Goal: Task Accomplishment & Management: Manage account settings

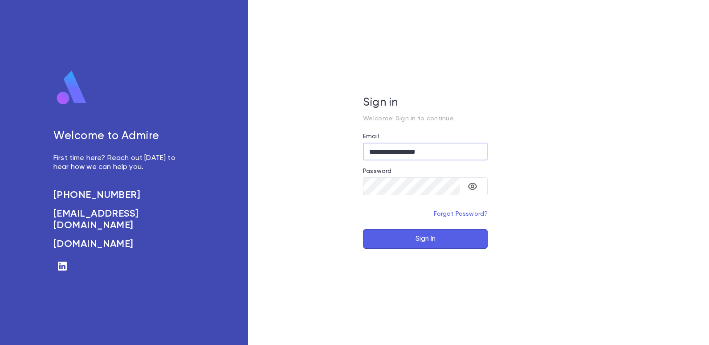
type input "**********"
click at [421, 236] on button "Sign In" at bounding box center [425, 239] width 125 height 20
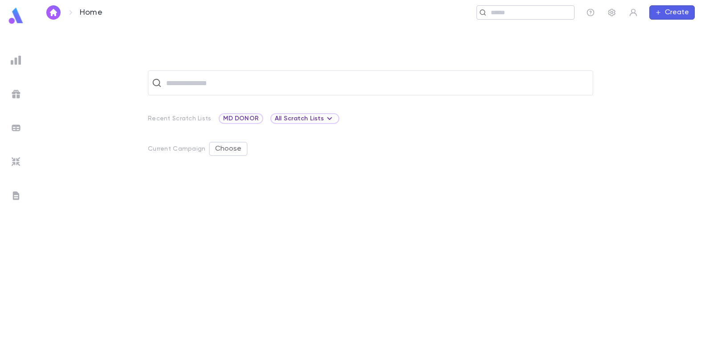
drag, startPoint x: 503, startPoint y: 10, endPoint x: 498, endPoint y: 16, distance: 7.6
click at [503, 10] on input "text" at bounding box center [529, 12] width 82 height 8
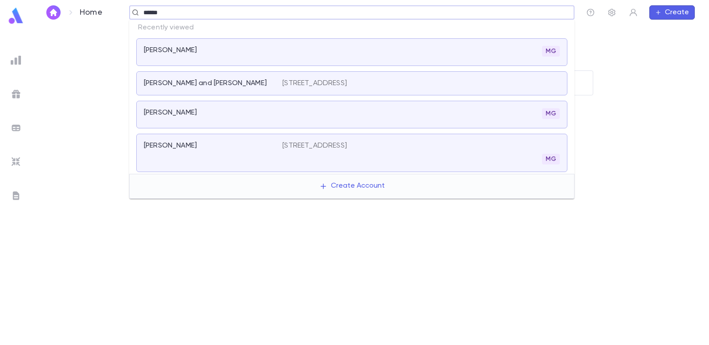
type input "******"
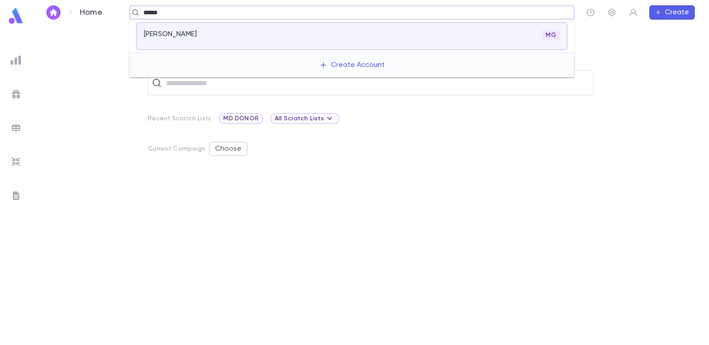
click at [160, 29] on div "Farhi, Isaac MG" at bounding box center [351, 36] width 431 height 28
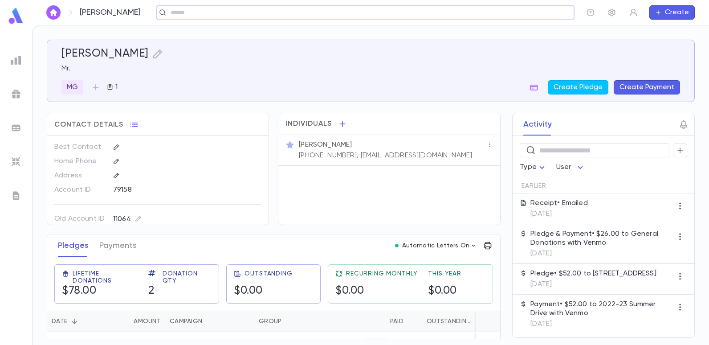
scroll to position [45, 0]
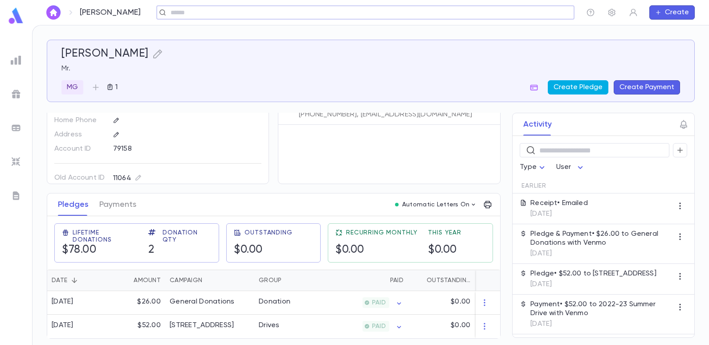
click at [572, 87] on button "Create Pledge" at bounding box center [578, 87] width 61 height 14
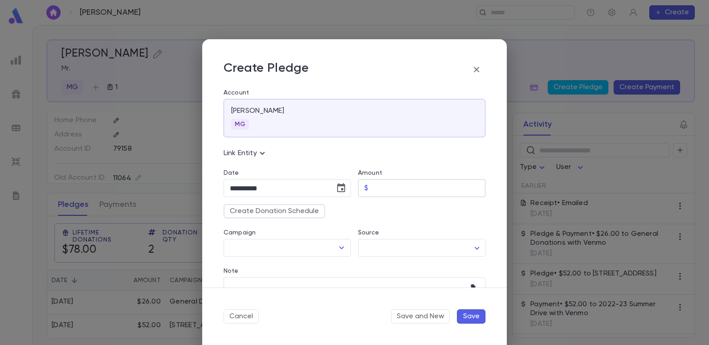
click at [372, 184] on input "Amount" at bounding box center [429, 188] width 114 height 17
type input "*****"
click at [424, 219] on div "Source ​ ​" at bounding box center [418, 237] width 135 height 38
click at [340, 245] on icon "Open" at bounding box center [341, 247] width 11 height 11
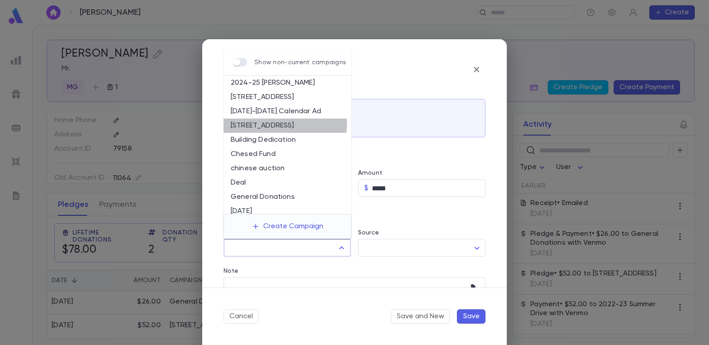
click at [281, 124] on li "[STREET_ADDRESS]" at bounding box center [288, 126] width 128 height 14
type input "**********"
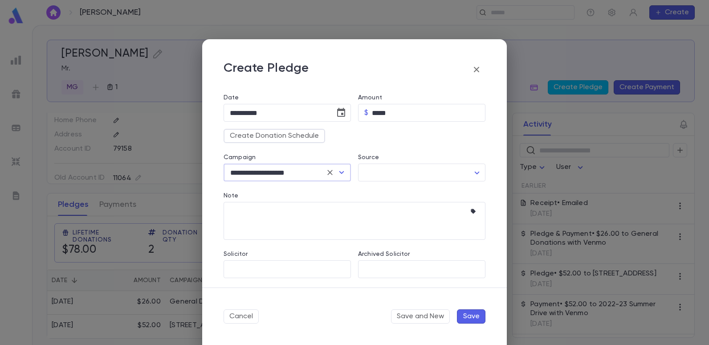
scroll to position [77, 0]
click at [473, 169] on body "Farhi, Isaac ​ Create Farhi, Isaac Mr. MG 1 Create Pledge Create Payment Contac…" at bounding box center [354, 185] width 709 height 320
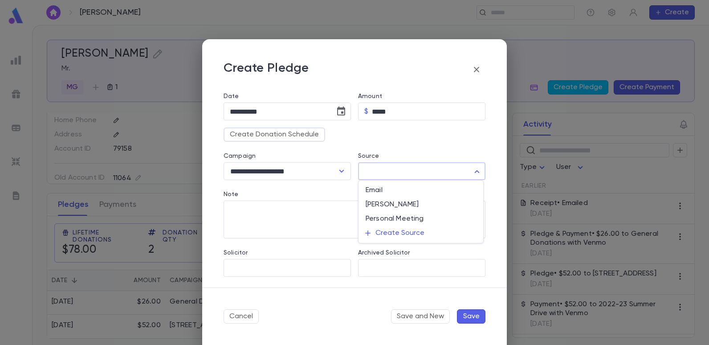
click at [283, 193] on div at bounding box center [354, 172] width 709 height 345
click at [471, 207] on icon "button" at bounding box center [475, 210] width 9 height 9
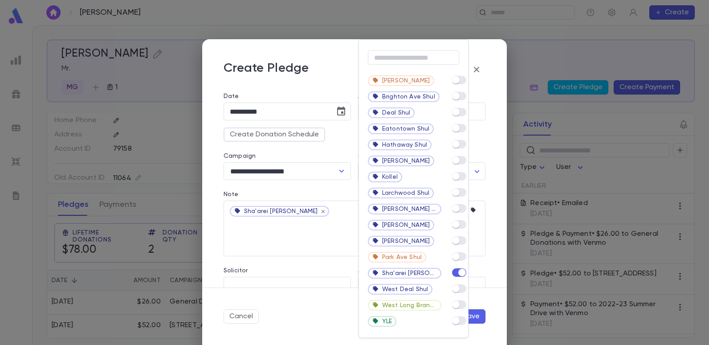
click at [321, 235] on div at bounding box center [354, 172] width 709 height 345
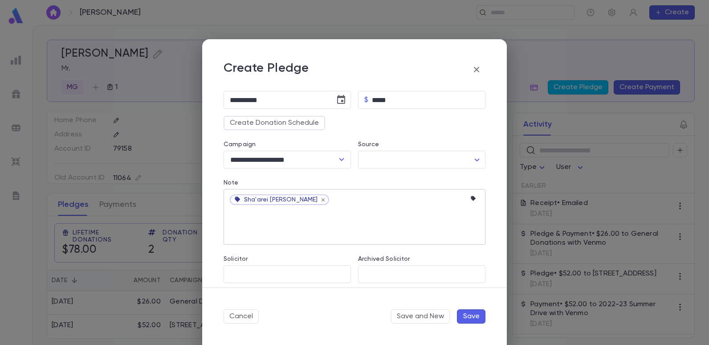
scroll to position [94, 0]
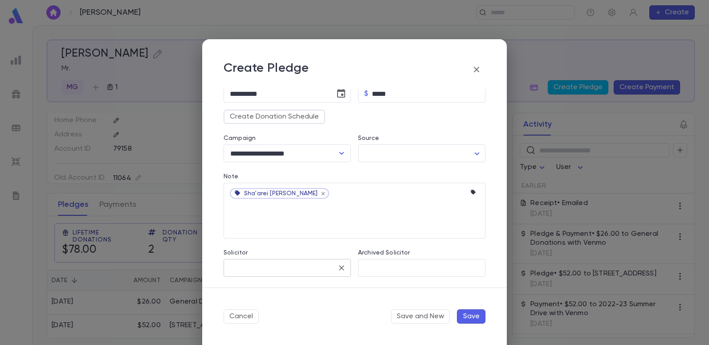
click at [310, 267] on input "Solicitor" at bounding box center [281, 267] width 106 height 17
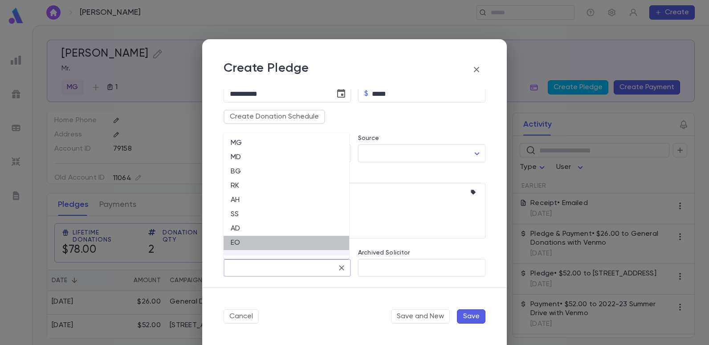
click at [239, 241] on li "EO" at bounding box center [287, 243] width 126 height 14
type input "**"
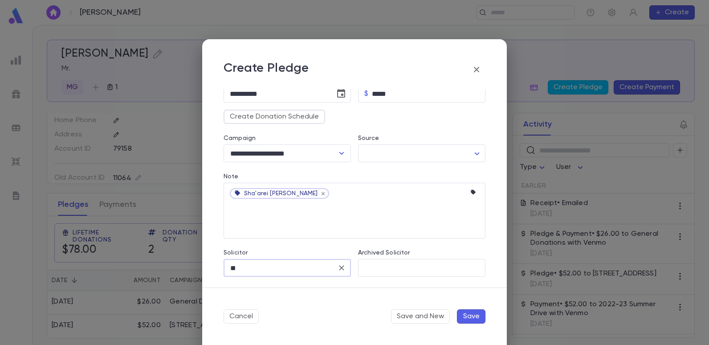
click at [461, 314] on button "Save" at bounding box center [471, 316] width 29 height 14
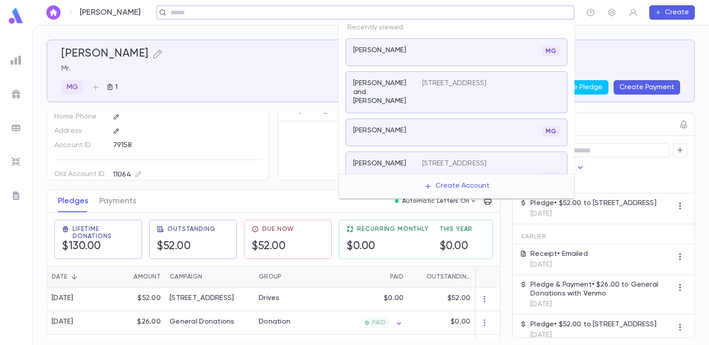
click at [542, 8] on input "text" at bounding box center [362, 12] width 389 height 8
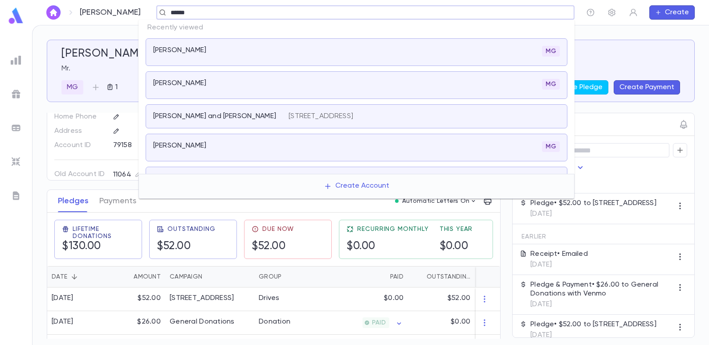
type input "******"
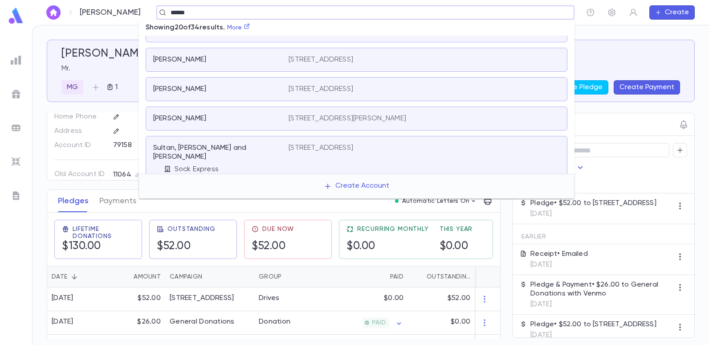
scroll to position [245, 0]
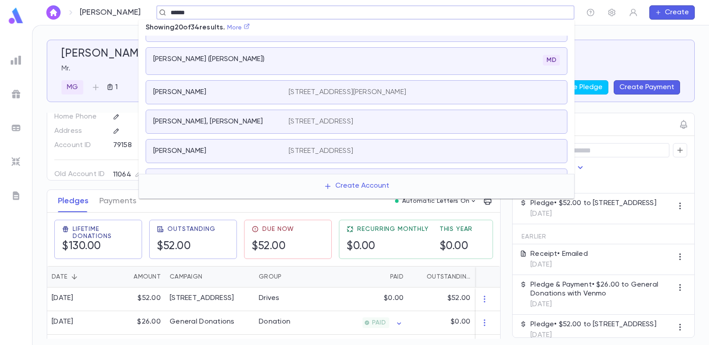
click at [250, 29] on icon at bounding box center [247, 26] width 6 height 6
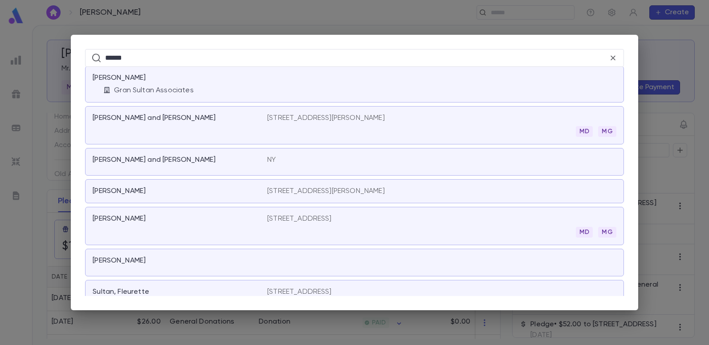
scroll to position [0, 0]
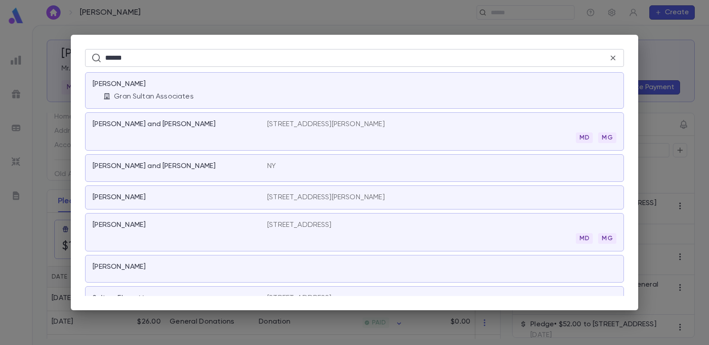
click at [185, 63] on input "******" at bounding box center [357, 57] width 504 height 17
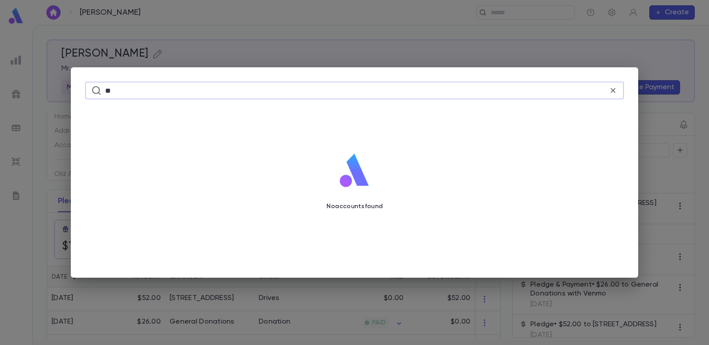
type input "*"
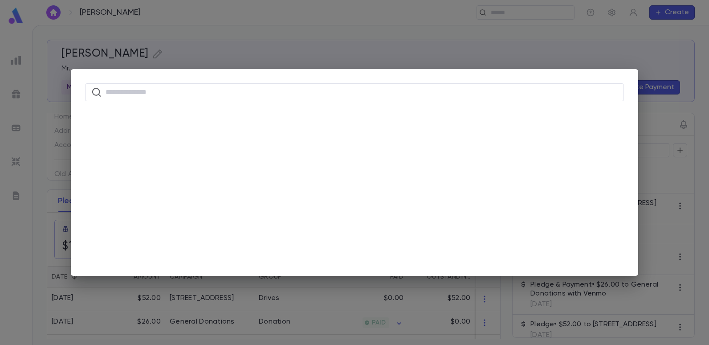
click at [297, 31] on div "​" at bounding box center [354, 172] width 709 height 345
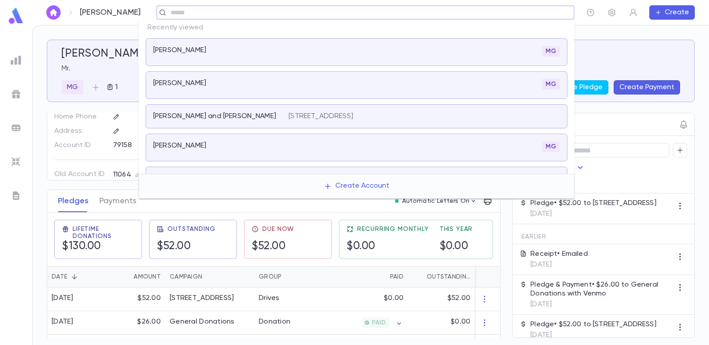
click at [230, 12] on input "text" at bounding box center [362, 12] width 389 height 8
type input "******"
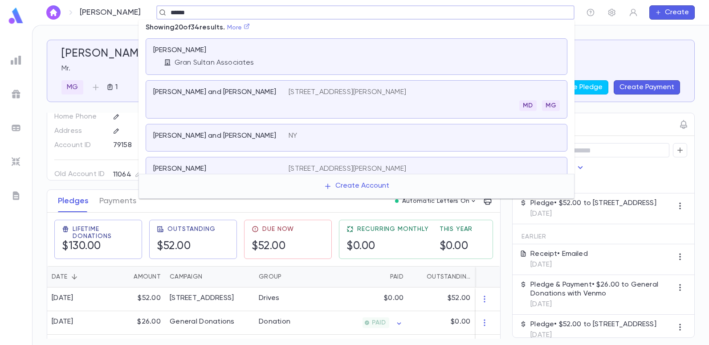
click at [250, 29] on icon at bounding box center [247, 26] width 6 height 6
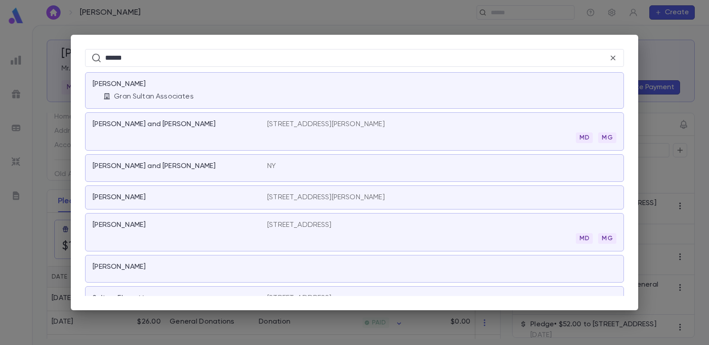
click at [193, 93] on div "Gran Sultan Associates" at bounding box center [185, 96] width 164 height 9
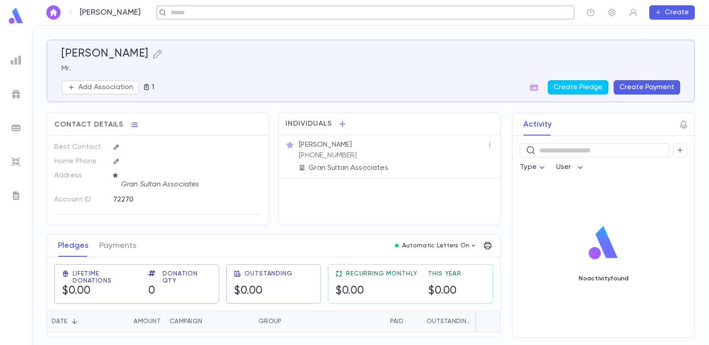
click at [263, 5] on div "Sultan, Joe ​ Create" at bounding box center [370, 12] width 677 height 25
click at [262, 11] on div "​" at bounding box center [365, 12] width 418 height 14
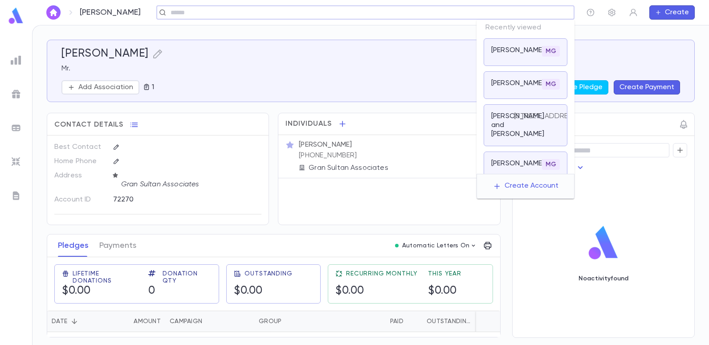
click at [502, 13] on input "text" at bounding box center [362, 12] width 389 height 8
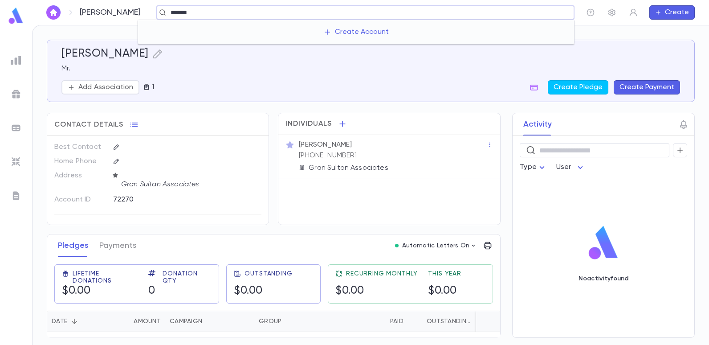
type input "******"
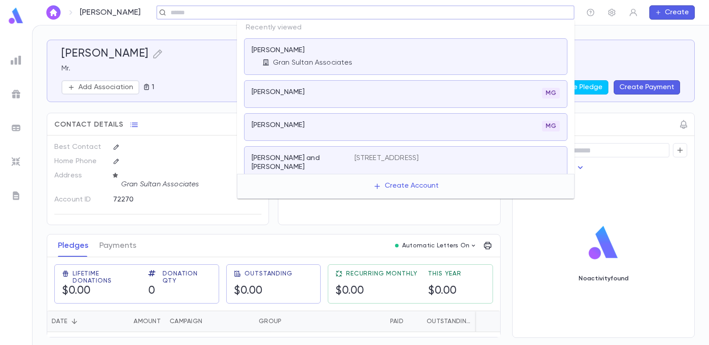
click at [520, 10] on input "text" at bounding box center [362, 12] width 389 height 8
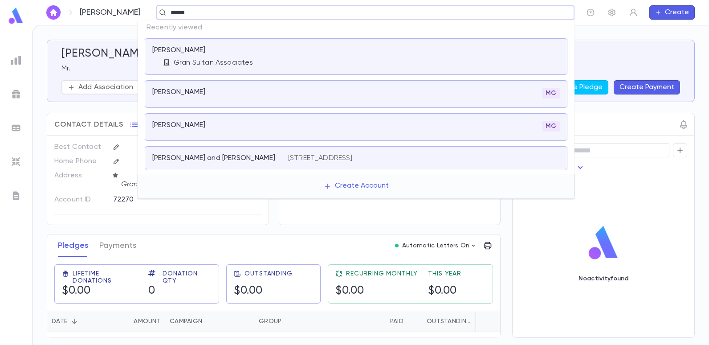
type input "******"
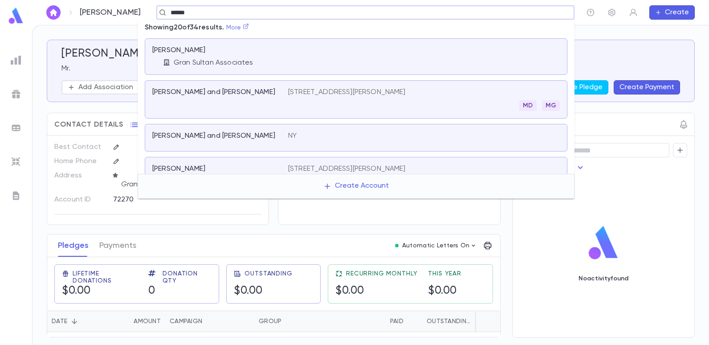
click at [236, 27] on link "More" at bounding box center [237, 28] width 23 height 6
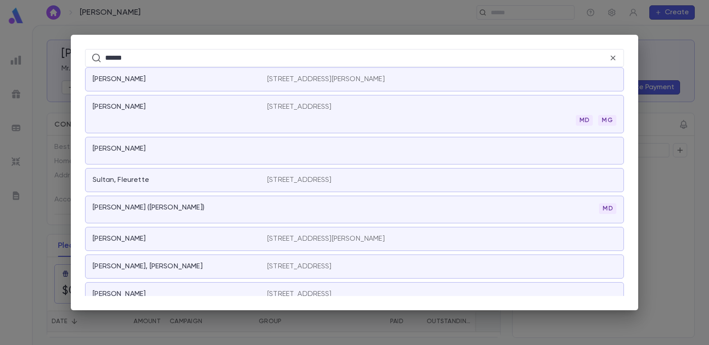
scroll to position [134, 0]
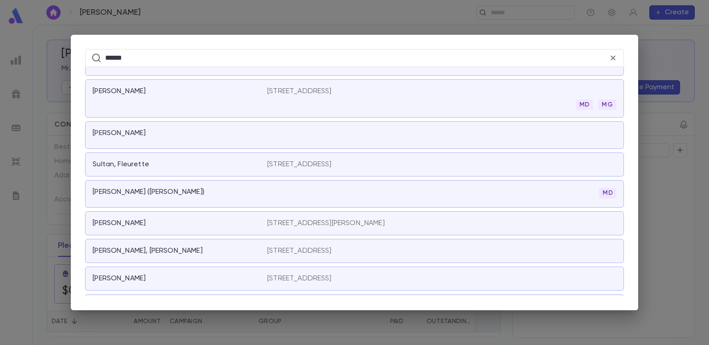
click at [130, 131] on p "Sultan, Joseph" at bounding box center [119, 133] width 53 height 9
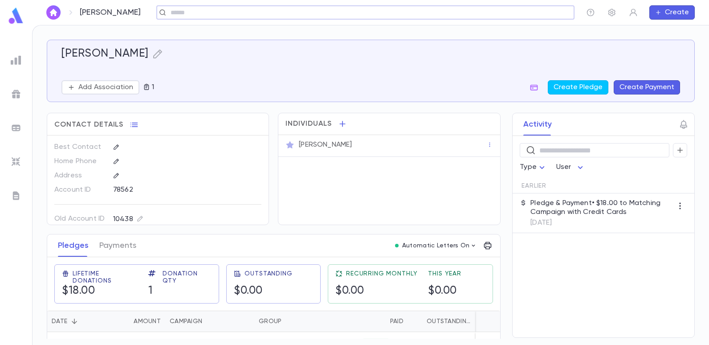
click at [251, 13] on input "text" at bounding box center [362, 12] width 389 height 8
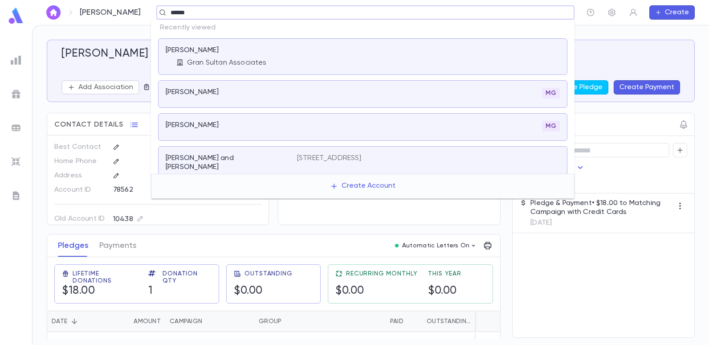
type input "******"
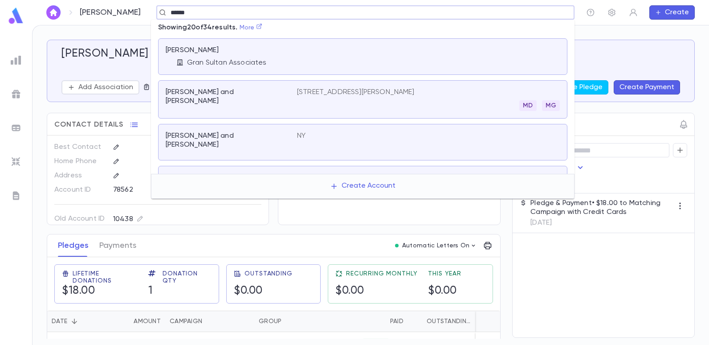
click at [262, 29] on icon at bounding box center [259, 26] width 6 height 6
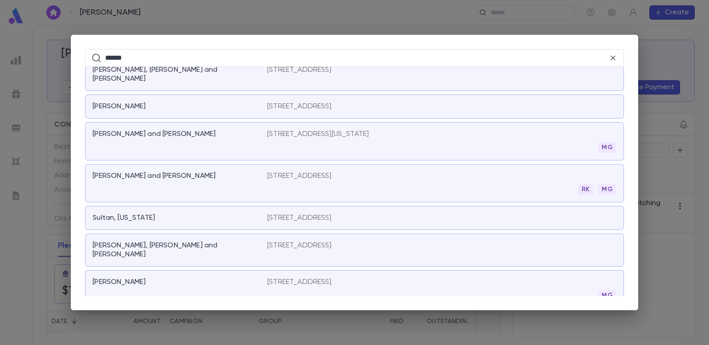
scroll to position [579, 0]
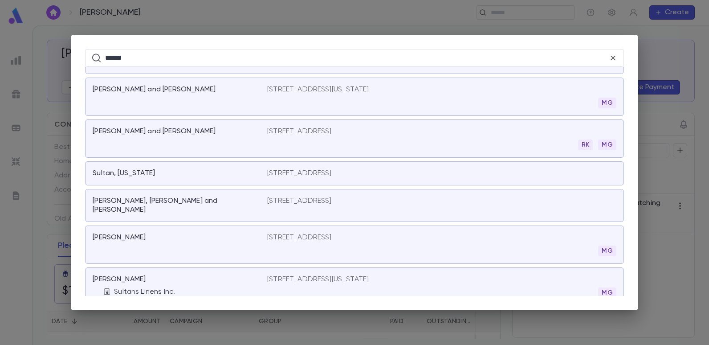
click at [283, 275] on p "15 East 32nd Street, 4th floor, New York NY 10016 United States" at bounding box center [318, 279] width 102 height 9
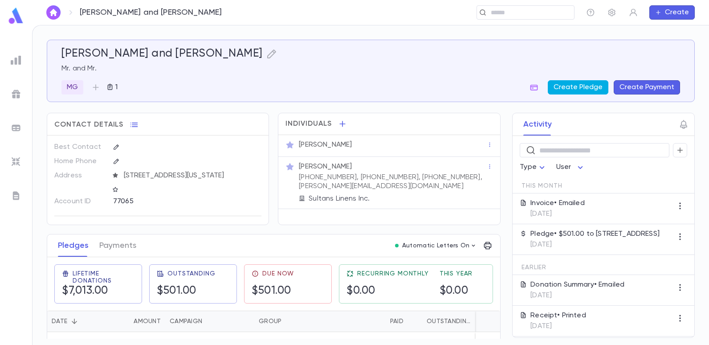
click at [573, 88] on button "Create Pledge" at bounding box center [578, 87] width 61 height 14
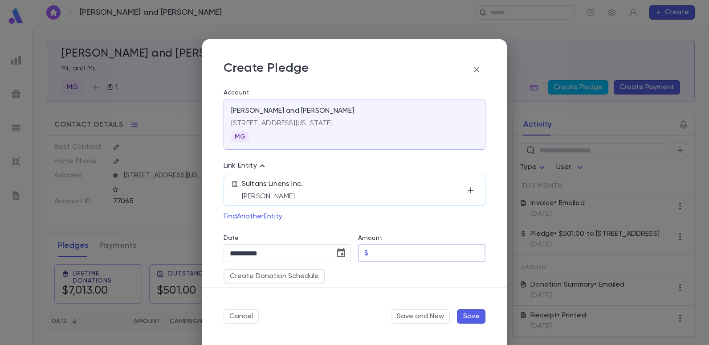
click at [378, 256] on input "Amount" at bounding box center [429, 253] width 114 height 17
type input "******"
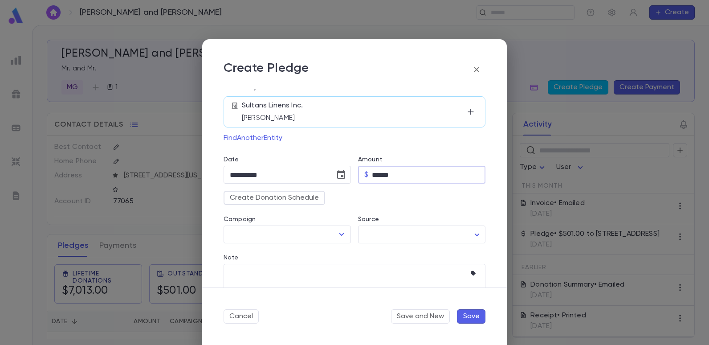
scroll to position [89, 0]
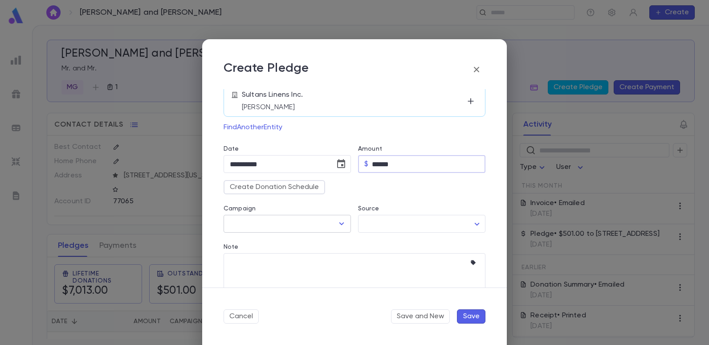
click at [342, 222] on icon "Open" at bounding box center [341, 223] width 11 height 11
click at [373, 284] on textarea "Note" at bounding box center [348, 272] width 236 height 38
click at [476, 69] on icon "button" at bounding box center [476, 69] width 5 height 5
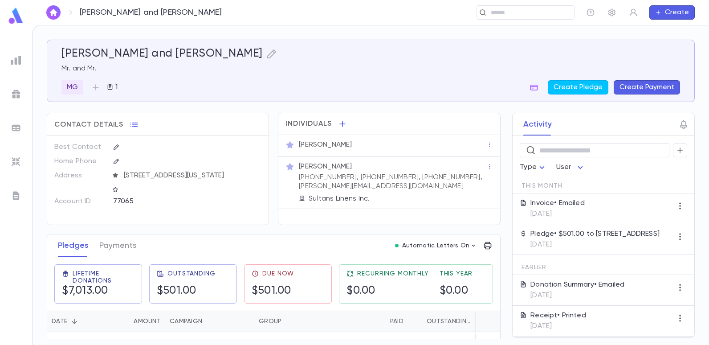
click at [638, 88] on button "Create Payment" at bounding box center [647, 87] width 66 height 14
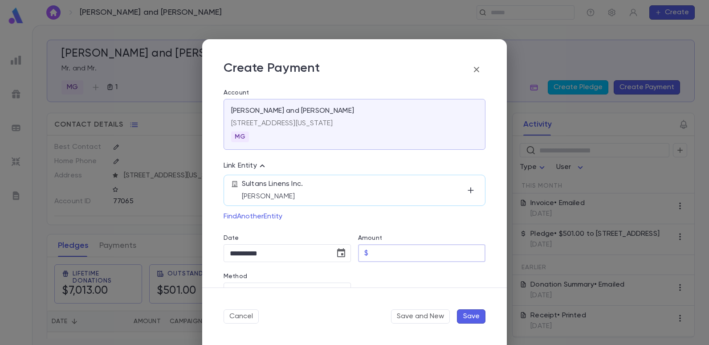
click at [385, 249] on input "Amount" at bounding box center [429, 253] width 114 height 17
type input "******"
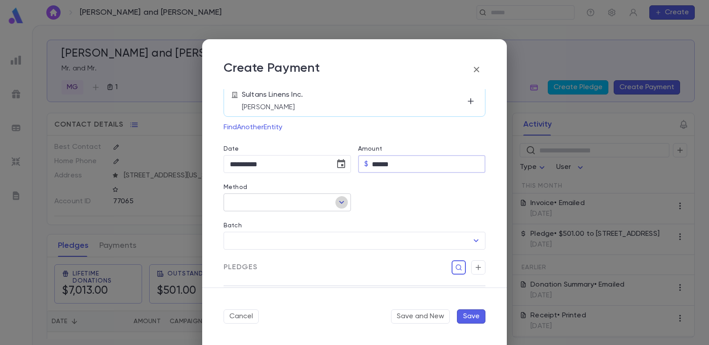
click at [340, 205] on icon "Open" at bounding box center [341, 202] width 11 height 11
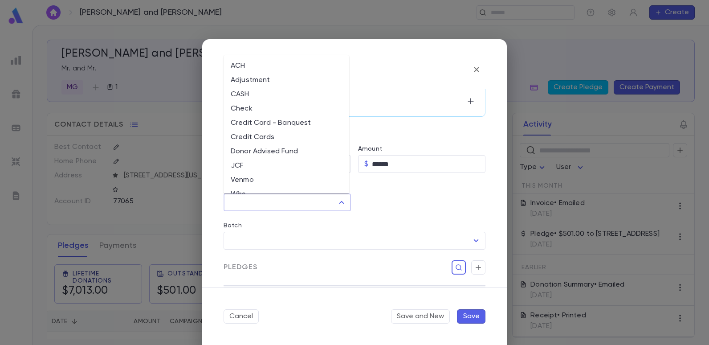
click at [241, 164] on li "JCF" at bounding box center [287, 166] width 126 height 14
type input "***"
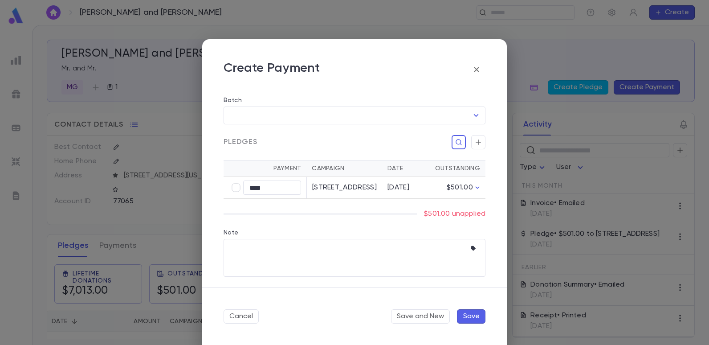
scroll to position [223, 0]
type input "******"
click at [464, 314] on button "Save" at bounding box center [471, 316] width 29 height 14
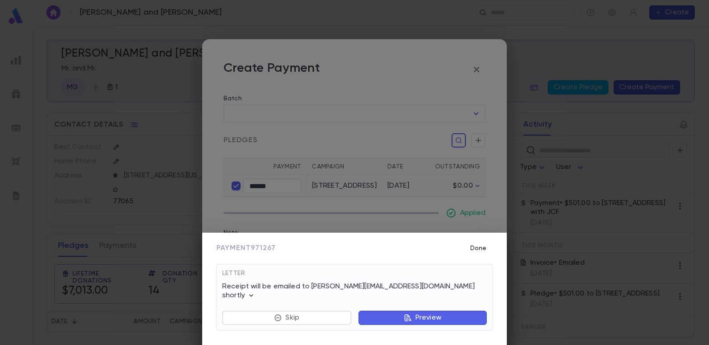
click at [475, 257] on button "Done" at bounding box center [478, 248] width 29 height 17
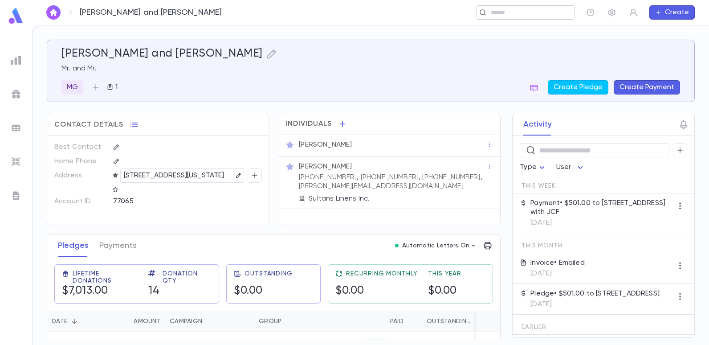
click at [531, 15] on input "text" at bounding box center [522, 12] width 69 height 8
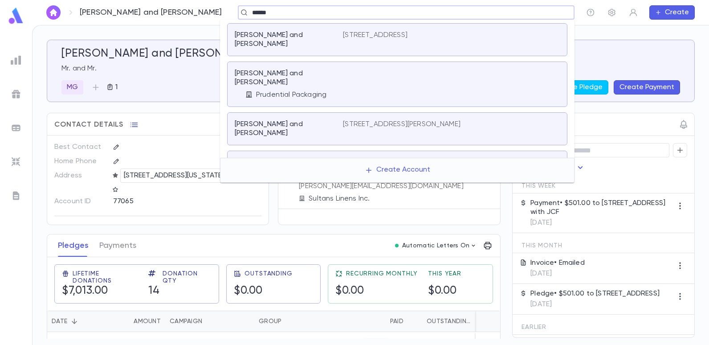
scroll to position [0, 0]
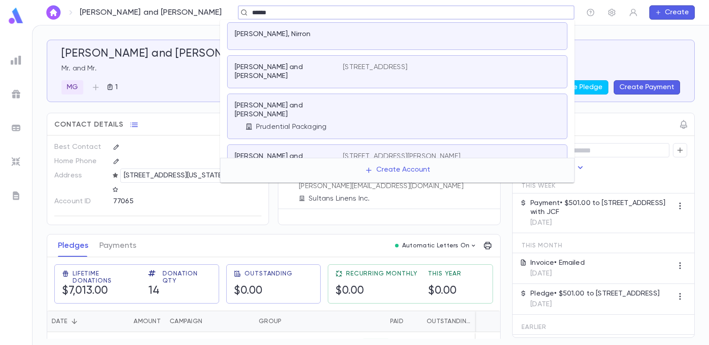
type input "******"
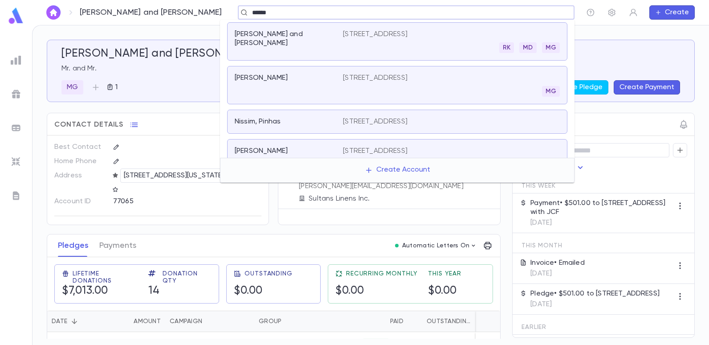
scroll to position [8, 0]
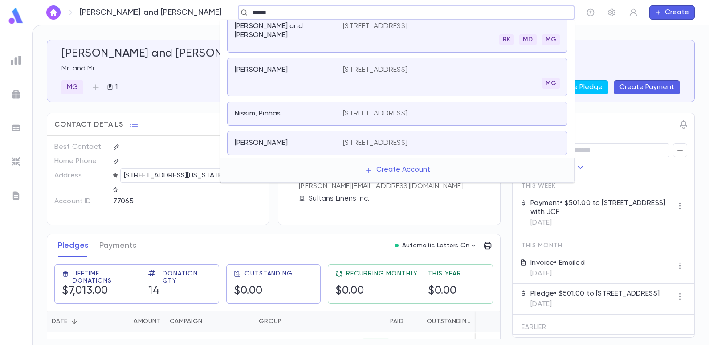
click at [408, 66] on p "1860 East 23rd Street, Brooklyn NY 11229" at bounding box center [375, 70] width 65 height 9
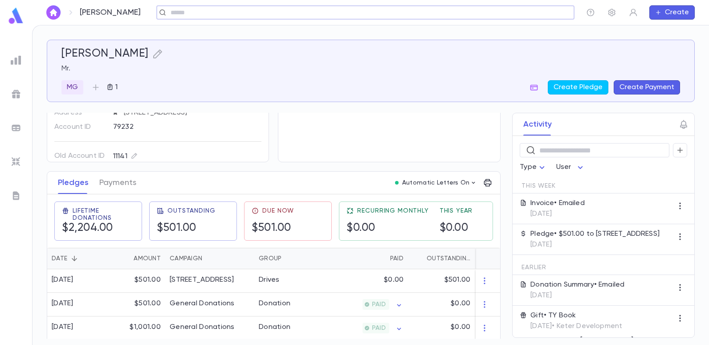
scroll to position [89, 0]
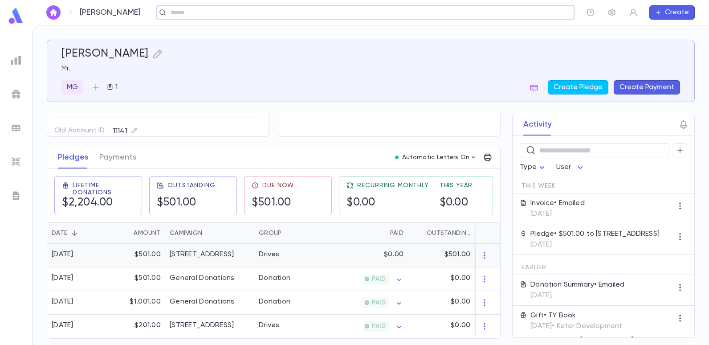
click at [234, 253] on div "[STREET_ADDRESS]" at bounding box center [202, 254] width 64 height 9
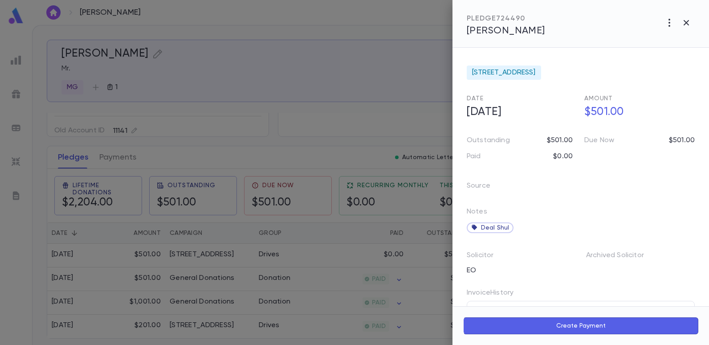
click at [313, 83] on div at bounding box center [354, 172] width 709 height 345
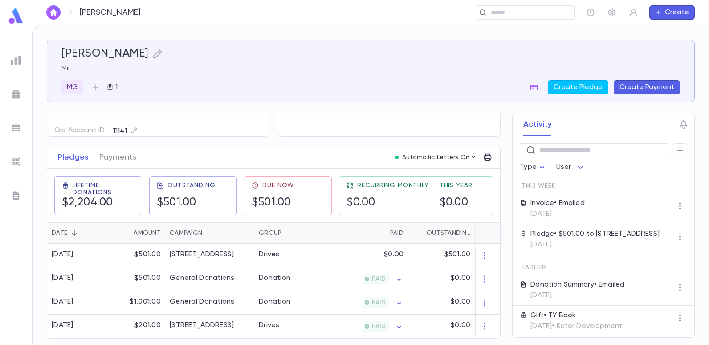
click at [649, 82] on button "Create Payment" at bounding box center [647, 87] width 66 height 14
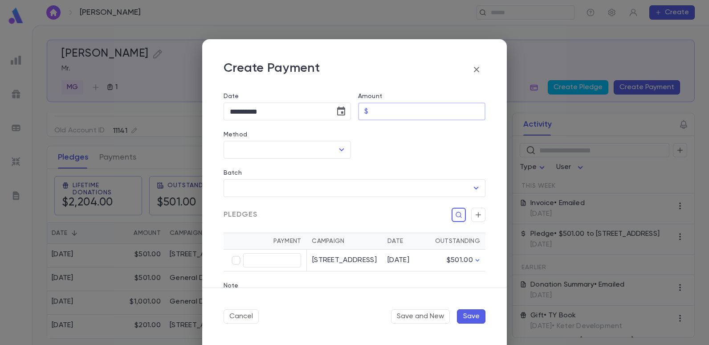
click at [392, 113] on input "Amount" at bounding box center [429, 111] width 114 height 17
type input "******"
click at [340, 148] on icon "Open" at bounding box center [341, 149] width 11 height 11
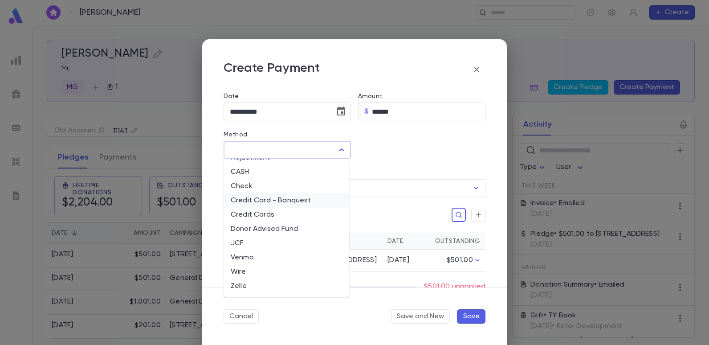
scroll to position [0, 0]
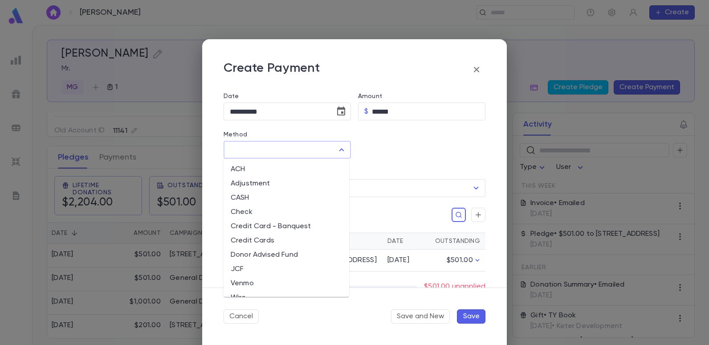
click at [258, 227] on li "Credit Card - Banquest" at bounding box center [287, 226] width 126 height 14
type input "**********"
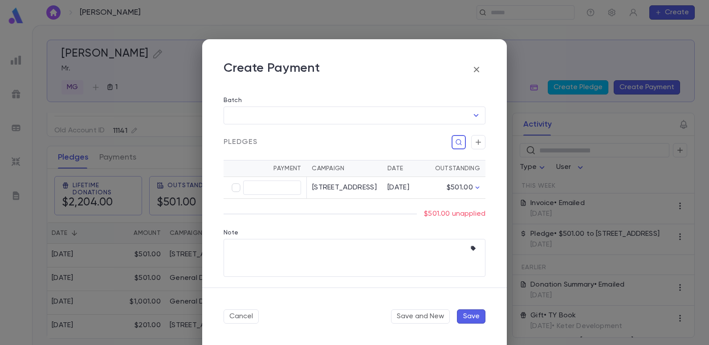
scroll to position [171, 0]
type input "******"
click at [471, 316] on button "Save" at bounding box center [471, 316] width 29 height 14
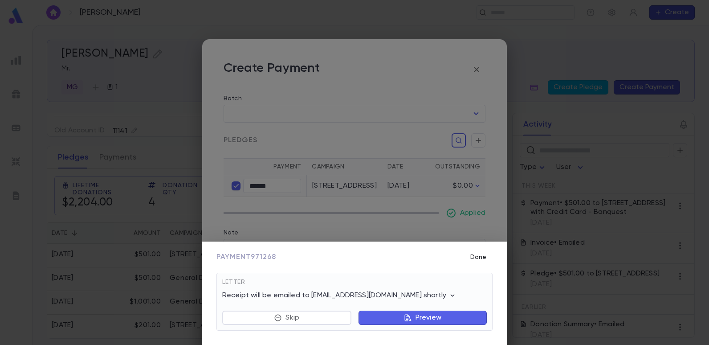
click at [479, 258] on button "Done" at bounding box center [478, 257] width 29 height 17
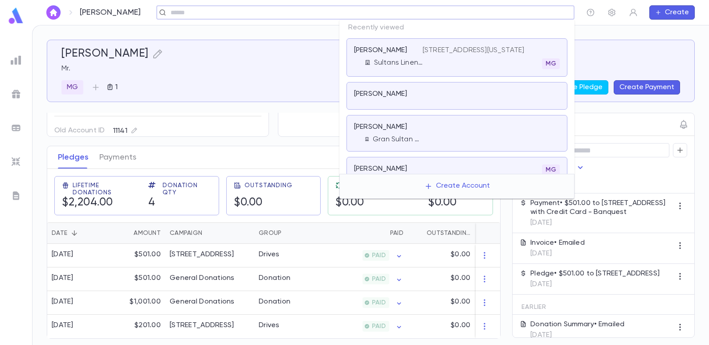
click at [504, 12] on input "text" at bounding box center [362, 12] width 389 height 8
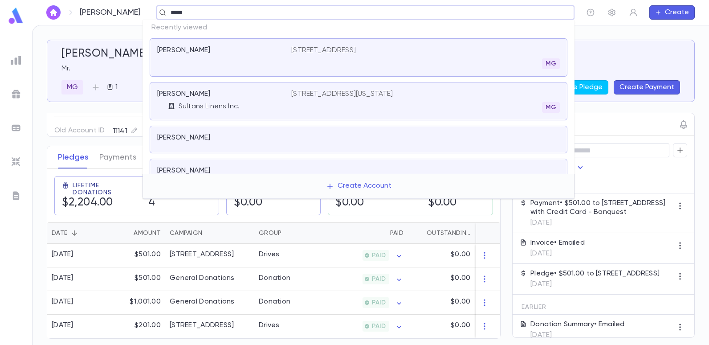
type input "*****"
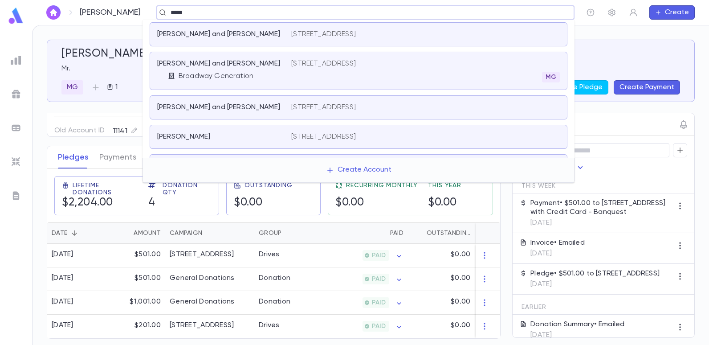
click at [339, 66] on p "1537 East 7th Street, Brooklyn NY 11230" at bounding box center [323, 63] width 65 height 9
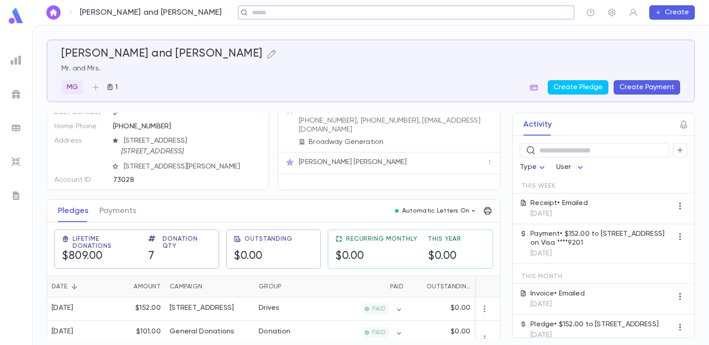
scroll to position [89, 0]
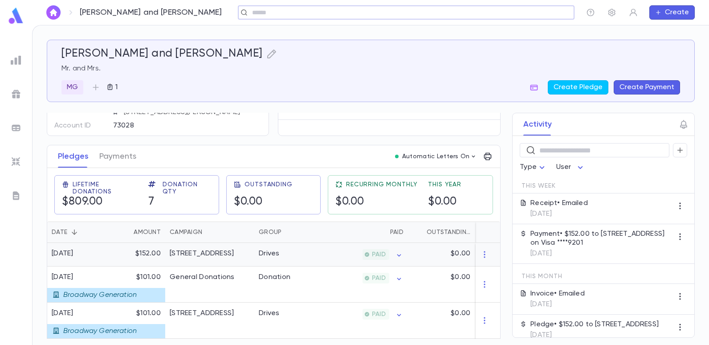
click at [221, 256] on div "[STREET_ADDRESS]" at bounding box center [202, 253] width 64 height 9
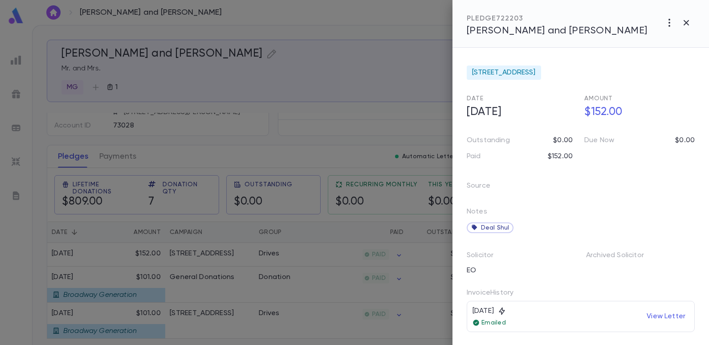
click at [318, 58] on div at bounding box center [354, 172] width 709 height 345
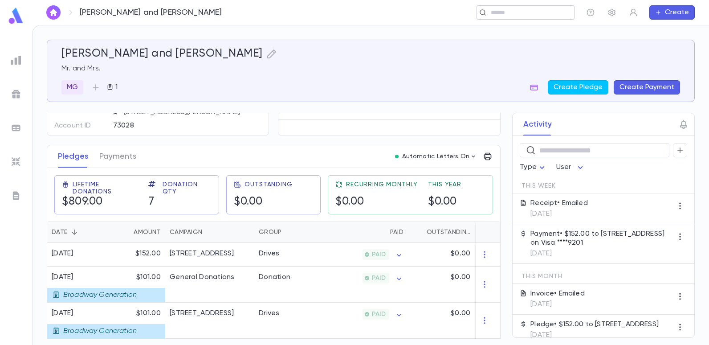
click at [524, 18] on div "​" at bounding box center [526, 12] width 98 height 14
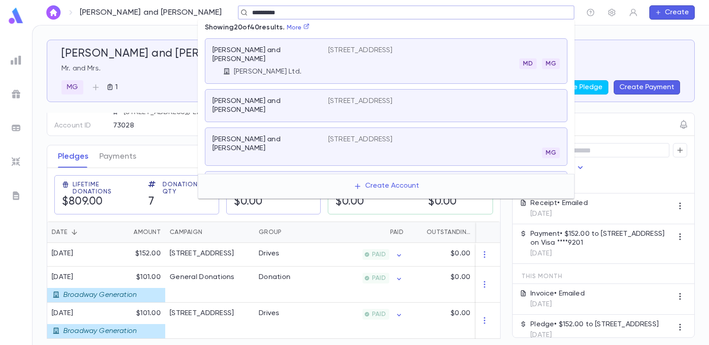
type input "**********"
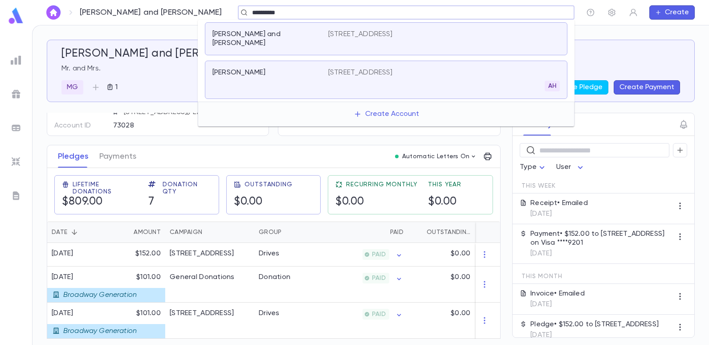
click at [340, 40] on div "Dayan, Ezra and Adele 1784 E 7th Street, Brooklyn NY 11223" at bounding box center [386, 38] width 363 height 33
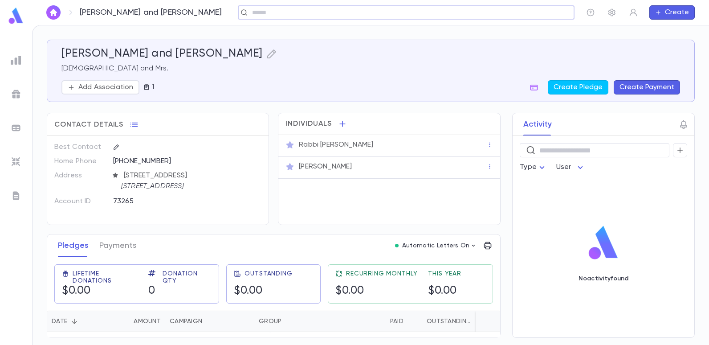
click at [251, 8] on div "​" at bounding box center [406, 12] width 337 height 14
click at [251, 10] on input "text" at bounding box center [404, 12] width 308 height 8
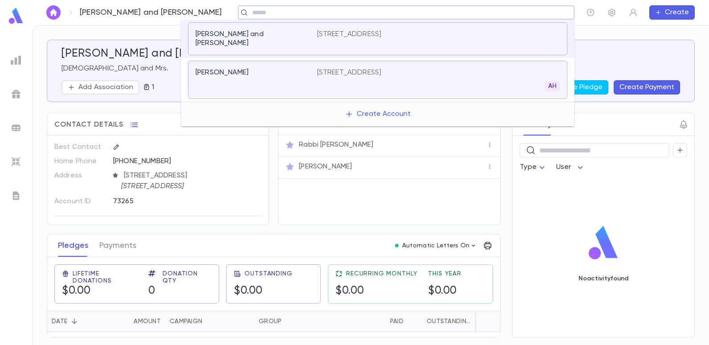
click at [334, 75] on div "993 Woodgate Ave, Long Branch NJ 07740 US AH" at bounding box center [438, 79] width 243 height 23
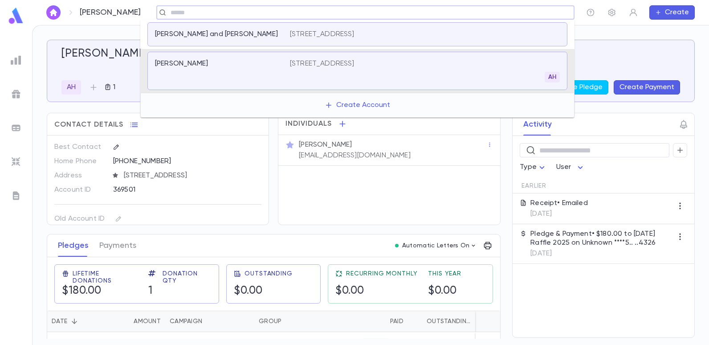
click at [248, 14] on input "text" at bounding box center [362, 12] width 389 height 8
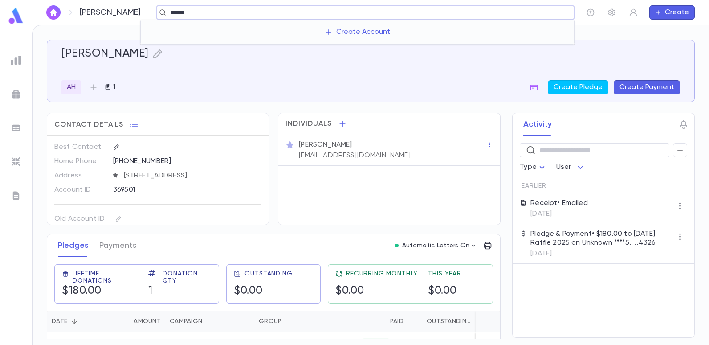
type input "*****"
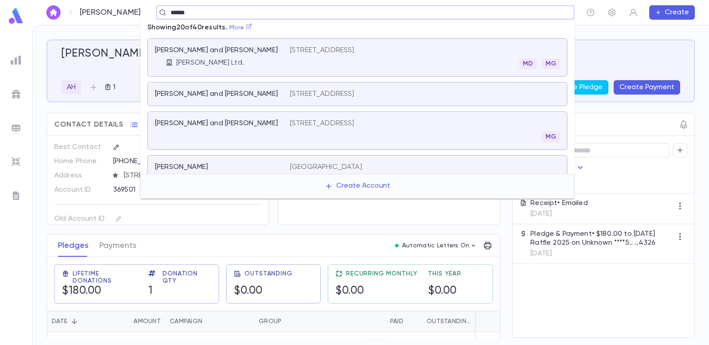
click at [250, 26] on icon at bounding box center [249, 26] width 6 height 6
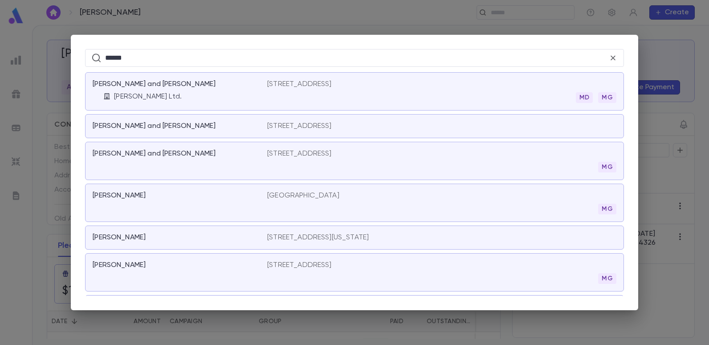
click at [290, 152] on p "1646 East 10th Street, Brooklyn NY 11223" at bounding box center [299, 153] width 65 height 9
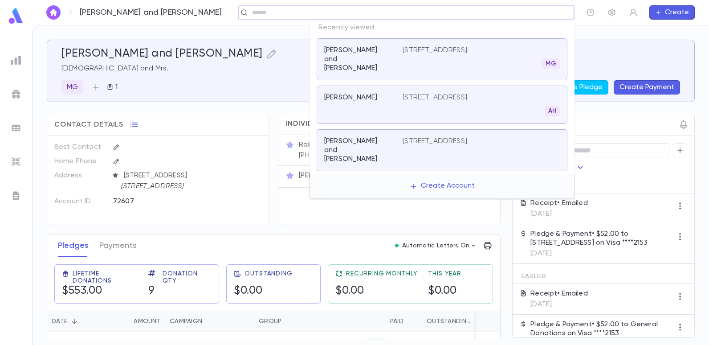
click at [492, 10] on input "text" at bounding box center [404, 12] width 308 height 8
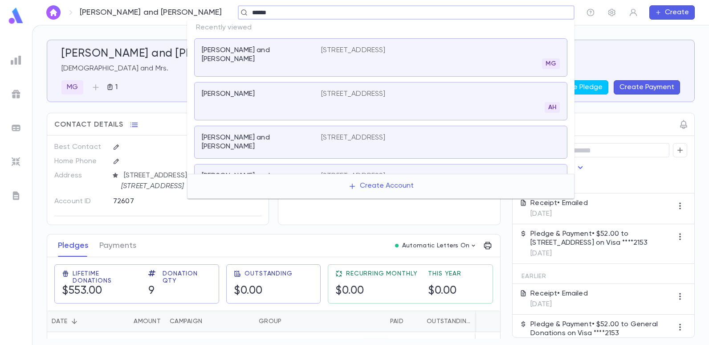
type input "******"
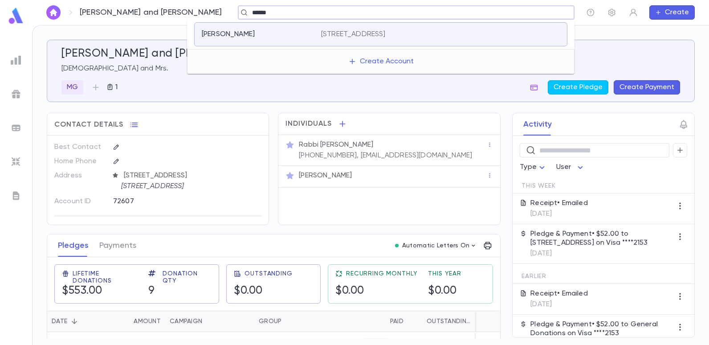
click at [338, 33] on p "[STREET_ADDRESS]" at bounding box center [353, 34] width 65 height 9
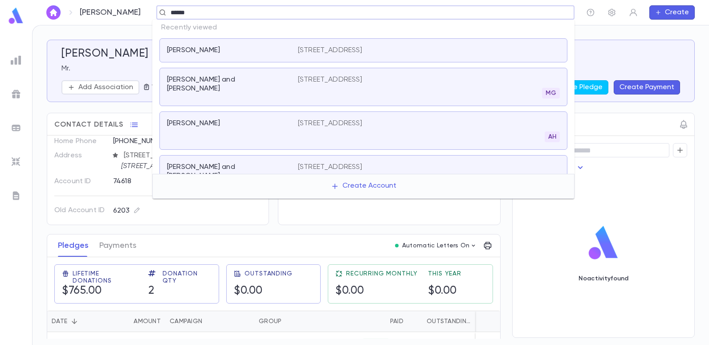
type input "******"
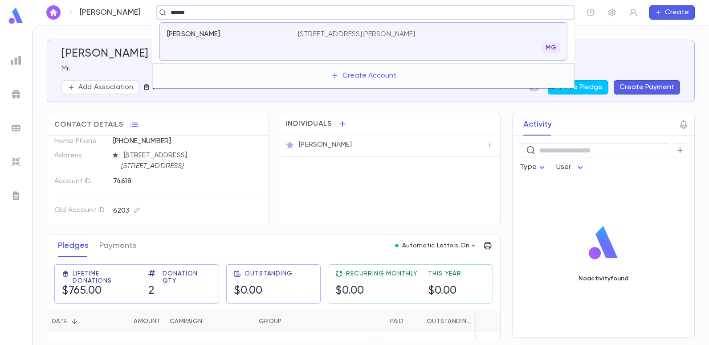
click at [357, 34] on p "[STREET_ADDRESS][PERSON_NAME]" at bounding box center [357, 34] width 118 height 9
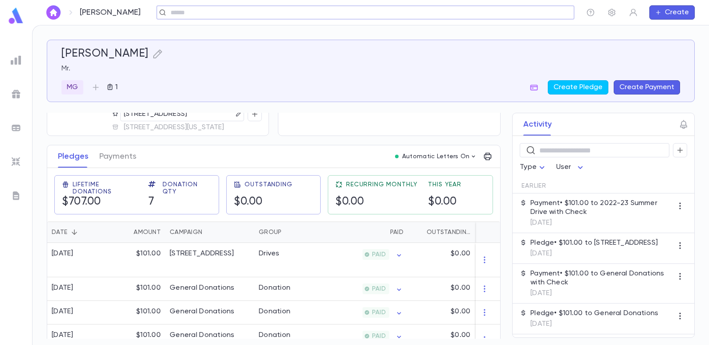
scroll to position [89, 0]
click at [576, 92] on button "Create Pledge" at bounding box center [578, 87] width 61 height 14
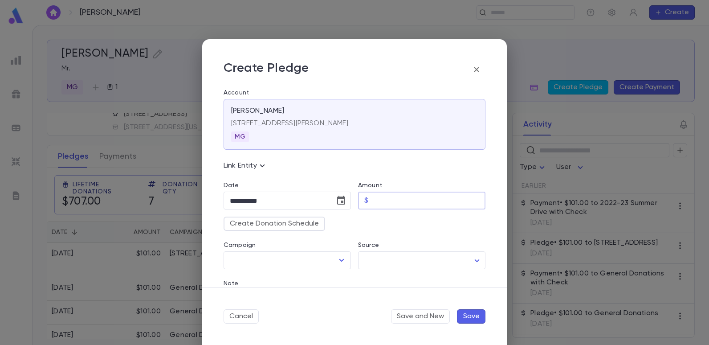
click at [385, 203] on input "Amount" at bounding box center [429, 200] width 114 height 17
type input "******"
click at [340, 259] on icon "Open" at bounding box center [342, 260] width 5 height 3
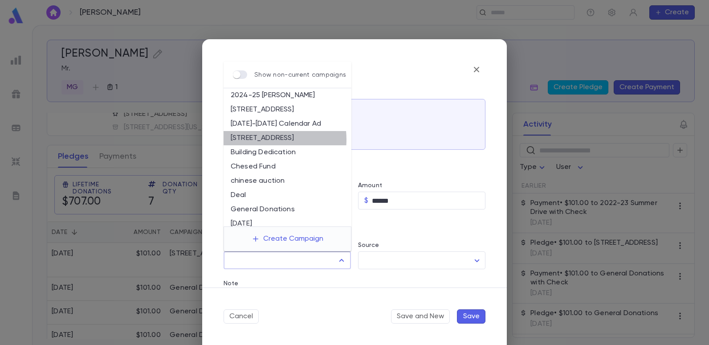
click at [261, 139] on li "[STREET_ADDRESS]" at bounding box center [288, 138] width 128 height 14
type input "**********"
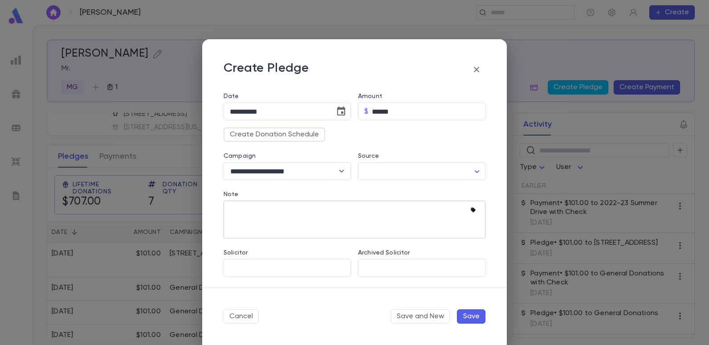
click at [471, 213] on icon "button" at bounding box center [475, 210] width 9 height 9
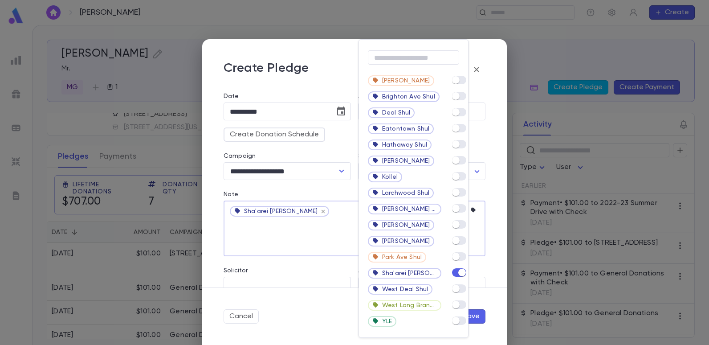
click at [308, 234] on div at bounding box center [354, 172] width 709 height 345
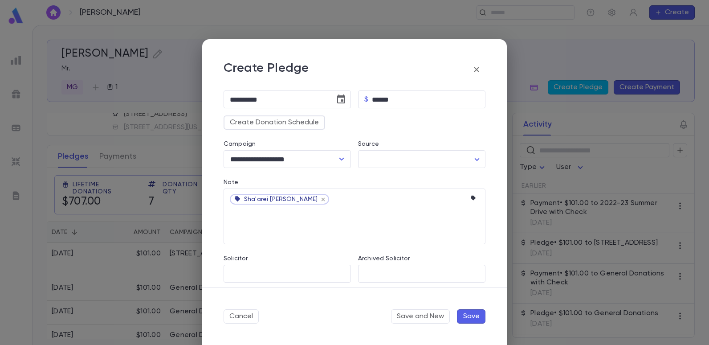
scroll to position [107, 0]
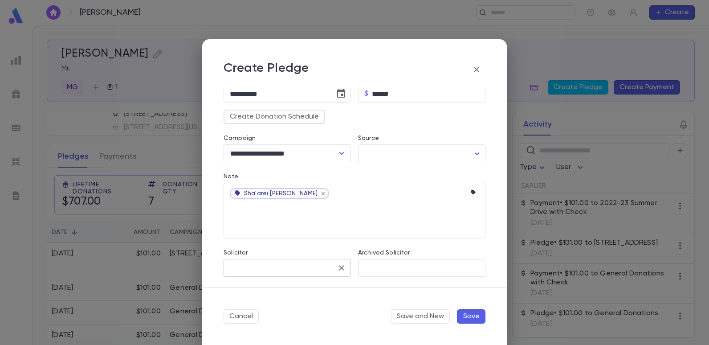
click at [295, 267] on input "Solicitor" at bounding box center [281, 267] width 106 height 17
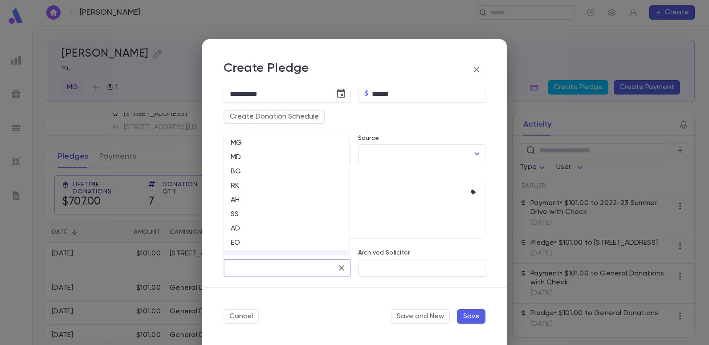
click at [234, 243] on li "EO" at bounding box center [287, 243] width 126 height 14
type input "**"
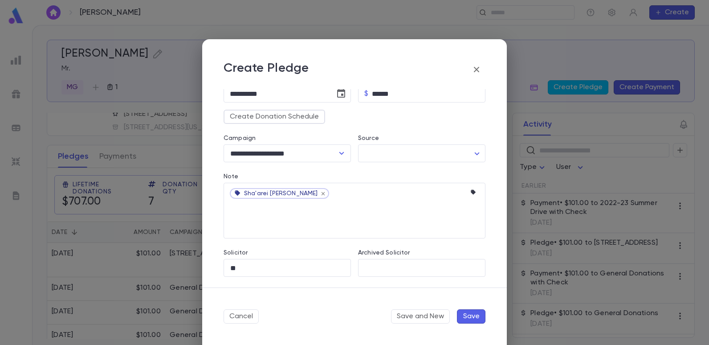
click at [466, 318] on button "Save" at bounding box center [471, 316] width 29 height 14
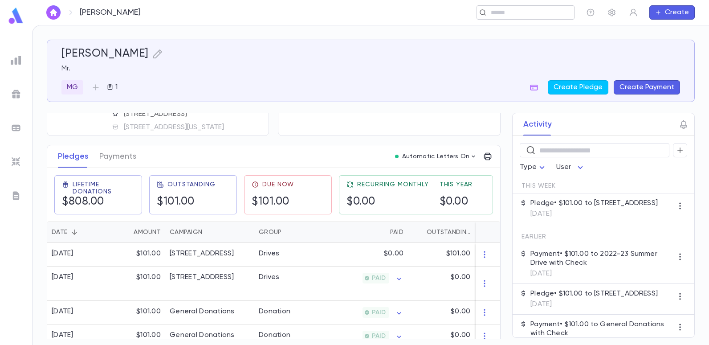
click at [529, 12] on input "text" at bounding box center [522, 12] width 69 height 8
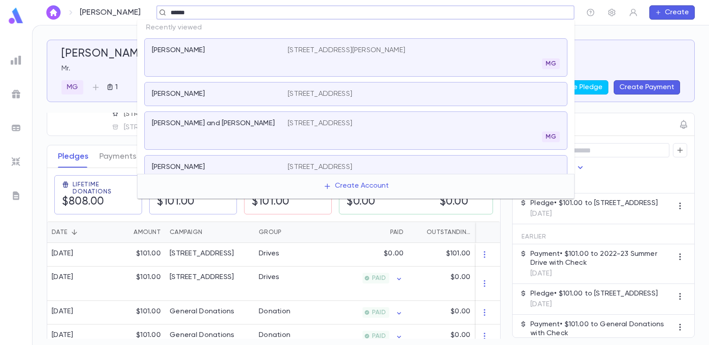
type input "******"
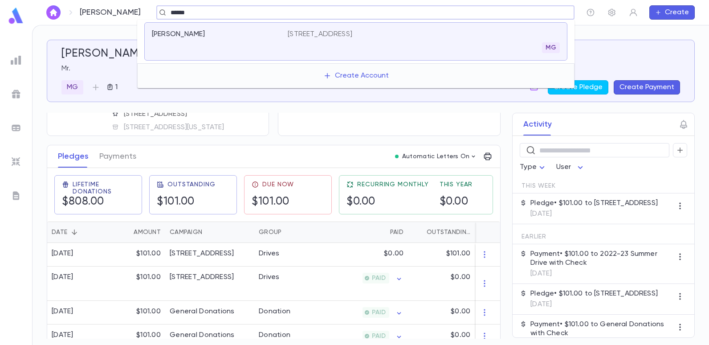
click at [418, 35] on div "1949 East 19th Street, Brooklyn NY 11229 MG" at bounding box center [424, 41] width 272 height 23
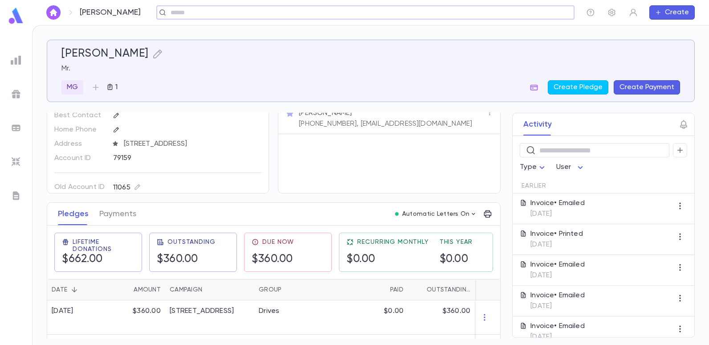
scroll to position [79, 0]
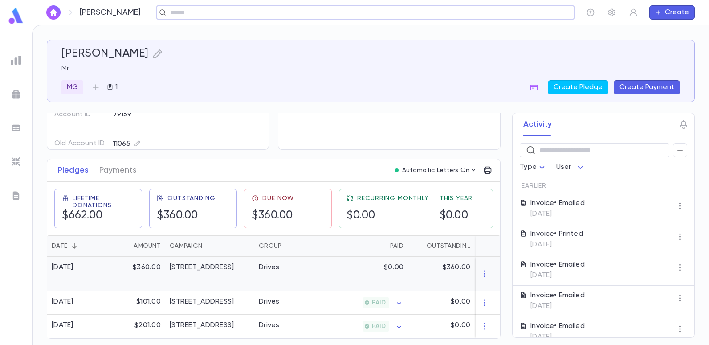
click at [334, 269] on div "$0.00" at bounding box center [364, 274] width 87 height 34
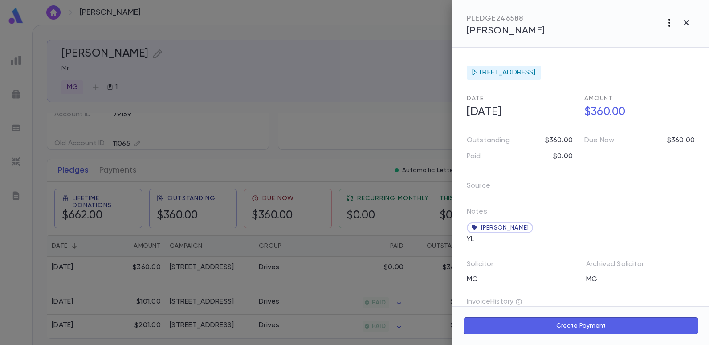
click at [666, 21] on icon "button" at bounding box center [669, 22] width 11 height 11
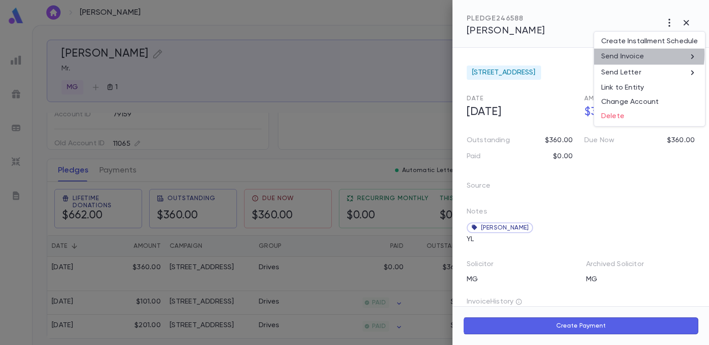
click at [633, 54] on p "Send Invoice" at bounding box center [623, 56] width 43 height 9
click at [696, 57] on li "Email" at bounding box center [687, 57] width 31 height 16
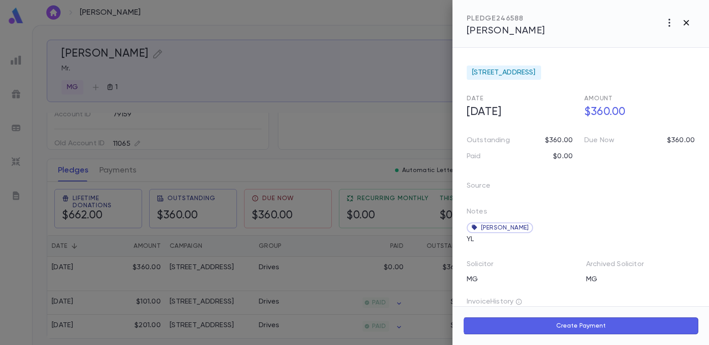
click at [688, 25] on icon "button" at bounding box center [686, 22] width 11 height 11
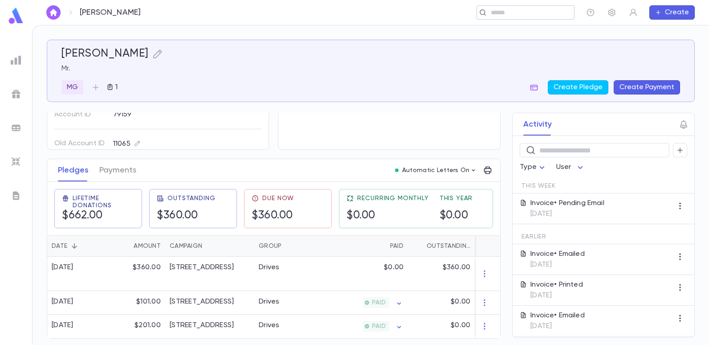
click at [507, 15] on input "text" at bounding box center [522, 12] width 69 height 8
type input "*"
click at [12, 62] on img at bounding box center [16, 60] width 11 height 11
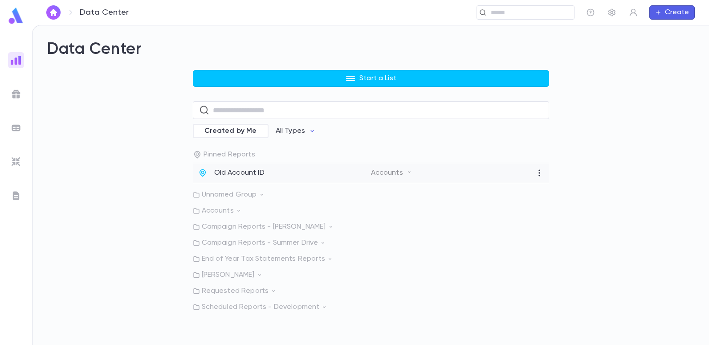
click at [265, 172] on div "Old Account ID" at bounding box center [284, 172] width 173 height 9
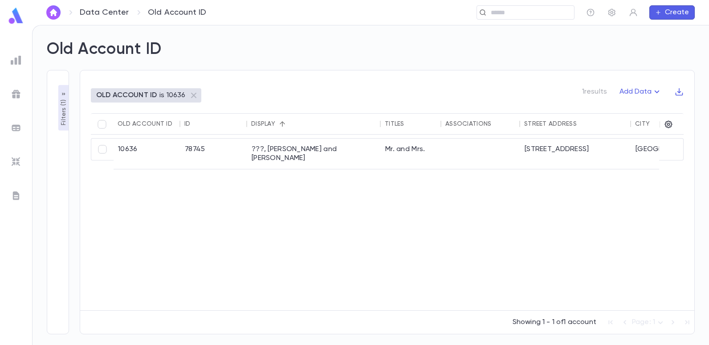
click at [60, 109] on p "Filters ( 1 )" at bounding box center [63, 112] width 9 height 28
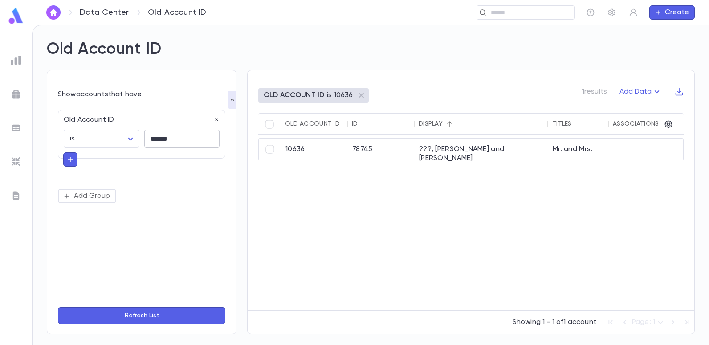
click at [178, 135] on input "******" at bounding box center [181, 138] width 75 height 17
type input "*"
type input "******"
click at [58, 307] on button "Refresh List" at bounding box center [142, 315] width 168 height 17
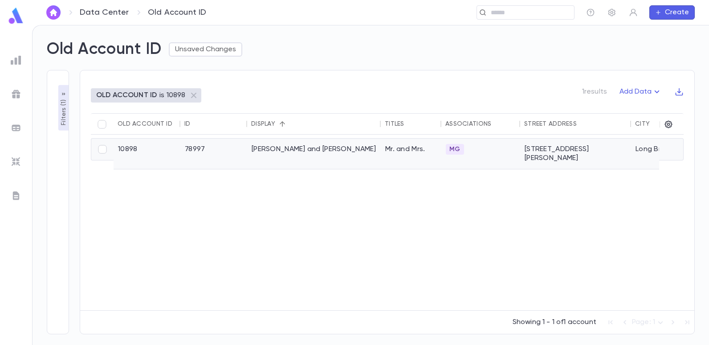
click at [258, 151] on div "Hazan, Marc and Aviva" at bounding box center [314, 154] width 134 height 30
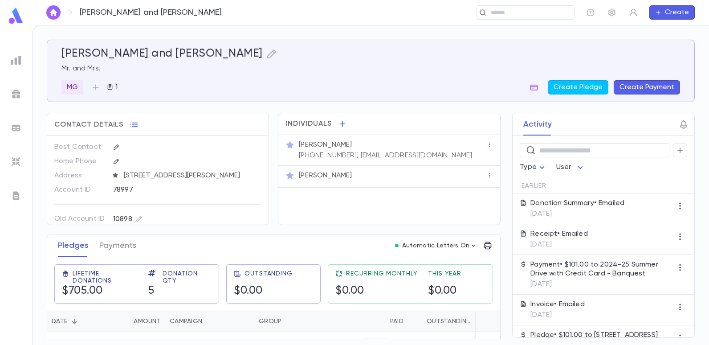
click at [415, 43] on div "Hazan, Marc and Aviva Mr. and Mrs. MG 1 Create Pledge Create Payment" at bounding box center [367, 66] width 626 height 58
drag, startPoint x: 427, startPoint y: 154, endPoint x: 350, endPoint y: 154, distance: 77.1
click at [350, 154] on div "Mr. Marc Hazan (718) 450-4621, marchazan@ymail.com" at bounding box center [392, 149] width 190 height 21
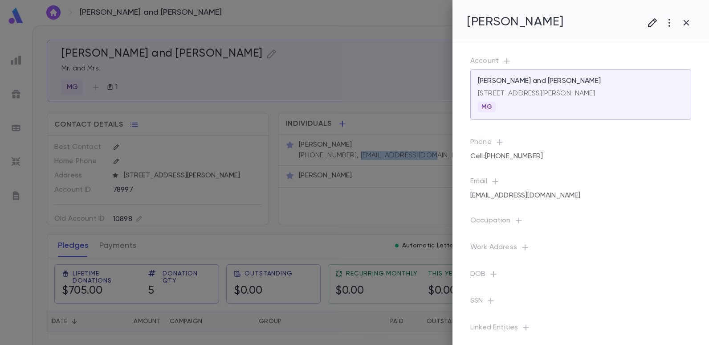
copy p "marchazan@ymail.com"
drag, startPoint x: 263, startPoint y: 16, endPoint x: 256, endPoint y: 20, distance: 8.4
click at [263, 16] on div at bounding box center [354, 172] width 709 height 345
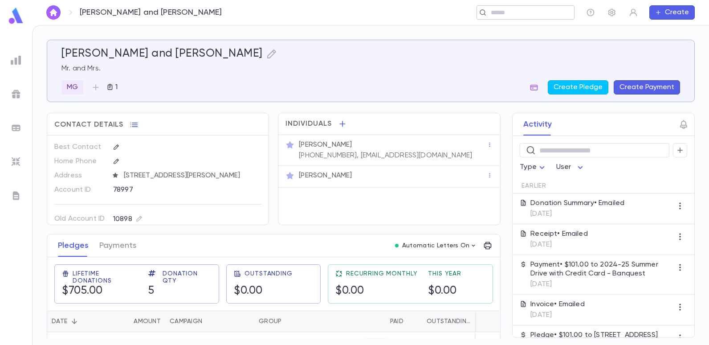
click at [503, 14] on input "text" at bounding box center [529, 12] width 82 height 8
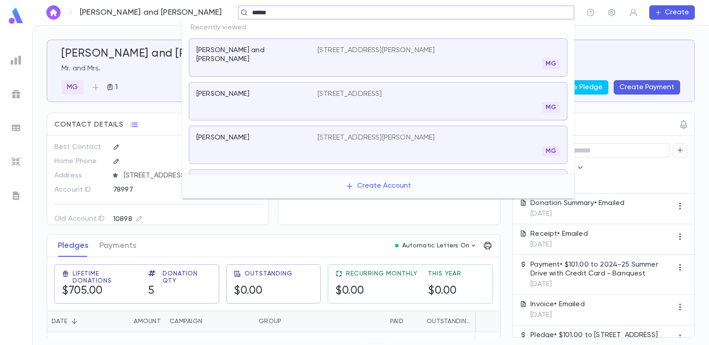
type input "******"
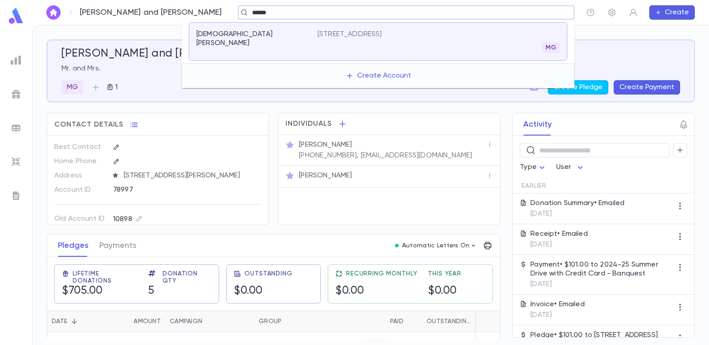
click at [323, 30] on p "[STREET_ADDRESS]" at bounding box center [350, 34] width 65 height 9
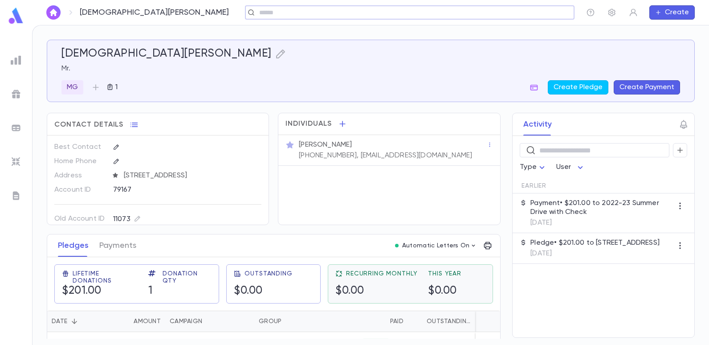
scroll to position [21, 0]
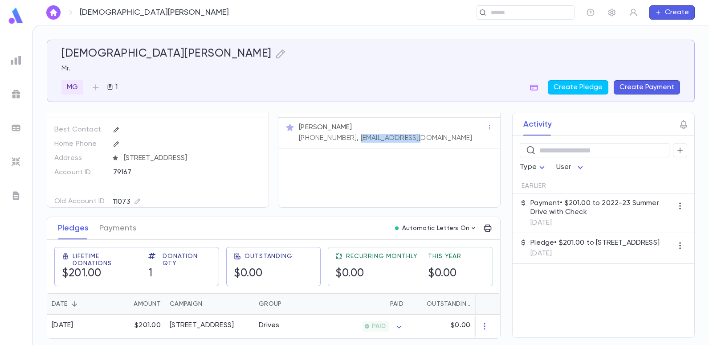
drag, startPoint x: 409, startPoint y: 131, endPoint x: 347, endPoint y: 138, distance: 62.7
click at [347, 138] on div "Mr. Victor Halabi (917) 312-3847, halchaim@aol.com" at bounding box center [392, 131] width 190 height 21
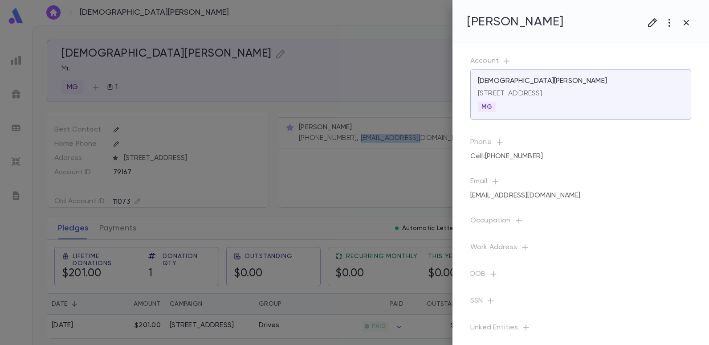
copy p "halchaim@aol.com"
click at [248, 15] on div at bounding box center [354, 172] width 709 height 345
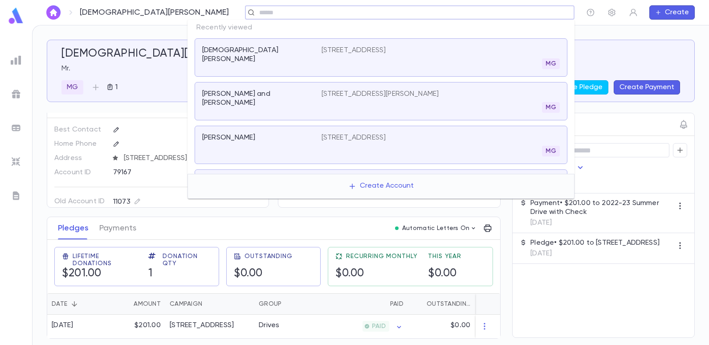
click at [510, 11] on input "text" at bounding box center [407, 12] width 301 height 8
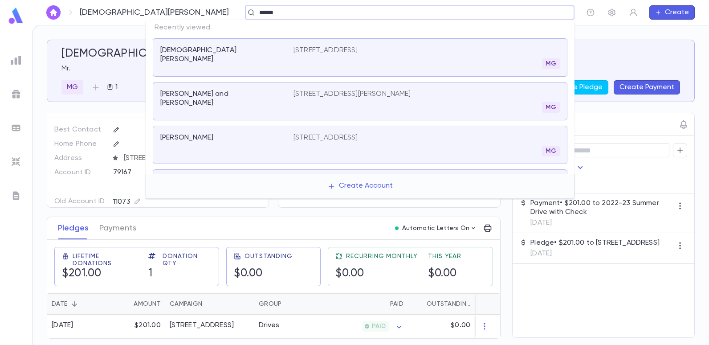
type input "******"
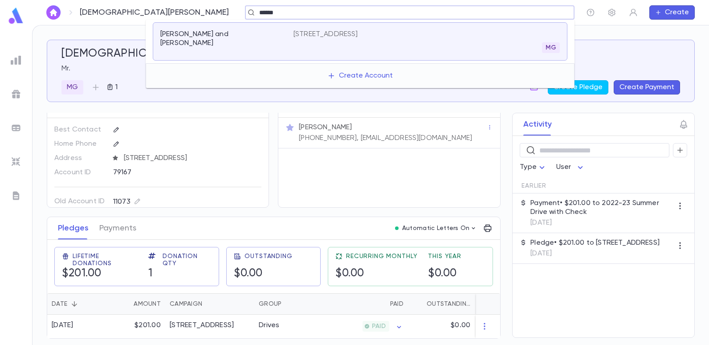
click at [358, 30] on p "[STREET_ADDRESS]" at bounding box center [326, 34] width 65 height 9
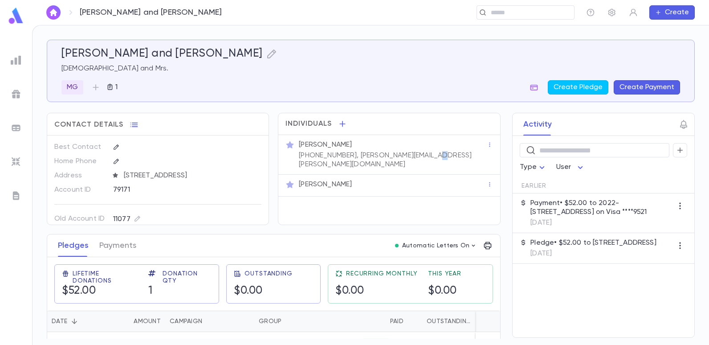
drag, startPoint x: 432, startPoint y: 155, endPoint x: 422, endPoint y: 156, distance: 9.5
click at [422, 156] on div "Rabbi Moses Haber (718) 564-9346, mollie.haber@gmail.com" at bounding box center [392, 154] width 190 height 30
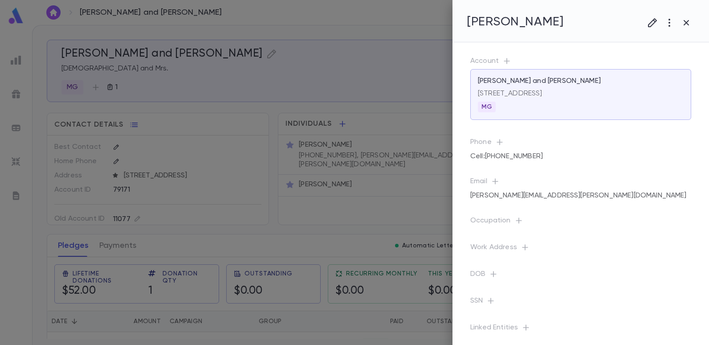
click at [378, 188] on div at bounding box center [354, 172] width 709 height 345
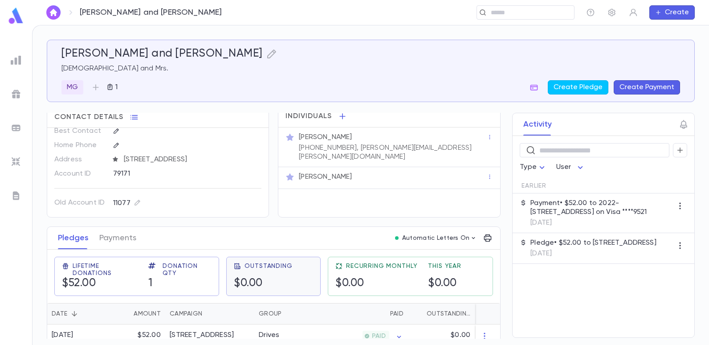
scroll to position [21, 0]
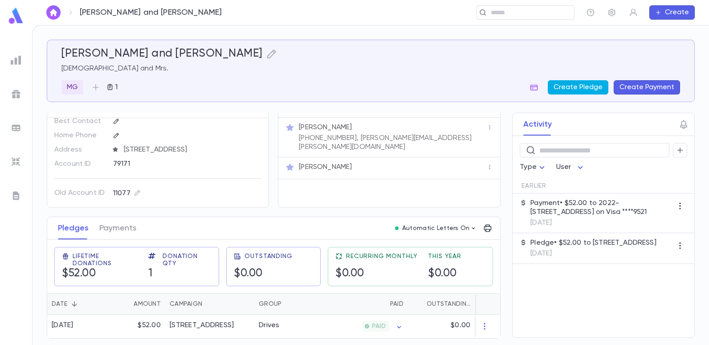
click at [570, 90] on button "Create Pledge" at bounding box center [578, 87] width 61 height 14
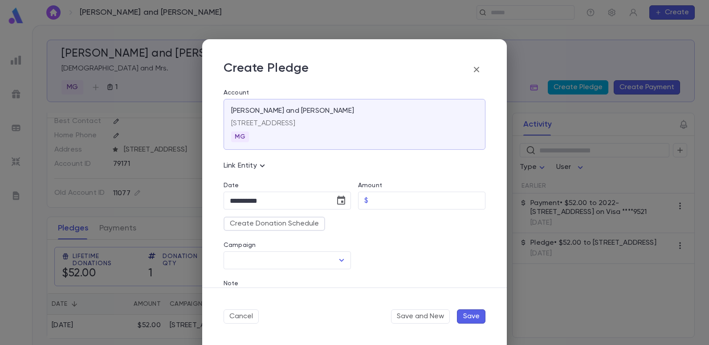
click at [570, 90] on div "**********" at bounding box center [354, 172] width 709 height 345
click at [372, 201] on input "Amount" at bounding box center [429, 200] width 114 height 17
type input "*****"
click at [340, 263] on icon "Open" at bounding box center [341, 260] width 11 height 11
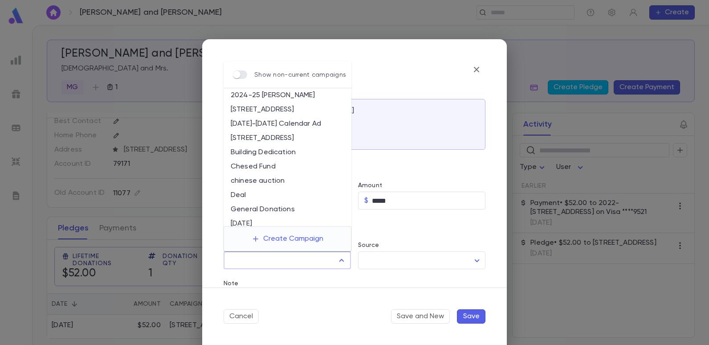
click at [298, 140] on li "[STREET_ADDRESS]" at bounding box center [288, 138] width 128 height 14
type input "**********"
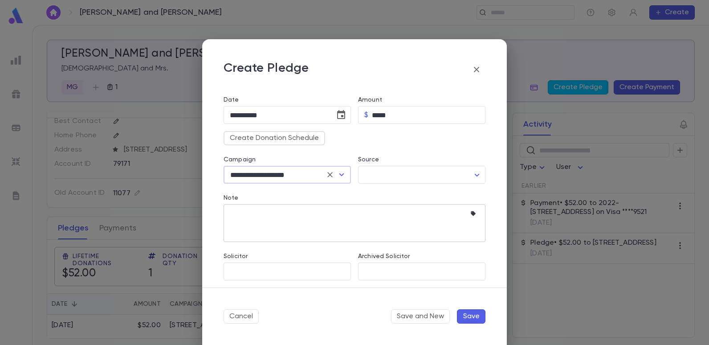
scroll to position [89, 0]
click at [471, 210] on icon "button" at bounding box center [475, 210] width 9 height 9
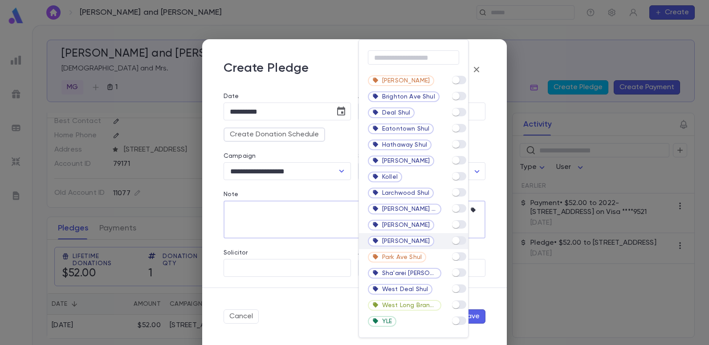
click at [467, 239] on div "[PERSON_NAME]" at bounding box center [413, 241] width 109 height 16
click at [334, 239] on div at bounding box center [354, 172] width 709 height 345
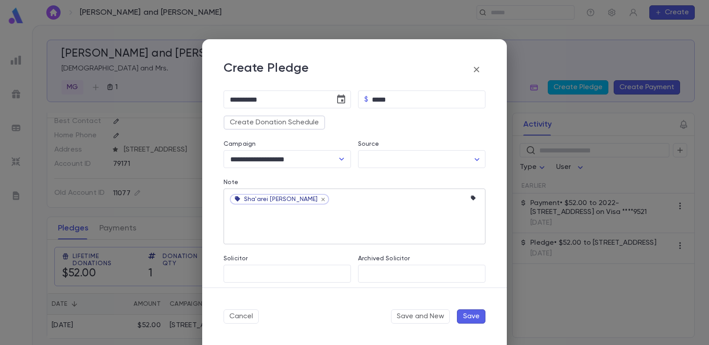
scroll to position [107, 0]
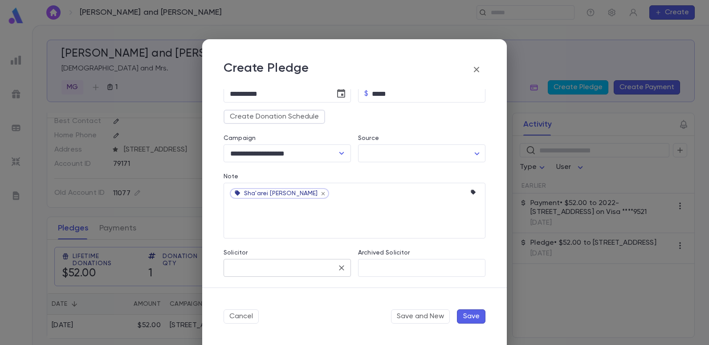
click at [264, 263] on input "Solicitor" at bounding box center [281, 267] width 106 height 17
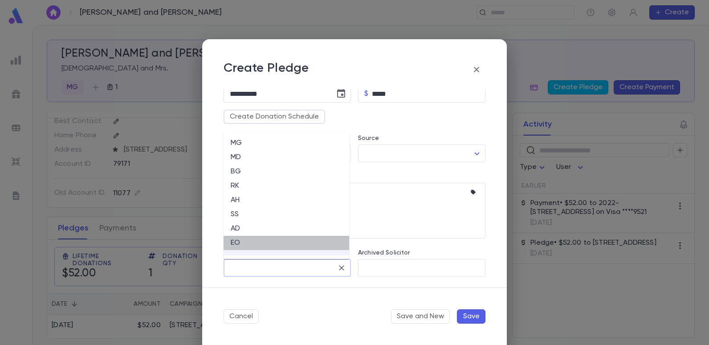
click at [242, 245] on li "EO" at bounding box center [287, 243] width 126 height 14
type input "**"
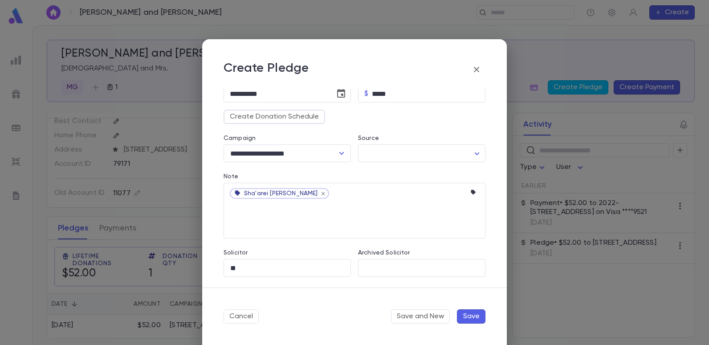
click at [466, 317] on button "Save" at bounding box center [471, 316] width 29 height 14
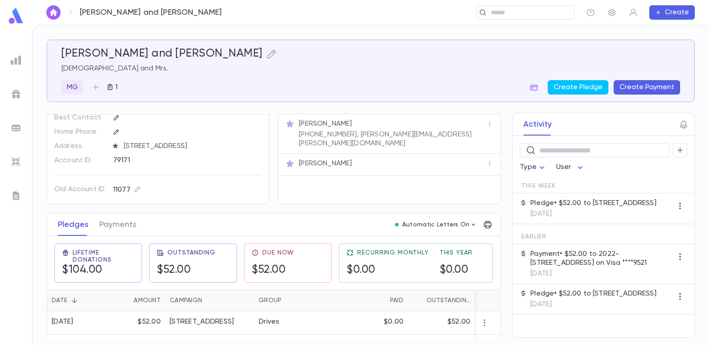
scroll to position [45, 0]
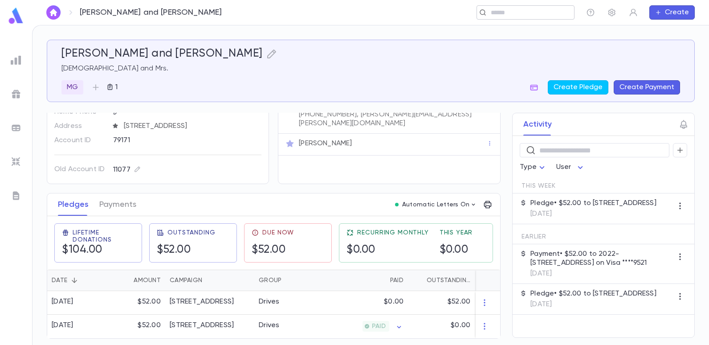
click at [539, 13] on input "text" at bounding box center [522, 12] width 69 height 8
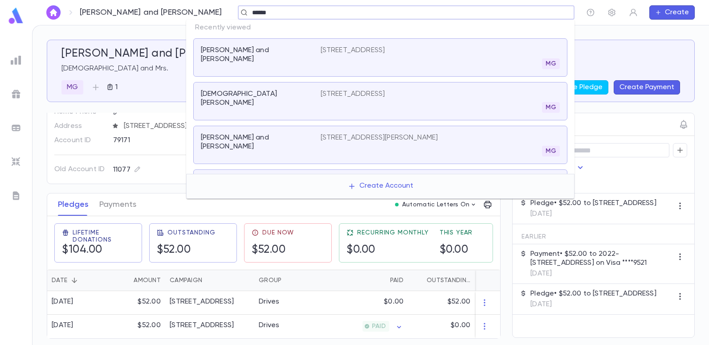
type input "******"
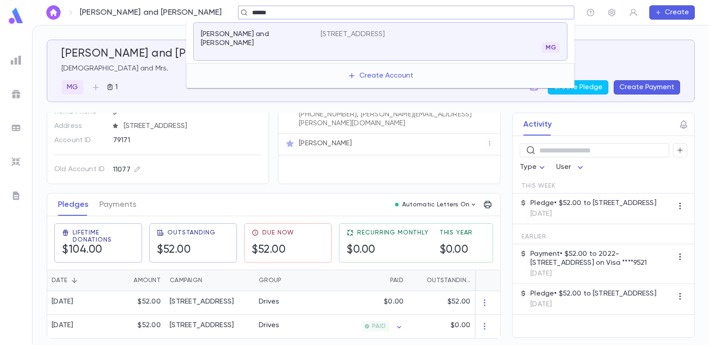
click at [385, 33] on p "787 Ocean Ave 714, Long Branch NJ 07740" at bounding box center [353, 34] width 65 height 9
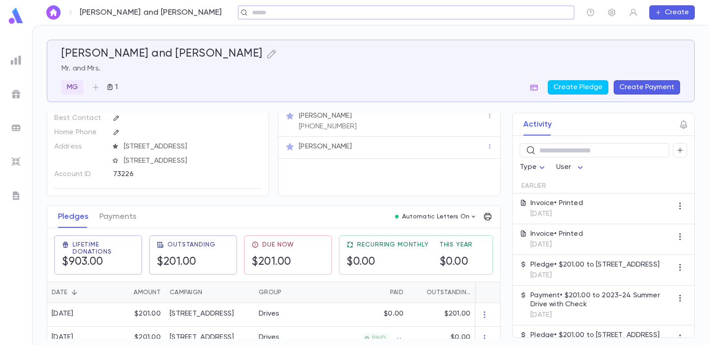
scroll to position [45, 0]
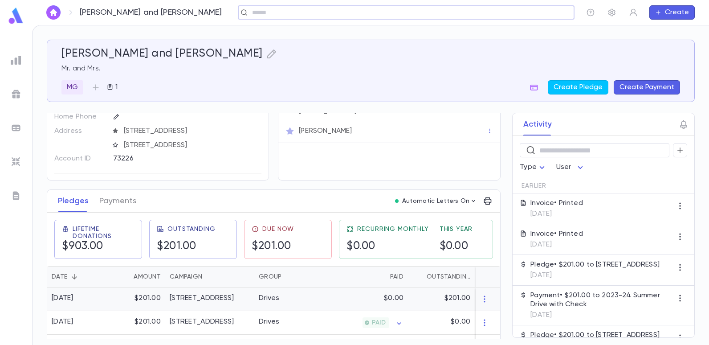
click at [303, 300] on div "Drives" at bounding box center [287, 299] width 67 height 24
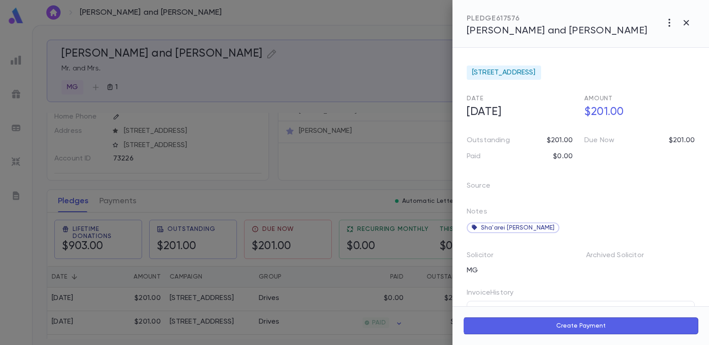
click at [359, 175] on div at bounding box center [354, 172] width 709 height 345
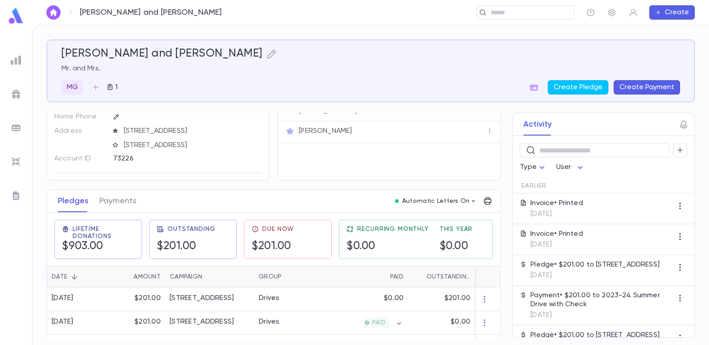
click at [627, 88] on button "Create Payment" at bounding box center [647, 87] width 66 height 14
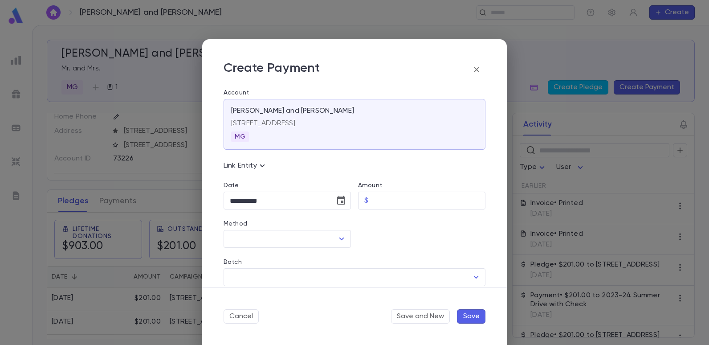
click at [627, 88] on div "**********" at bounding box center [354, 172] width 709 height 345
click at [393, 199] on input "Amount" at bounding box center [429, 200] width 114 height 17
click at [338, 240] on icon "Open" at bounding box center [341, 239] width 11 height 11
type input "******"
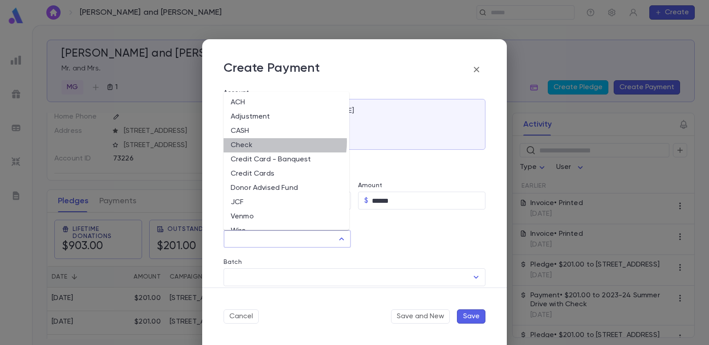
click at [272, 142] on li "Check" at bounding box center [287, 145] width 126 height 14
type input "*****"
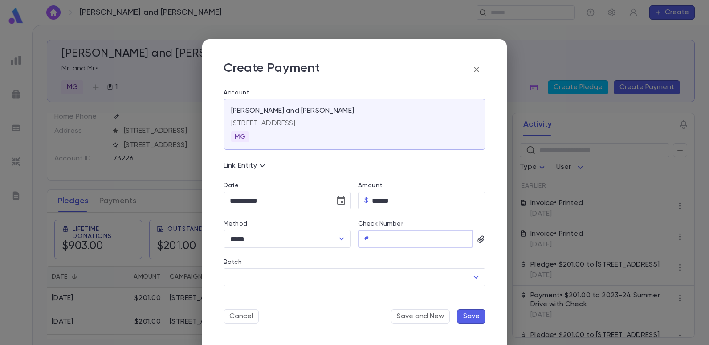
click at [378, 239] on input "Check Number" at bounding box center [423, 238] width 101 height 17
type input "***"
click at [479, 240] on icon "button" at bounding box center [481, 239] width 9 height 9
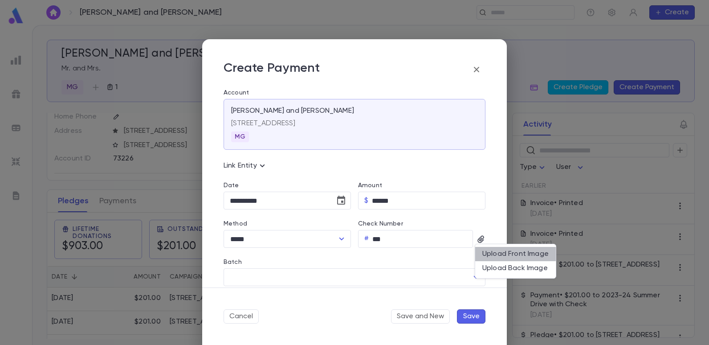
click at [495, 257] on div "Upload Front Image" at bounding box center [516, 254] width 66 height 9
click at [0, 0] on input "Upload Front Image" at bounding box center [0, 0] width 0 height 0
click at [477, 238] on div at bounding box center [354, 172] width 709 height 345
click at [478, 238] on div "Upload Front Image Upload Back Image" at bounding box center [354, 172] width 709 height 345
click at [478, 238] on icon "button" at bounding box center [481, 239] width 9 height 9
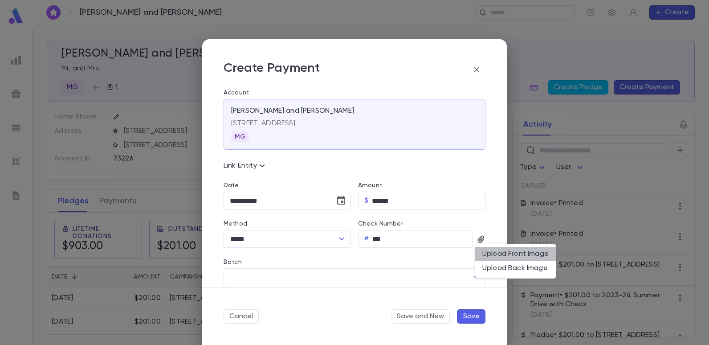
click at [483, 252] on div "Upload Front Image" at bounding box center [516, 254] width 66 height 9
click at [0, 0] on input "Upload Front Image" at bounding box center [0, 0] width 0 height 0
click at [489, 254] on div "Upload Front Image" at bounding box center [516, 254] width 66 height 9
click at [0, 0] on input "Upload Front Image" at bounding box center [0, 0] width 0 height 0
click at [477, 237] on div at bounding box center [354, 172] width 709 height 345
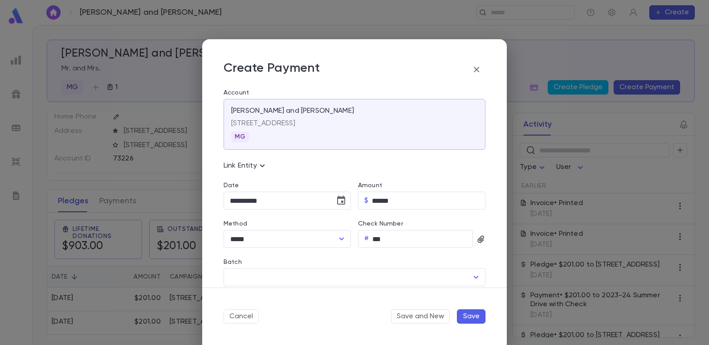
click at [477, 237] on div at bounding box center [354, 172] width 709 height 345
click at [477, 237] on icon "button" at bounding box center [481, 239] width 9 height 9
click at [481, 253] on li "Upload Front Image" at bounding box center [515, 254] width 81 height 14
click at [499, 254] on div "Upload Front Image" at bounding box center [516, 254] width 66 height 9
click at [0, 0] on input "Upload Front Image" at bounding box center [0, 0] width 0 height 0
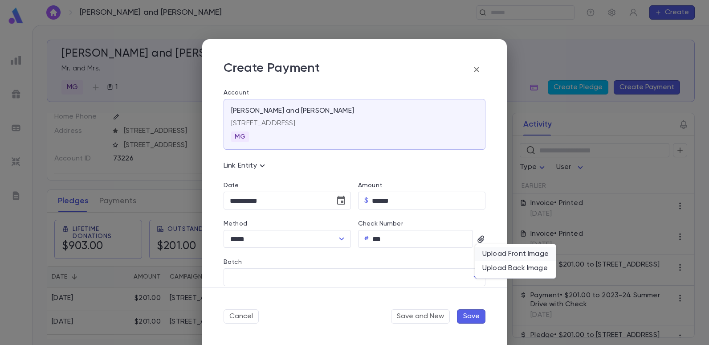
click at [501, 258] on div "Upload Front Image" at bounding box center [516, 254] width 66 height 9
click at [0, 0] on input "Upload Front Image" at bounding box center [0, 0] width 0 height 0
click at [290, 273] on div at bounding box center [354, 172] width 709 height 345
click at [478, 237] on icon "button" at bounding box center [481, 239] width 6 height 7
click at [478, 237] on div at bounding box center [354, 172] width 709 height 345
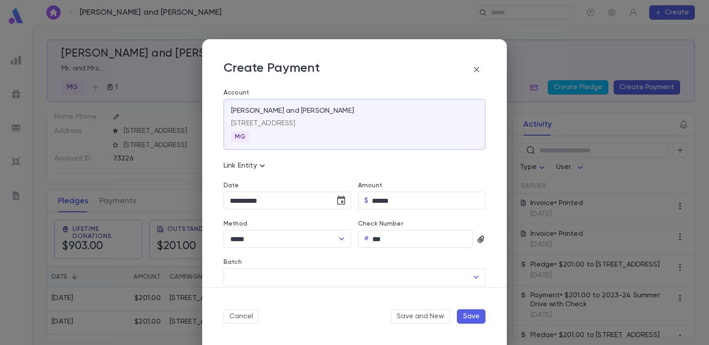
click at [478, 237] on icon "button" at bounding box center [481, 239] width 6 height 7
click at [486, 251] on div "Upload Front Image" at bounding box center [516, 254] width 66 height 9
click at [0, 0] on input "Upload Front Image" at bounding box center [0, 0] width 0 height 0
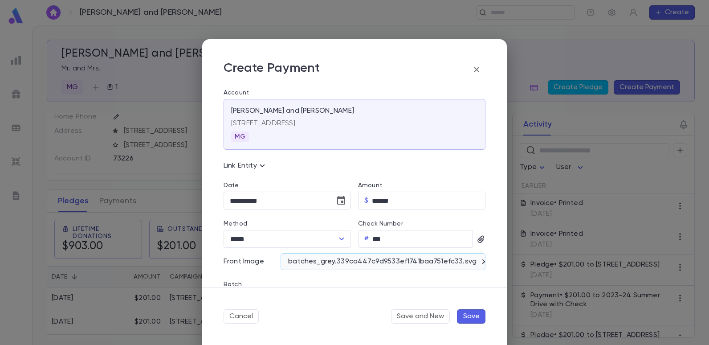
click at [355, 260] on div "batches_grey.339ca447c9d9533ef1741baa751efc33.svg" at bounding box center [383, 261] width 205 height 17
click at [483, 261] on icon "button" at bounding box center [485, 261] width 4 height 4
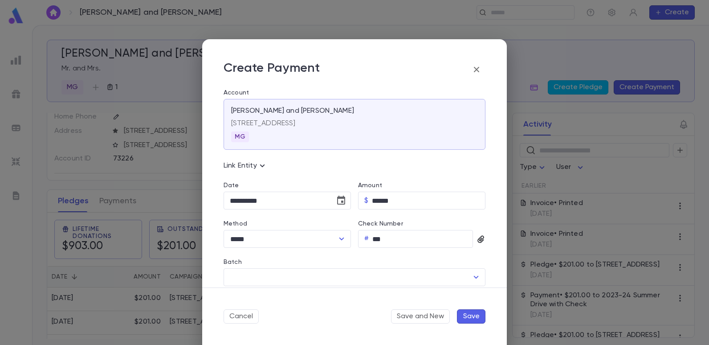
click at [478, 237] on icon "button" at bounding box center [481, 239] width 9 height 9
click at [498, 252] on div "Upload Front Image" at bounding box center [516, 254] width 66 height 9
click at [0, 0] on input "Upload Front Image" at bounding box center [0, 0] width 0 height 0
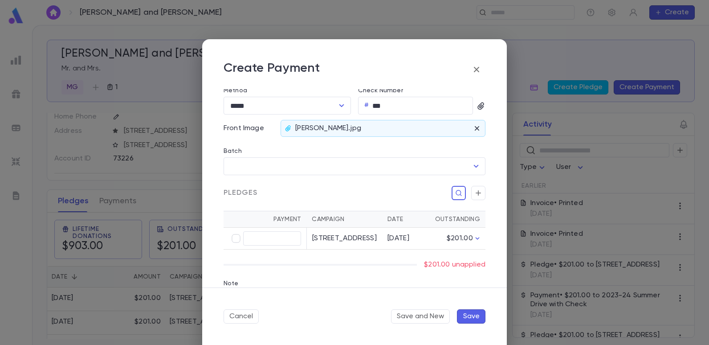
scroll to position [134, 0]
type input "******"
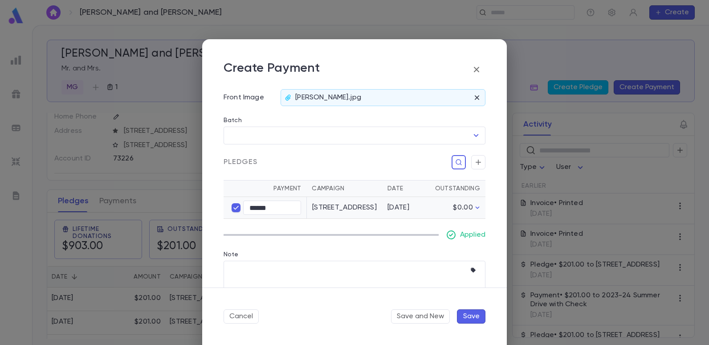
scroll to position [195, 0]
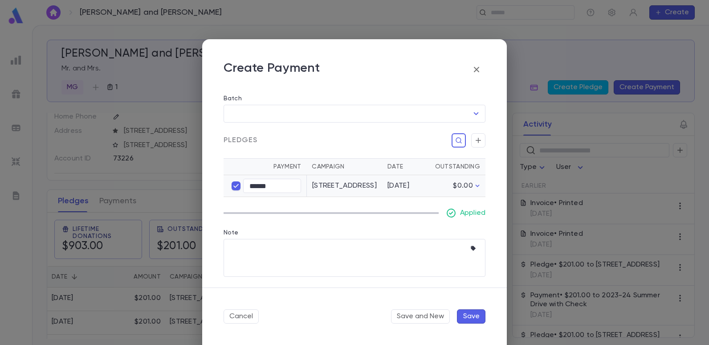
click at [473, 320] on button "Save" at bounding box center [471, 316] width 29 height 14
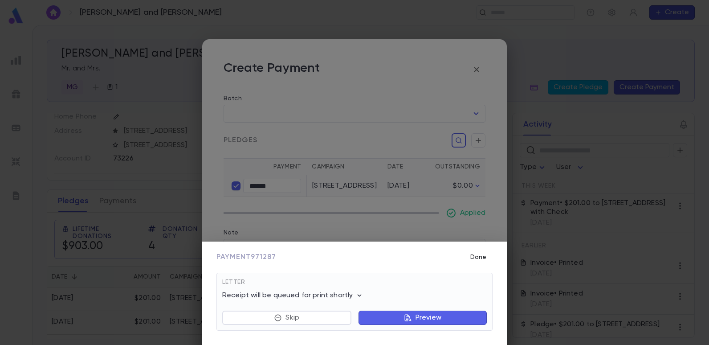
click at [482, 261] on button "Done" at bounding box center [478, 257] width 29 height 17
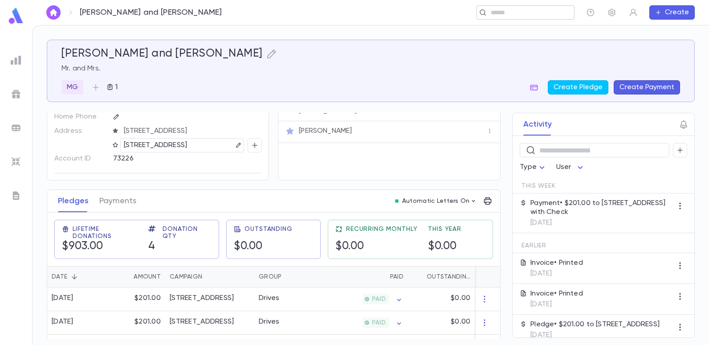
click at [510, 15] on input "text" at bounding box center [522, 12] width 69 height 8
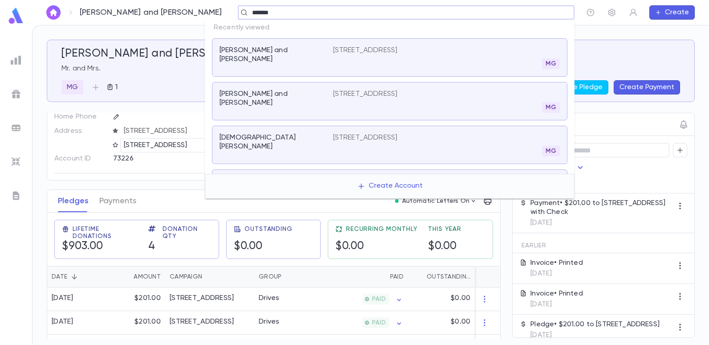
type input "*******"
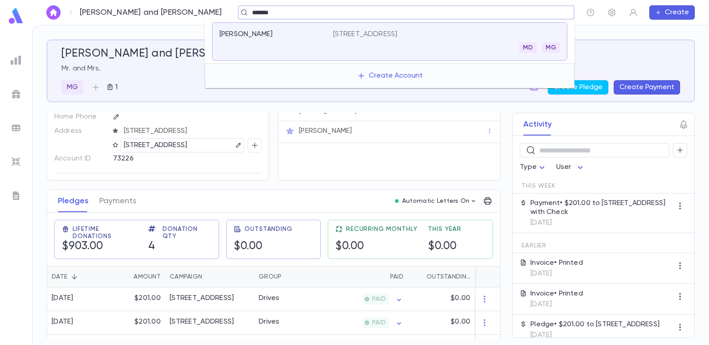
click at [386, 35] on p "1920 Coney Island Avenue, Brooklyn NY 11230" at bounding box center [365, 34] width 65 height 9
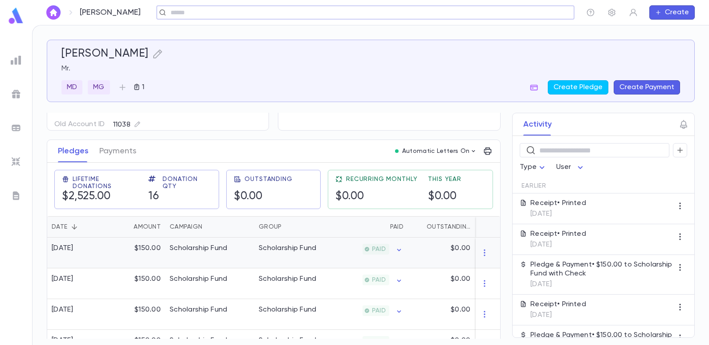
scroll to position [45, 0]
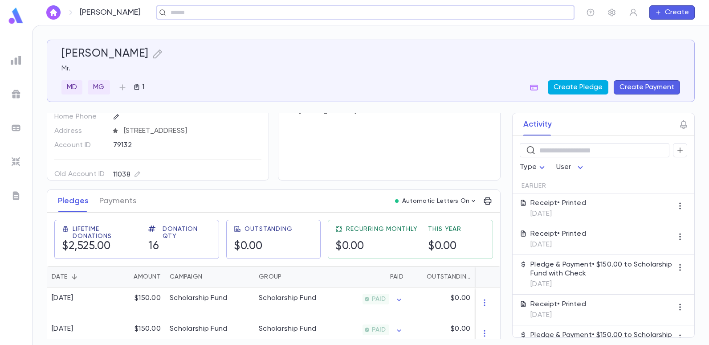
click at [576, 89] on button "Create Pledge" at bounding box center [578, 87] width 61 height 14
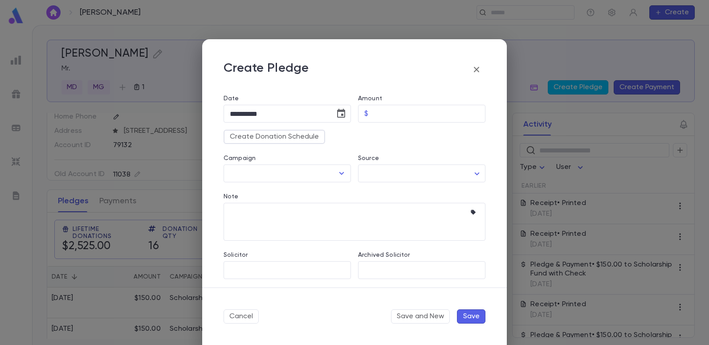
scroll to position [89, 0]
click at [383, 111] on input "Amount" at bounding box center [429, 111] width 114 height 17
type input "******"
click at [341, 201] on textarea "Note" at bounding box center [348, 220] width 236 height 38
click at [336, 170] on icon "Open" at bounding box center [341, 171] width 11 height 11
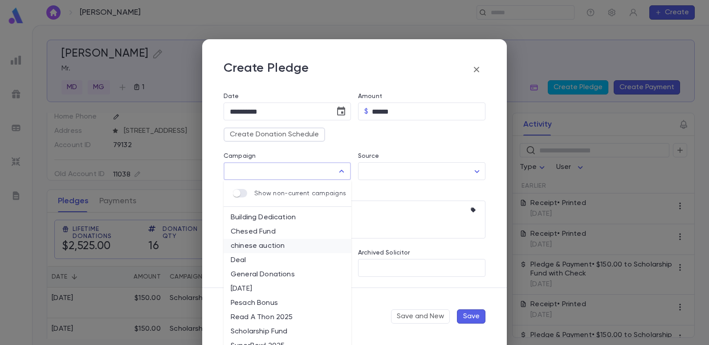
scroll to position [61, 0]
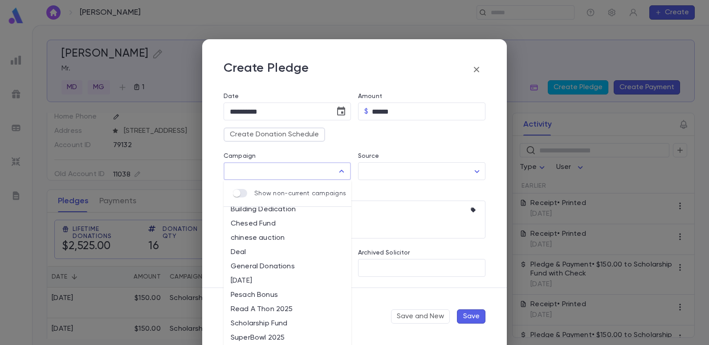
click at [279, 324] on li "Scholarship Fund" at bounding box center [288, 323] width 128 height 14
type input "**********"
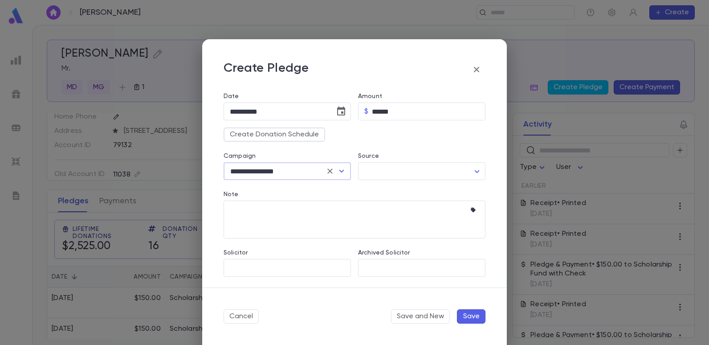
click at [473, 313] on button "Save" at bounding box center [471, 316] width 29 height 14
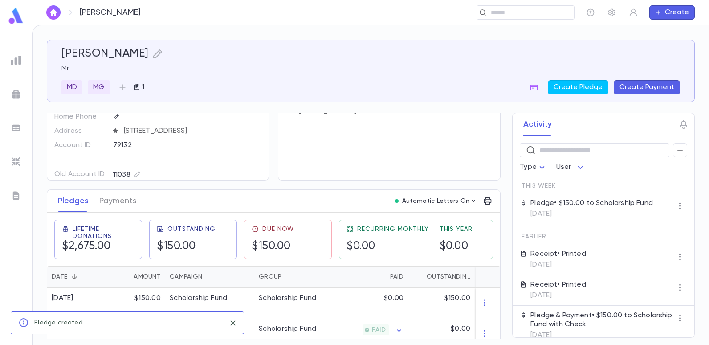
click at [643, 89] on button "Create Payment" at bounding box center [647, 87] width 66 height 14
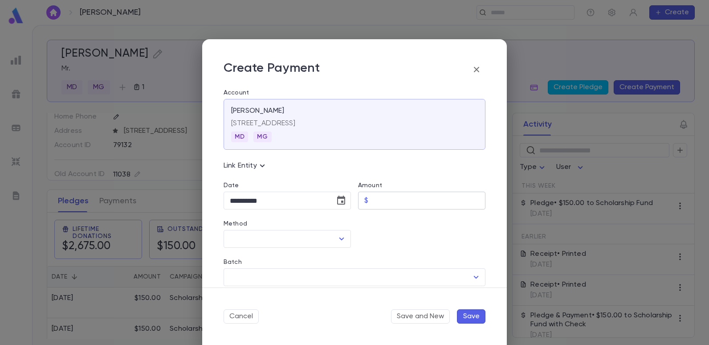
click at [376, 202] on input "Amount" at bounding box center [429, 200] width 114 height 17
click at [340, 238] on icon "Open" at bounding box center [341, 239] width 11 height 11
type input "******"
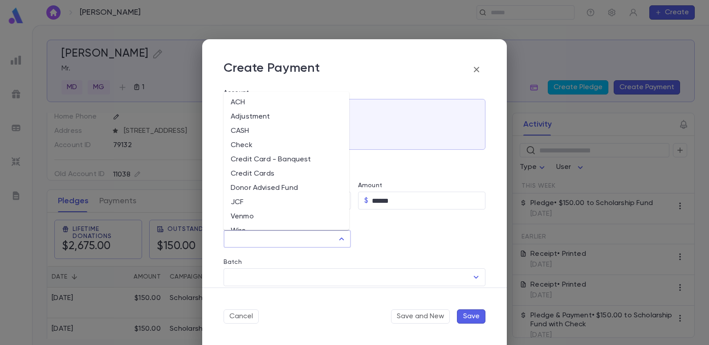
click at [253, 145] on li "Check" at bounding box center [287, 145] width 126 height 14
type input "*****"
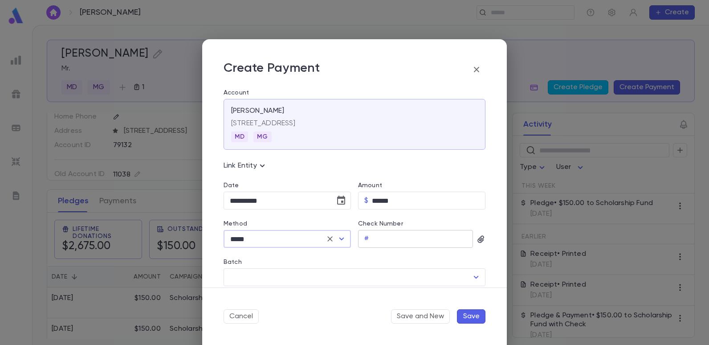
click at [389, 245] on input "Check Number" at bounding box center [423, 238] width 101 height 17
click at [397, 239] on input "Check Number" at bounding box center [423, 238] width 101 height 17
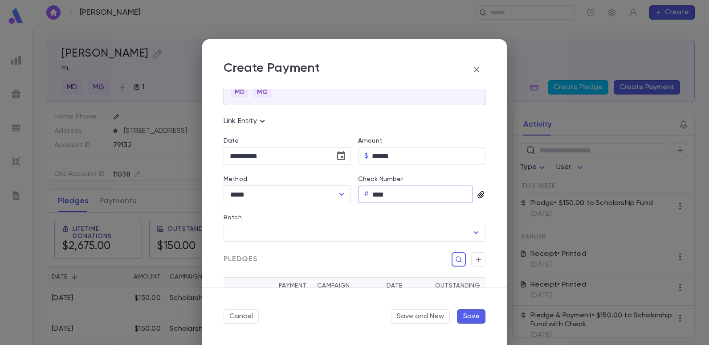
type input "****"
click at [478, 193] on icon "button" at bounding box center [481, 194] width 6 height 7
click at [495, 205] on div "Upload Front Image" at bounding box center [516, 209] width 66 height 9
click at [0, 0] on input "Upload Front Image" at bounding box center [0, 0] width 0 height 0
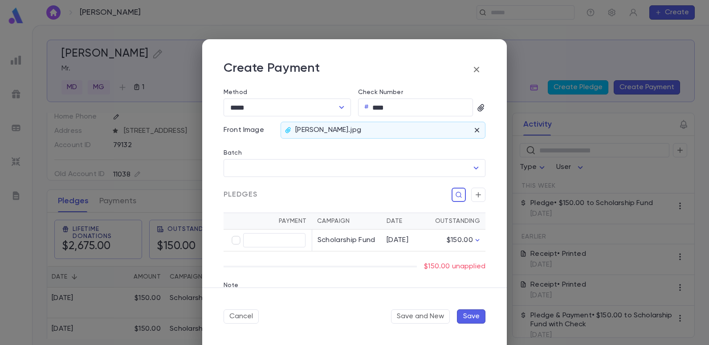
scroll to position [134, 0]
type input "******"
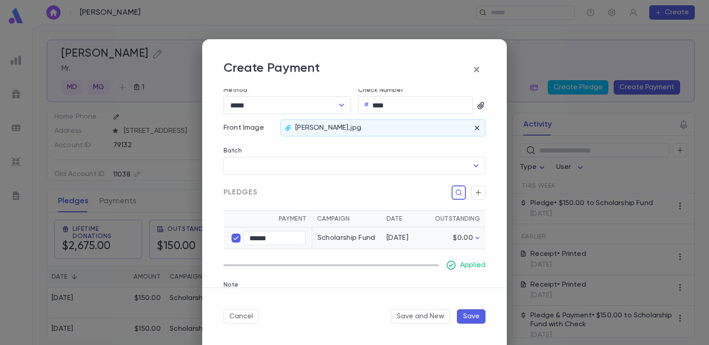
click at [467, 319] on button "Save" at bounding box center [471, 316] width 29 height 14
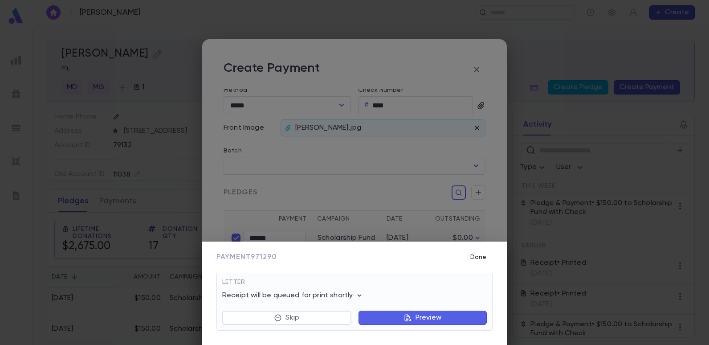
click at [480, 260] on button "Done" at bounding box center [478, 257] width 29 height 17
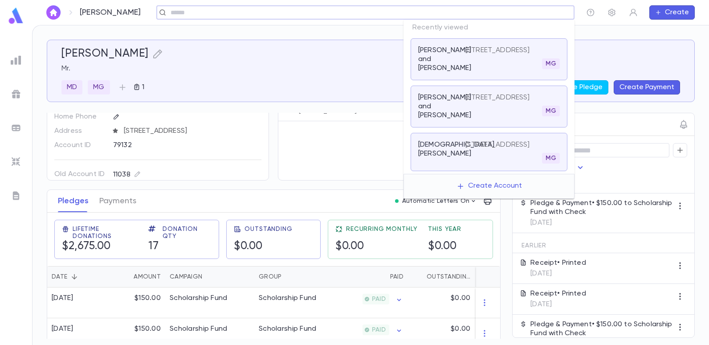
click at [505, 13] on input "text" at bounding box center [362, 12] width 389 height 8
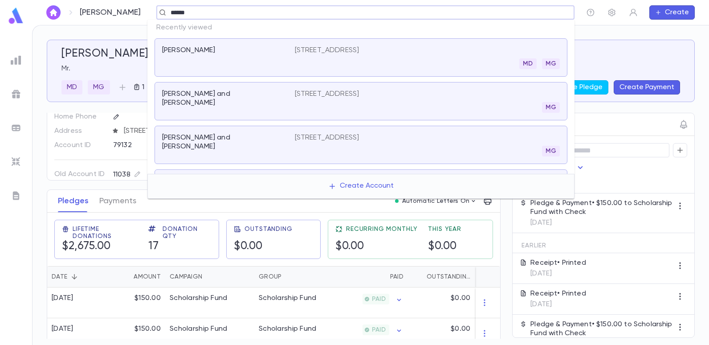
type input "******"
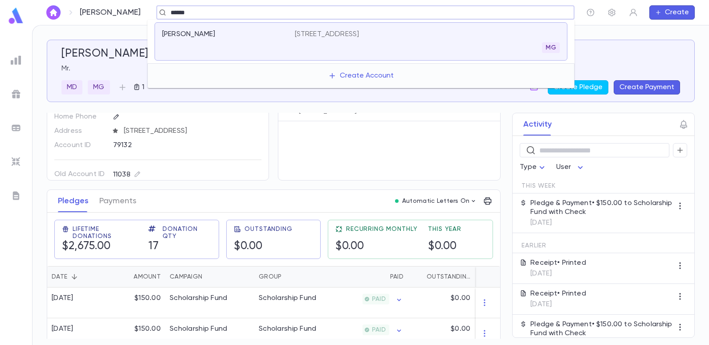
click at [320, 37] on p "2405 East 7th Street, Brooklyn NY 11223" at bounding box center [327, 34] width 65 height 9
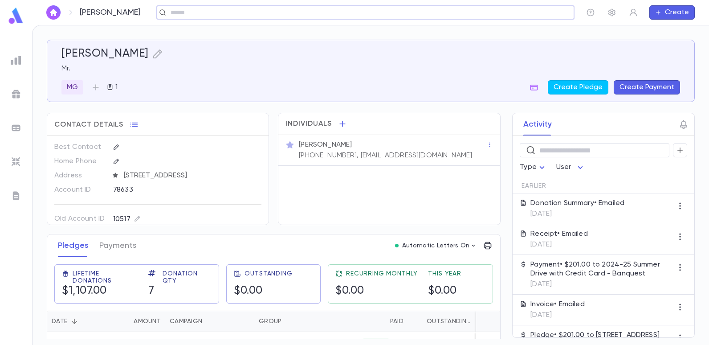
click at [195, 10] on input "text" at bounding box center [362, 12] width 389 height 8
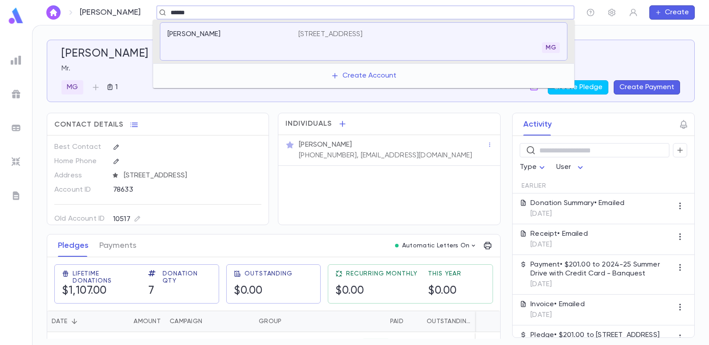
type input "******"
click at [323, 33] on p "[STREET_ADDRESS]" at bounding box center [331, 34] width 65 height 9
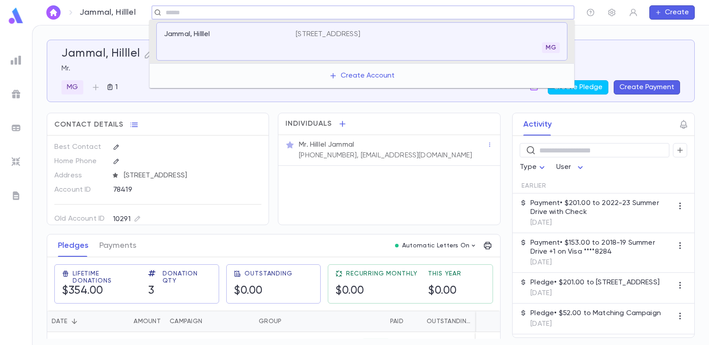
click at [195, 12] on input "text" at bounding box center [360, 12] width 394 height 8
type input "******"
click at [331, 31] on p "[STREET_ADDRESS][PERSON_NAME]" at bounding box center [355, 34] width 118 height 9
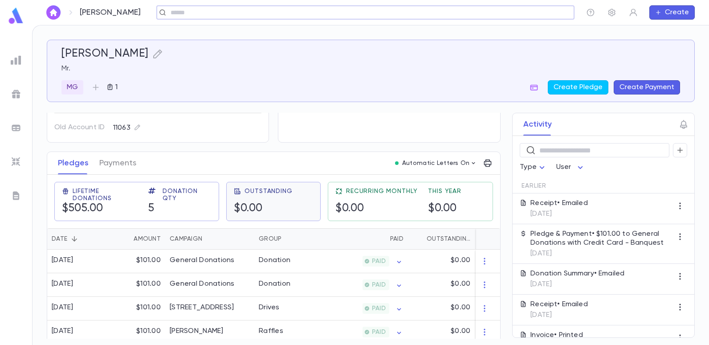
scroll to position [89, 0]
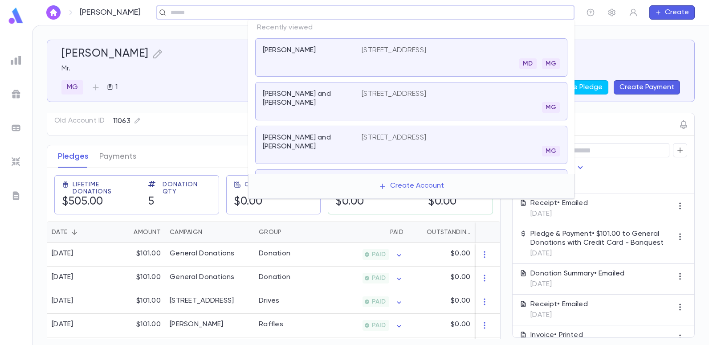
click at [522, 12] on input "text" at bounding box center [362, 12] width 389 height 8
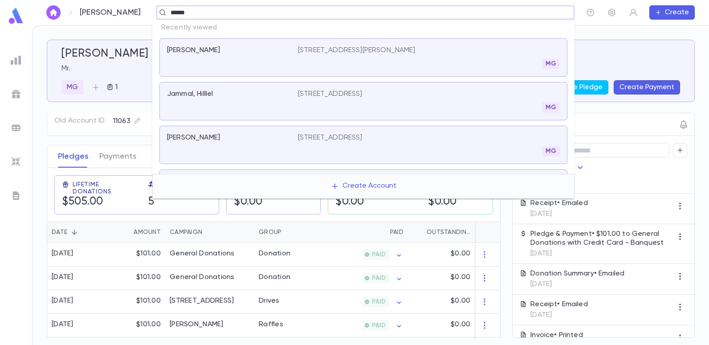
type input "******"
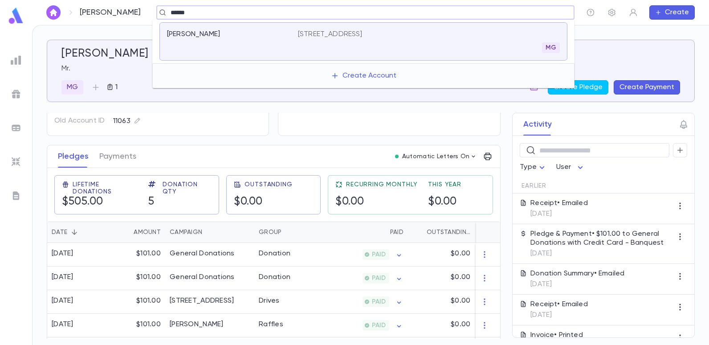
click at [347, 36] on p "[STREET_ADDRESS]" at bounding box center [330, 34] width 65 height 9
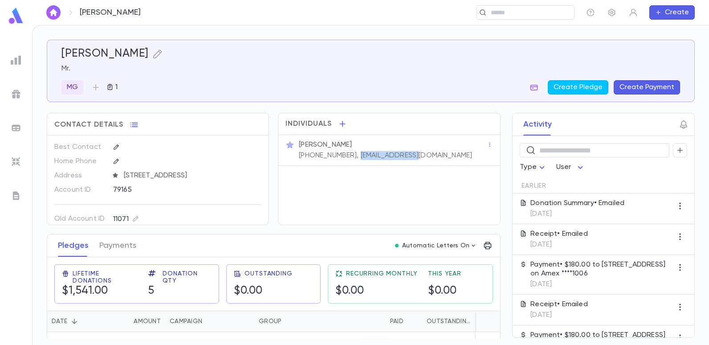
drag, startPoint x: 408, startPoint y: 154, endPoint x: 344, endPoint y: 157, distance: 63.8
click at [344, 157] on div "Mr. Ezra Khezrie (917) 748-9539, ezrox94@aim.com" at bounding box center [392, 149] width 190 height 21
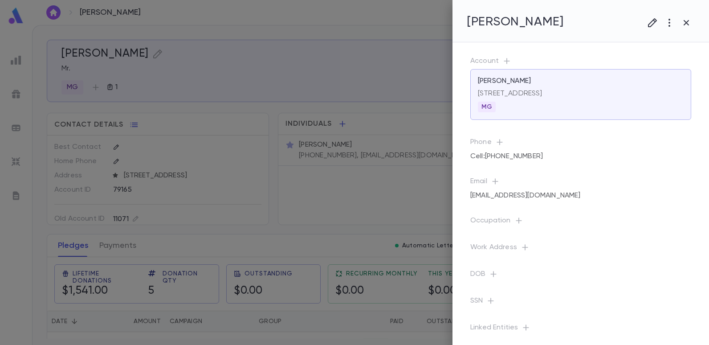
drag, startPoint x: 375, startPoint y: 131, endPoint x: 364, endPoint y: 176, distance: 46.8
click at [336, 190] on div at bounding box center [354, 172] width 709 height 345
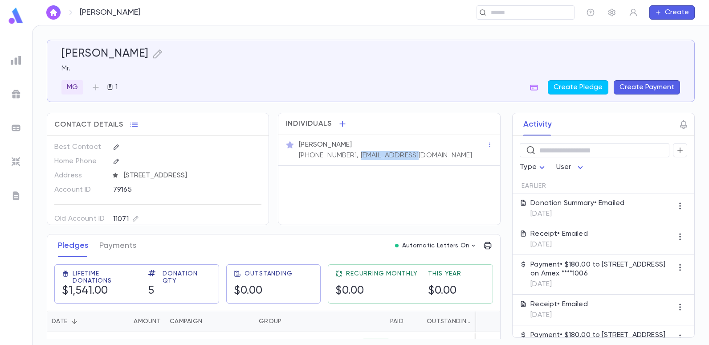
drag, startPoint x: 408, startPoint y: 156, endPoint x: 346, endPoint y: 163, distance: 62.4
click at [346, 163] on div "Mr. Ezra Khezrie (917) 748-9539, ezrox94@aim.com" at bounding box center [389, 150] width 221 height 31
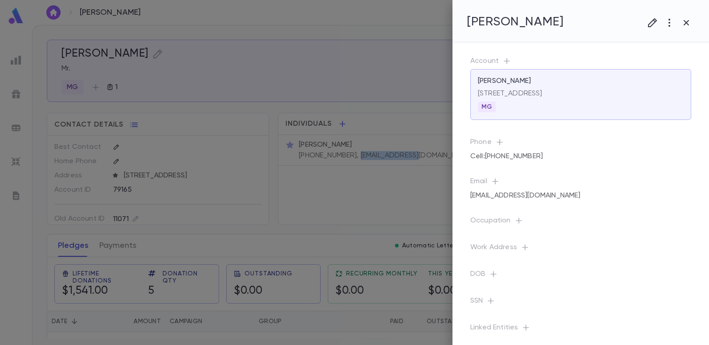
copy p "ezrox94@aim.com"
click at [277, 27] on div at bounding box center [354, 172] width 709 height 345
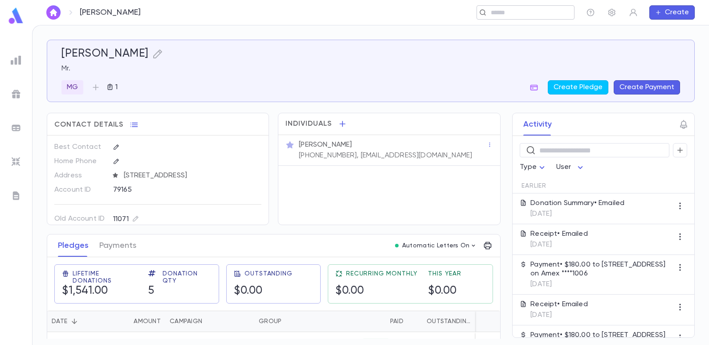
click at [498, 18] on div "​" at bounding box center [526, 12] width 98 height 14
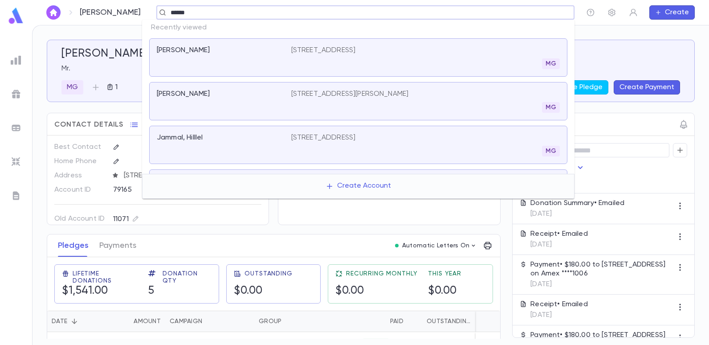
type input "******"
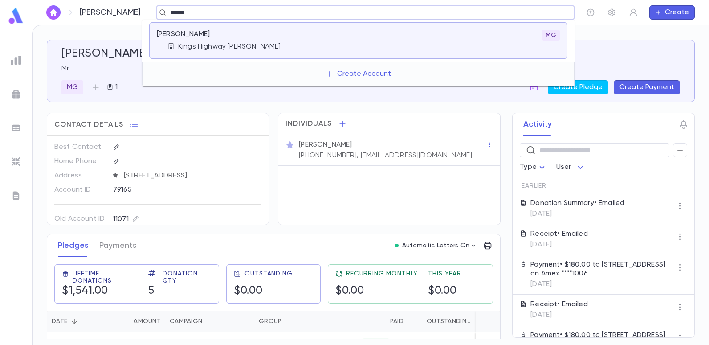
click at [225, 44] on p "Kings Highway [PERSON_NAME]" at bounding box center [229, 46] width 102 height 9
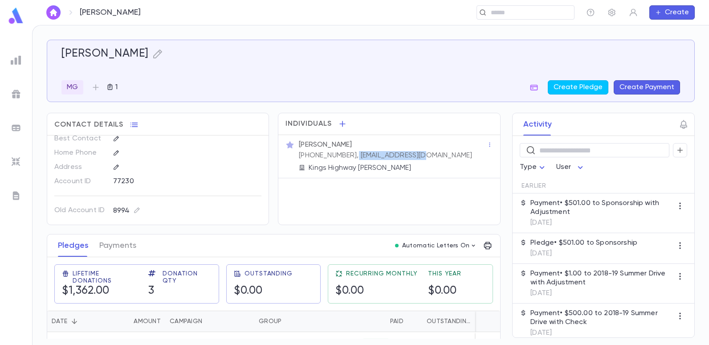
drag, startPoint x: 411, startPoint y: 154, endPoint x: 347, endPoint y: 157, distance: 64.7
click at [347, 157] on div "Ronnie Leviov (732) 660-1010, rleviov@gmail.com Kings Highway Glatt" at bounding box center [392, 156] width 190 height 34
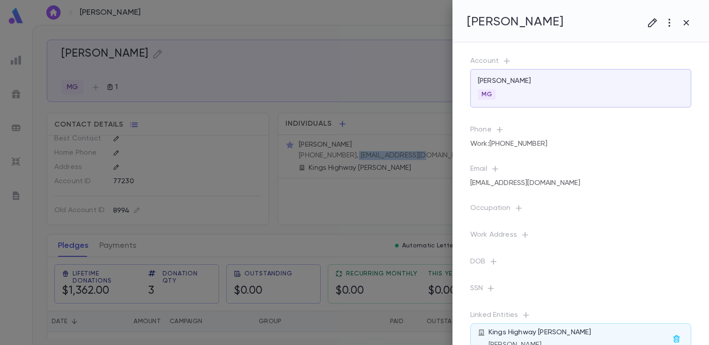
copy p "rleviov@gmail.com"
click at [386, 153] on div at bounding box center [354, 172] width 709 height 345
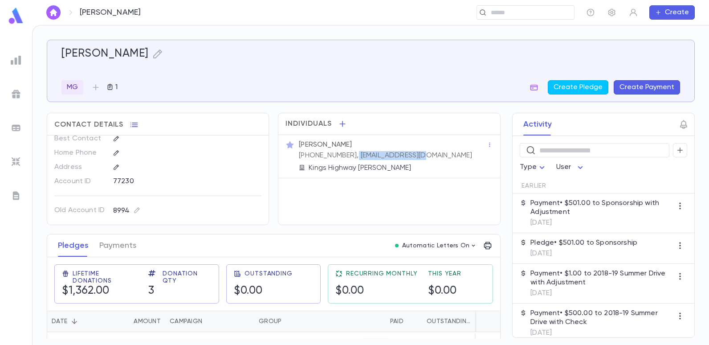
drag, startPoint x: 407, startPoint y: 155, endPoint x: 346, endPoint y: 156, distance: 60.6
click at [346, 156] on p "[PHONE_NUMBER], [EMAIL_ADDRESS][DOMAIN_NAME]" at bounding box center [385, 155] width 173 height 9
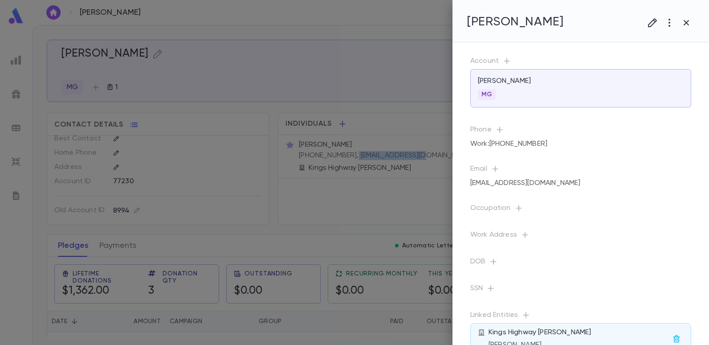
copy p "rleviov@gmail.com"
click at [256, 25] on div at bounding box center [354, 172] width 709 height 345
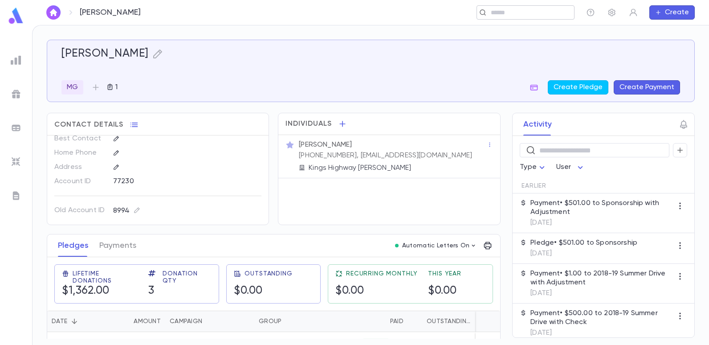
click at [518, 15] on input "text" at bounding box center [522, 12] width 69 height 8
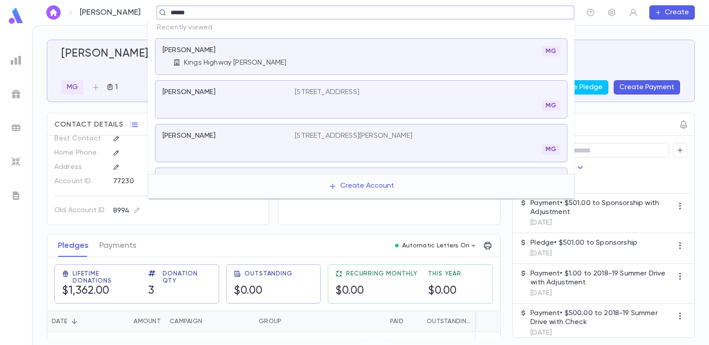
type input "******"
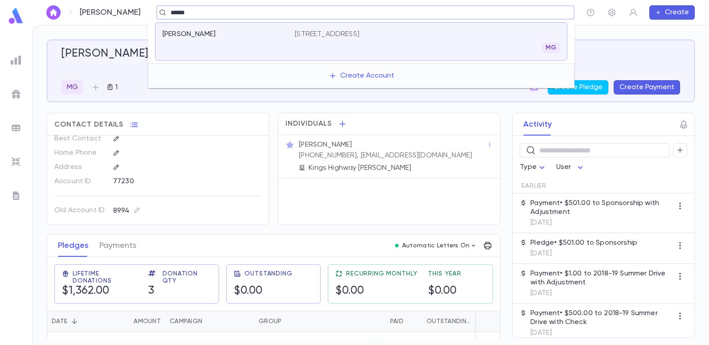
click at [320, 30] on p "[STREET_ADDRESS]" at bounding box center [327, 34] width 65 height 9
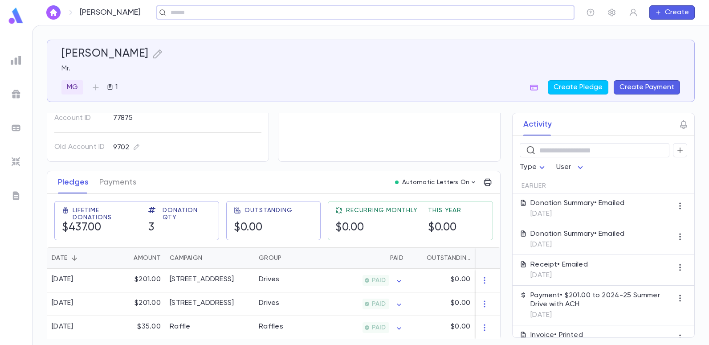
scroll to position [68, 0]
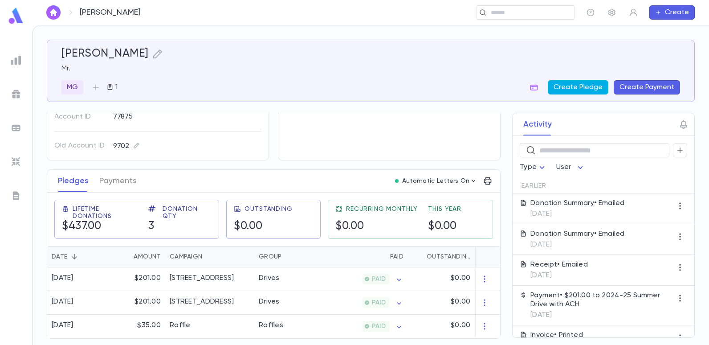
click at [569, 81] on button "Create Pledge" at bounding box center [578, 87] width 61 height 14
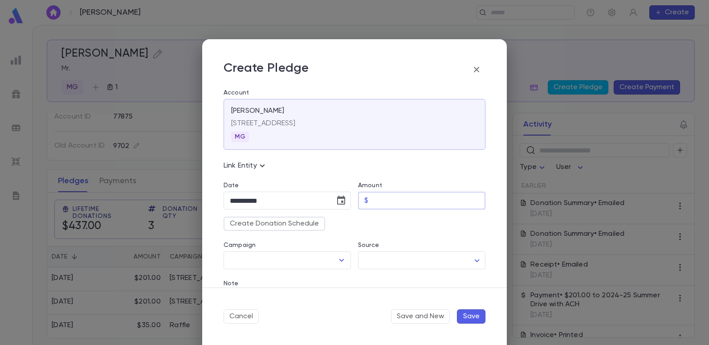
click at [383, 200] on input "Amount" at bounding box center [429, 200] width 114 height 17
type input "******"
click at [342, 258] on icon "Open" at bounding box center [341, 260] width 11 height 11
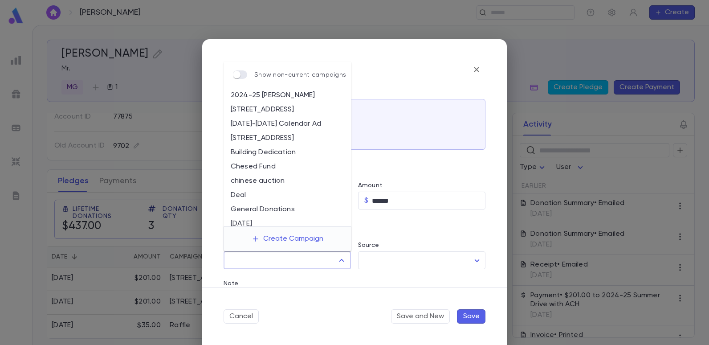
click at [304, 139] on li "[STREET_ADDRESS]" at bounding box center [288, 138] width 128 height 14
type input "**********"
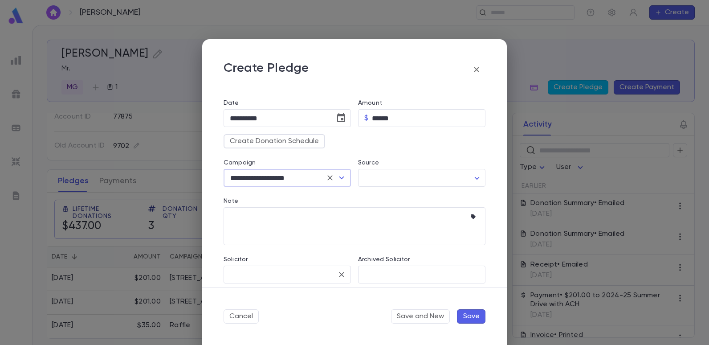
scroll to position [89, 0]
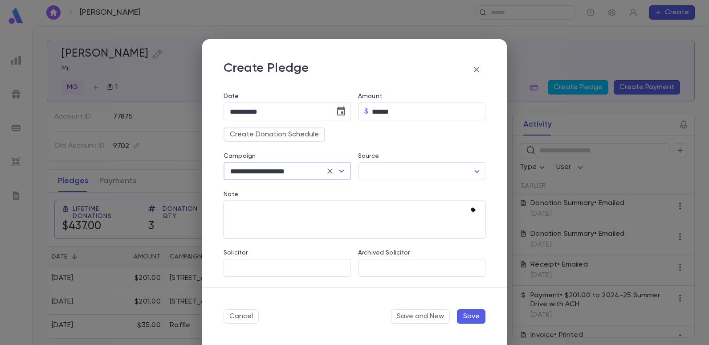
click at [471, 209] on icon "button" at bounding box center [473, 210] width 5 height 5
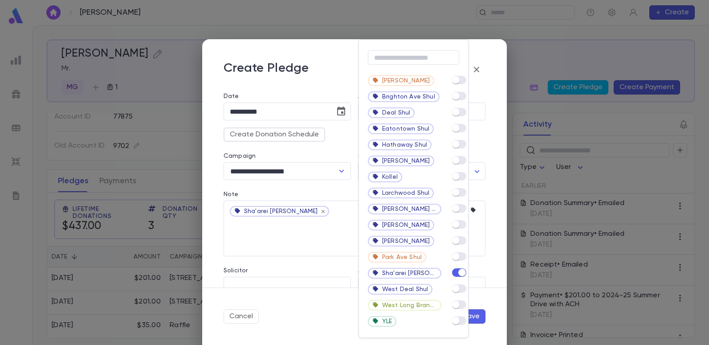
click at [288, 245] on div at bounding box center [354, 172] width 709 height 345
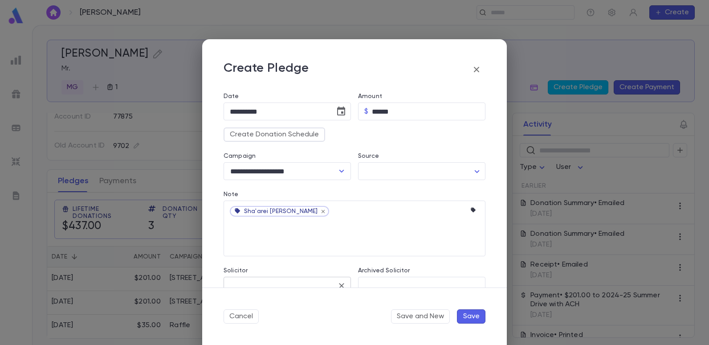
scroll to position [107, 0]
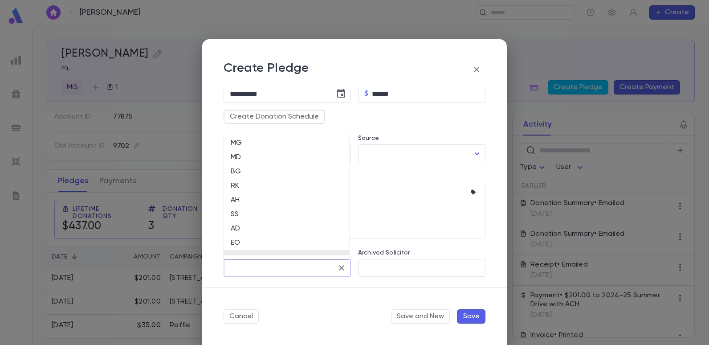
click at [282, 264] on input "Solicitor" at bounding box center [281, 267] width 106 height 17
click at [236, 243] on li "EO" at bounding box center [287, 243] width 126 height 14
type input "**"
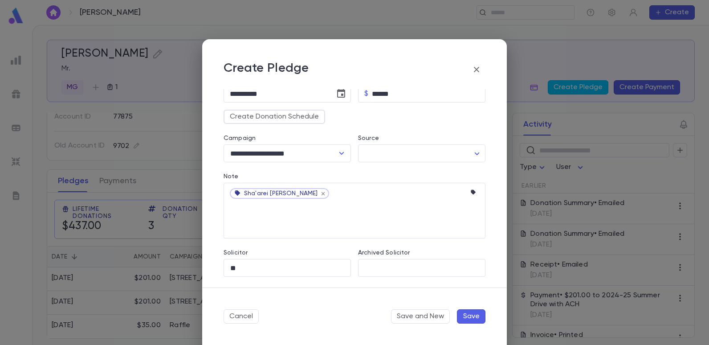
click at [468, 317] on button "Save" at bounding box center [471, 316] width 29 height 14
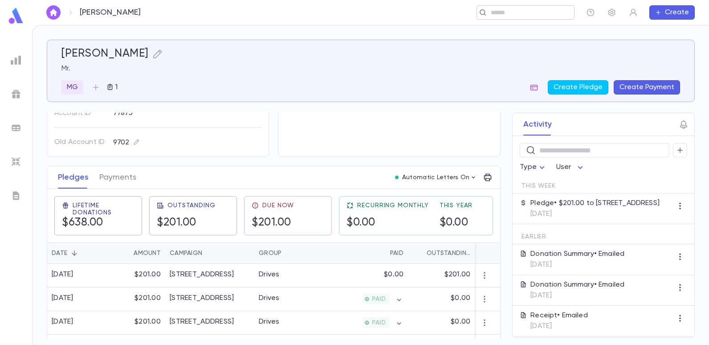
click at [541, 10] on input "text" at bounding box center [522, 12] width 69 height 8
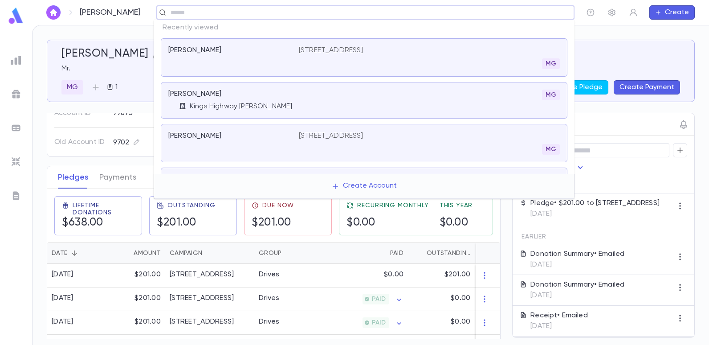
click at [202, 9] on input "text" at bounding box center [362, 12] width 389 height 8
click at [202, 10] on input "text" at bounding box center [362, 12] width 389 height 8
type input "******"
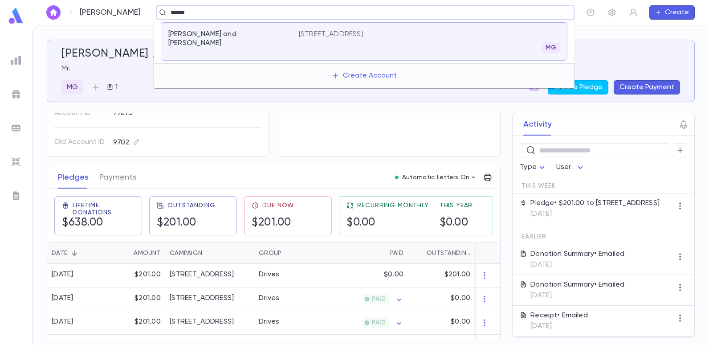
click at [333, 34] on p "[STREET_ADDRESS]" at bounding box center [331, 34] width 65 height 9
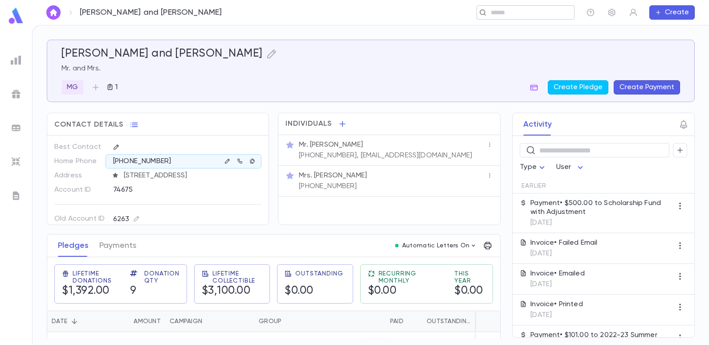
click at [528, 12] on input "text" at bounding box center [522, 12] width 69 height 8
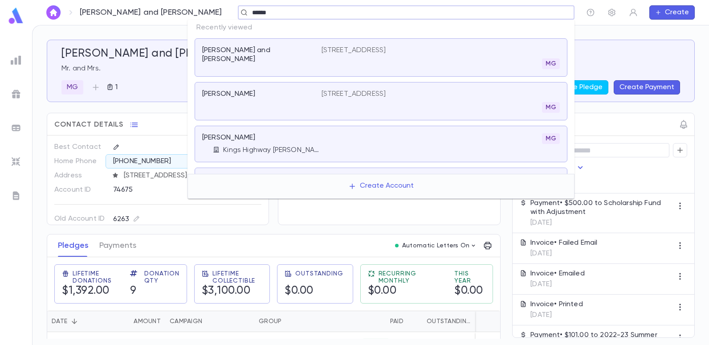
type input "******"
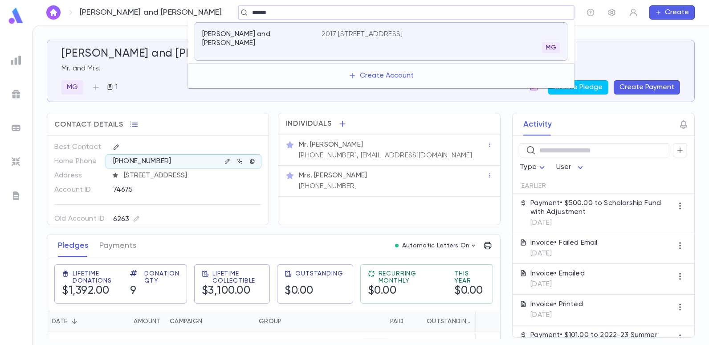
click at [389, 28] on div "Levy, Yedidya and Frieda 2017 East 17th Street, Brooklyn NY 11229 MG" at bounding box center [381, 41] width 373 height 38
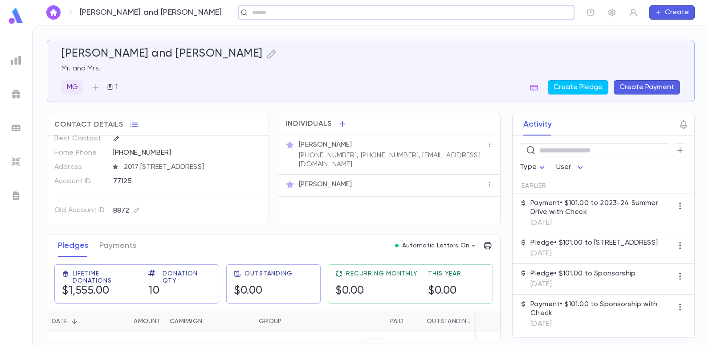
click at [20, 61] on img at bounding box center [16, 60] width 11 height 11
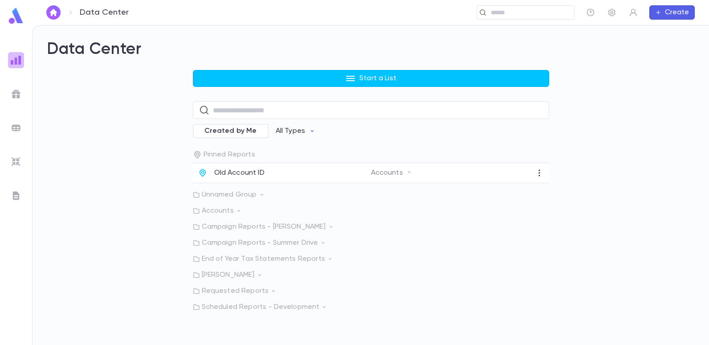
click at [15, 61] on img at bounding box center [16, 60] width 11 height 11
click at [230, 174] on p "Old Account ID" at bounding box center [239, 172] width 50 height 9
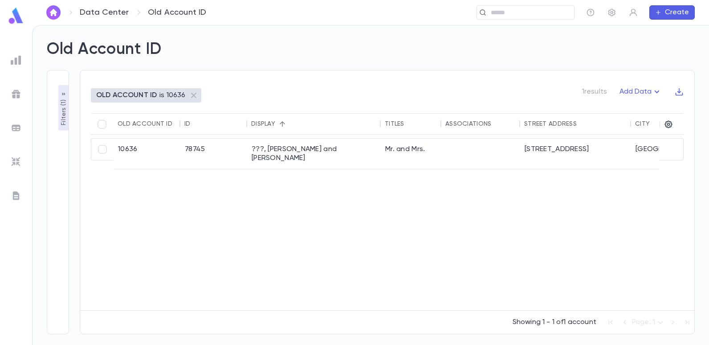
click at [64, 113] on p "Filters ( 1 )" at bounding box center [63, 112] width 9 height 28
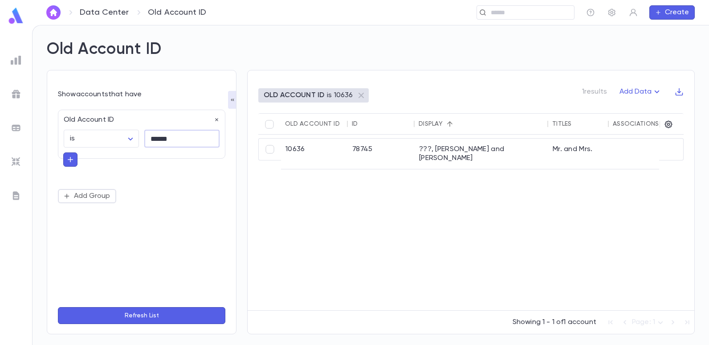
click at [171, 139] on input "******" at bounding box center [181, 138] width 75 height 17
type input "*"
click at [195, 139] on input "text" at bounding box center [181, 138] width 75 height 17
click at [156, 136] on input "text" at bounding box center [181, 138] width 75 height 17
type input "*****"
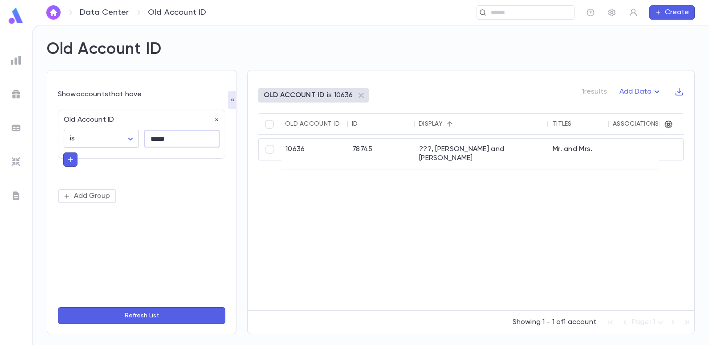
click at [58, 307] on button "Refresh List" at bounding box center [142, 315] width 168 height 17
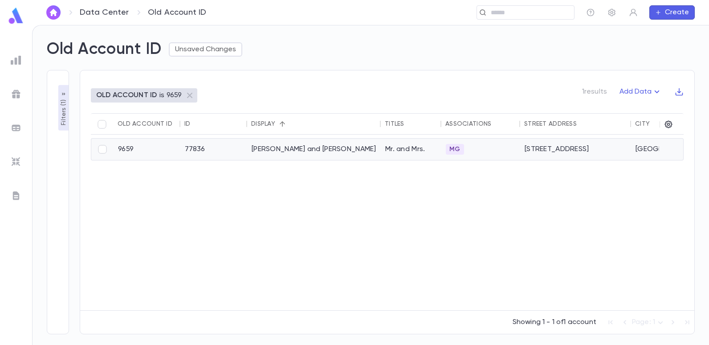
click at [324, 147] on div "[PERSON_NAME] and [PERSON_NAME]" at bounding box center [314, 149] width 134 height 21
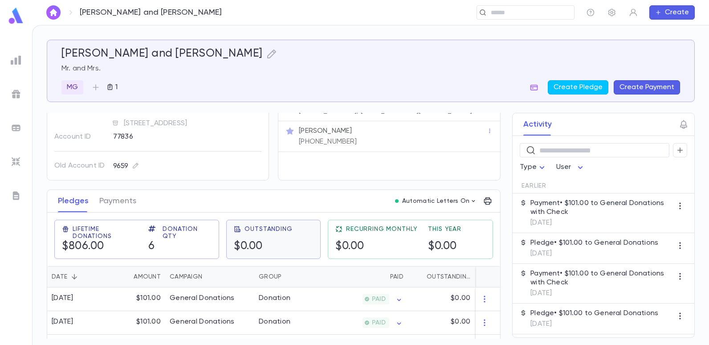
scroll to position [89, 0]
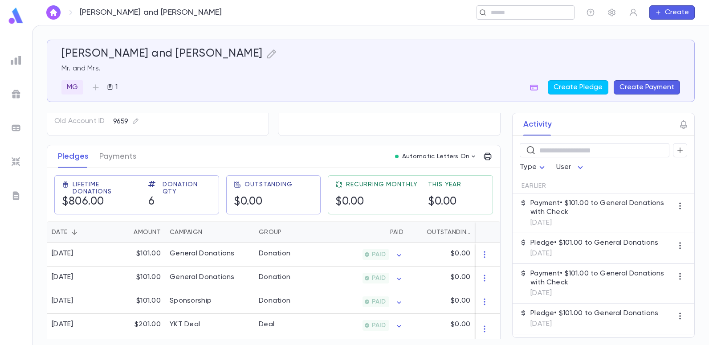
click at [506, 15] on input "text" at bounding box center [529, 12] width 82 height 8
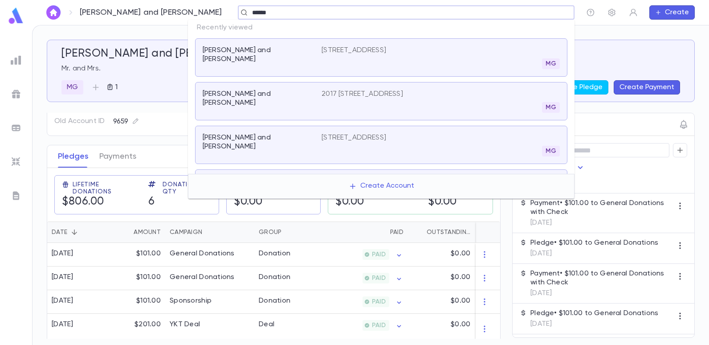
type input "******"
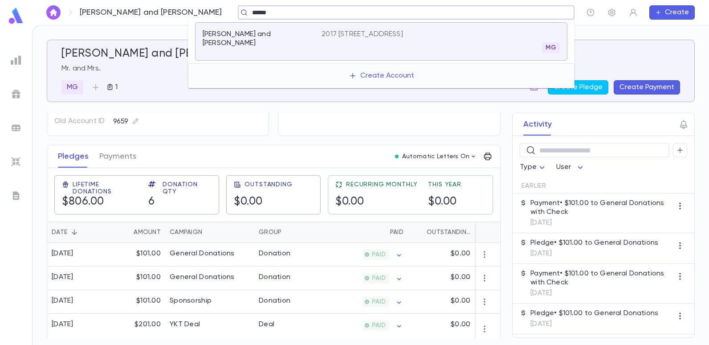
click at [425, 27] on div "Levy, Yedidya and Frieda 2017 East 17th Street, Brooklyn NY 11229 MG" at bounding box center [381, 41] width 373 height 38
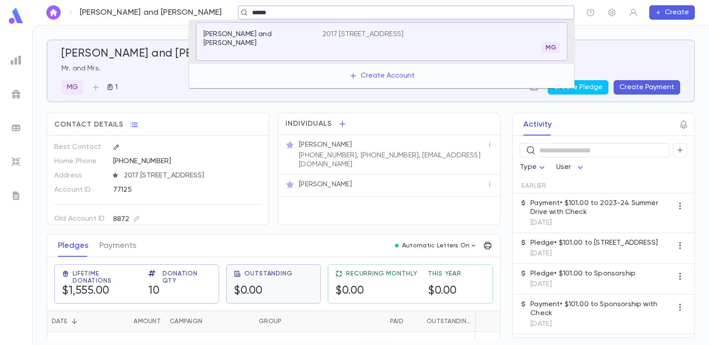
type input "******"
click at [376, 31] on p "[STREET_ADDRESS]" at bounding box center [355, 34] width 65 height 9
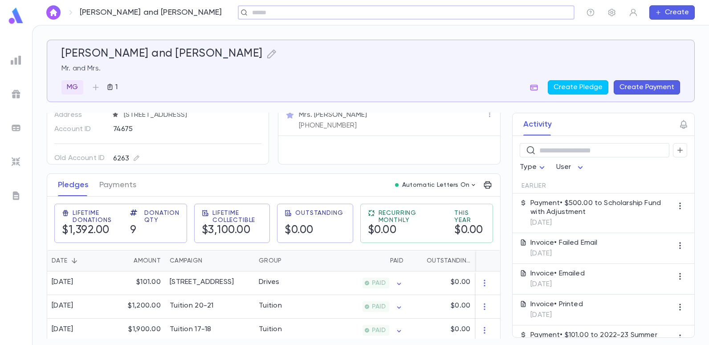
scroll to position [89, 0]
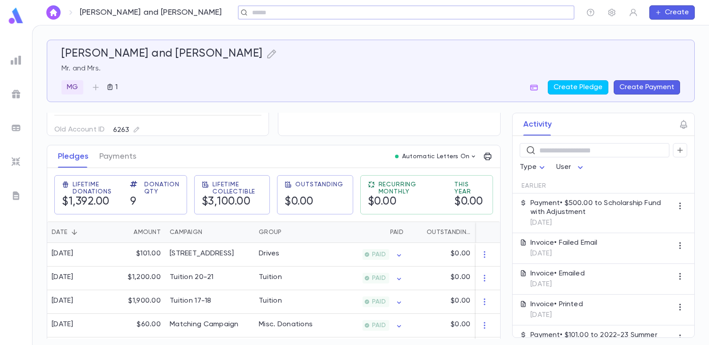
click at [253, 12] on input "text" at bounding box center [404, 12] width 308 height 8
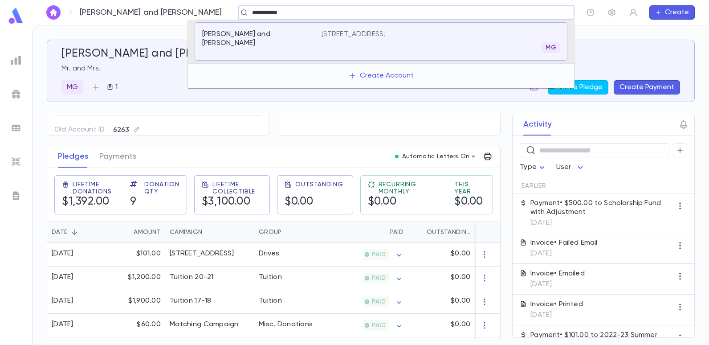
type input "**********"
click at [364, 37] on p "[STREET_ADDRESS]" at bounding box center [354, 34] width 65 height 9
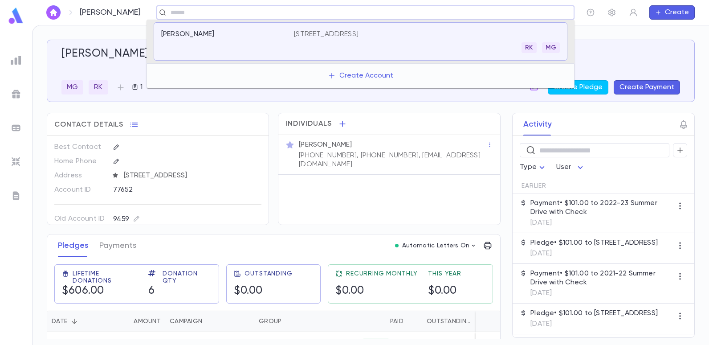
click at [210, 13] on input "text" at bounding box center [362, 12] width 389 height 8
type input "******"
click at [318, 35] on p "[STREET_ADDRESS][PERSON_NAME]" at bounding box center [353, 34] width 118 height 9
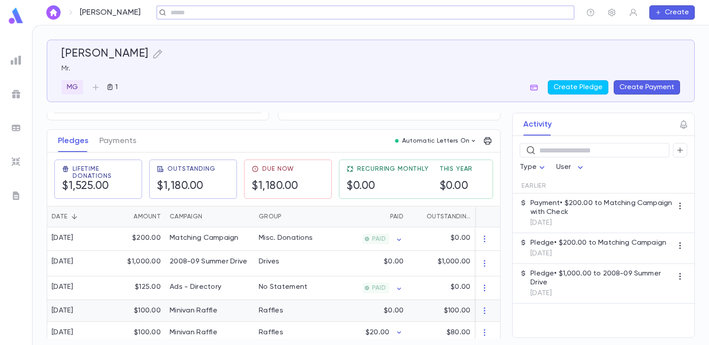
scroll to position [114, 0]
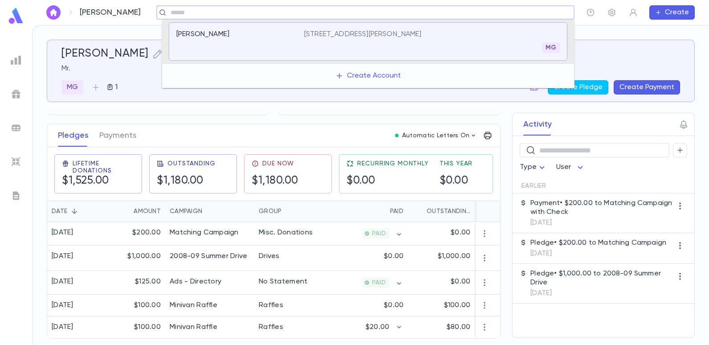
click at [216, 10] on input "text" at bounding box center [362, 12] width 389 height 8
type input "******"
click at [320, 28] on div "Metta, Eili 2062 East 21st Street, Brooklyn NY 11229 MG" at bounding box center [368, 41] width 399 height 38
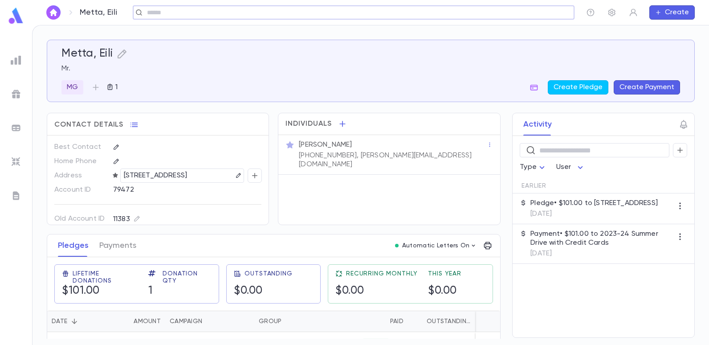
click at [264, 12] on input "text" at bounding box center [350, 12] width 413 height 8
click at [53, 107] on div "Metta, Eili Mr. MG 1 Create Pledge Create Payment Contact Details Best Contact …" at bounding box center [371, 189] width 648 height 299
click at [17, 57] on img at bounding box center [16, 60] width 11 height 11
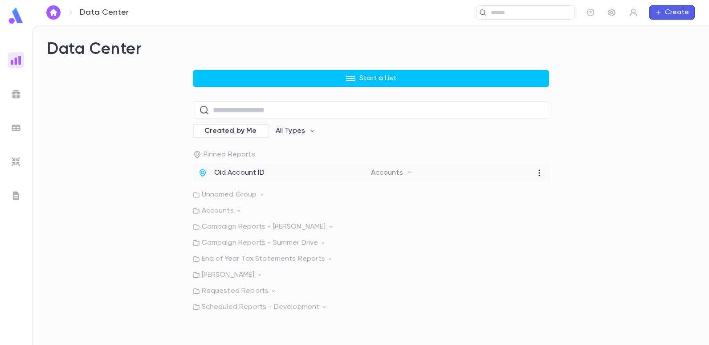
click at [240, 174] on p "Old Account ID" at bounding box center [239, 172] width 50 height 9
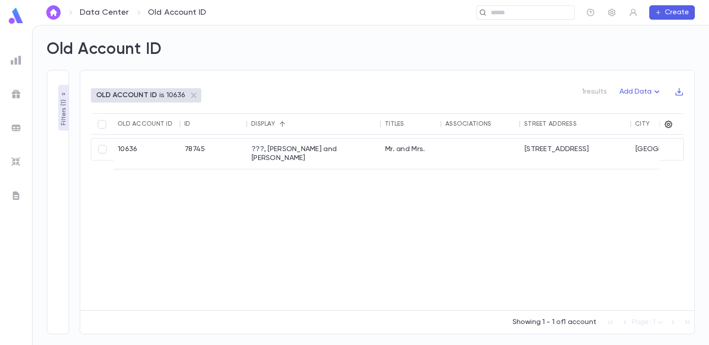
click at [63, 117] on p "Filters ( 1 )" at bounding box center [63, 112] width 9 height 28
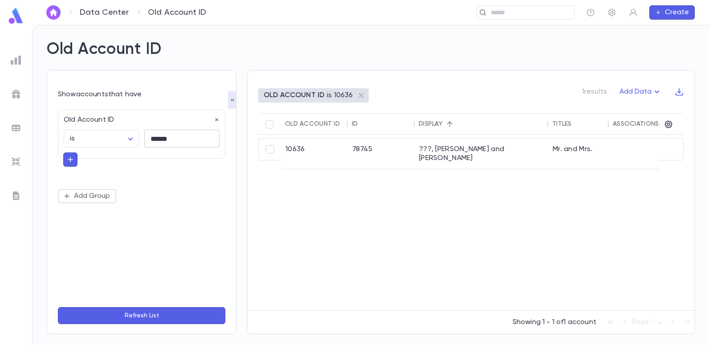
click at [174, 139] on input "******" at bounding box center [181, 138] width 75 height 17
type input "*"
type input "*****"
click at [58, 307] on button "Refresh List" at bounding box center [142, 315] width 168 height 17
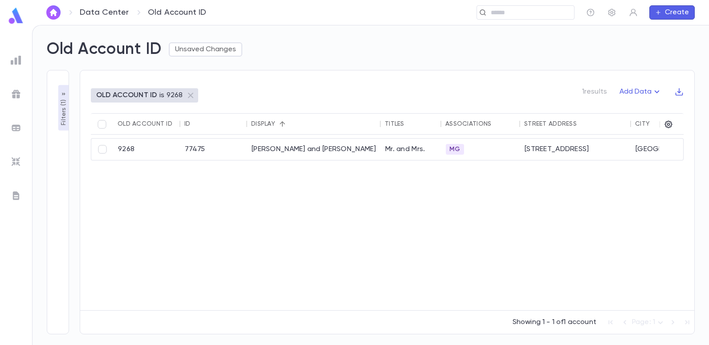
click at [242, 137] on div "9268 77475 Mishan, Jimmy and Renee Mr. and Mrs. MG 1950 East 12th Street Brookl…" at bounding box center [588, 148] width 950 height 26
click at [267, 148] on div "[PERSON_NAME] and [PERSON_NAME]" at bounding box center [314, 149] width 134 height 21
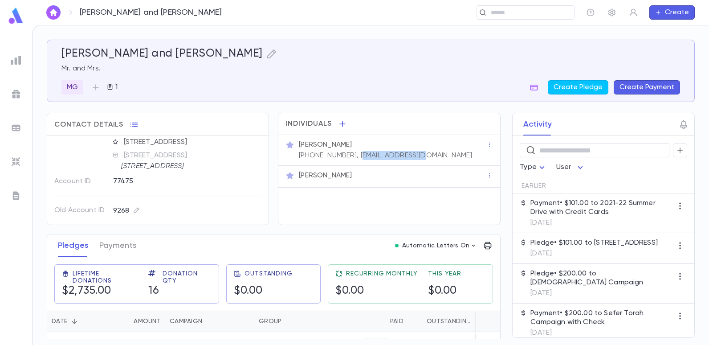
drag, startPoint x: 414, startPoint y: 153, endPoint x: 350, endPoint y: 160, distance: 65.0
click at [350, 160] on div "[PERSON_NAME] [PHONE_NUMBER], [EMAIL_ADDRESS][DOMAIN_NAME]" at bounding box center [389, 150] width 221 height 31
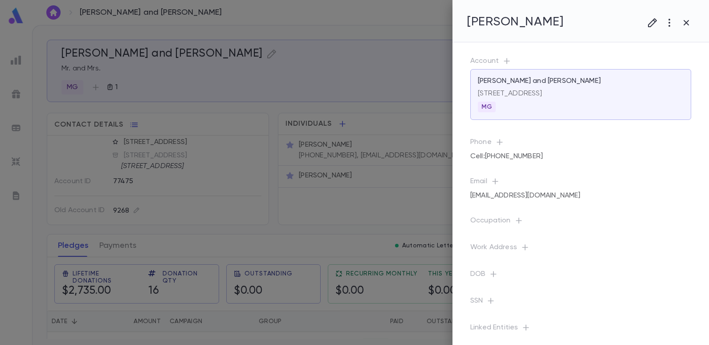
drag, startPoint x: 350, startPoint y: 160, endPoint x: 385, endPoint y: 188, distance: 45.1
click at [385, 188] on div at bounding box center [354, 172] width 709 height 345
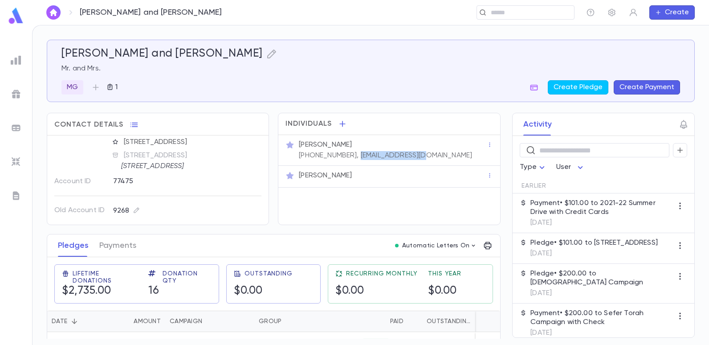
drag, startPoint x: 414, startPoint y: 155, endPoint x: 348, endPoint y: 164, distance: 66.1
click at [348, 164] on div "[PERSON_NAME] [PHONE_NUMBER], [EMAIL_ADDRESS][DOMAIN_NAME]" at bounding box center [389, 150] width 221 height 31
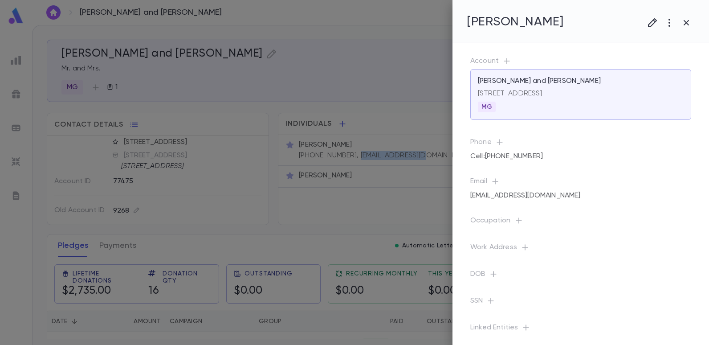
copy p "[EMAIL_ADDRESS][DOMAIN_NAME]"
drag, startPoint x: 238, startPoint y: 20, endPoint x: 243, endPoint y: 17, distance: 5.6
click at [242, 18] on div at bounding box center [354, 172] width 709 height 345
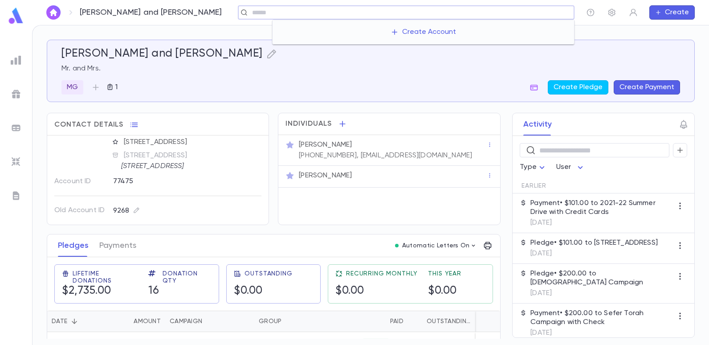
click at [541, 13] on input "text" at bounding box center [410, 12] width 321 height 8
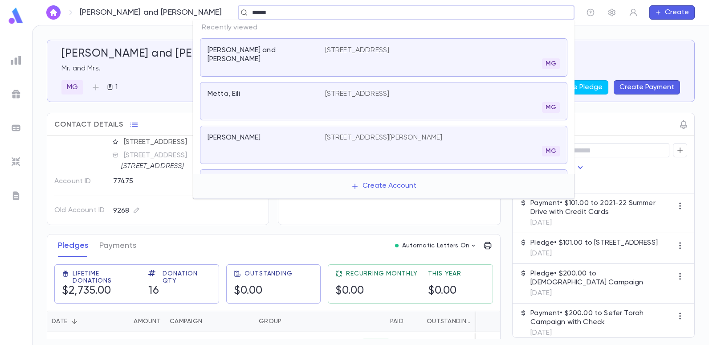
type input "******"
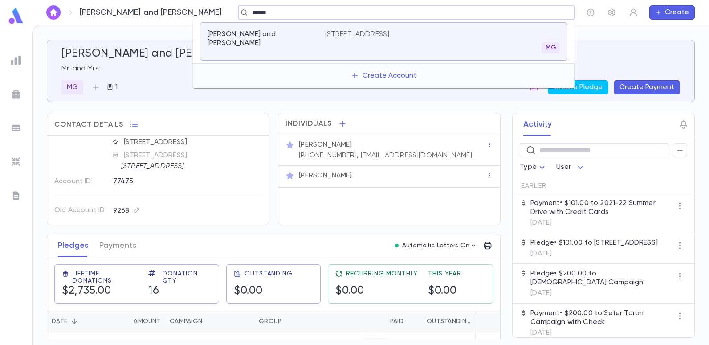
click at [390, 35] on p "[STREET_ADDRESS]" at bounding box center [357, 34] width 65 height 9
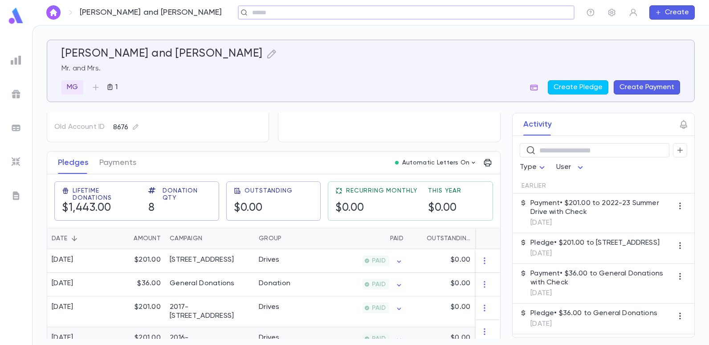
scroll to position [89, 0]
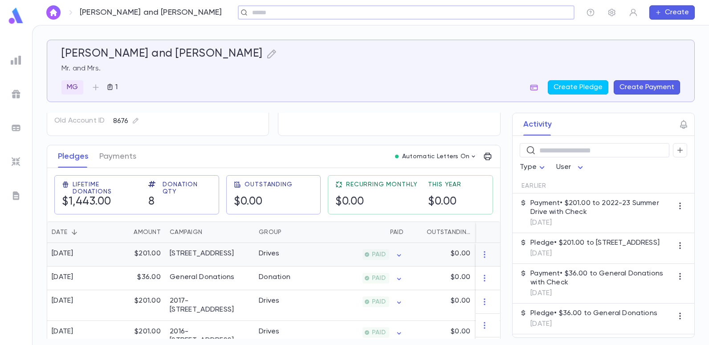
click at [274, 258] on div "Drives" at bounding box center [287, 255] width 67 height 24
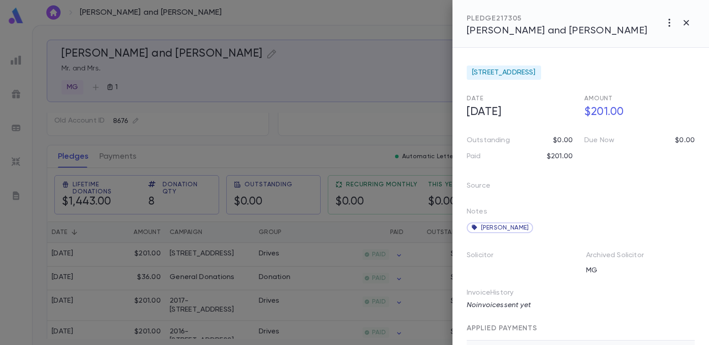
click at [373, 103] on div at bounding box center [354, 172] width 709 height 345
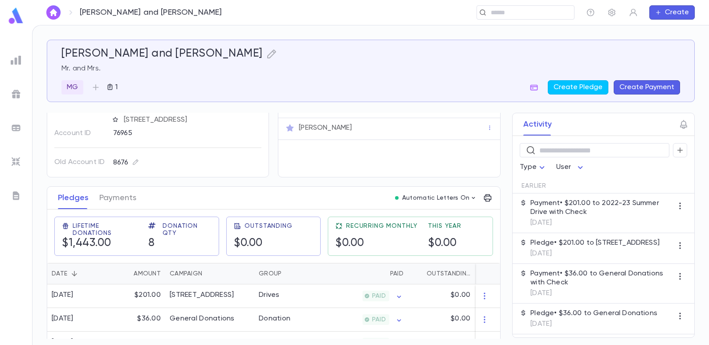
scroll to position [0, 0]
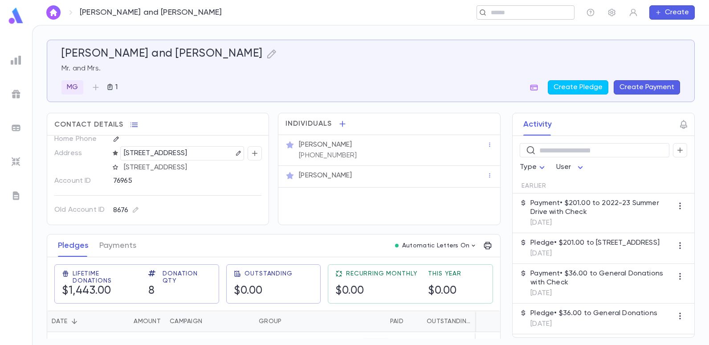
click at [496, 12] on input "text" at bounding box center [522, 12] width 69 height 8
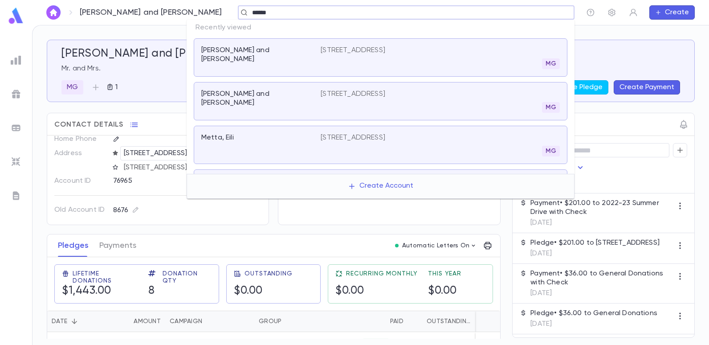
type input "******"
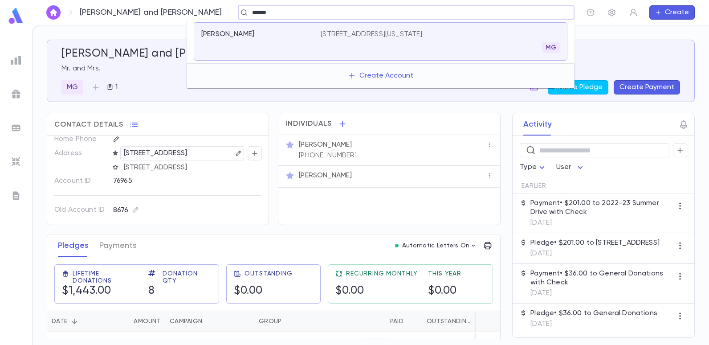
click at [374, 31] on p "[STREET_ADDRESS][US_STATE]" at bounding box center [372, 34] width 102 height 9
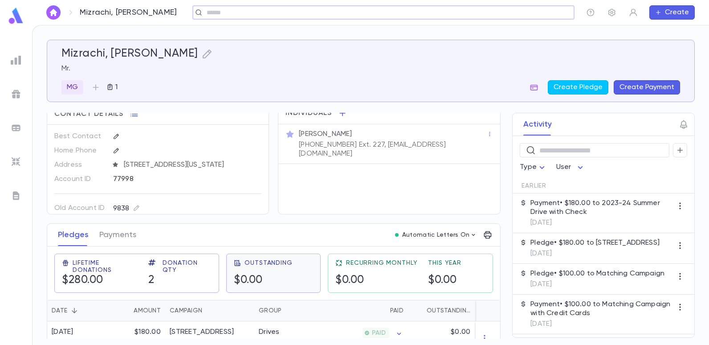
scroll to position [55, 0]
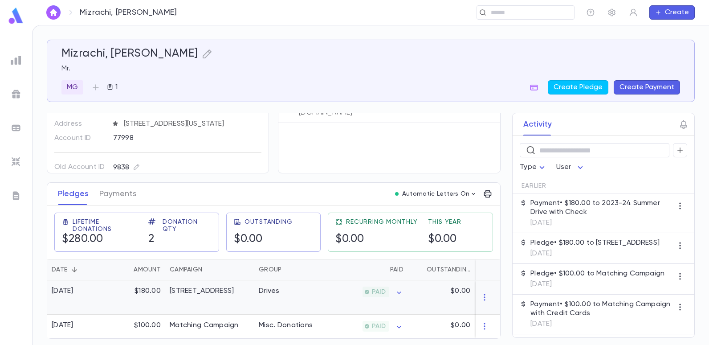
click at [286, 294] on div "Drives" at bounding box center [287, 297] width 67 height 34
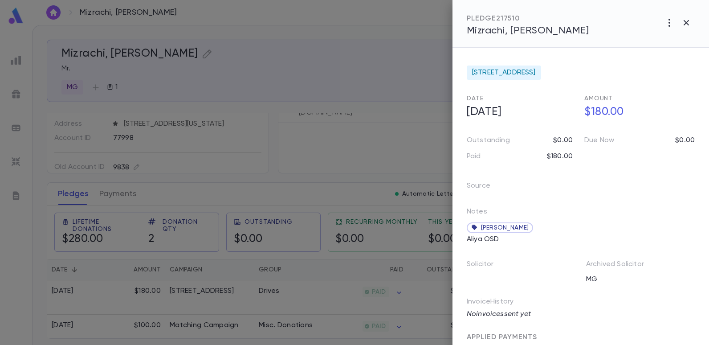
click at [359, 140] on div at bounding box center [354, 172] width 709 height 345
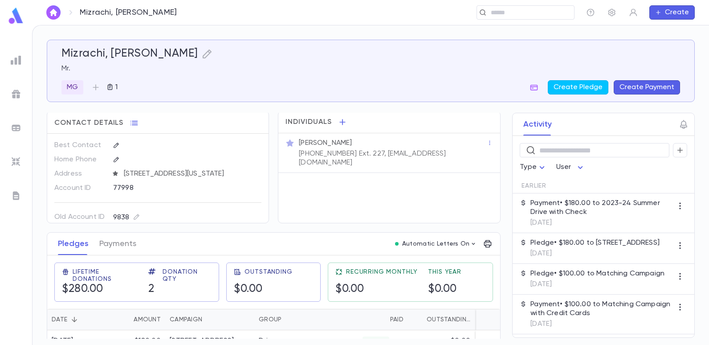
scroll to position [0, 0]
drag, startPoint x: 427, startPoint y: 155, endPoint x: 373, endPoint y: 155, distance: 53.5
click at [373, 155] on div "[PERSON_NAME] [PHONE_NUMBER] Ext. 227, [EMAIL_ADDRESS][DOMAIN_NAME]" at bounding box center [392, 154] width 190 height 30
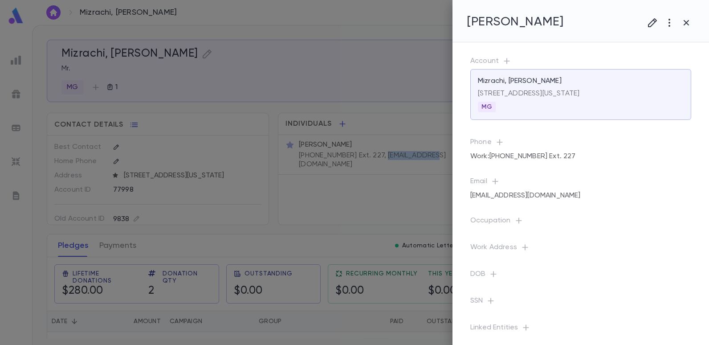
copy p "[EMAIL_ADDRESS][DOMAIN_NAME]"
click at [301, 90] on div at bounding box center [354, 172] width 709 height 345
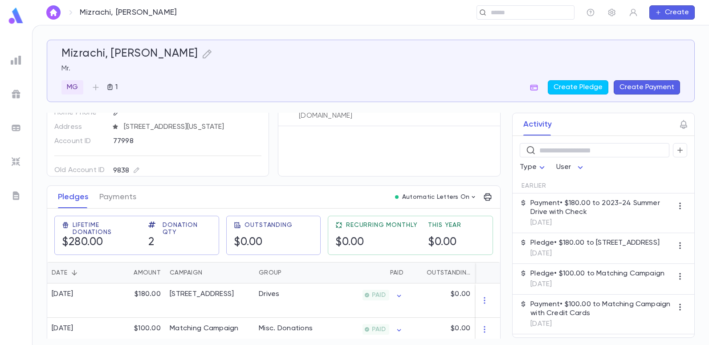
scroll to position [55, 0]
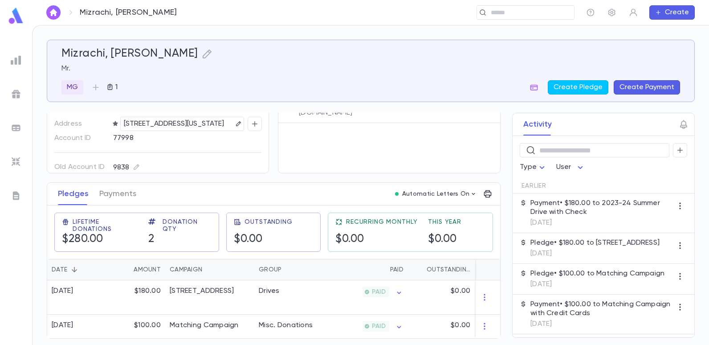
click at [264, 125] on div "Best Contact Home Phone Address [STREET_ADDRESS][US_STATE] Account ID 77998 Old…" at bounding box center [157, 128] width 221 height 89
click at [337, 159] on div "Individuals [PERSON_NAME] [PHONE_NUMBER] Ext. 227, [EMAIL_ADDRESS][DOMAIN_NAME]" at bounding box center [389, 117] width 222 height 112
click at [313, 139] on div "Individuals [PERSON_NAME] [PHONE_NUMBER] Ext. 227, [EMAIL_ADDRESS][DOMAIN_NAME]" at bounding box center [389, 117] width 222 height 112
click at [314, 193] on div "Pledges Payments Automatic Letters On" at bounding box center [273, 194] width 453 height 23
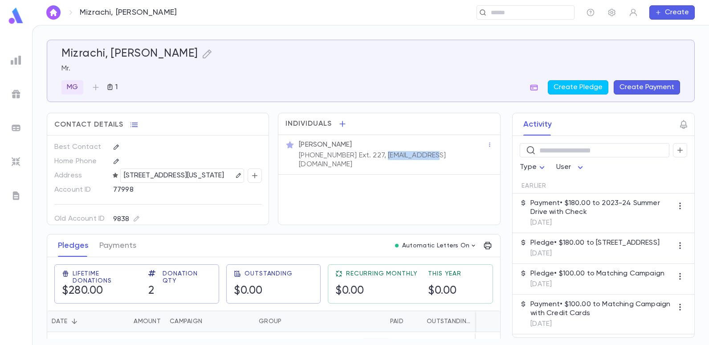
drag, startPoint x: 424, startPoint y: 154, endPoint x: 373, endPoint y: 159, distance: 50.6
click at [373, 159] on p "[PHONE_NUMBER] Ext. 227, [EMAIL_ADDRESS][DOMAIN_NAME]" at bounding box center [393, 160] width 188 height 18
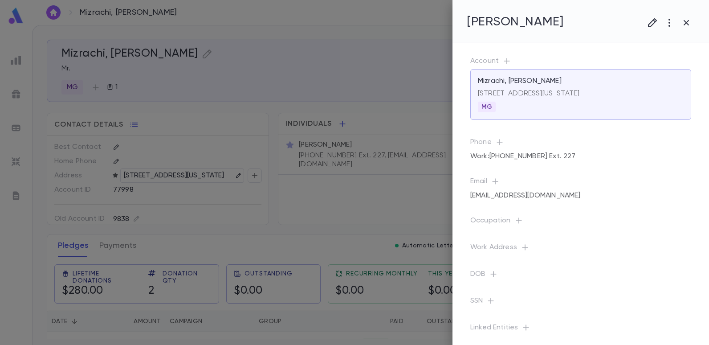
click at [382, 179] on div at bounding box center [354, 172] width 709 height 345
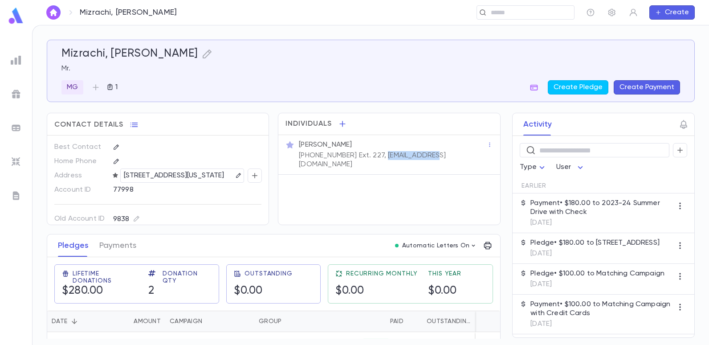
drag, startPoint x: 423, startPoint y: 155, endPoint x: 374, endPoint y: 158, distance: 49.1
click at [374, 158] on p "[PHONE_NUMBER] Ext. 227, [EMAIL_ADDRESS][DOMAIN_NAME]" at bounding box center [393, 160] width 188 height 18
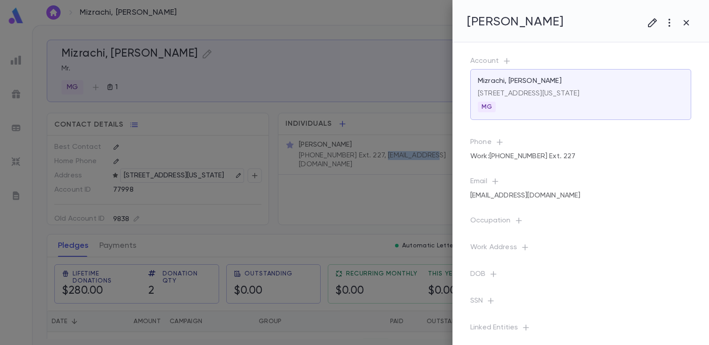
copy p "[EMAIL_ADDRESS][DOMAIN_NAME]"
click at [371, 33] on div at bounding box center [354, 172] width 709 height 345
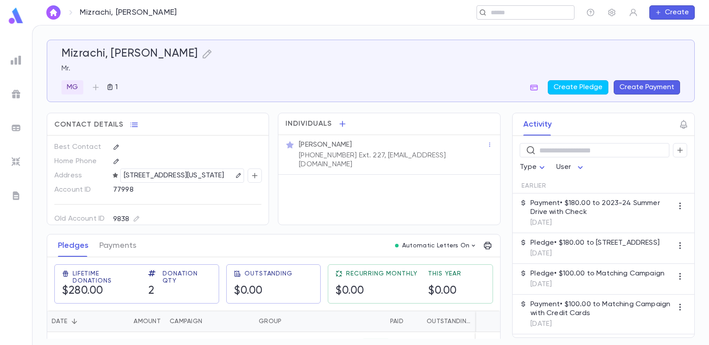
click at [514, 10] on input "text" at bounding box center [522, 12] width 69 height 8
click at [249, 11] on input "text" at bounding box center [380, 12] width 353 height 8
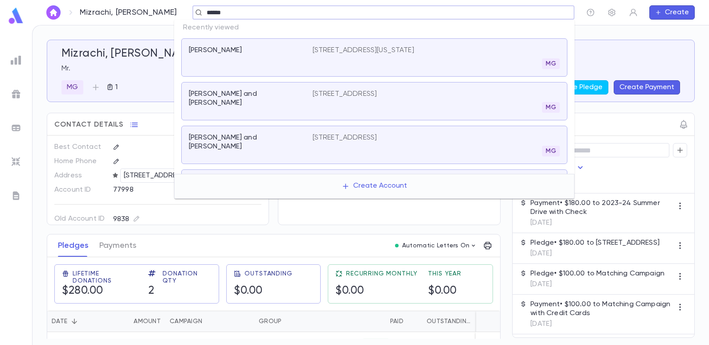
type input "******"
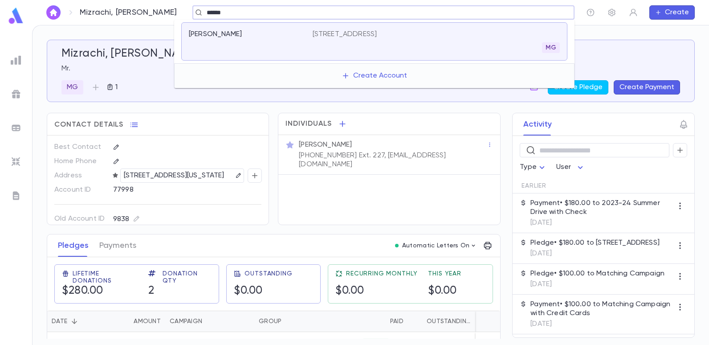
click at [323, 34] on p "[STREET_ADDRESS]" at bounding box center [345, 34] width 65 height 9
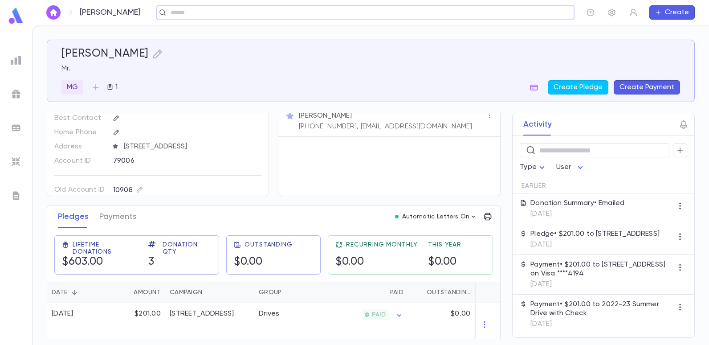
scroll to position [45, 0]
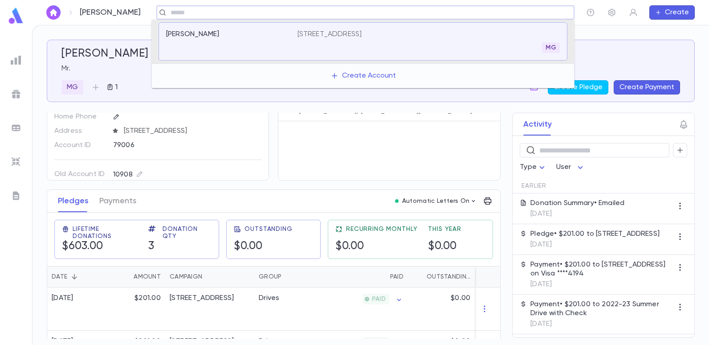
click at [210, 14] on input "text" at bounding box center [362, 12] width 389 height 8
type input "******"
click at [329, 29] on div "Qubrusi, Nero [PHONE_NUMBER] MG" at bounding box center [363, 41] width 409 height 38
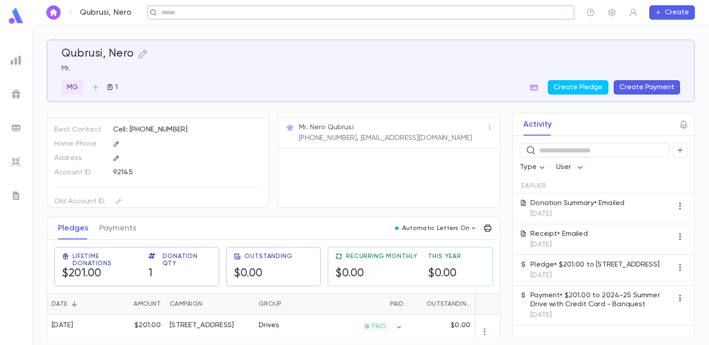
scroll to position [32, 0]
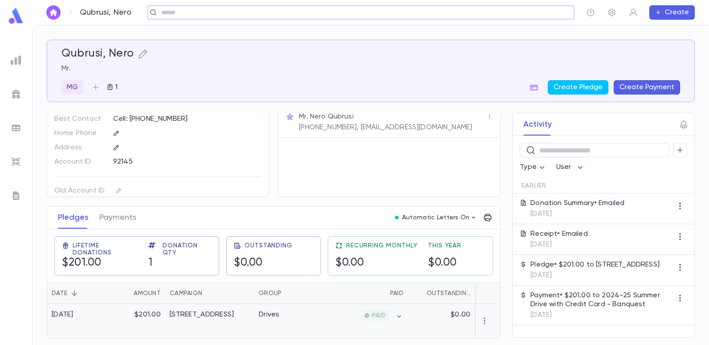
click at [225, 312] on div "[STREET_ADDRESS]" at bounding box center [202, 314] width 64 height 9
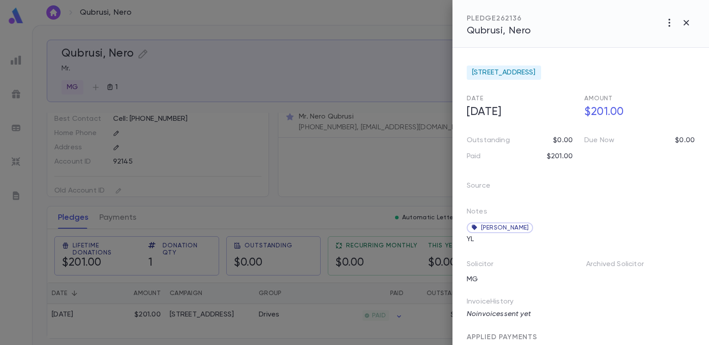
click at [351, 147] on div at bounding box center [354, 172] width 709 height 345
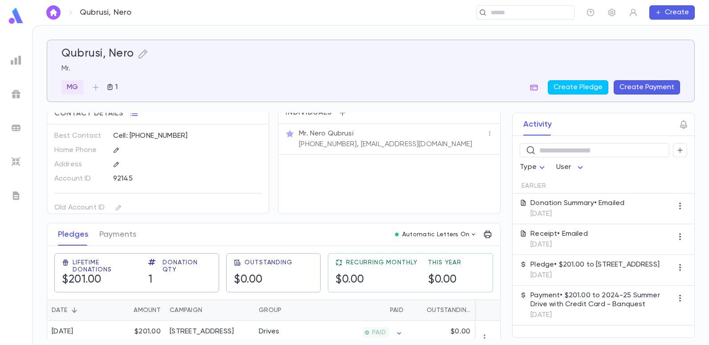
scroll to position [0, 0]
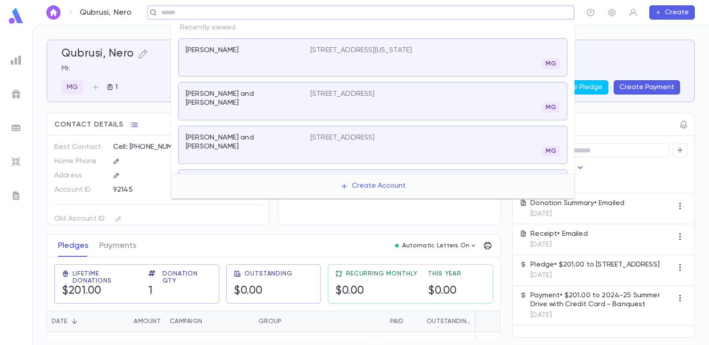
click at [533, 16] on input "text" at bounding box center [358, 12] width 399 height 8
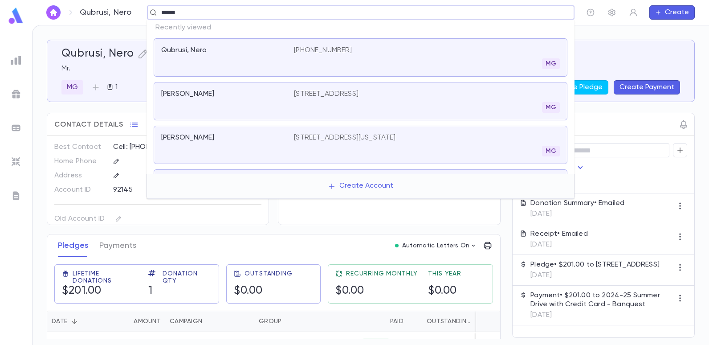
type input "******"
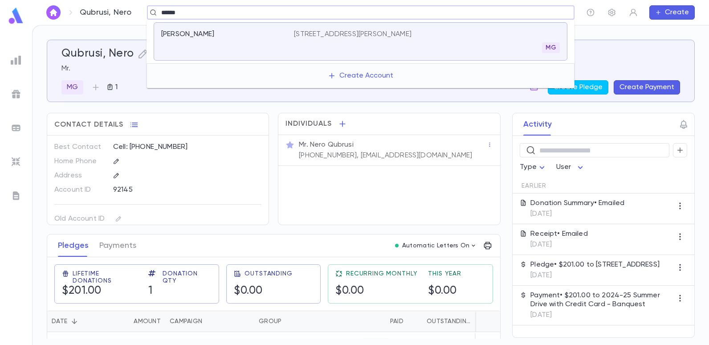
click at [312, 34] on p "[STREET_ADDRESS][PERSON_NAME]" at bounding box center [353, 34] width 118 height 9
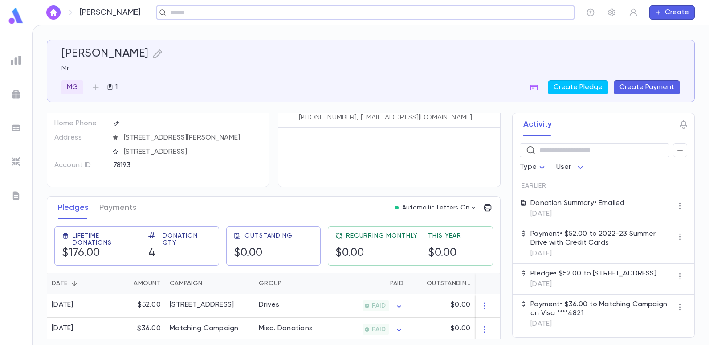
scroll to position [89, 0]
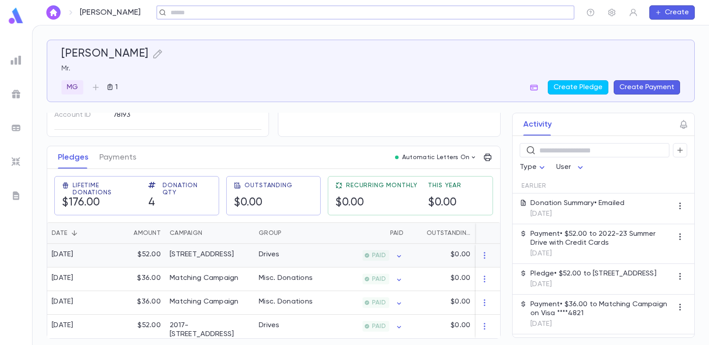
click at [275, 252] on div "Drives" at bounding box center [269, 254] width 21 height 9
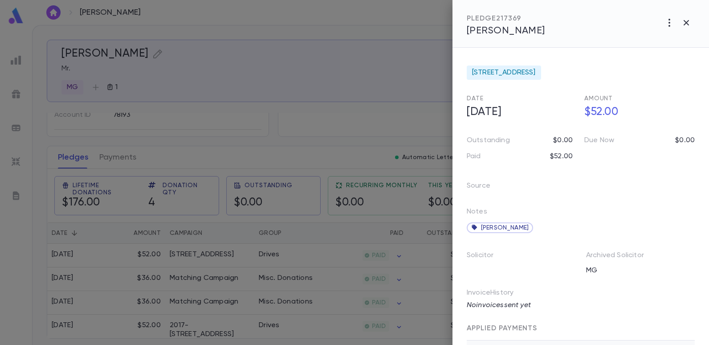
click at [354, 119] on div at bounding box center [354, 172] width 709 height 345
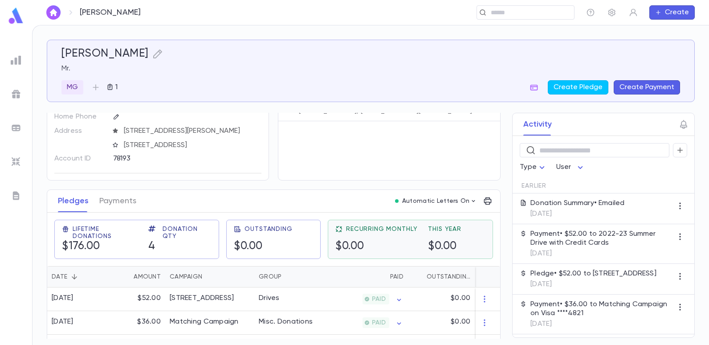
scroll to position [0, 0]
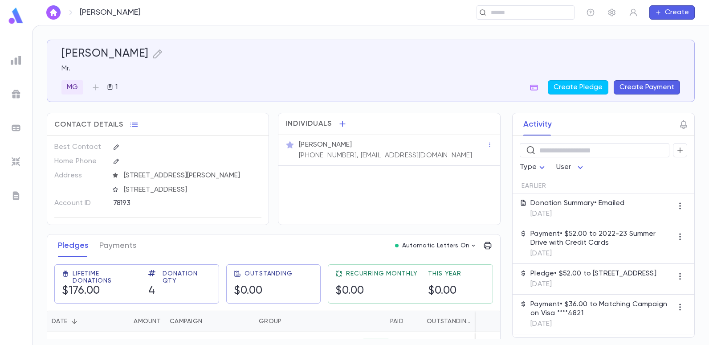
click at [283, 82] on div "MG 1 Create Pledge Create Payment" at bounding box center [370, 87] width 619 height 14
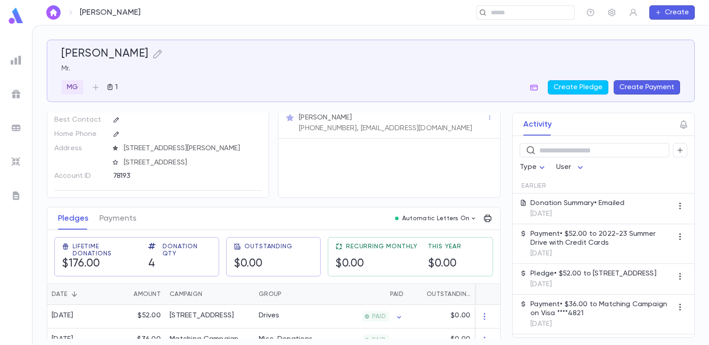
scroll to position [89, 0]
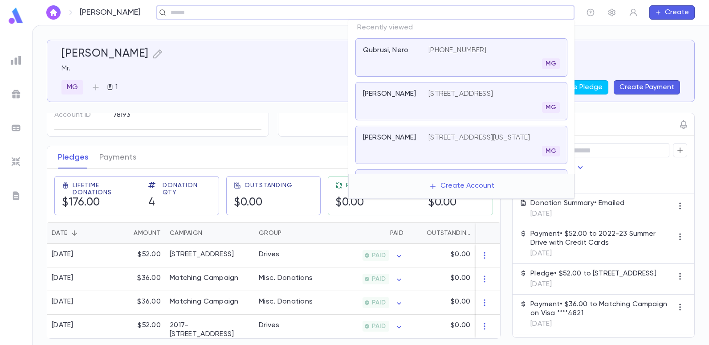
click at [506, 13] on input "text" at bounding box center [362, 12] width 389 height 8
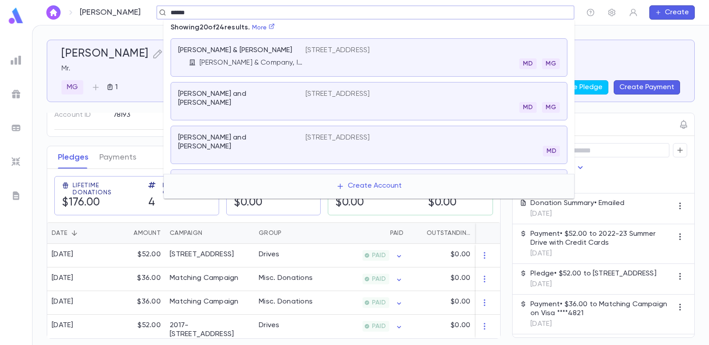
type input "*******"
click at [333, 49] on p "[STREET_ADDRESS]" at bounding box center [338, 50] width 65 height 9
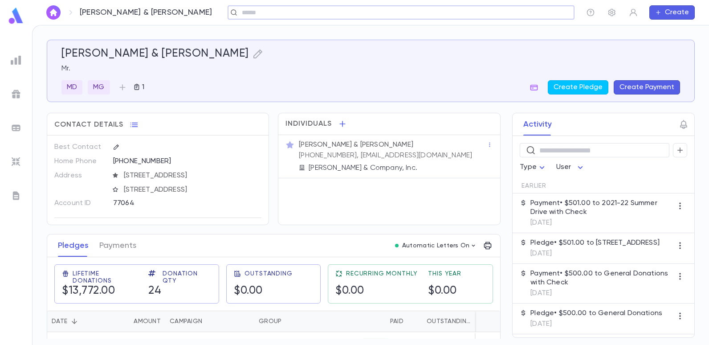
click at [256, 13] on input "text" at bounding box center [398, 12] width 318 height 8
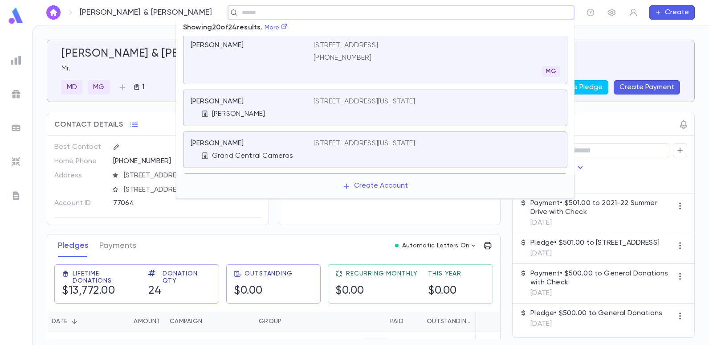
scroll to position [614, 0]
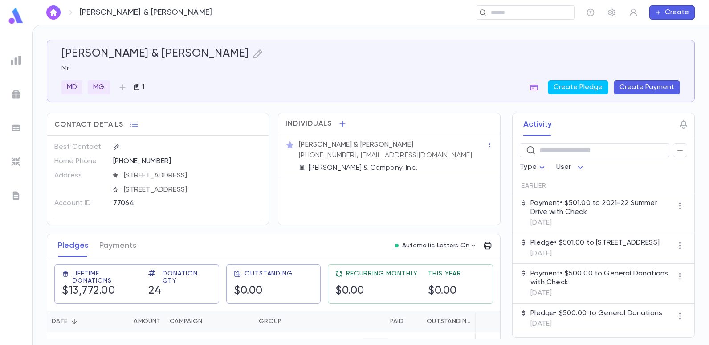
click at [140, 62] on div "[PERSON_NAME] & [PERSON_NAME] Mr. MD MG 1 Create Pledge Create Payment" at bounding box center [370, 70] width 619 height 47
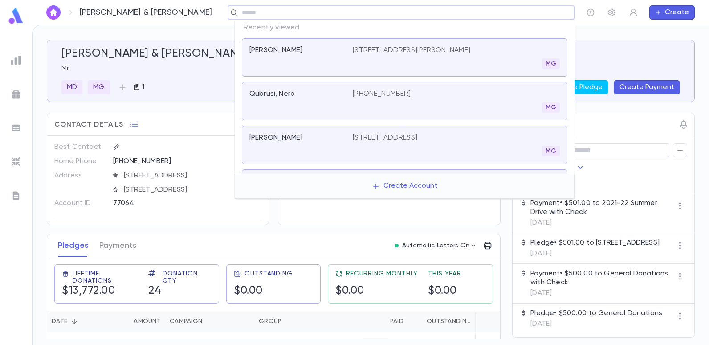
click at [505, 14] on input "text" at bounding box center [398, 12] width 318 height 8
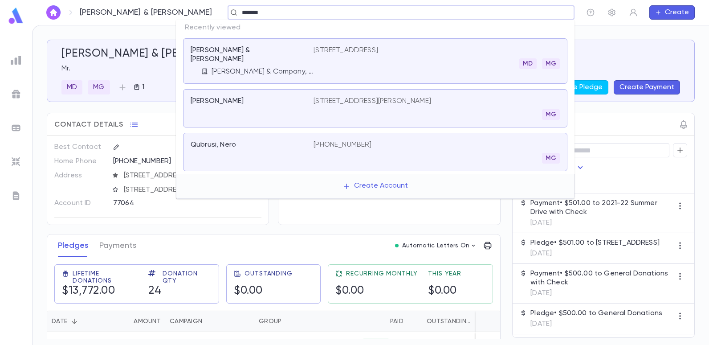
type input "******"
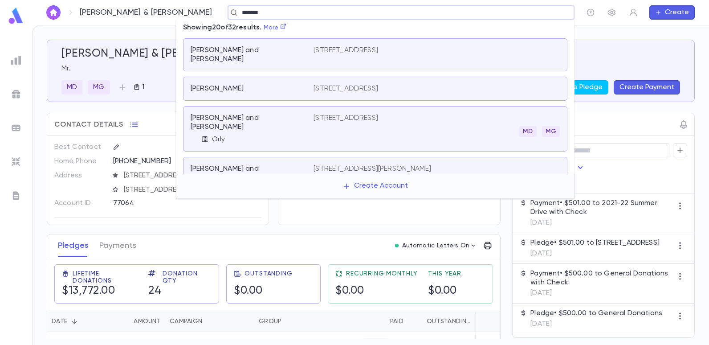
click at [337, 84] on p "[STREET_ADDRESS]" at bounding box center [346, 88] width 65 height 9
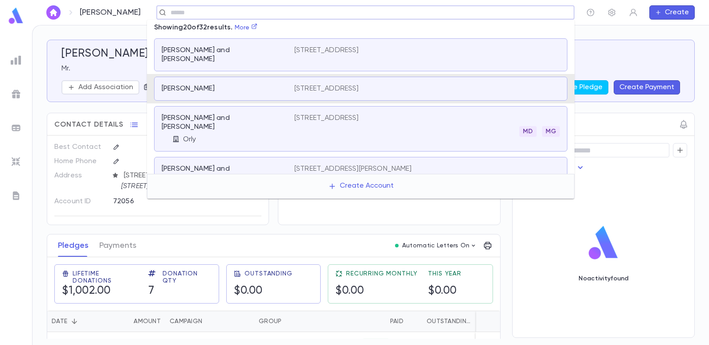
click at [265, 15] on input "text" at bounding box center [362, 12] width 389 height 8
click at [299, 114] on p "[STREET_ADDRESS]" at bounding box center [327, 118] width 65 height 9
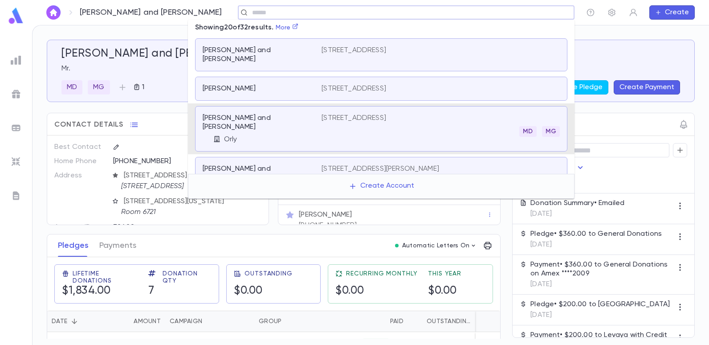
click at [280, 15] on input "text" at bounding box center [404, 12] width 308 height 8
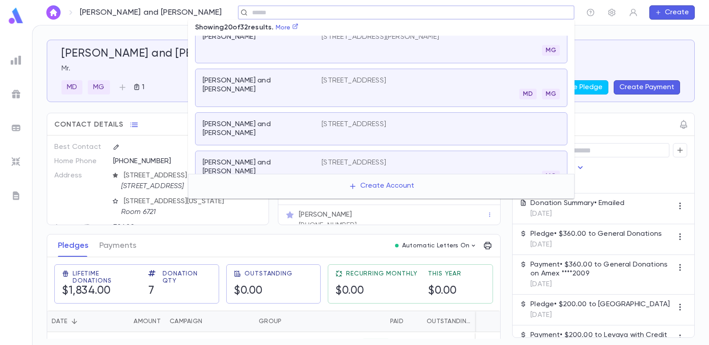
scroll to position [312, 0]
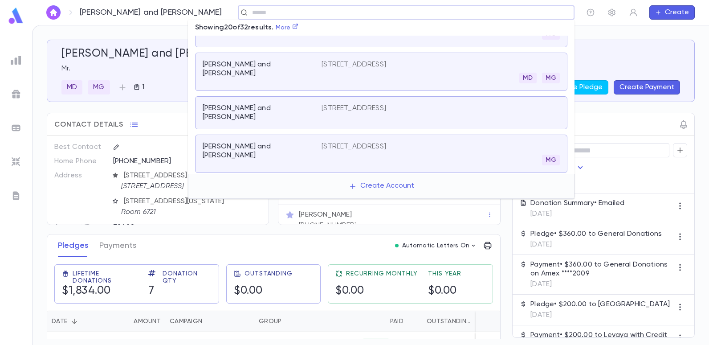
click at [350, 142] on p "[STREET_ADDRESS]" at bounding box center [354, 146] width 65 height 9
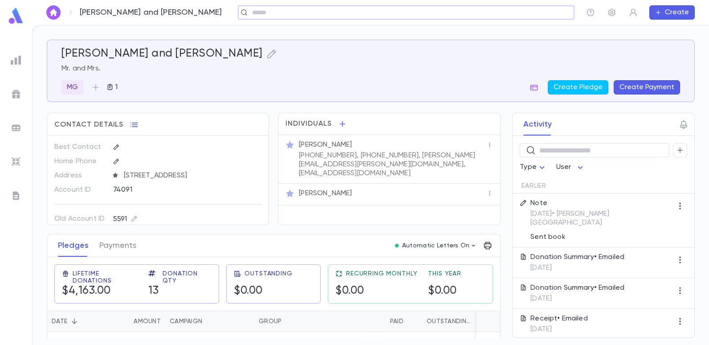
click at [334, 16] on input "text" at bounding box center [404, 12] width 308 height 8
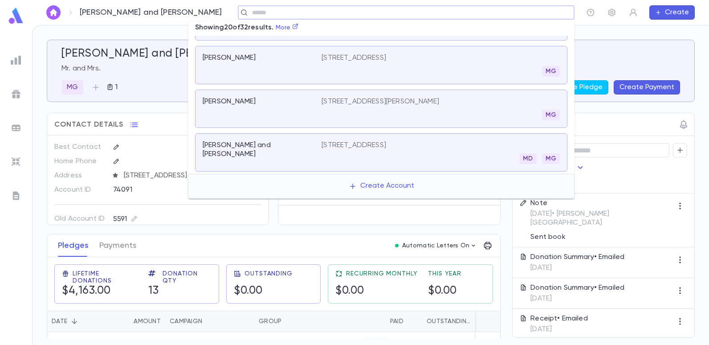
scroll to position [218, 0]
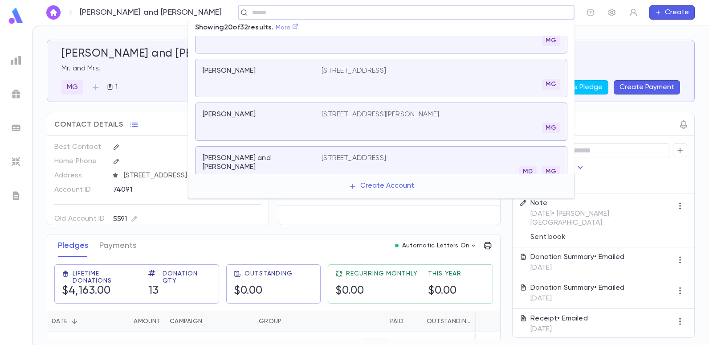
click at [299, 28] on icon at bounding box center [295, 26] width 6 height 6
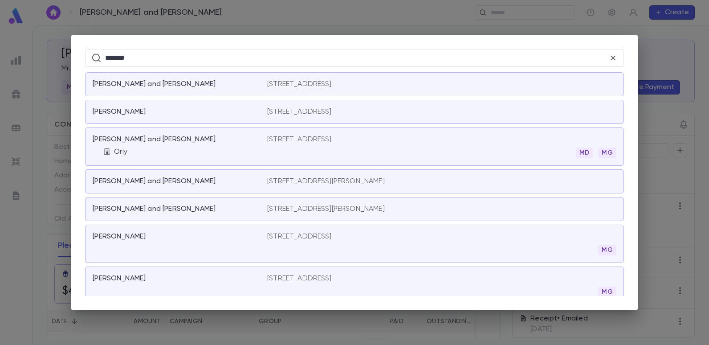
click at [332, 111] on p "[STREET_ADDRESS]" at bounding box center [299, 111] width 65 height 9
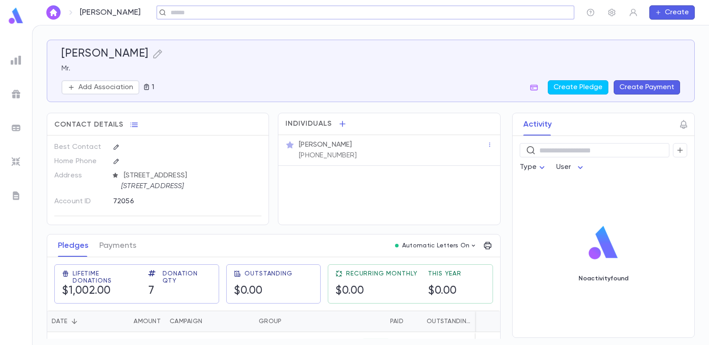
click at [297, 16] on input "text" at bounding box center [362, 12] width 389 height 8
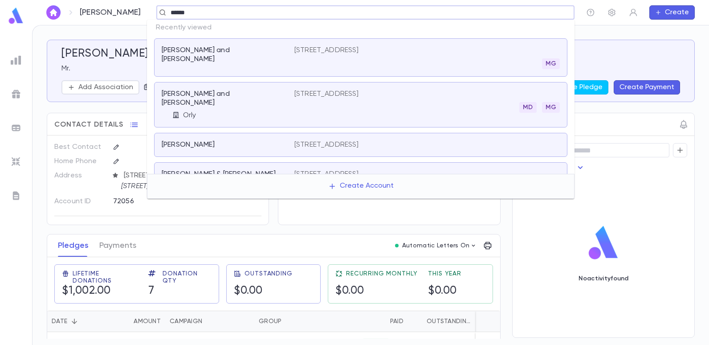
type input "******"
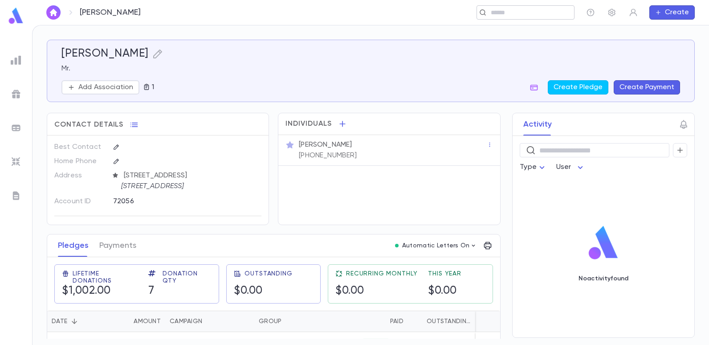
click at [509, 16] on input "text" at bounding box center [522, 12] width 69 height 8
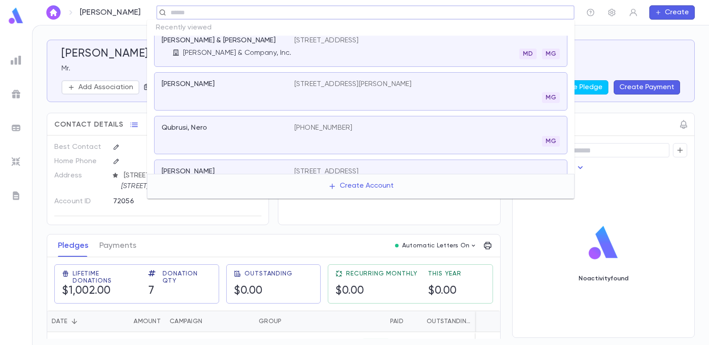
scroll to position [178, 0]
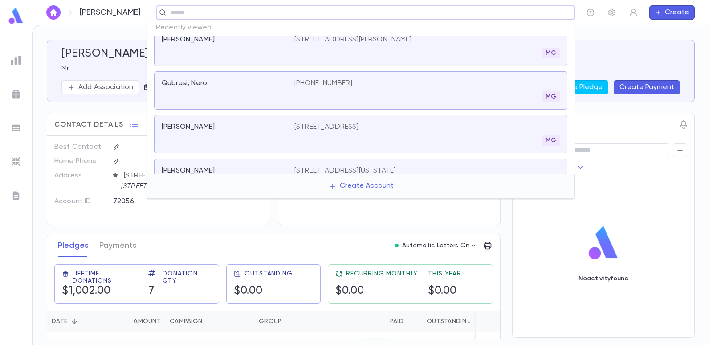
click at [312, 16] on input "text" at bounding box center [362, 12] width 389 height 8
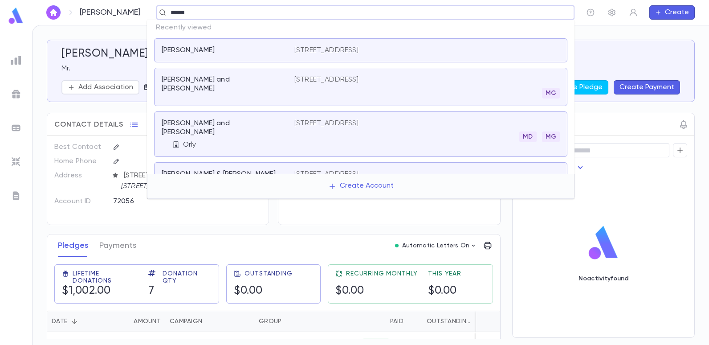
type input "******"
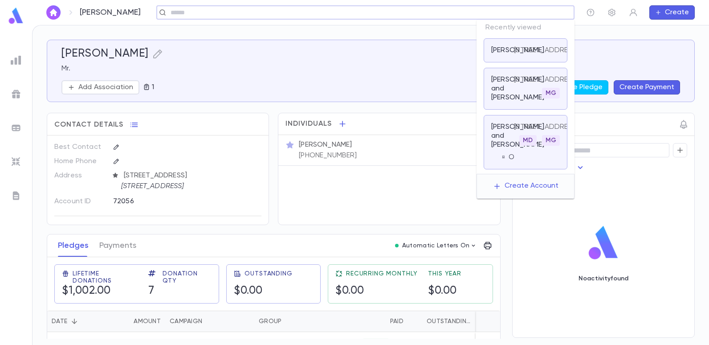
click at [505, 12] on input "text" at bounding box center [362, 12] width 389 height 8
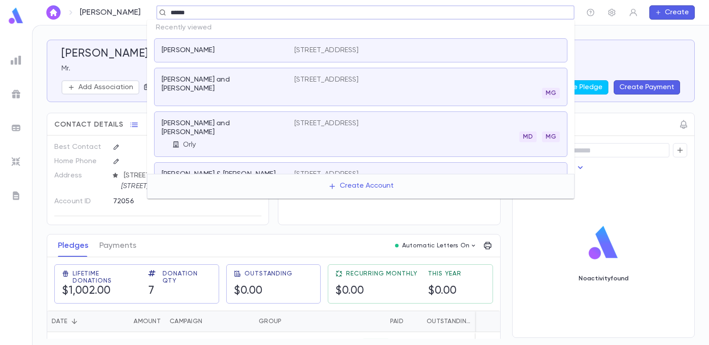
type input "******"
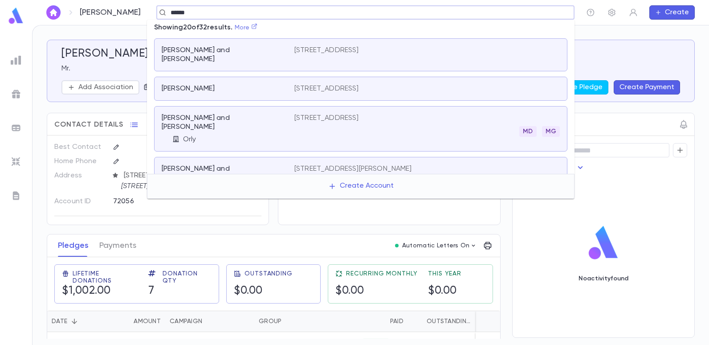
click at [258, 27] on icon at bounding box center [254, 26] width 6 height 6
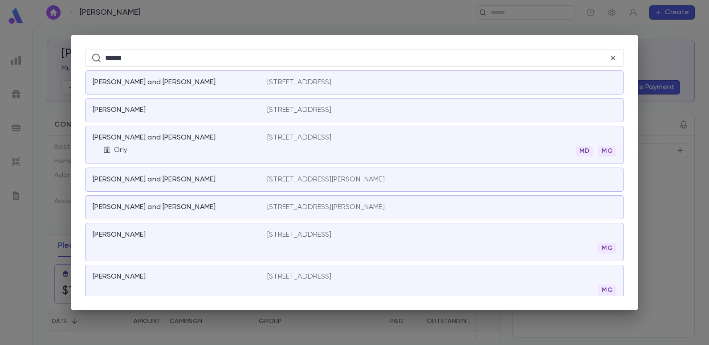
scroll to position [0, 0]
click at [299, 20] on div "****** ​ [GEOGRAPHIC_DATA][PERSON_NAME][GEOGRAPHIC_DATA] and Mazal [STREET_ADDR…" at bounding box center [354, 172] width 709 height 345
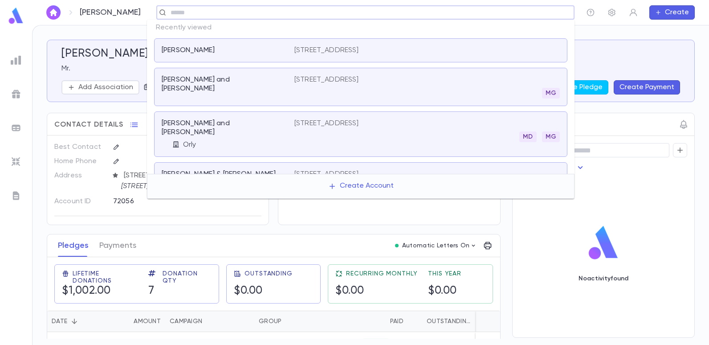
drag, startPoint x: 165, startPoint y: 14, endPoint x: 122, endPoint y: 19, distance: 43.5
click at [168, 14] on input "text" at bounding box center [362, 12] width 389 height 8
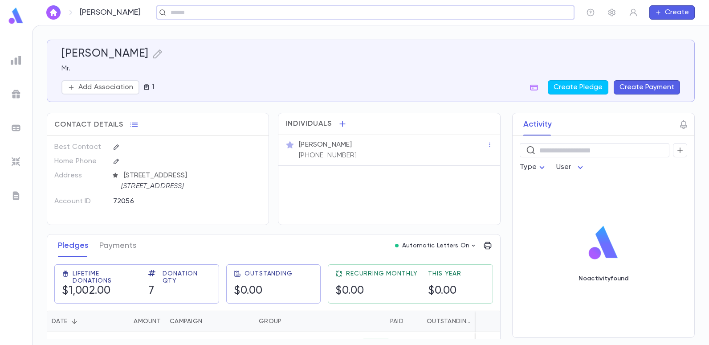
click at [176, 15] on input "text" at bounding box center [362, 12] width 389 height 8
type input "*"
type input "******"
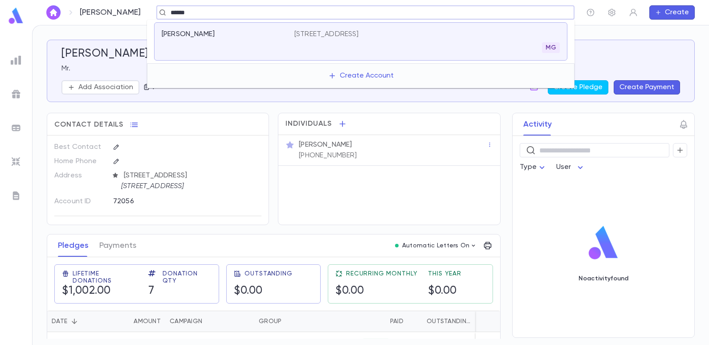
click at [314, 33] on p "[STREET_ADDRESS]" at bounding box center [327, 34] width 65 height 9
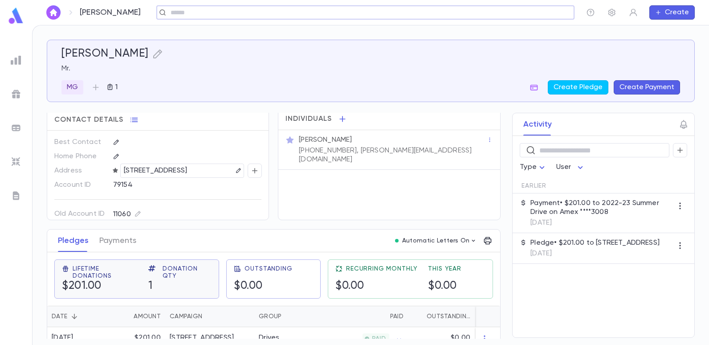
scroll to position [21, 0]
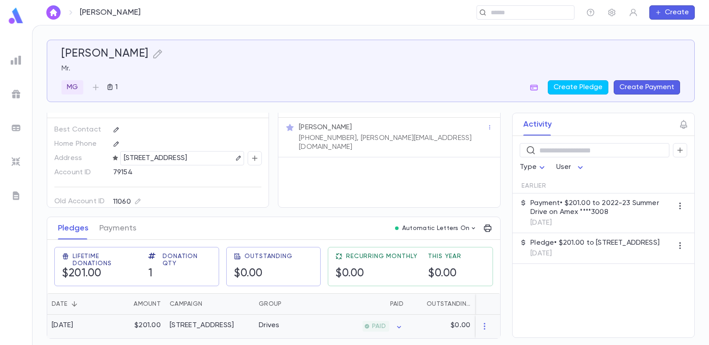
click at [215, 323] on div "[STREET_ADDRESS]" at bounding box center [202, 325] width 64 height 9
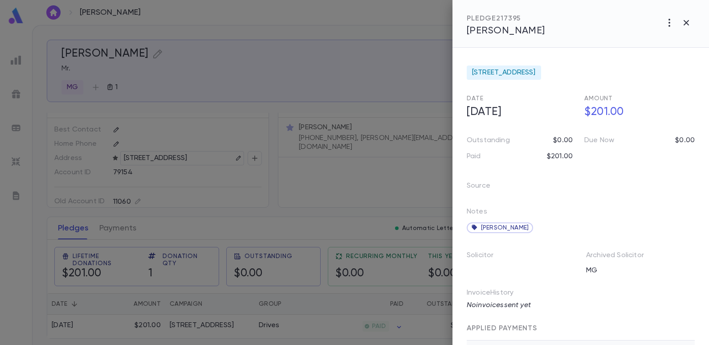
click at [349, 23] on div at bounding box center [354, 172] width 709 height 345
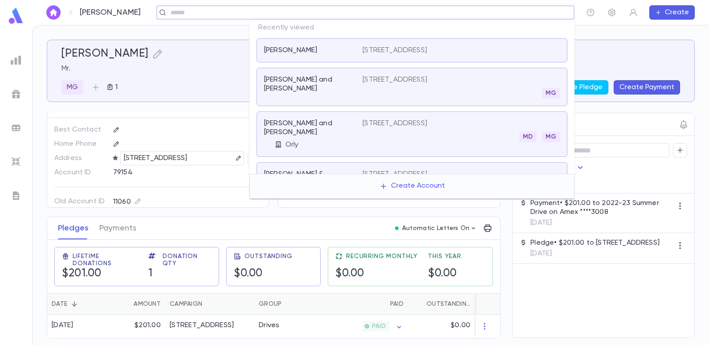
click at [491, 11] on input "text" at bounding box center [362, 12] width 389 height 8
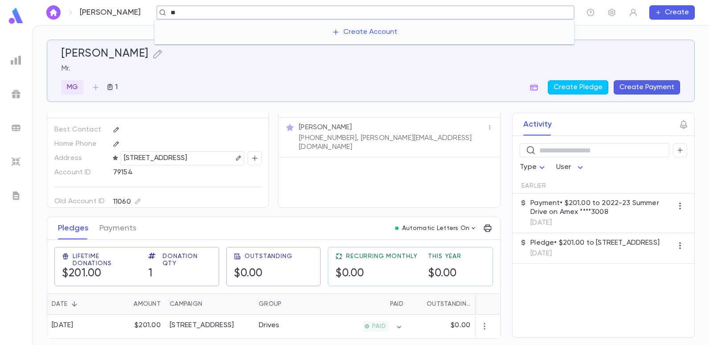
type input "*"
type input "******"
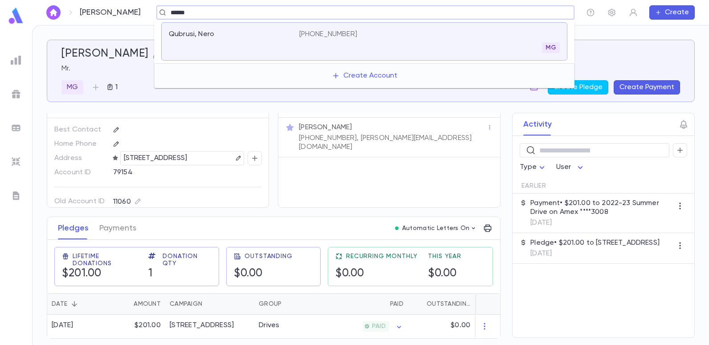
click at [328, 37] on p "[PHONE_NUMBER]" at bounding box center [328, 34] width 58 height 9
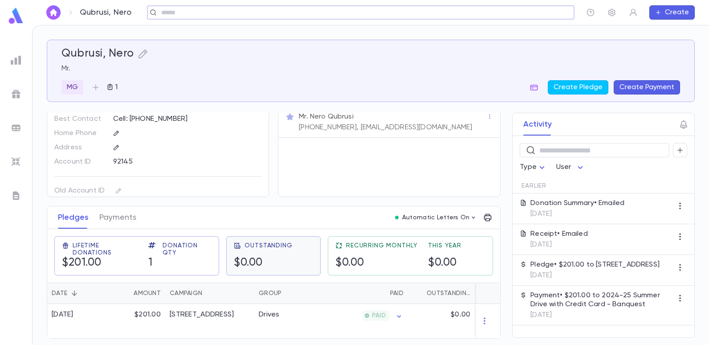
scroll to position [32, 0]
click at [234, 312] on div "[STREET_ADDRESS]" at bounding box center [202, 314] width 64 height 9
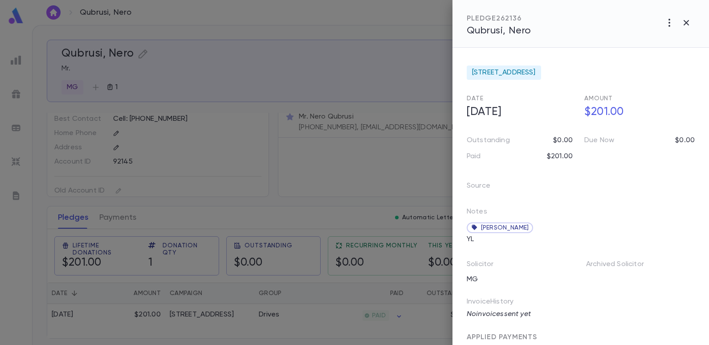
click at [336, 86] on div at bounding box center [354, 172] width 709 height 345
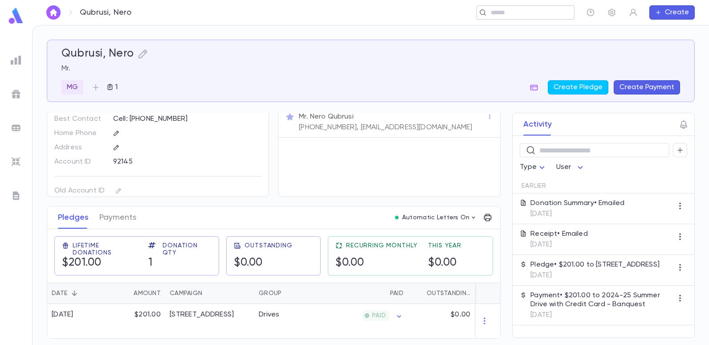
click at [537, 16] on input "text" at bounding box center [522, 12] width 69 height 8
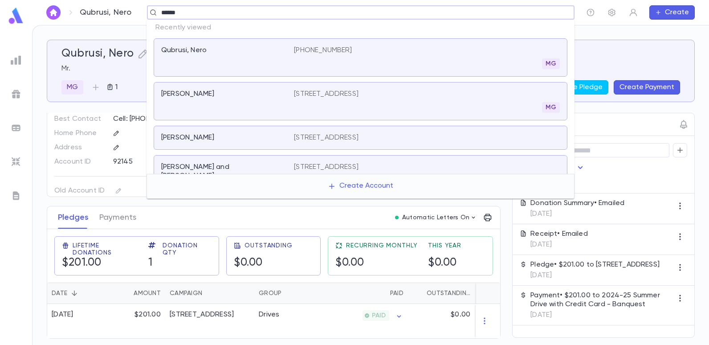
type input "******"
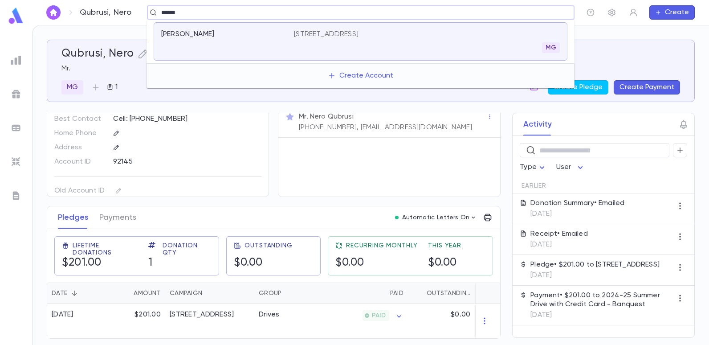
click at [183, 35] on p "[PERSON_NAME]" at bounding box center [187, 34] width 53 height 9
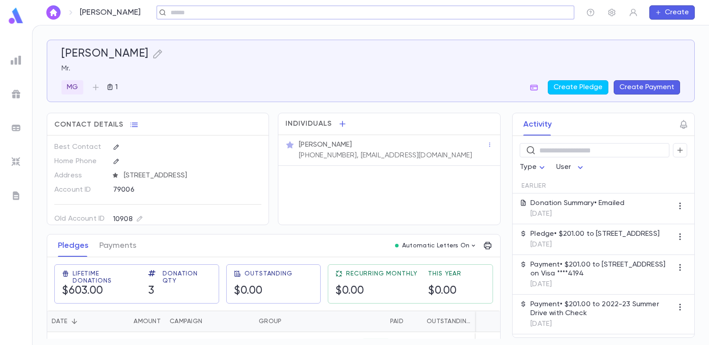
scroll to position [88, 0]
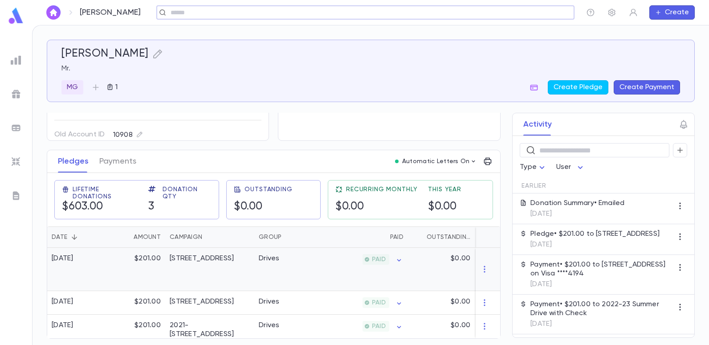
click at [238, 270] on div "[STREET_ADDRESS]" at bounding box center [209, 269] width 89 height 43
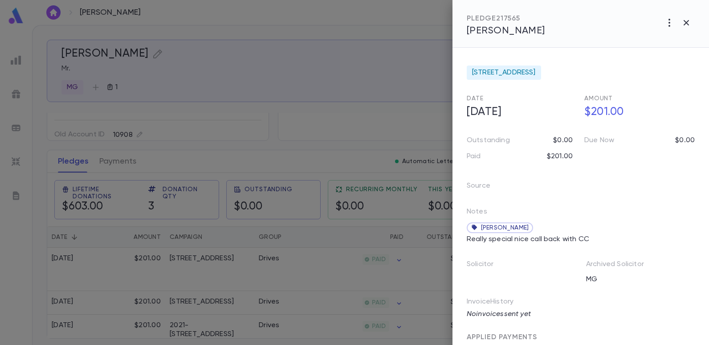
click at [299, 34] on div at bounding box center [354, 172] width 709 height 345
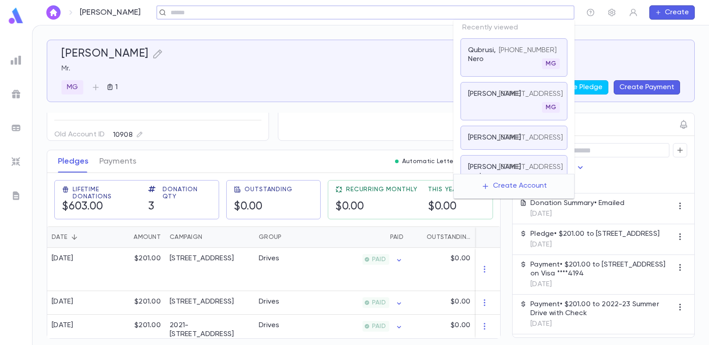
click at [495, 12] on input "text" at bounding box center [362, 12] width 389 height 8
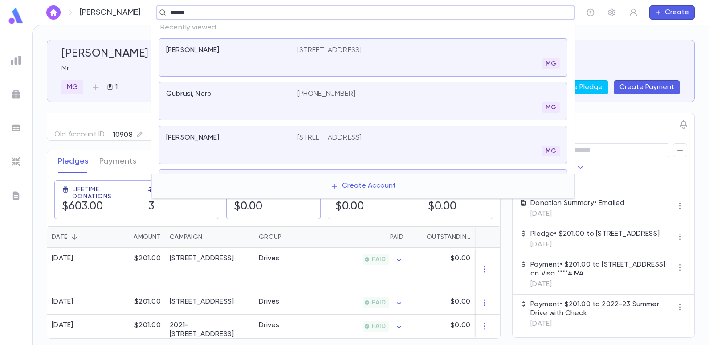
type input "******"
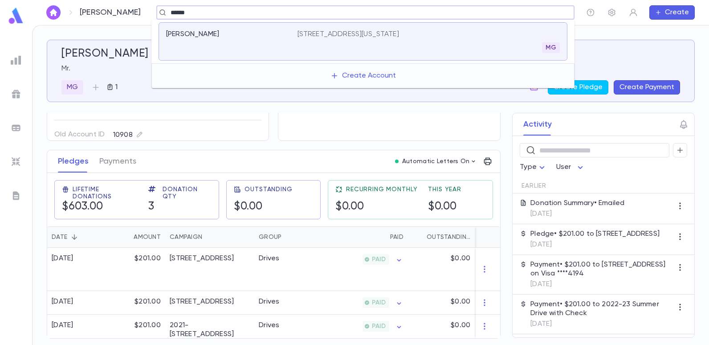
click at [399, 34] on p "[STREET_ADDRESS][US_STATE]" at bounding box center [349, 34] width 102 height 9
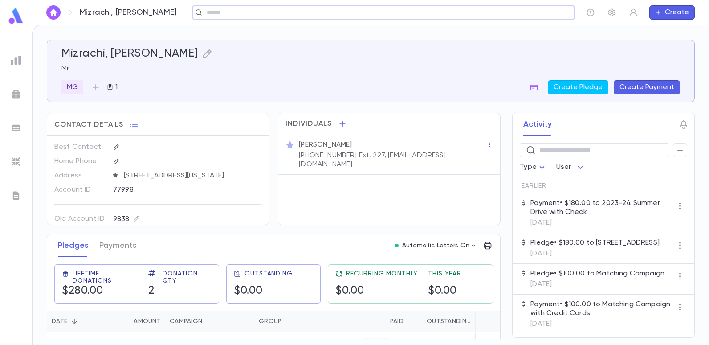
scroll to position [44, 0]
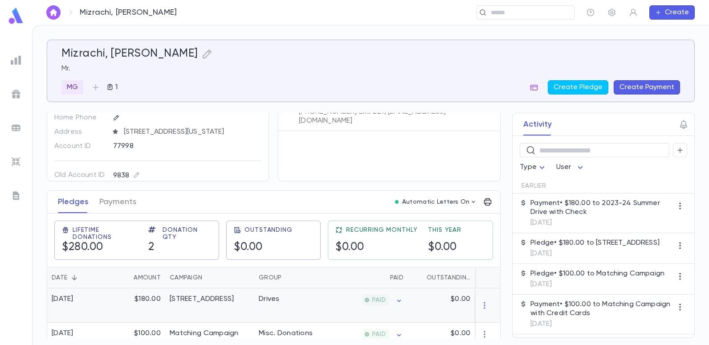
click at [196, 295] on div "[STREET_ADDRESS]" at bounding box center [202, 299] width 64 height 9
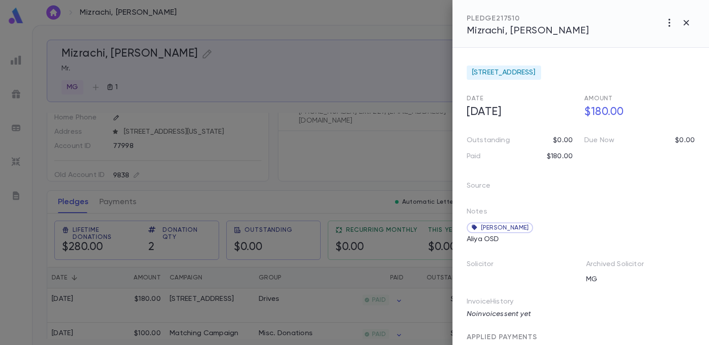
click at [307, 41] on div at bounding box center [354, 172] width 709 height 345
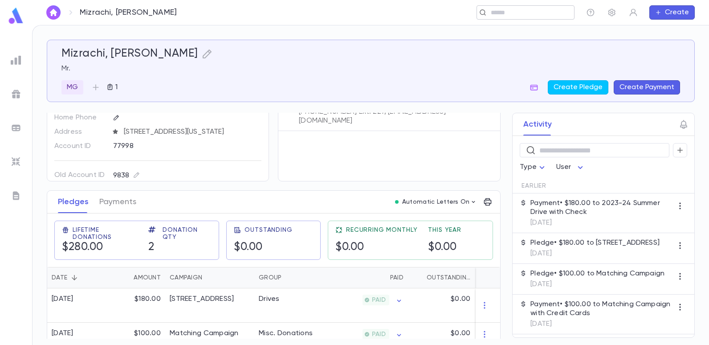
click at [524, 17] on div "​" at bounding box center [526, 12] width 98 height 14
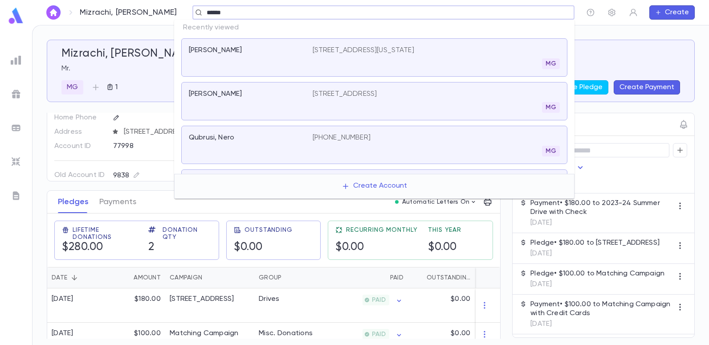
type input "******"
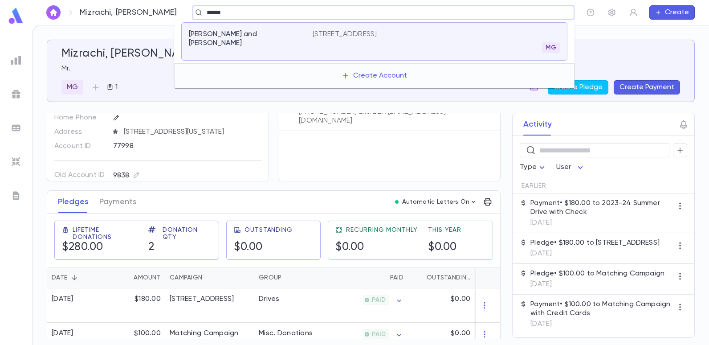
click at [377, 33] on p "[STREET_ADDRESS]" at bounding box center [345, 34] width 65 height 9
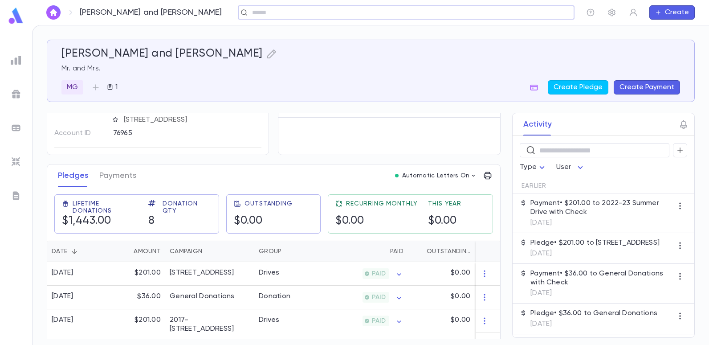
scroll to position [89, 0]
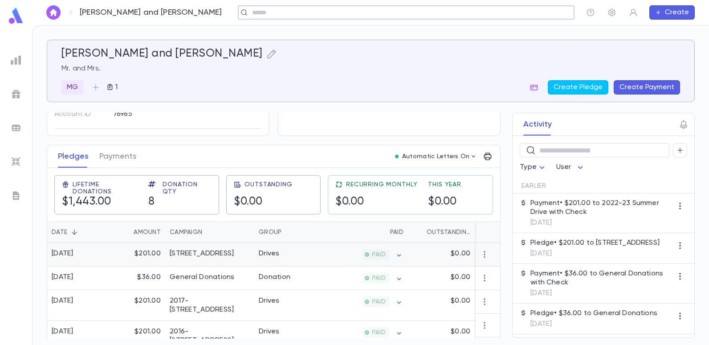
click at [277, 256] on div "Drives" at bounding box center [269, 253] width 21 height 9
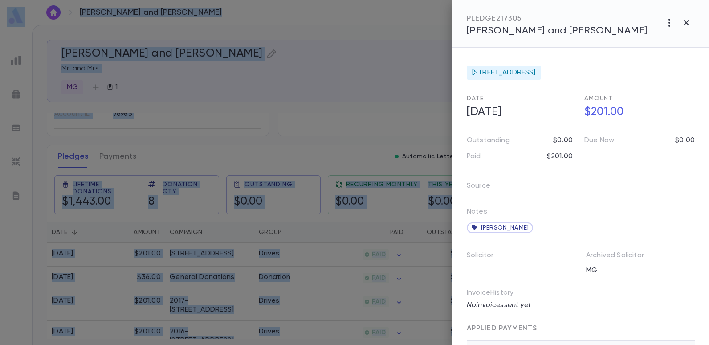
click at [301, 70] on div at bounding box center [354, 172] width 709 height 345
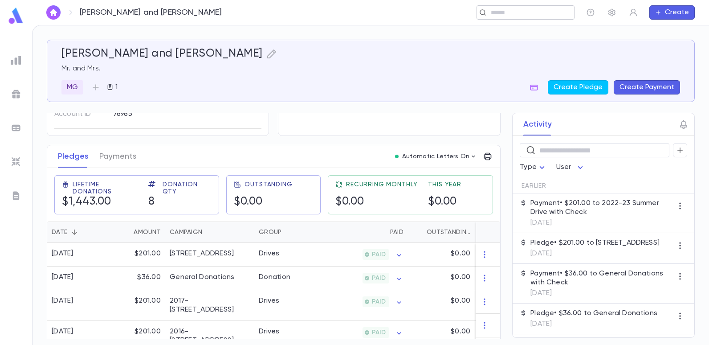
click at [512, 13] on input "text" at bounding box center [522, 12] width 69 height 8
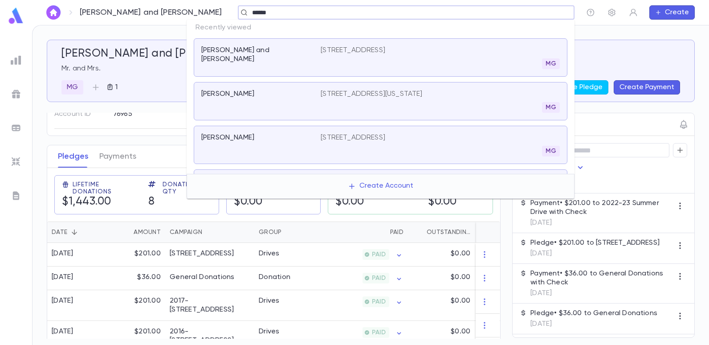
type input "******"
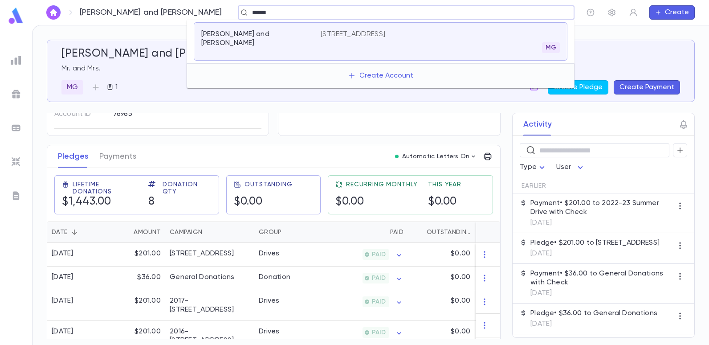
click at [222, 32] on p "[PERSON_NAME] and [PERSON_NAME]" at bounding box center [255, 39] width 109 height 18
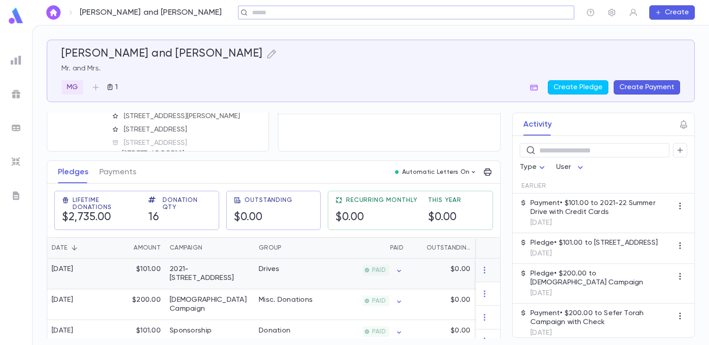
scroll to position [89, 0]
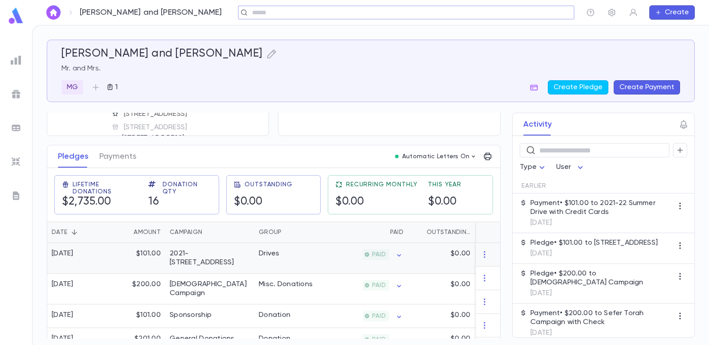
click at [258, 256] on div "Drives" at bounding box center [287, 258] width 67 height 31
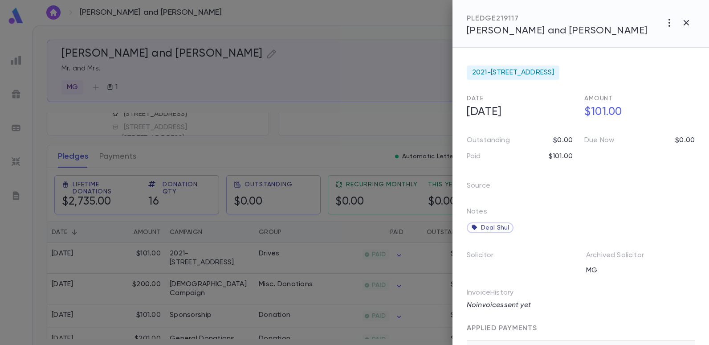
click at [357, 21] on div at bounding box center [354, 172] width 709 height 345
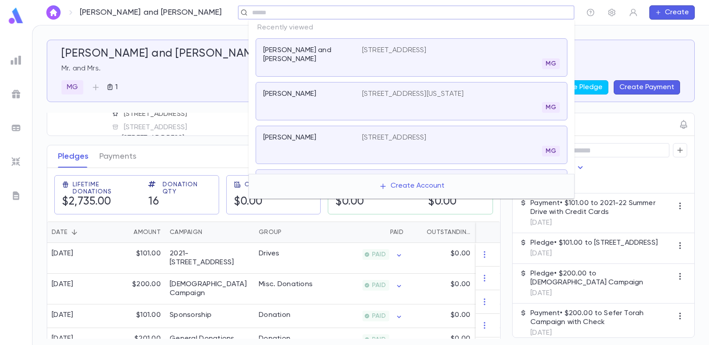
click at [506, 15] on input "text" at bounding box center [404, 12] width 308 height 8
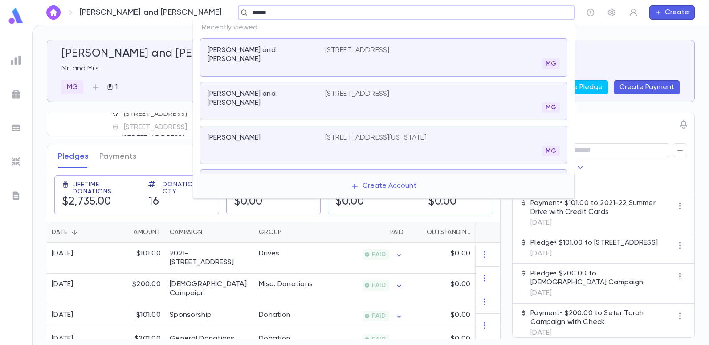
type input "******"
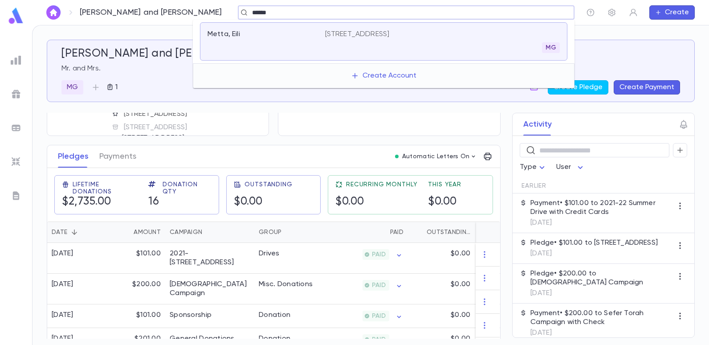
click at [390, 38] on p "[STREET_ADDRESS]" at bounding box center [357, 34] width 65 height 9
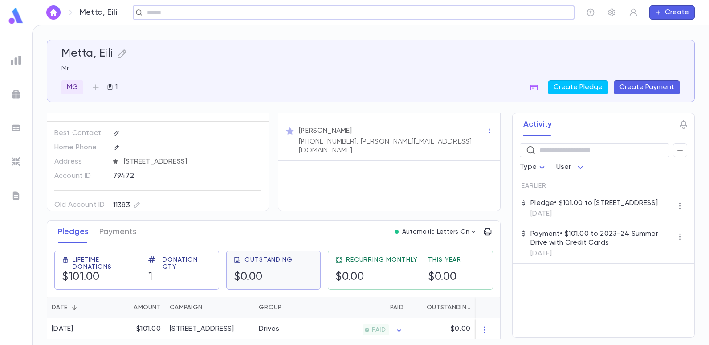
scroll to position [21, 0]
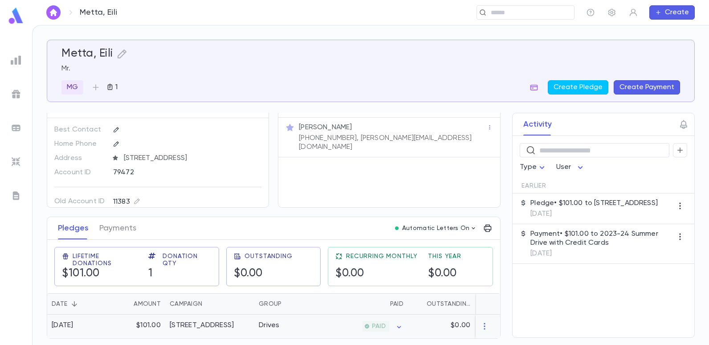
click at [226, 325] on div "[STREET_ADDRESS]" at bounding box center [202, 325] width 64 height 9
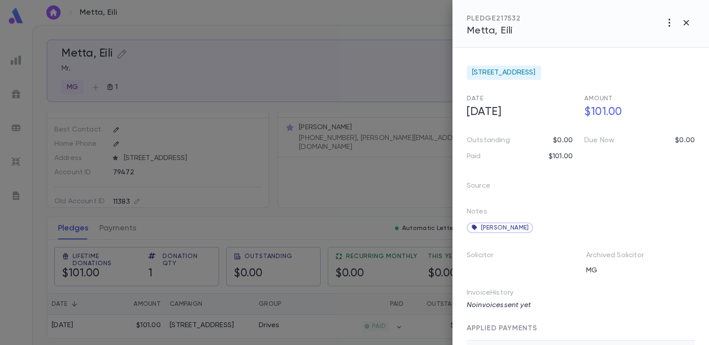
click at [339, 17] on div at bounding box center [354, 172] width 709 height 345
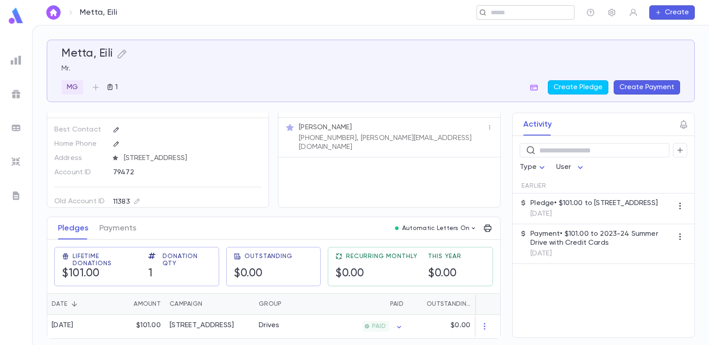
click at [497, 17] on div "​" at bounding box center [526, 12] width 98 height 14
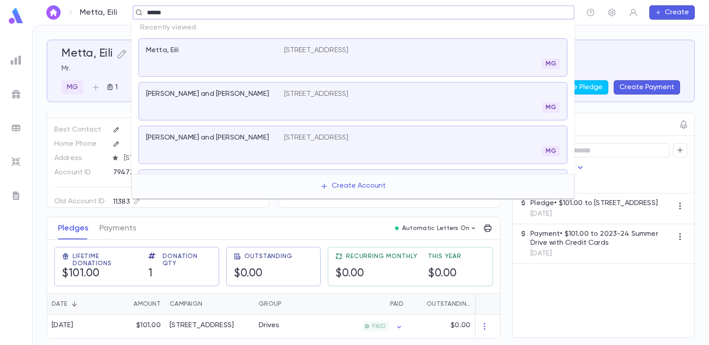
type input "******"
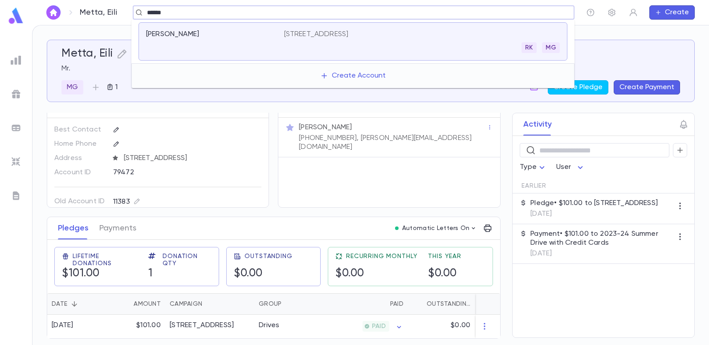
click at [358, 29] on div "Marcos, Coby [STREET_ADDRESS] RK MG" at bounding box center [353, 41] width 429 height 38
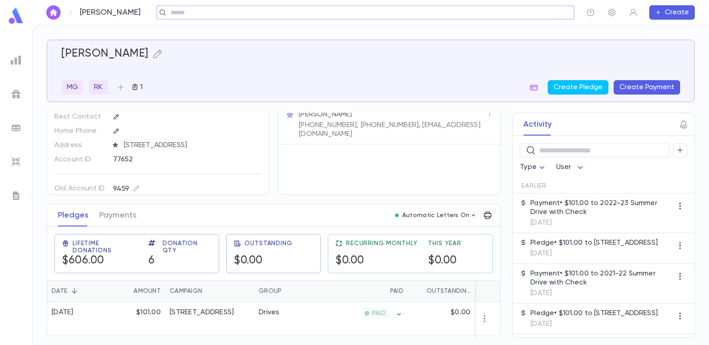
scroll to position [45, 0]
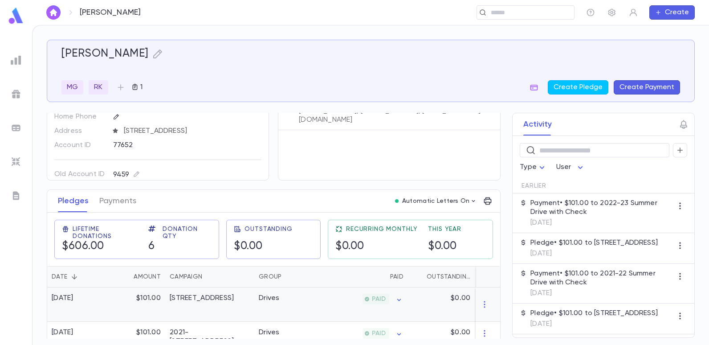
click at [293, 308] on div "Drives" at bounding box center [287, 304] width 67 height 34
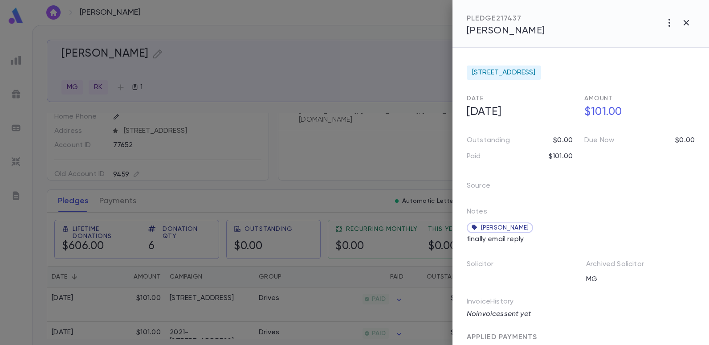
click at [386, 22] on div at bounding box center [354, 172] width 709 height 345
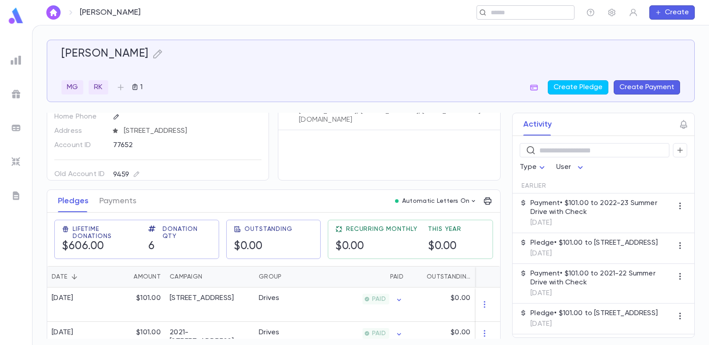
click at [508, 13] on input "text" at bounding box center [522, 12] width 69 height 8
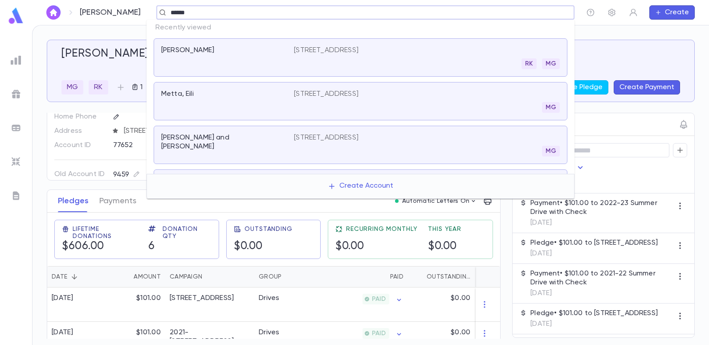
type input "******"
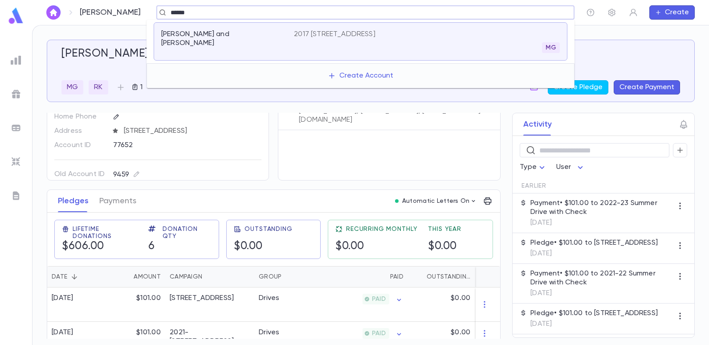
click at [375, 32] on p "2017 [STREET_ADDRESS]" at bounding box center [334, 34] width 81 height 9
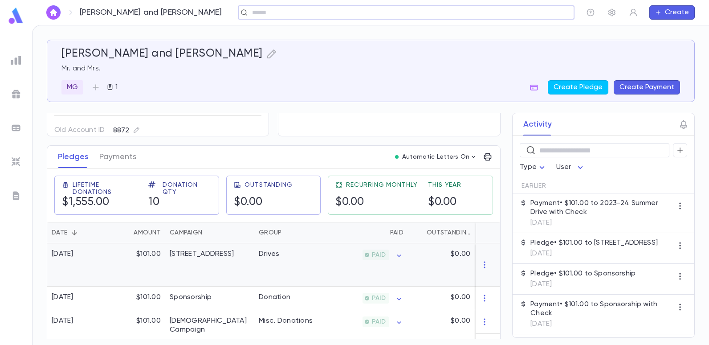
scroll to position [89, 0]
click at [313, 258] on div "Drives" at bounding box center [287, 264] width 67 height 43
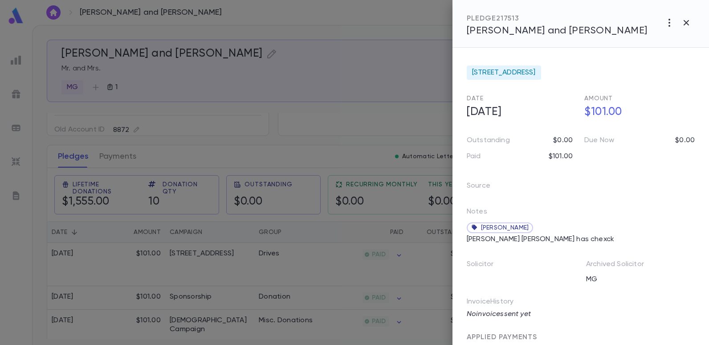
click at [387, 28] on div at bounding box center [354, 172] width 709 height 345
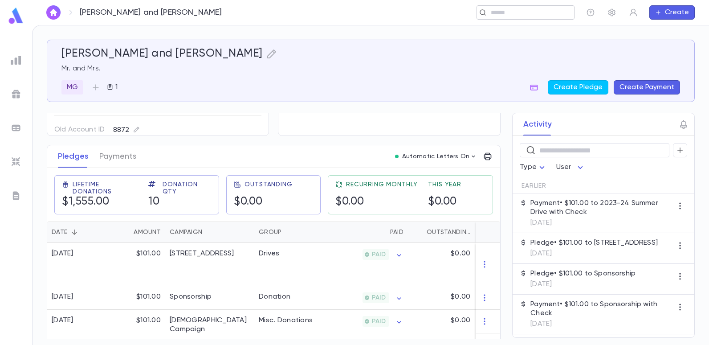
click at [507, 14] on input "text" at bounding box center [522, 12] width 69 height 8
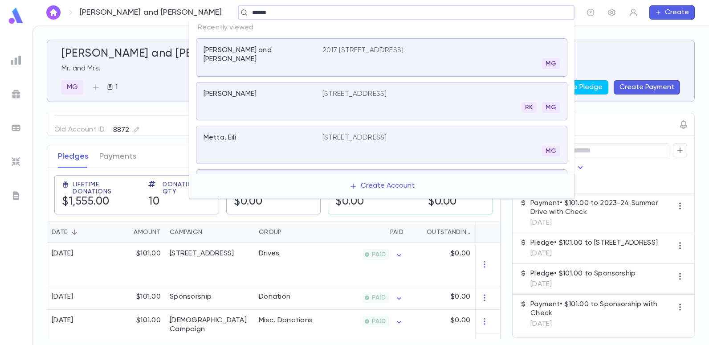
type input "******"
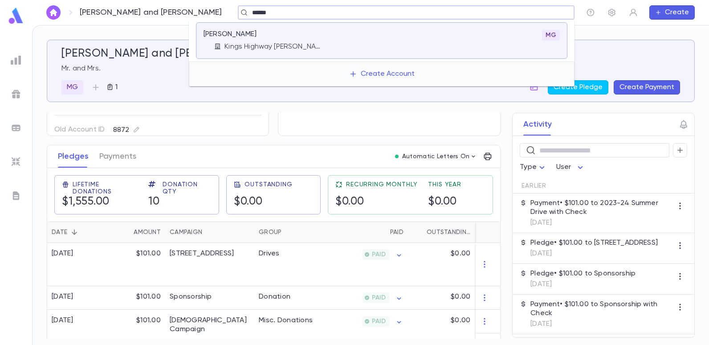
click at [262, 33] on div "[PERSON_NAME]" at bounding box center [258, 34] width 108 height 9
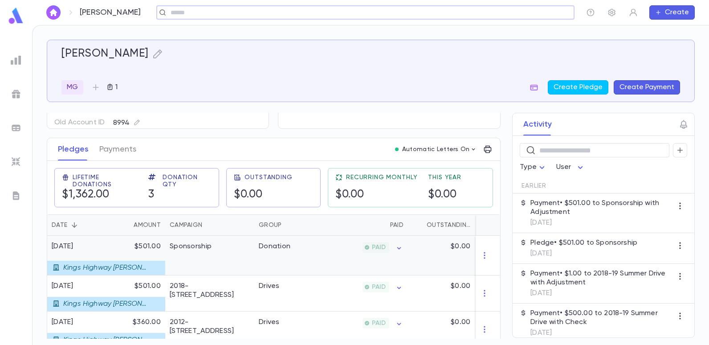
scroll to position [109, 0]
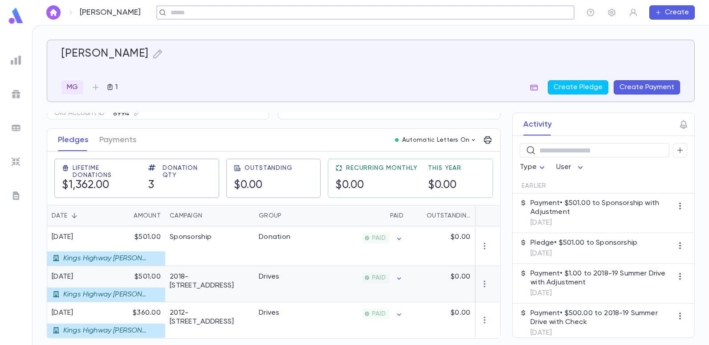
click at [275, 285] on div "Drives" at bounding box center [287, 284] width 67 height 36
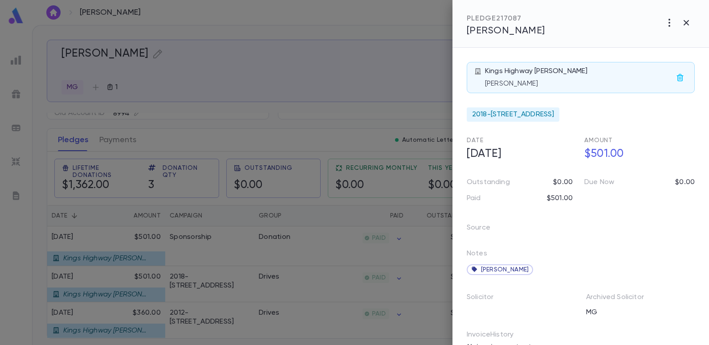
click at [227, 25] on div at bounding box center [354, 172] width 709 height 345
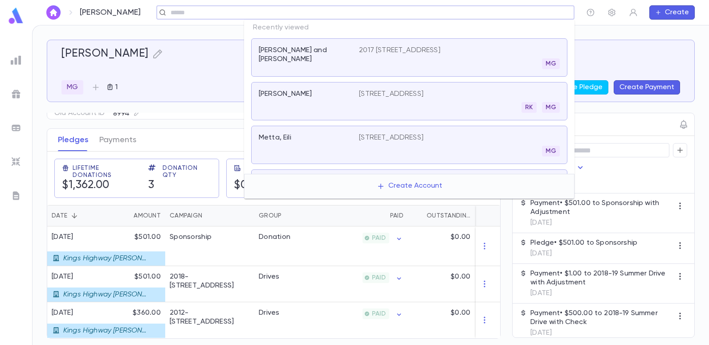
click at [505, 14] on input "text" at bounding box center [362, 12] width 389 height 8
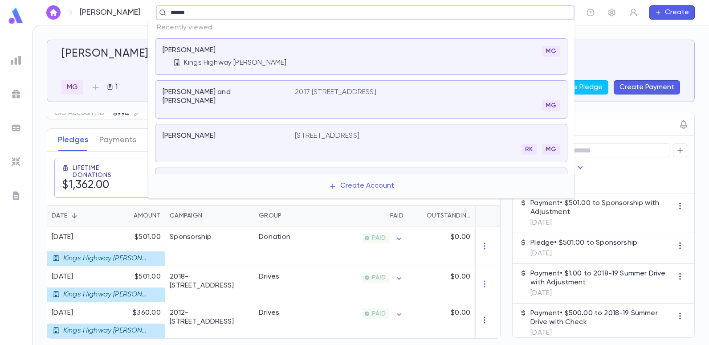
type input "******"
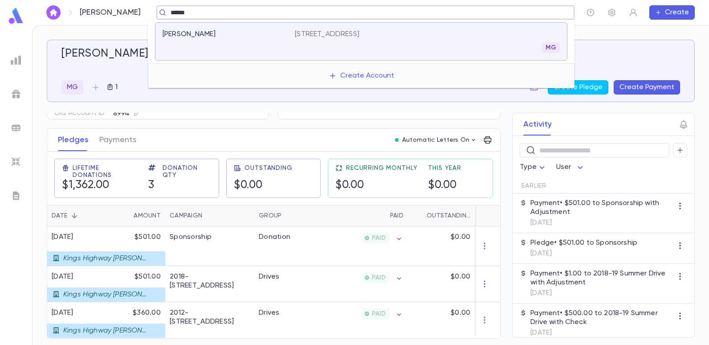
click at [360, 33] on p "[STREET_ADDRESS]" at bounding box center [327, 34] width 65 height 9
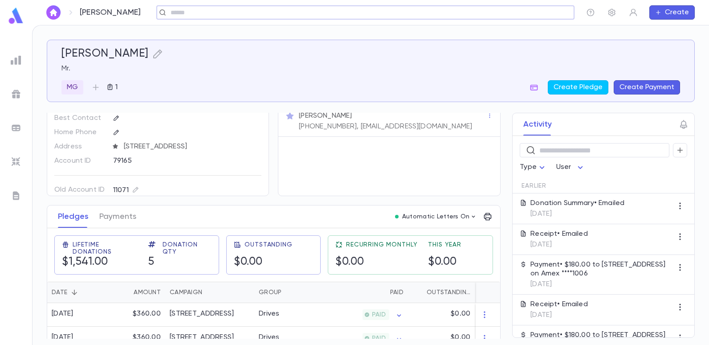
scroll to position [45, 0]
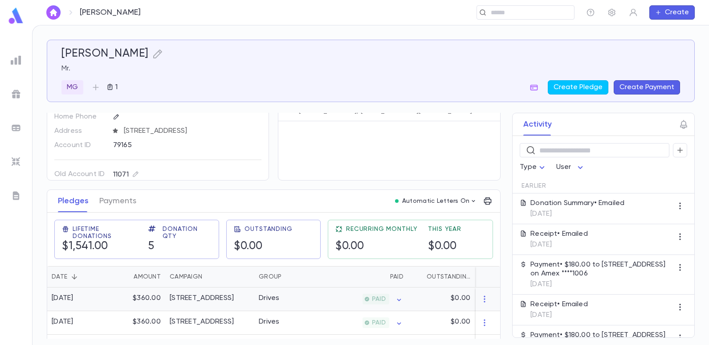
click at [284, 290] on div "Drives" at bounding box center [287, 299] width 67 height 24
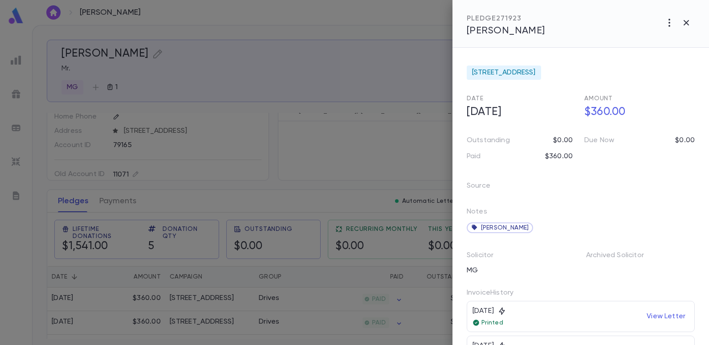
click at [311, 35] on div at bounding box center [354, 172] width 709 height 345
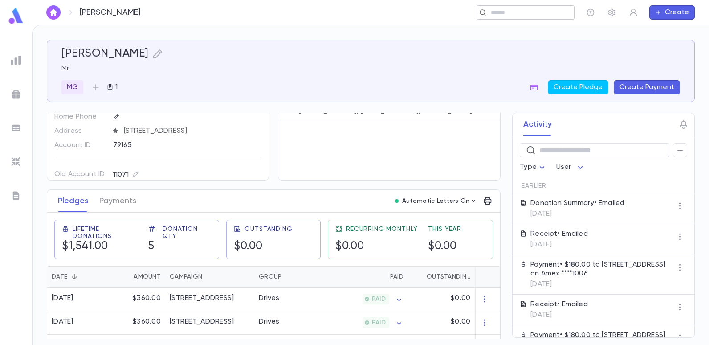
click at [512, 16] on input "text" at bounding box center [522, 12] width 69 height 8
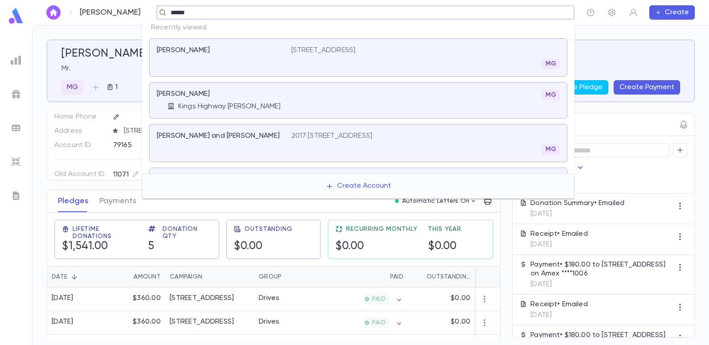
type input "******"
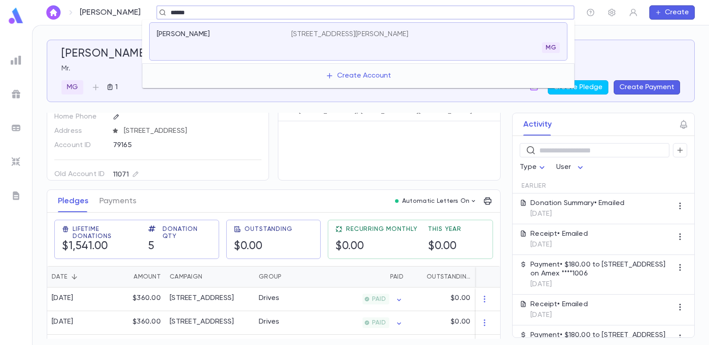
click at [348, 32] on p "[STREET_ADDRESS][PERSON_NAME]" at bounding box center [350, 34] width 118 height 9
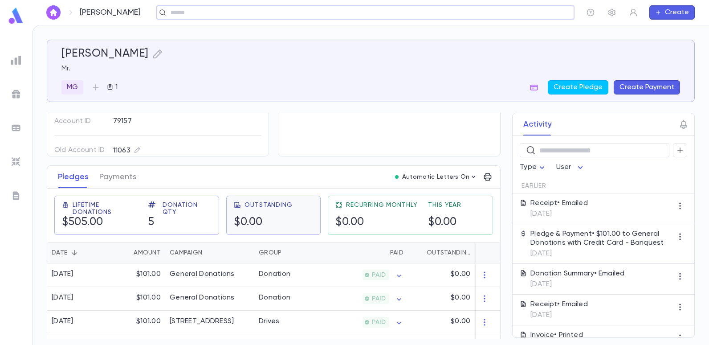
scroll to position [89, 0]
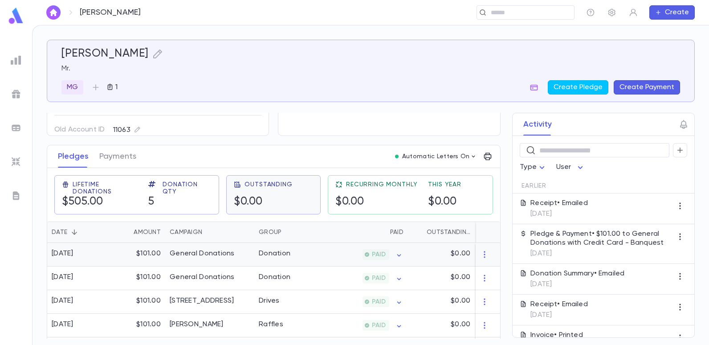
click at [234, 256] on div "General Donations" at bounding box center [209, 255] width 89 height 24
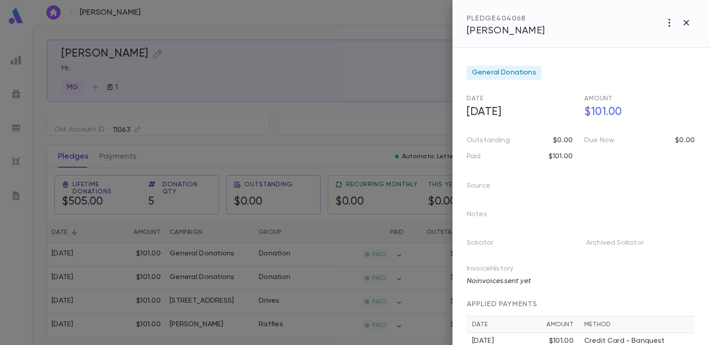
click at [309, 125] on div at bounding box center [354, 172] width 709 height 345
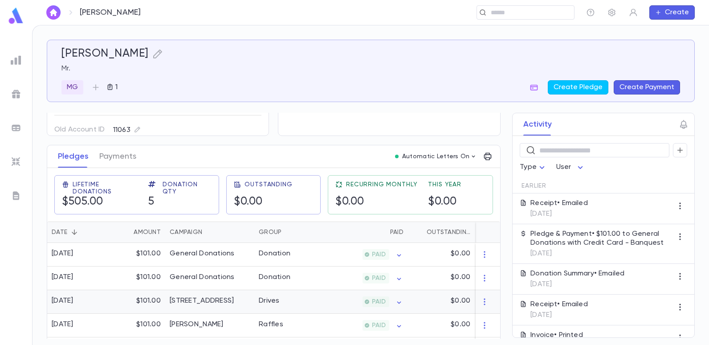
click at [257, 300] on div "Drives" at bounding box center [287, 302] width 67 height 24
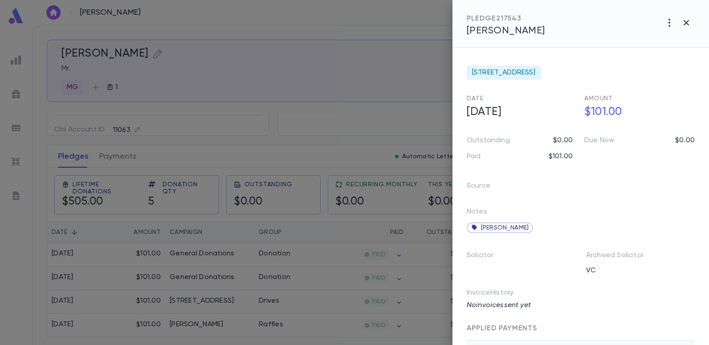
click at [304, 27] on div at bounding box center [354, 172] width 709 height 345
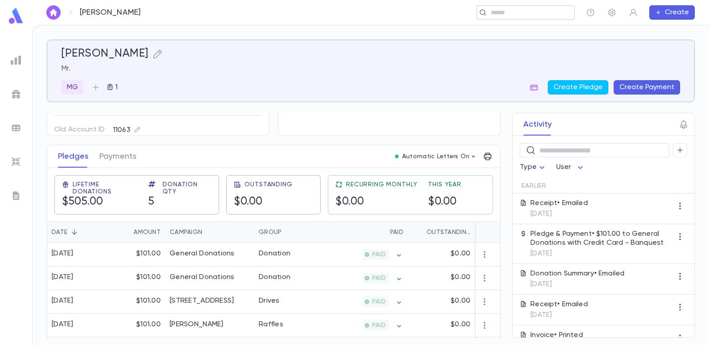
click at [494, 11] on input "text" at bounding box center [522, 12] width 69 height 8
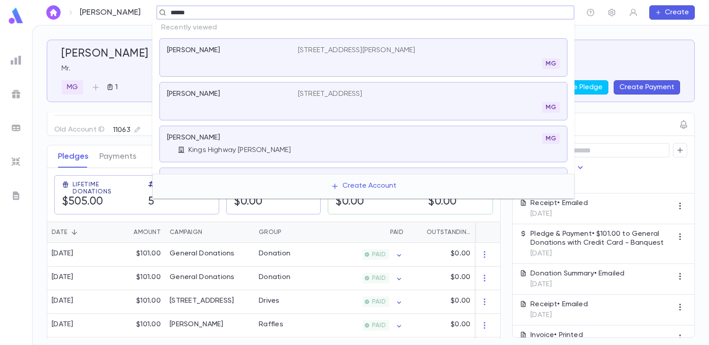
type input "******"
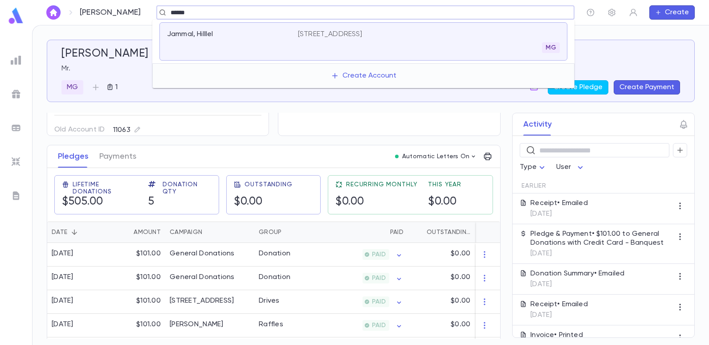
click at [363, 32] on p "[STREET_ADDRESS]" at bounding box center [330, 34] width 65 height 9
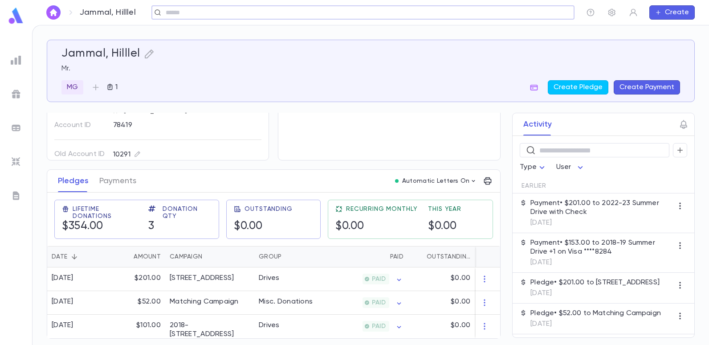
scroll to position [68, 0]
click at [265, 277] on div "Drives" at bounding box center [269, 278] width 21 height 9
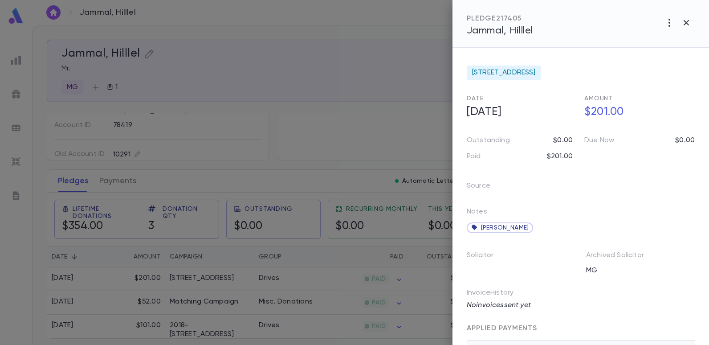
click at [244, 35] on div at bounding box center [354, 172] width 709 height 345
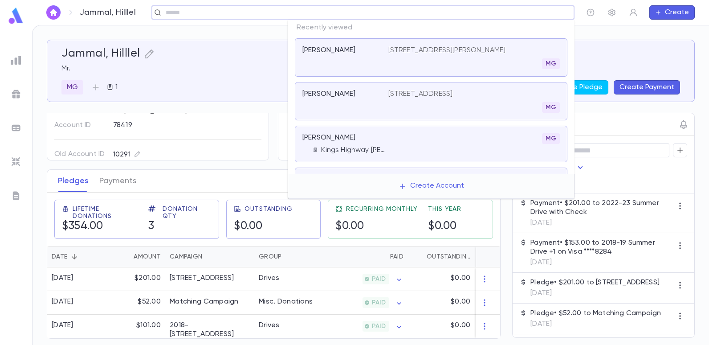
click at [506, 12] on input "text" at bounding box center [360, 12] width 394 height 8
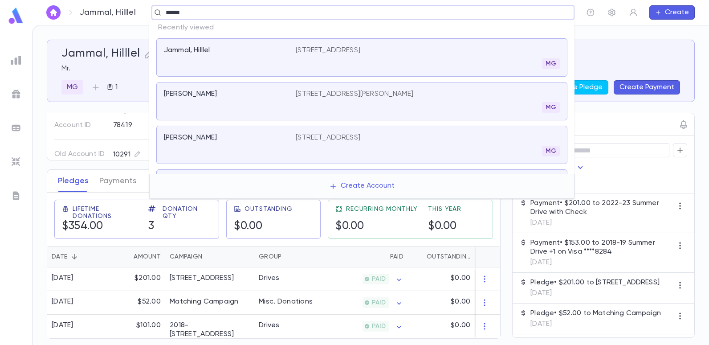
type input "******"
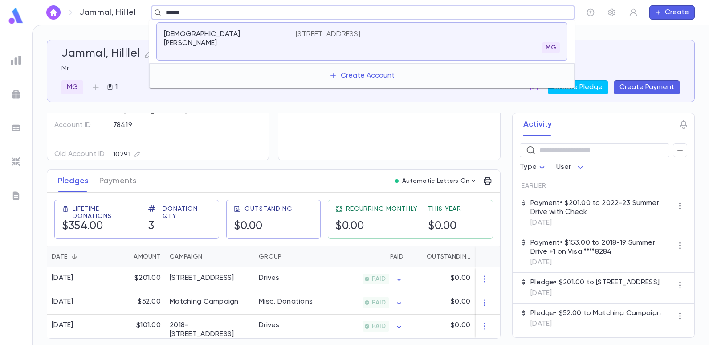
click at [361, 33] on p "[STREET_ADDRESS]" at bounding box center [328, 34] width 65 height 9
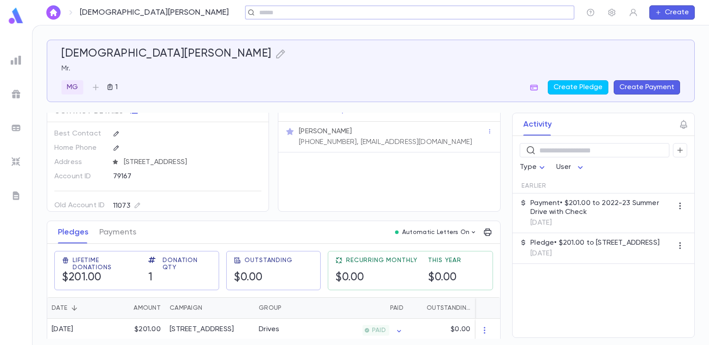
scroll to position [21, 0]
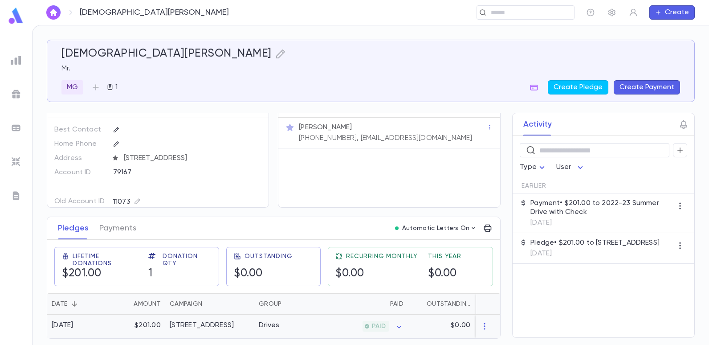
click at [221, 322] on div "[STREET_ADDRESS]" at bounding box center [202, 325] width 64 height 9
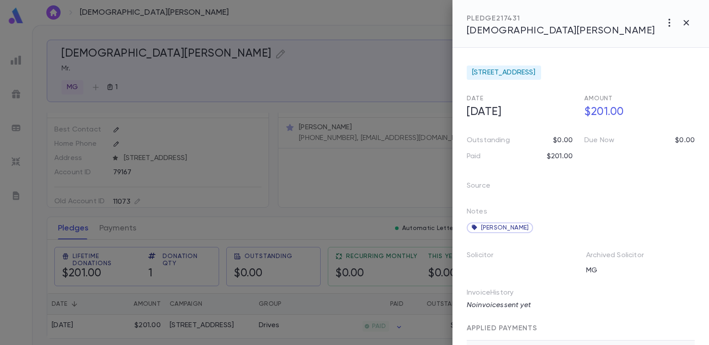
click at [346, 70] on div at bounding box center [354, 172] width 709 height 345
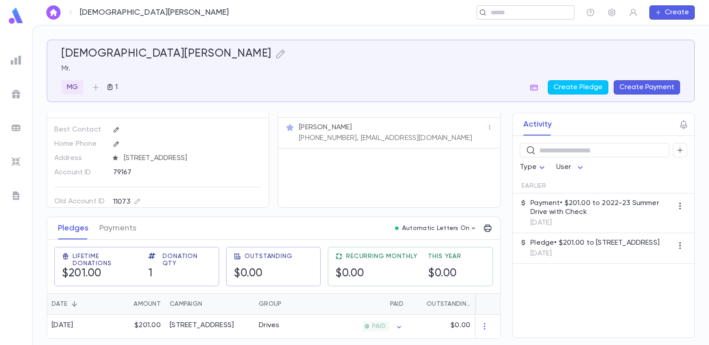
click at [497, 18] on div "​" at bounding box center [526, 12] width 98 height 14
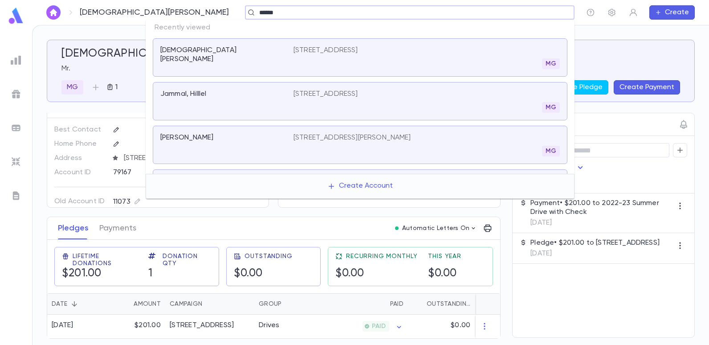
type input "******"
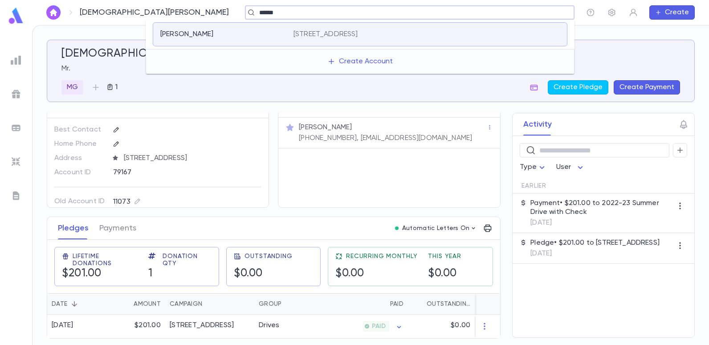
click at [375, 29] on div "[PERSON_NAME] [STREET_ADDRESS]" at bounding box center [360, 34] width 415 height 24
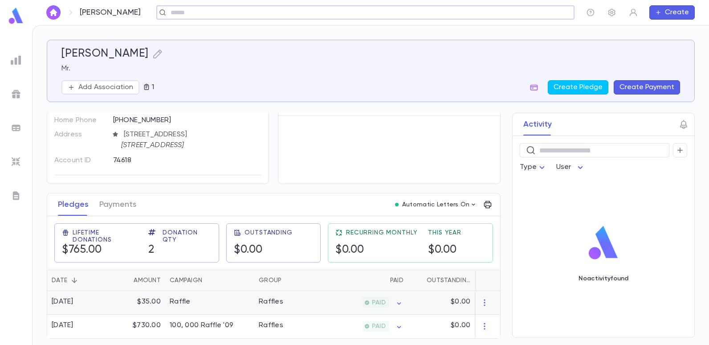
scroll to position [45, 0]
click at [311, 14] on input "text" at bounding box center [362, 12] width 389 height 8
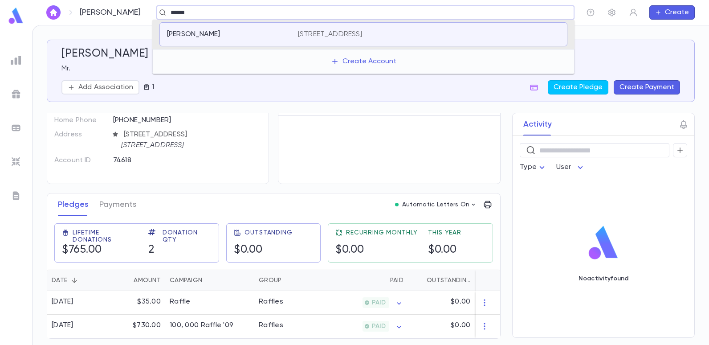
type input "******"
click at [198, 26] on div "[PERSON_NAME] MG" at bounding box center [364, 36] width 408 height 28
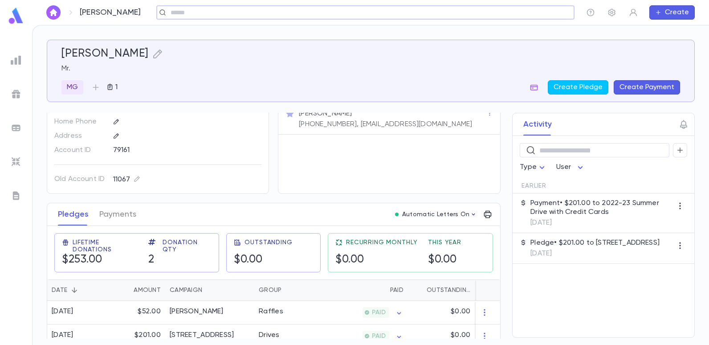
scroll to position [45, 0]
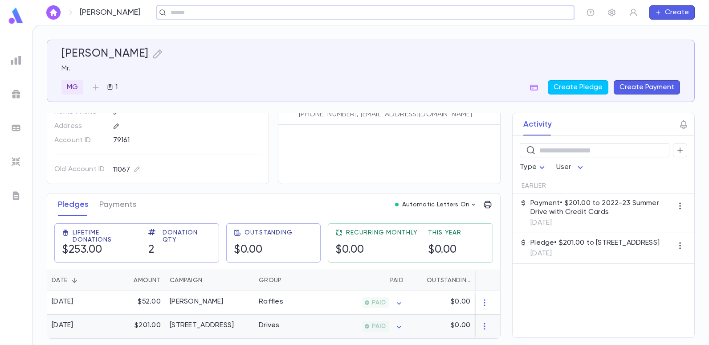
click at [230, 325] on div "[STREET_ADDRESS]" at bounding box center [202, 325] width 64 height 9
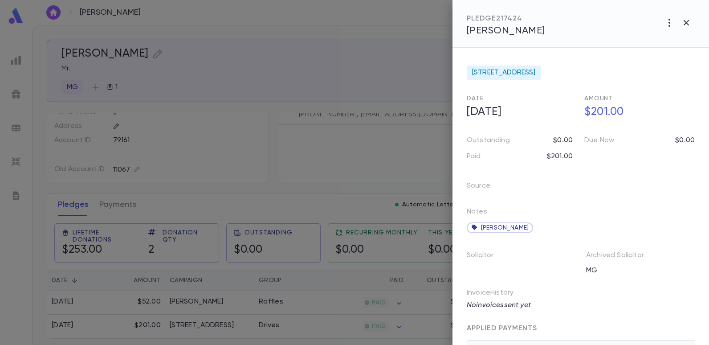
click at [337, 60] on div at bounding box center [354, 172] width 709 height 345
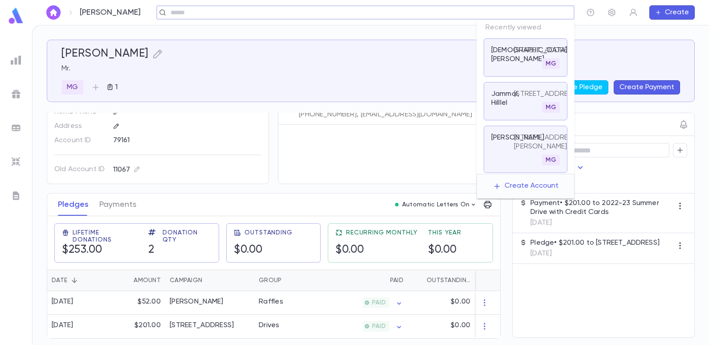
click at [500, 12] on input "text" at bounding box center [362, 12] width 389 height 8
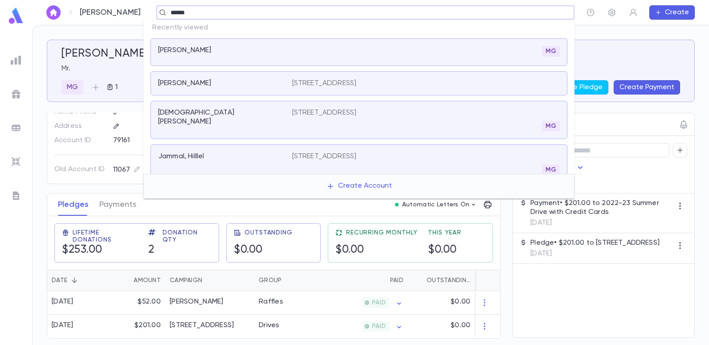
type input "******"
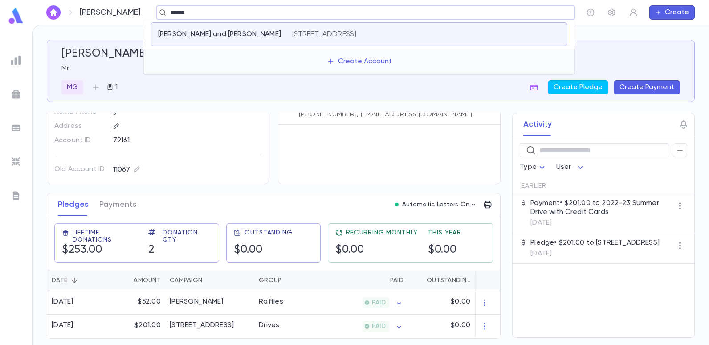
click at [357, 33] on p "[STREET_ADDRESS]" at bounding box center [324, 34] width 65 height 9
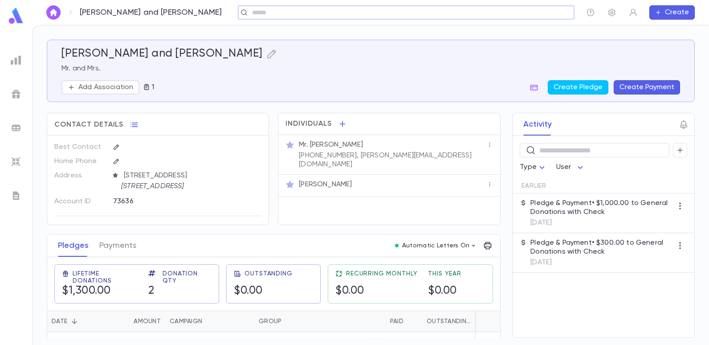
scroll to position [45, 0]
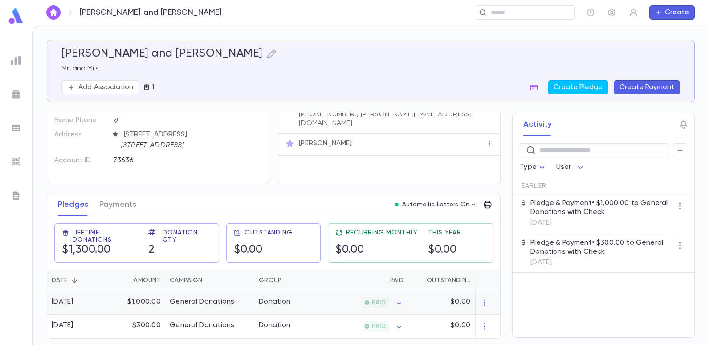
click at [245, 299] on div "General Donations" at bounding box center [209, 303] width 89 height 24
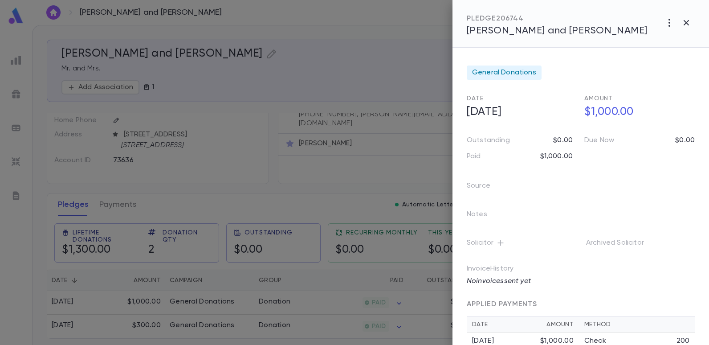
scroll to position [18, 0]
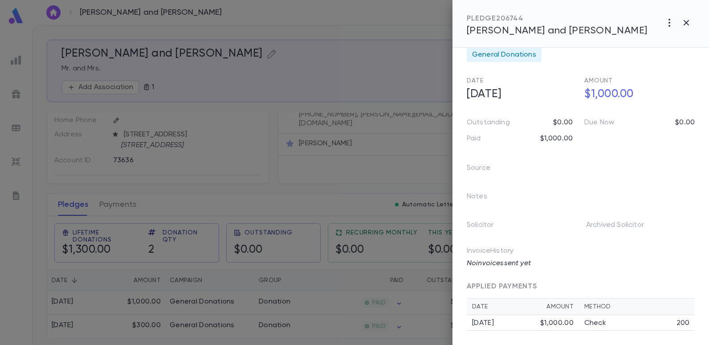
click at [263, 320] on div at bounding box center [354, 172] width 709 height 345
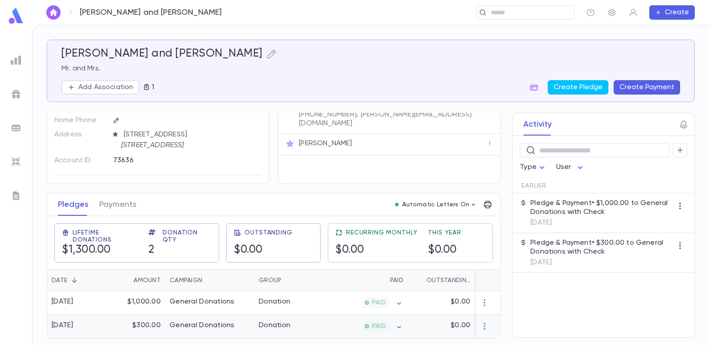
click at [264, 321] on div "Donation" at bounding box center [275, 325] width 32 height 9
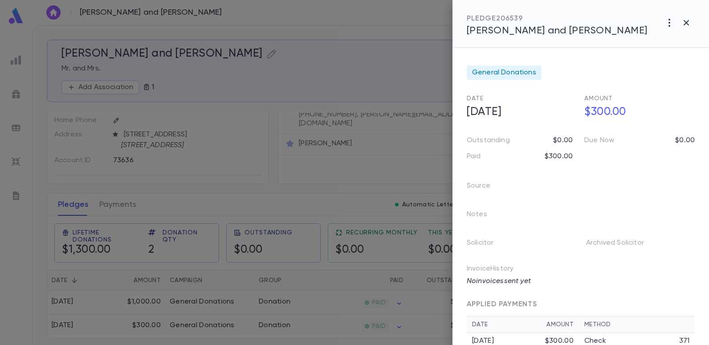
click at [359, 64] on div at bounding box center [354, 172] width 709 height 345
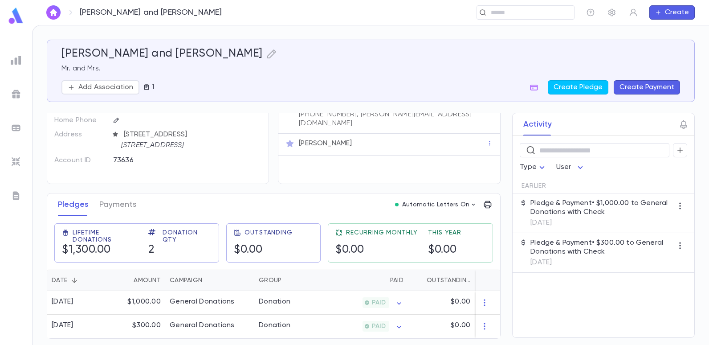
click at [508, 20] on div "[PERSON_NAME] and [PERSON_NAME] ​ Create" at bounding box center [370, 12] width 677 height 25
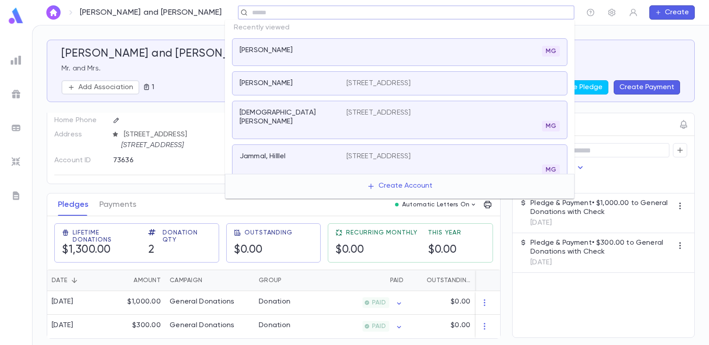
click at [506, 9] on input "text" at bounding box center [404, 12] width 308 height 8
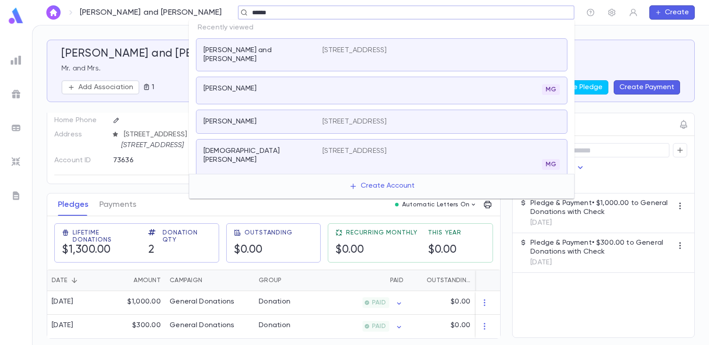
type input "******"
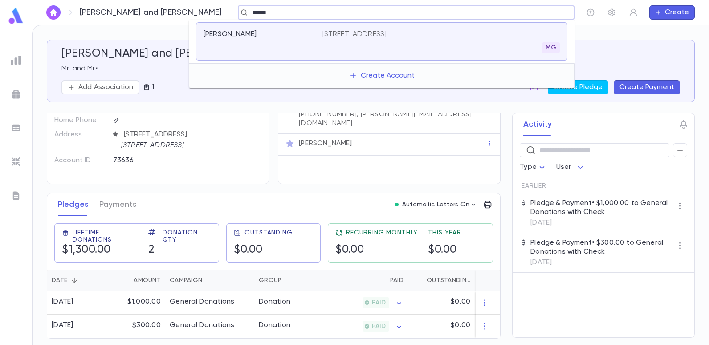
click at [444, 29] on div "[PERSON_NAME] [STREET_ADDRESS][PERSON_NAME]" at bounding box center [382, 41] width 372 height 38
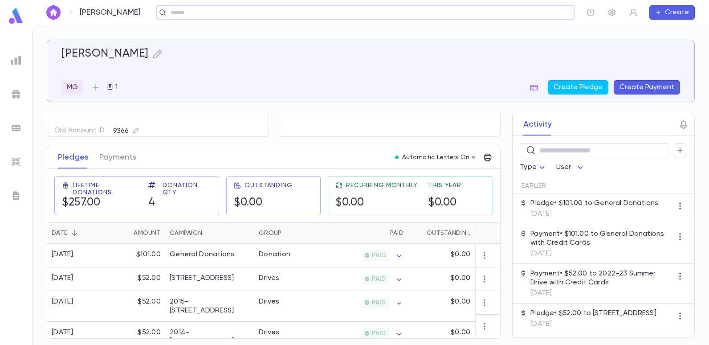
scroll to position [92, 0]
click at [262, 276] on div "Drives" at bounding box center [269, 278] width 21 height 9
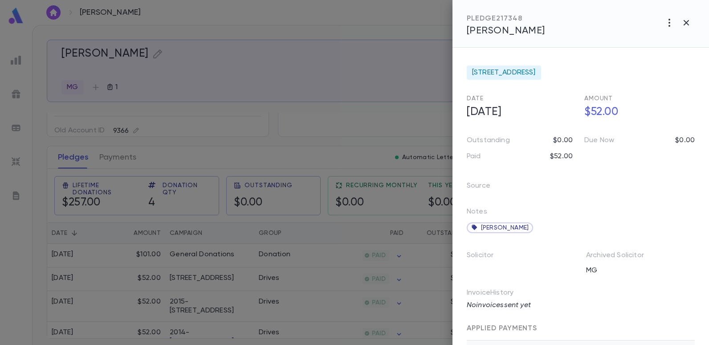
click at [358, 65] on div at bounding box center [354, 172] width 709 height 345
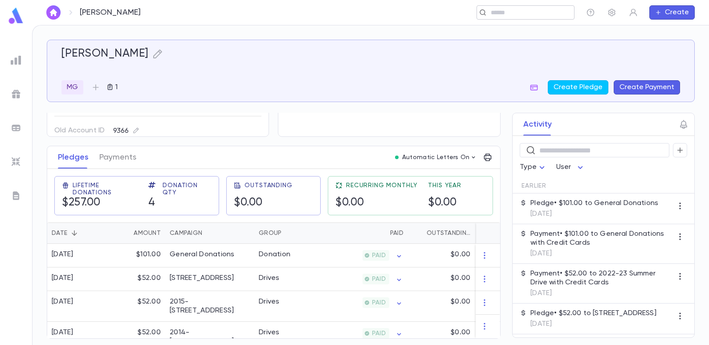
click at [504, 14] on input "text" at bounding box center [522, 12] width 69 height 8
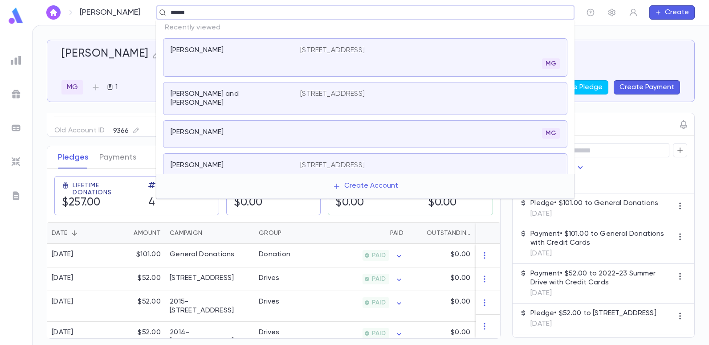
type input "******"
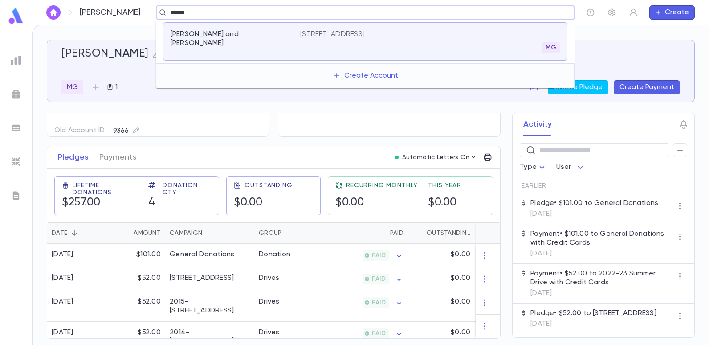
click at [360, 33] on p "[STREET_ADDRESS]" at bounding box center [332, 34] width 65 height 9
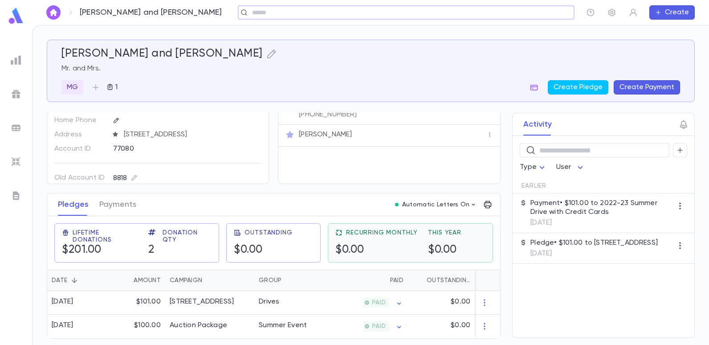
scroll to position [45, 0]
click at [277, 293] on div "Drives" at bounding box center [287, 303] width 67 height 24
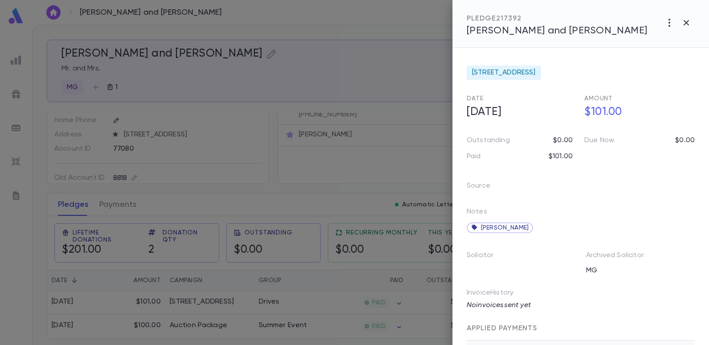
click at [313, 40] on div at bounding box center [354, 172] width 709 height 345
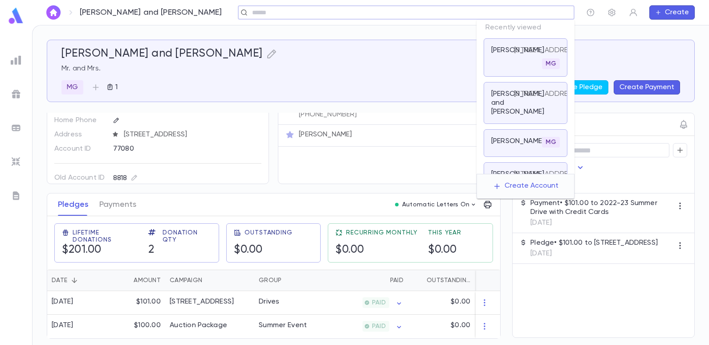
click at [496, 16] on input "text" at bounding box center [404, 12] width 308 height 8
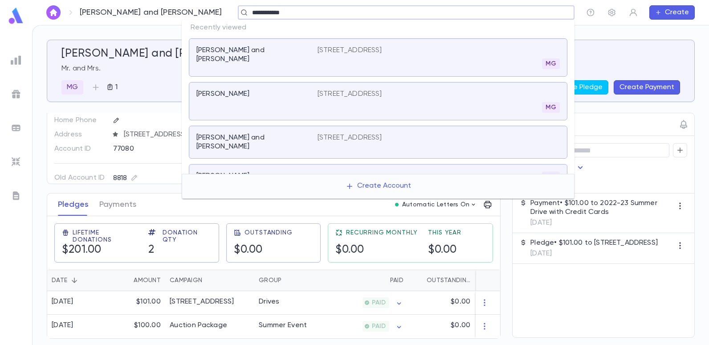
type input "**********"
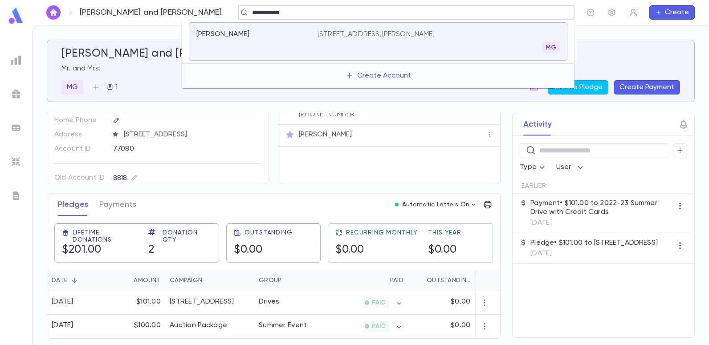
click at [327, 29] on div "[PERSON_NAME] [STREET_ADDRESS][PERSON_NAME]" at bounding box center [378, 41] width 379 height 38
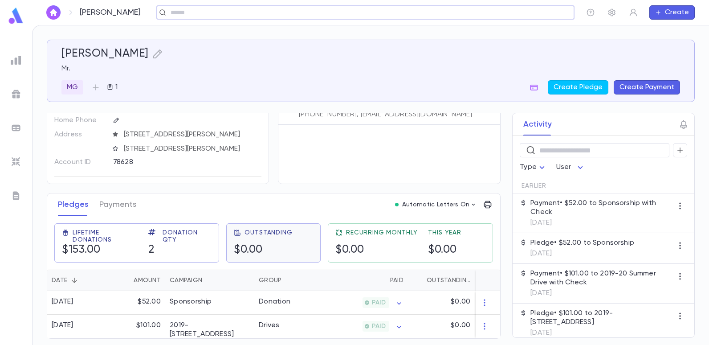
scroll to position [45, 0]
click at [205, 324] on div "2019-[STREET_ADDRESS]" at bounding box center [210, 330] width 80 height 18
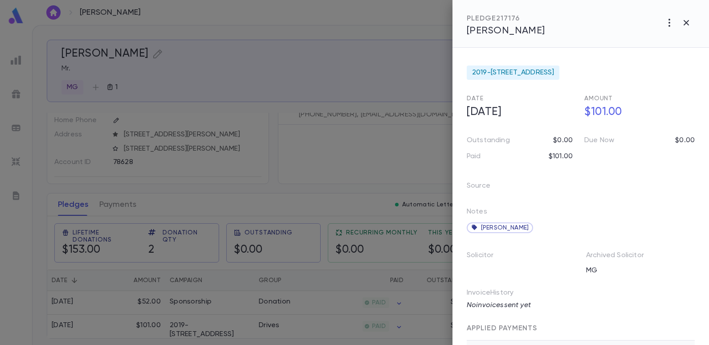
click at [304, 98] on div at bounding box center [354, 172] width 709 height 345
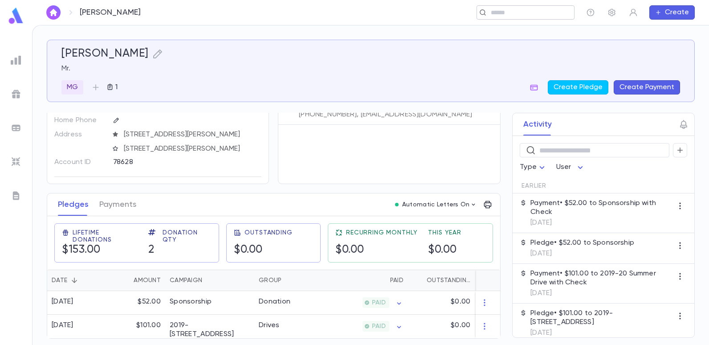
click at [495, 11] on input "text" at bounding box center [522, 12] width 69 height 8
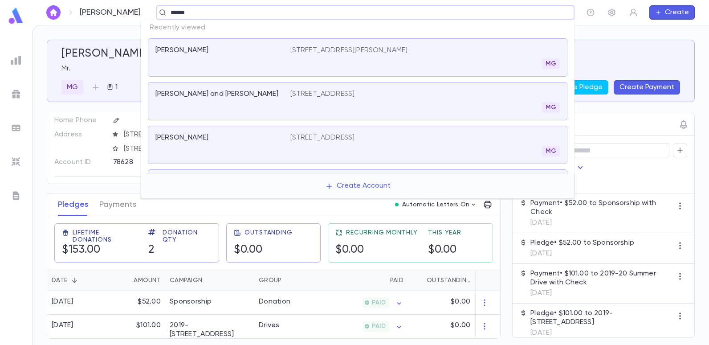
type input "******"
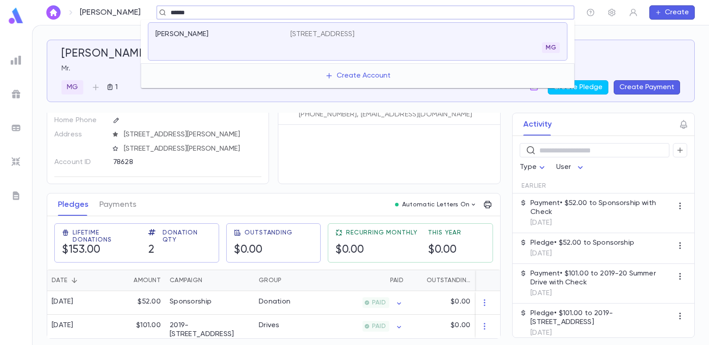
click at [406, 27] on div "[PERSON_NAME] [STREET_ADDRESS]" at bounding box center [358, 41] width 420 height 38
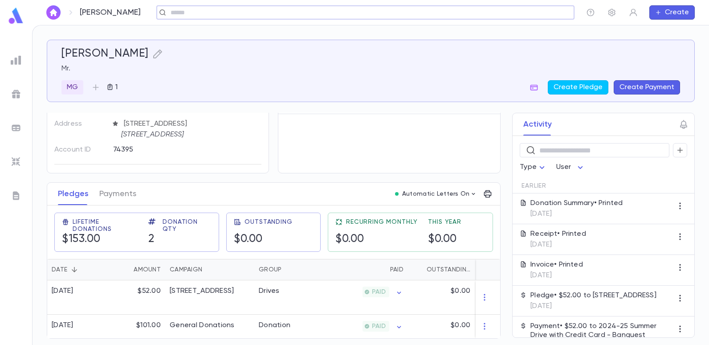
scroll to position [55, 0]
click at [276, 295] on div "Drives" at bounding box center [287, 297] width 67 height 34
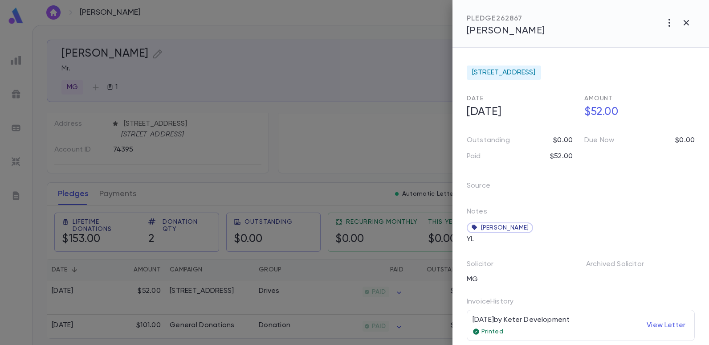
click at [275, 34] on div at bounding box center [354, 172] width 709 height 345
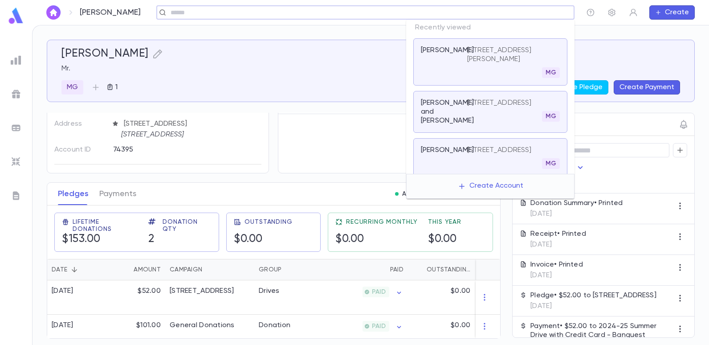
click at [508, 10] on input "text" at bounding box center [362, 12] width 389 height 8
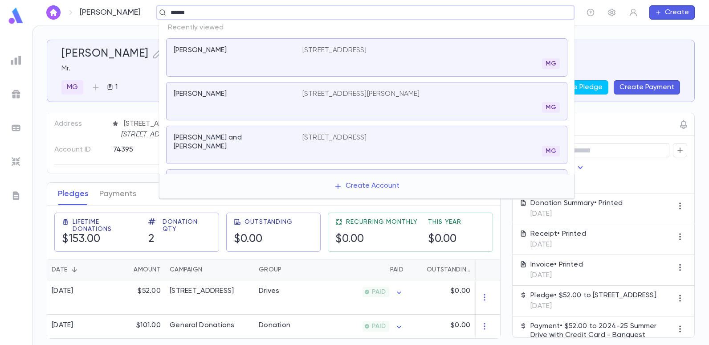
type input "******"
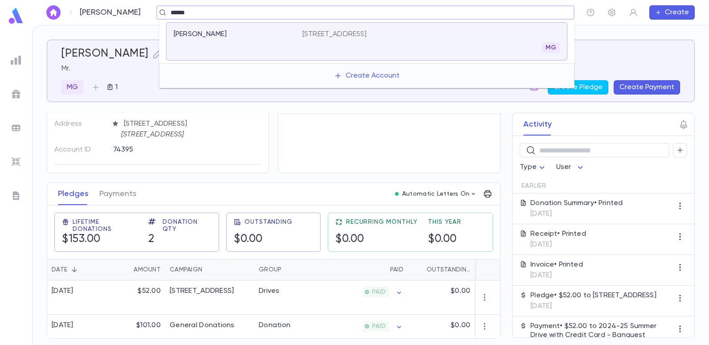
click at [348, 33] on p "[STREET_ADDRESS]" at bounding box center [335, 34] width 65 height 9
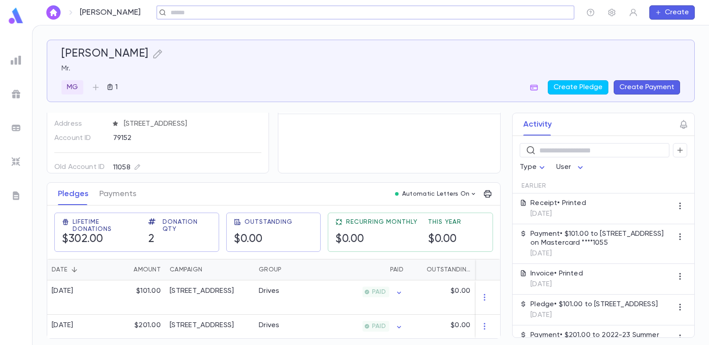
scroll to position [55, 0]
click at [263, 291] on div "Drives" at bounding box center [269, 291] width 21 height 9
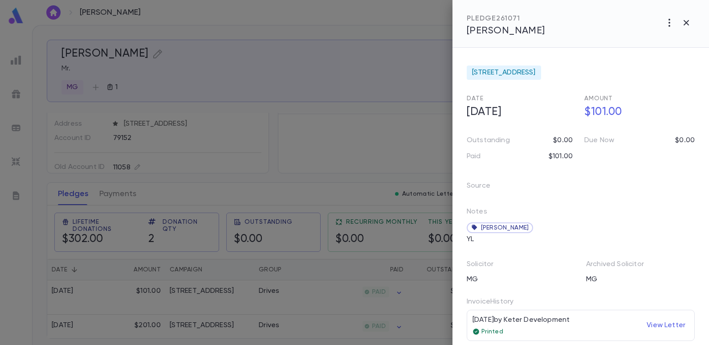
click at [307, 80] on div at bounding box center [354, 172] width 709 height 345
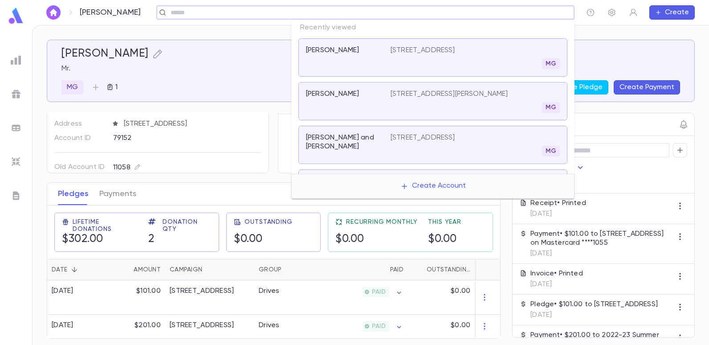
click at [499, 9] on input "text" at bounding box center [362, 12] width 389 height 8
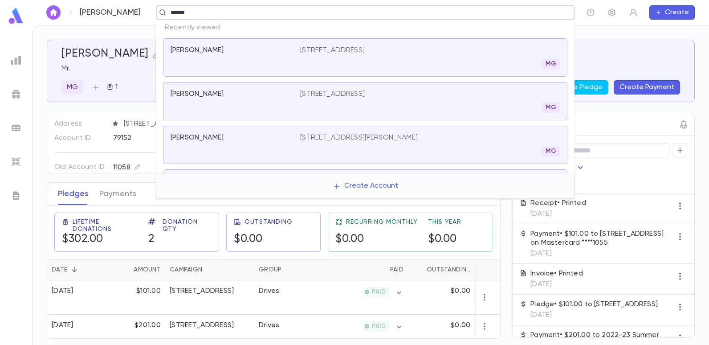
type input "******"
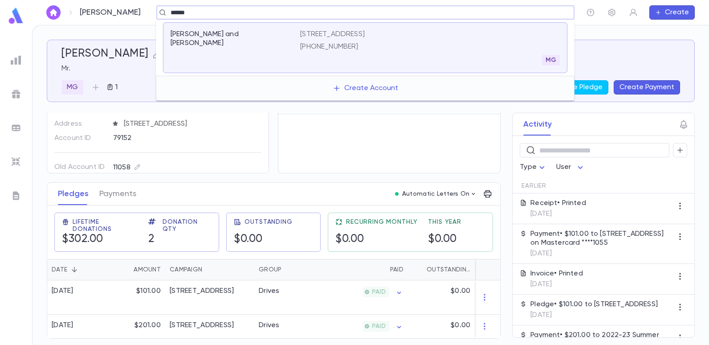
click at [365, 30] on p "[STREET_ADDRESS]" at bounding box center [332, 34] width 65 height 9
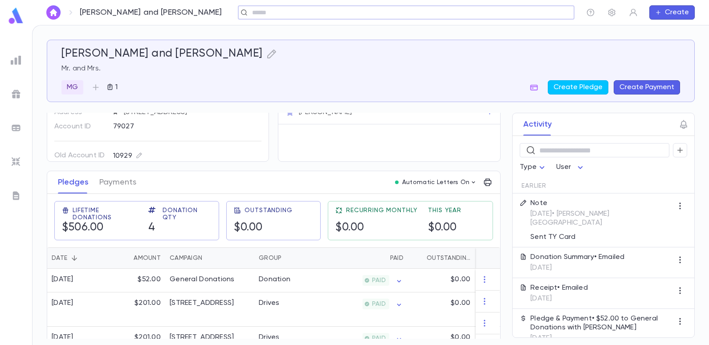
scroll to position [89, 0]
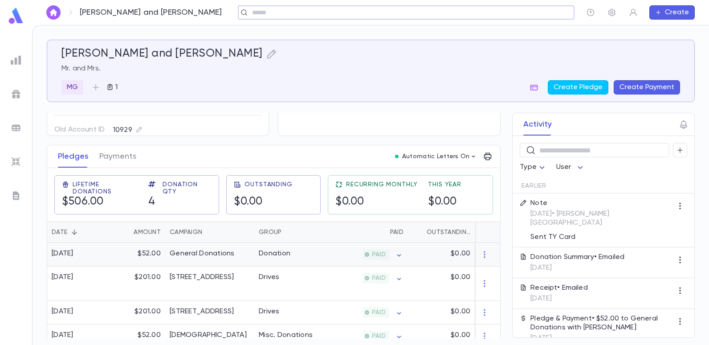
click at [306, 253] on div "Donation" at bounding box center [287, 255] width 67 height 24
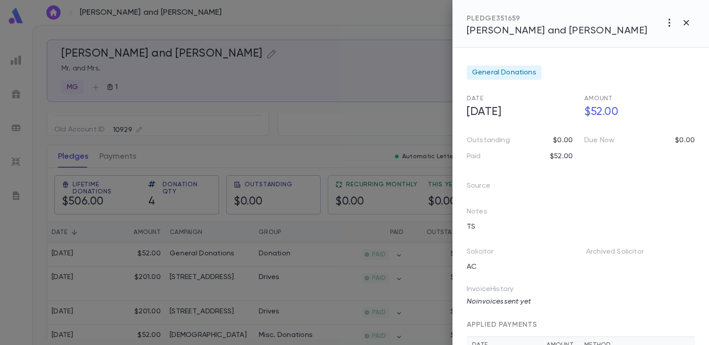
click at [296, 110] on div at bounding box center [354, 172] width 709 height 345
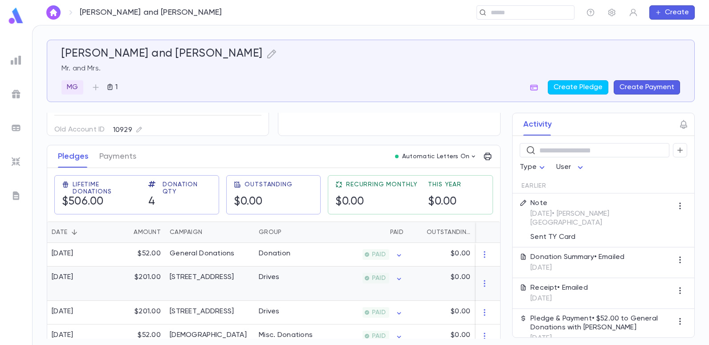
click at [198, 272] on div "[STREET_ADDRESS]" at bounding box center [209, 283] width 89 height 34
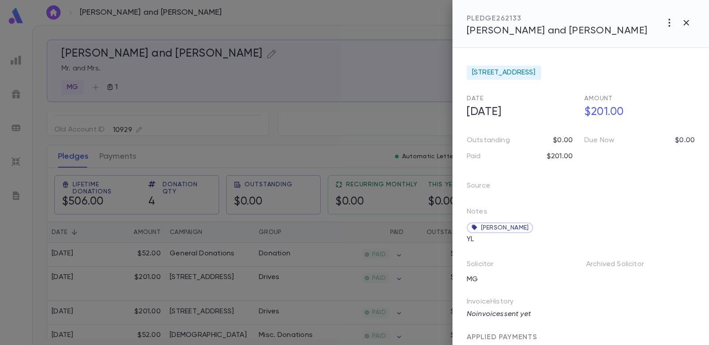
click at [345, 61] on div at bounding box center [354, 172] width 709 height 345
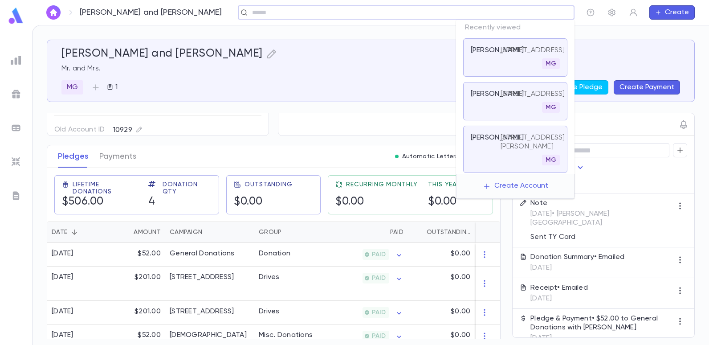
click at [507, 15] on input "text" at bounding box center [404, 12] width 308 height 8
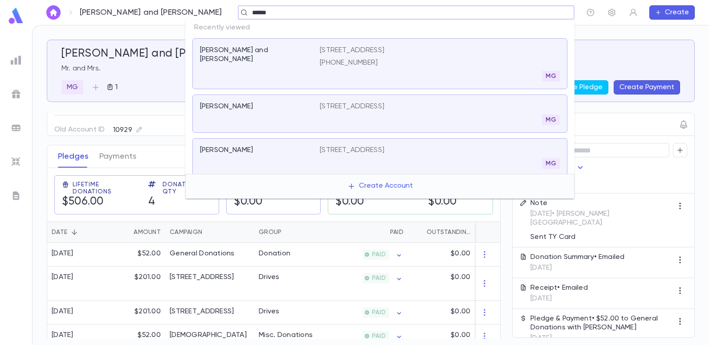
type input "******"
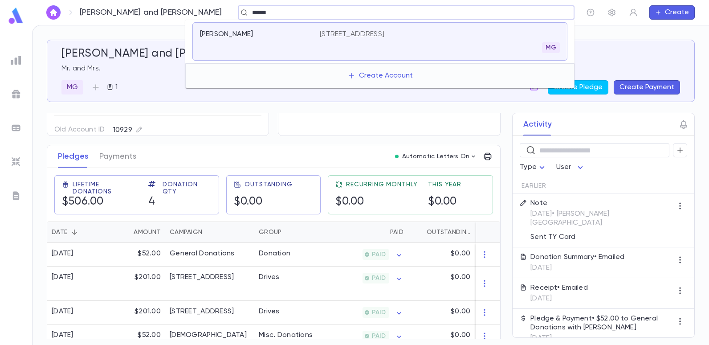
click at [385, 37] on p "[STREET_ADDRESS]" at bounding box center [352, 34] width 65 height 9
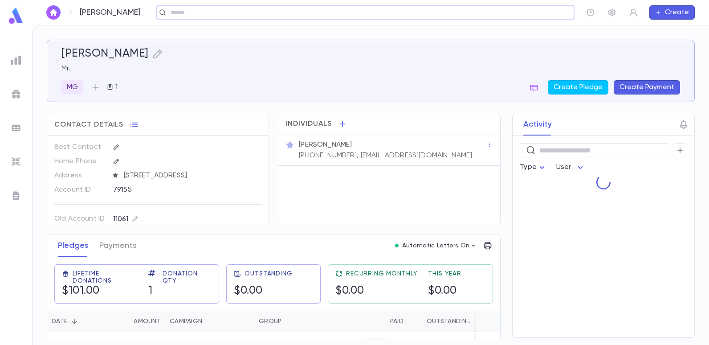
scroll to position [21, 0]
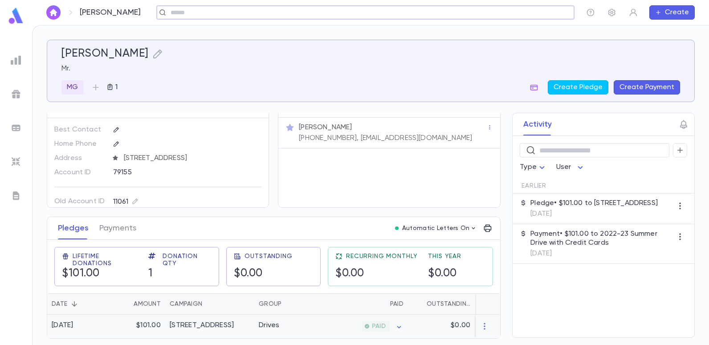
click at [248, 324] on div "[STREET_ADDRESS]" at bounding box center [209, 327] width 89 height 24
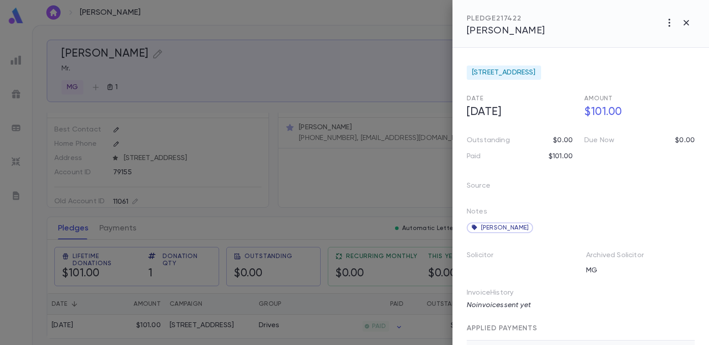
click at [293, 65] on div at bounding box center [354, 172] width 709 height 345
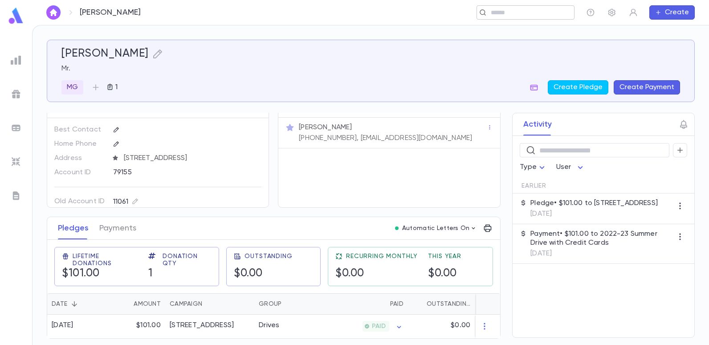
click at [511, 11] on input "text" at bounding box center [522, 12] width 69 height 8
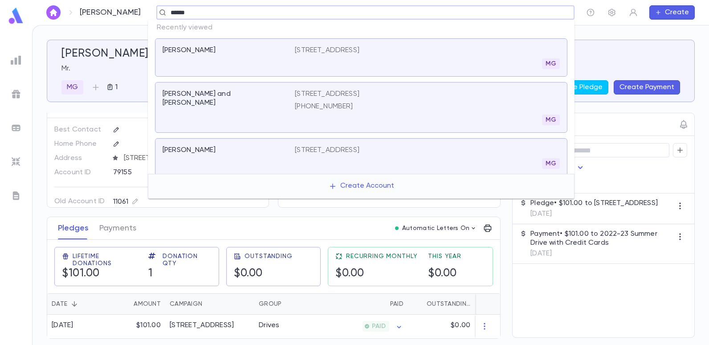
type input "******"
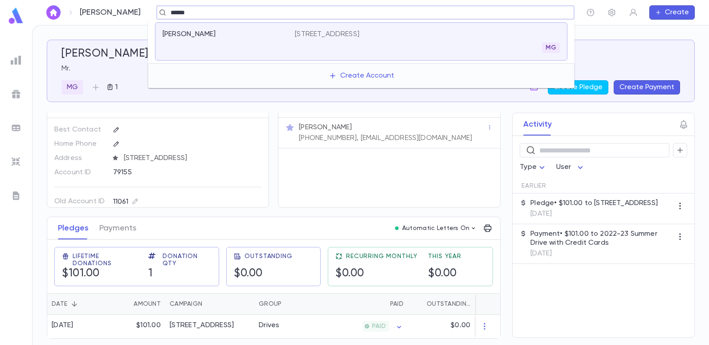
click at [360, 32] on p "[STREET_ADDRESS]" at bounding box center [327, 34] width 65 height 9
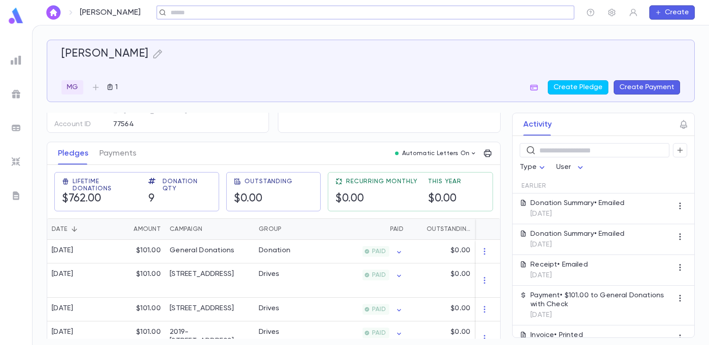
scroll to position [134, 0]
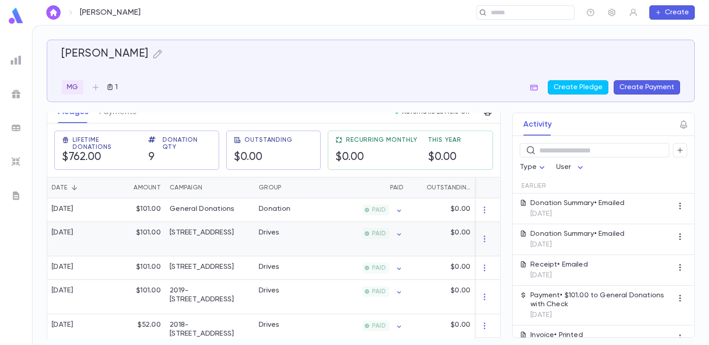
click at [299, 230] on div "Drives" at bounding box center [287, 239] width 67 height 34
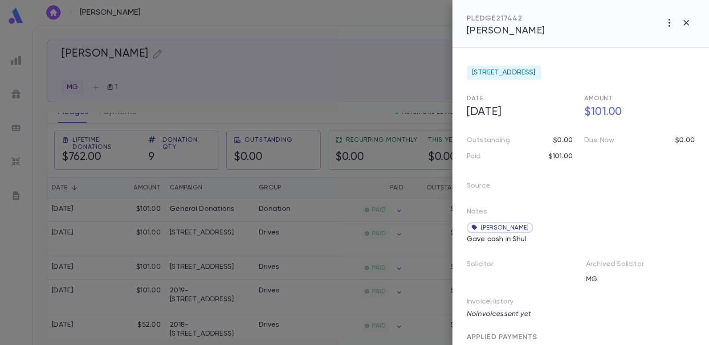
click at [347, 41] on div at bounding box center [354, 172] width 709 height 345
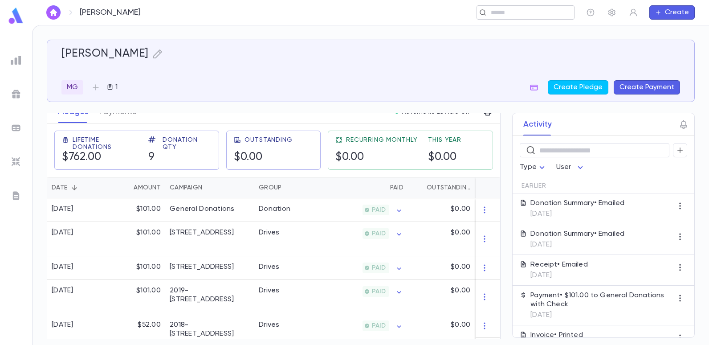
click at [491, 14] on input "text" at bounding box center [522, 12] width 69 height 8
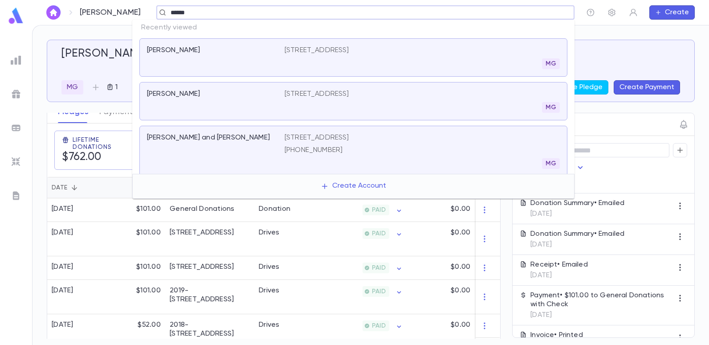
type input "******"
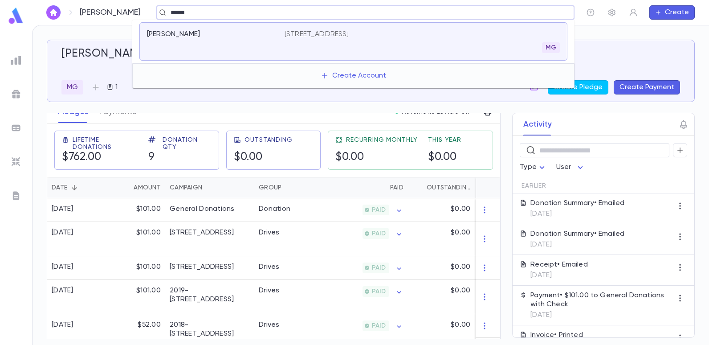
click at [349, 31] on p "[STREET_ADDRESS]" at bounding box center [317, 34] width 65 height 9
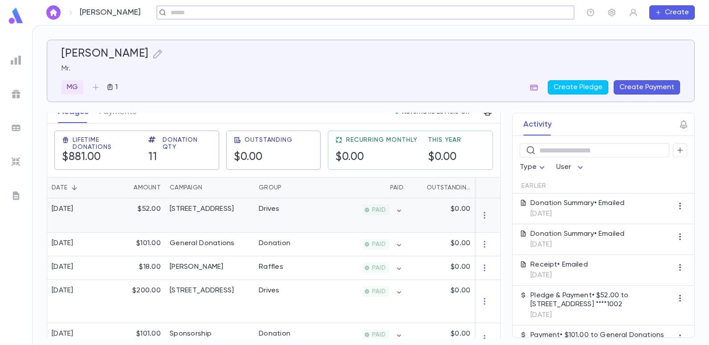
scroll to position [178, 0]
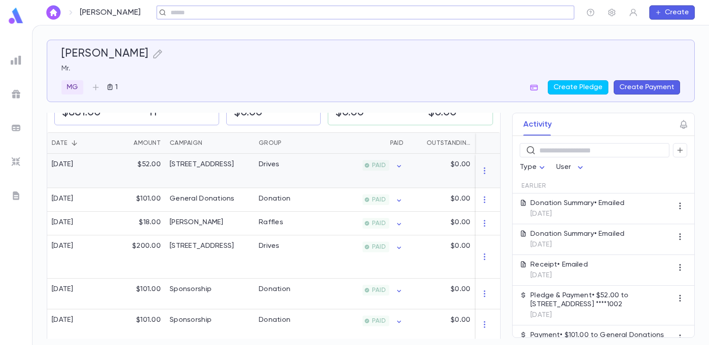
click at [282, 169] on div "Drives" at bounding box center [287, 171] width 67 height 34
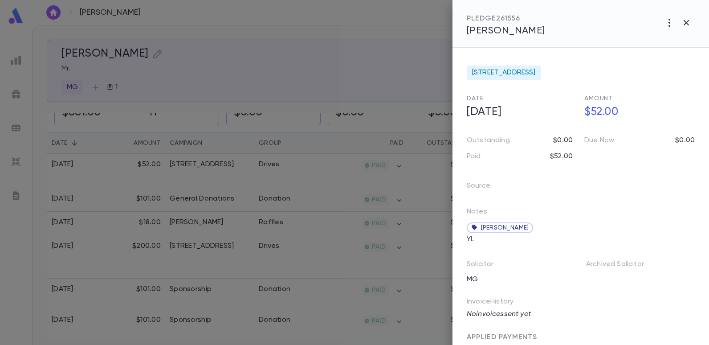
click at [375, 47] on div at bounding box center [354, 172] width 709 height 345
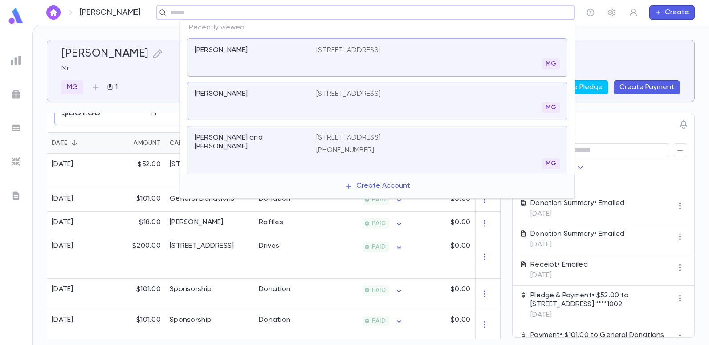
click at [508, 15] on input "text" at bounding box center [362, 12] width 389 height 8
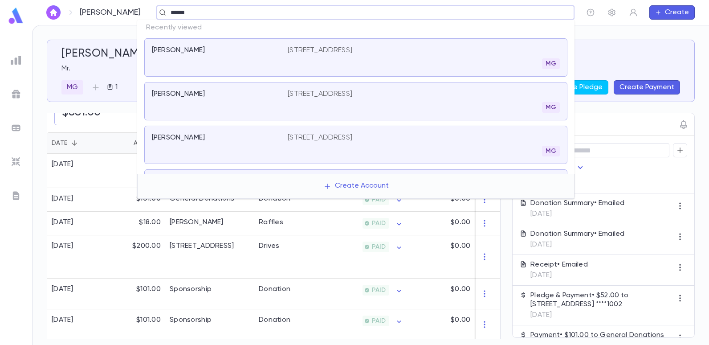
type input "******"
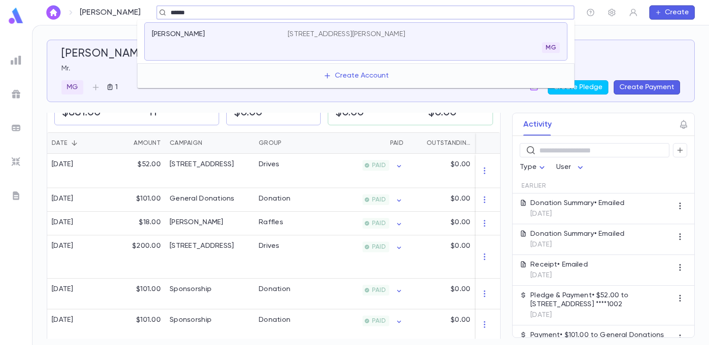
click at [380, 36] on p "[STREET_ADDRESS][PERSON_NAME]" at bounding box center [347, 34] width 118 height 9
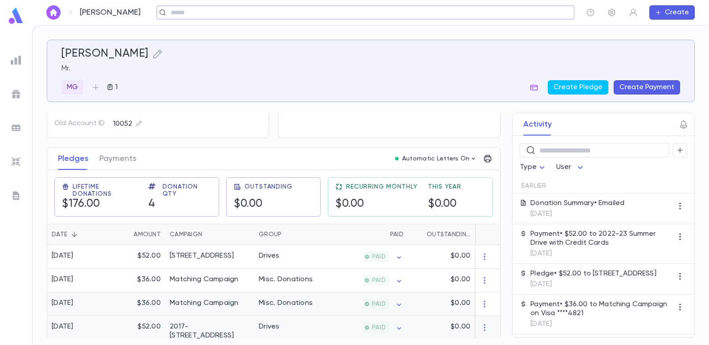
scroll to position [92, 0]
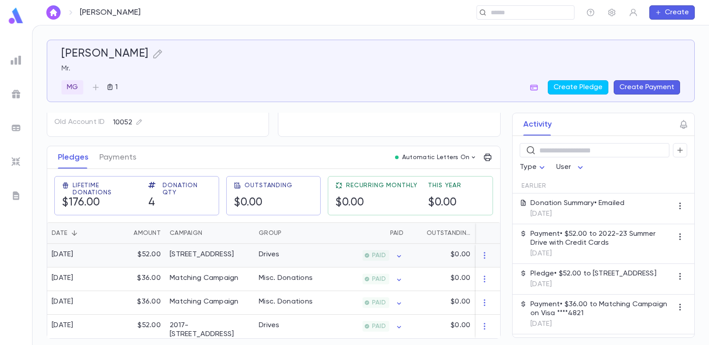
click at [259, 256] on div "Drives" at bounding box center [287, 256] width 67 height 24
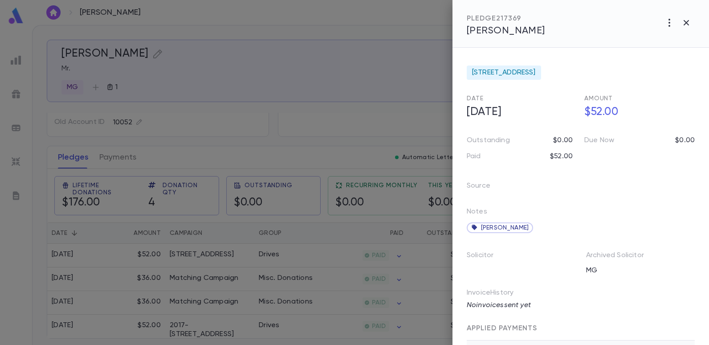
click at [314, 38] on div at bounding box center [354, 172] width 709 height 345
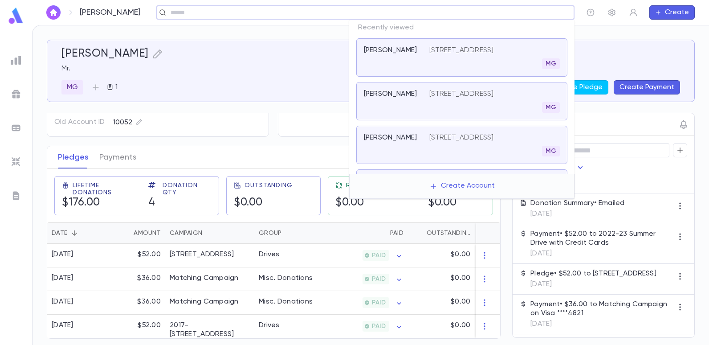
click at [510, 11] on input "text" at bounding box center [362, 12] width 389 height 8
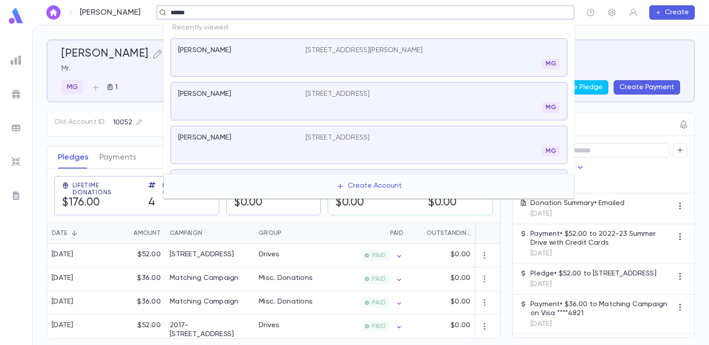
type input "******"
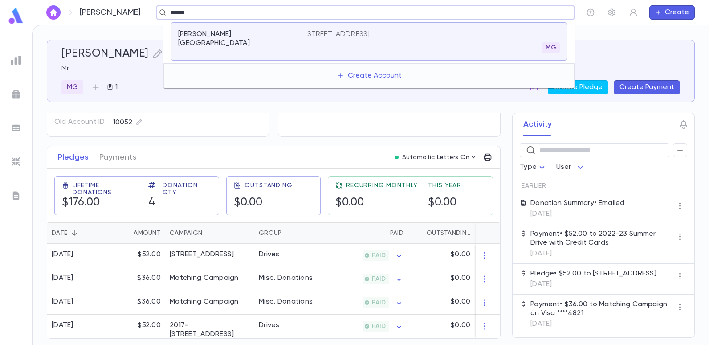
click at [339, 28] on div "Nagar, Yaniv [STREET_ADDRESS]" at bounding box center [369, 41] width 397 height 38
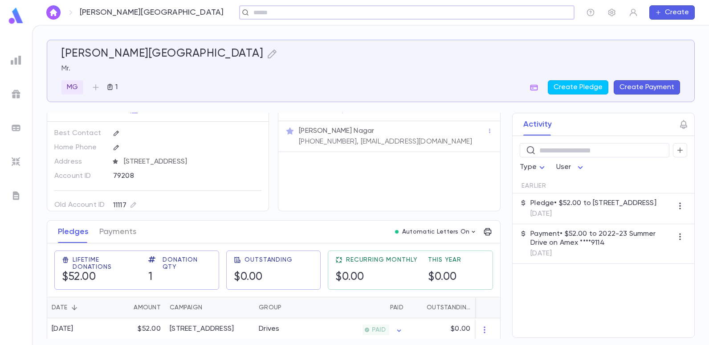
scroll to position [21, 0]
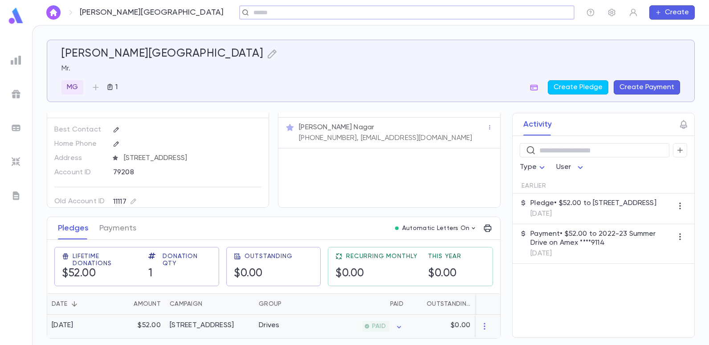
click at [220, 327] on div "[STREET_ADDRESS]" at bounding box center [209, 327] width 89 height 24
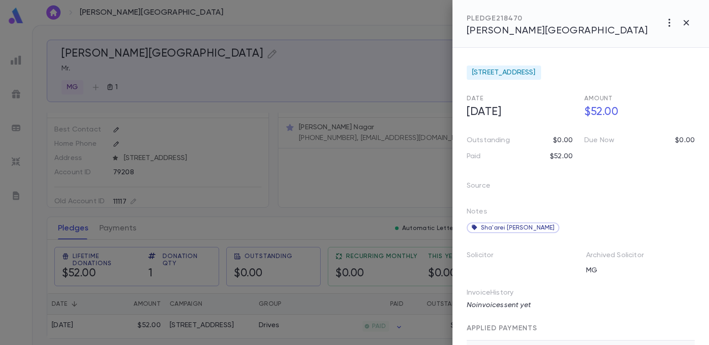
click at [315, 181] on div at bounding box center [354, 172] width 709 height 345
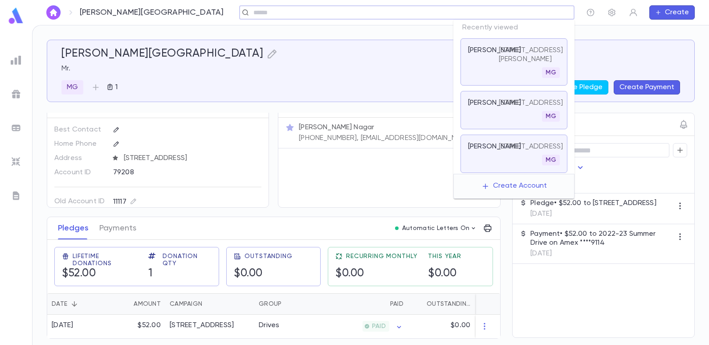
click at [545, 14] on input "text" at bounding box center [404, 12] width 307 height 8
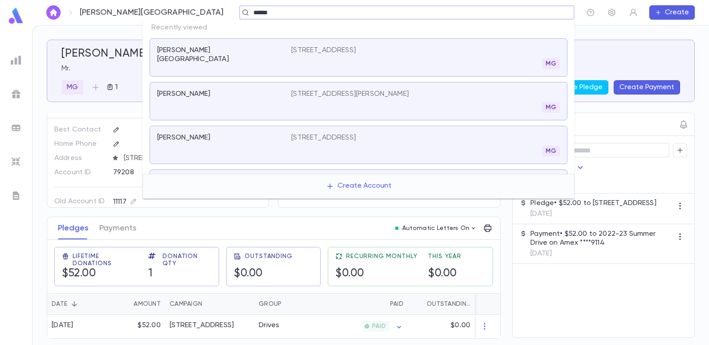
type input "******"
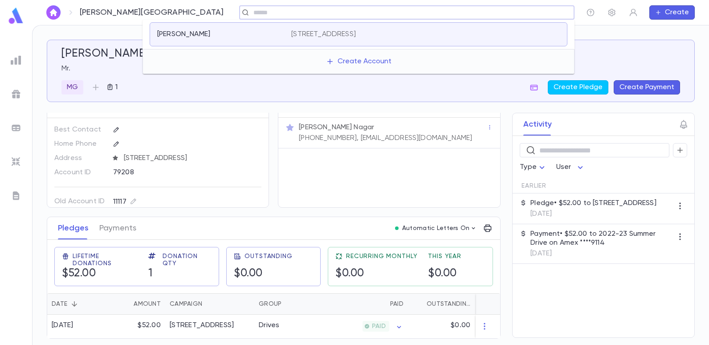
click at [306, 199] on div "Individuals [PERSON_NAME] [PHONE_NUMBER], [EMAIL_ADDRESS][DOMAIN_NAME]" at bounding box center [389, 151] width 222 height 112
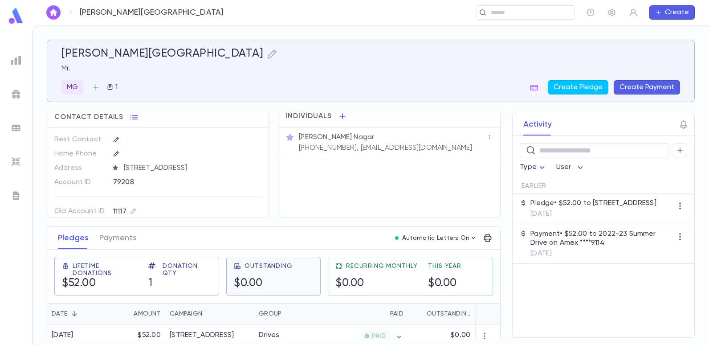
scroll to position [0, 0]
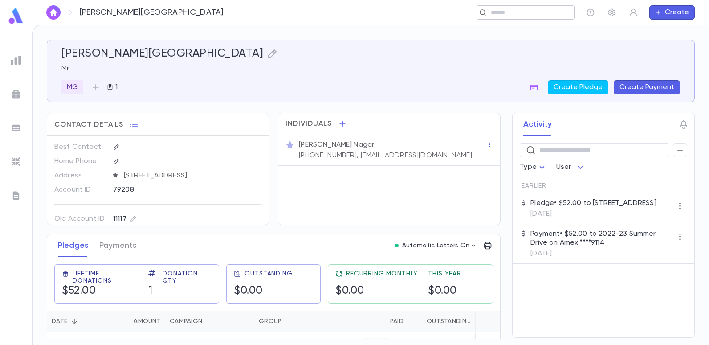
click at [509, 12] on input "text" at bounding box center [522, 12] width 69 height 8
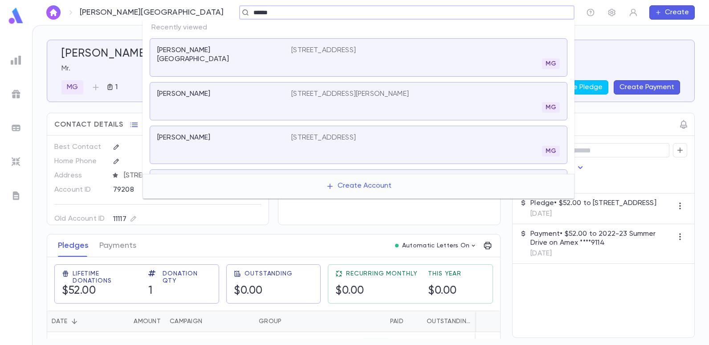
type input "******"
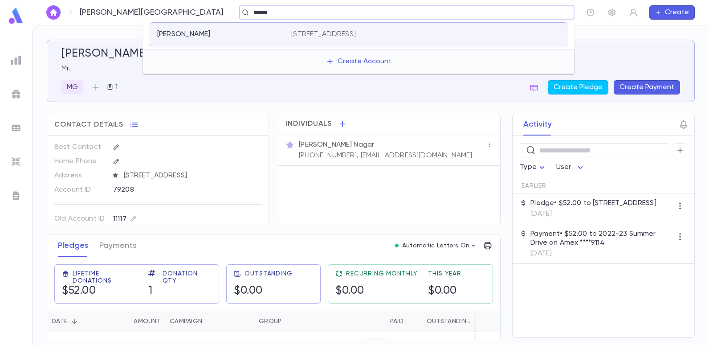
click at [344, 30] on p "[STREET_ADDRESS]" at bounding box center [323, 34] width 65 height 9
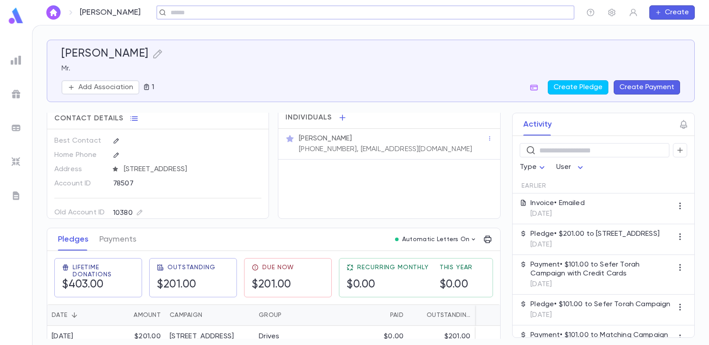
scroll to position [79, 0]
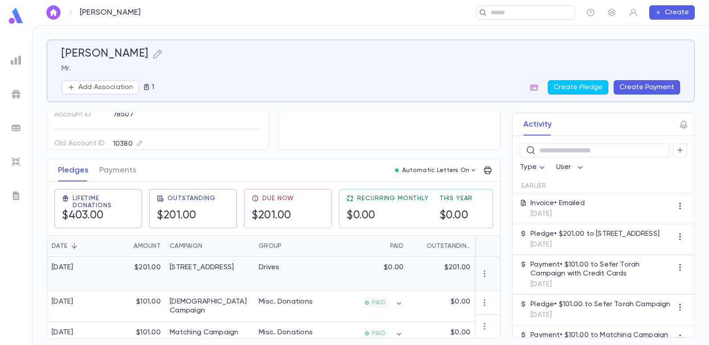
click at [258, 266] on div "Drives" at bounding box center [287, 274] width 67 height 34
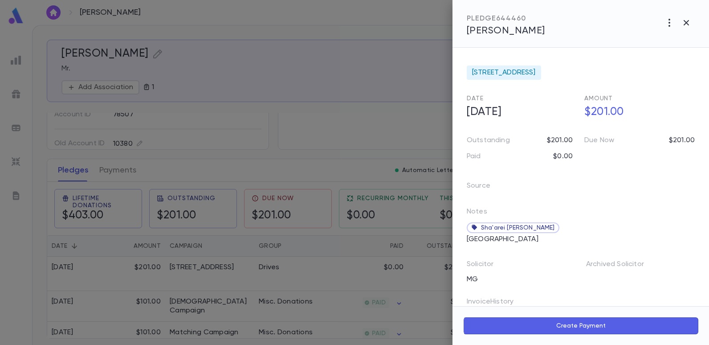
click at [312, 111] on div at bounding box center [354, 172] width 709 height 345
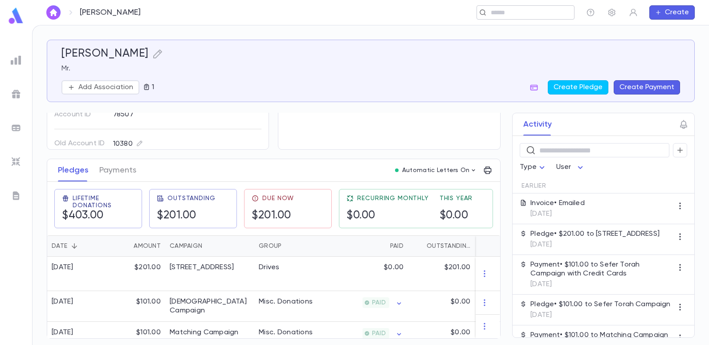
click at [528, 12] on input "text" at bounding box center [522, 12] width 69 height 8
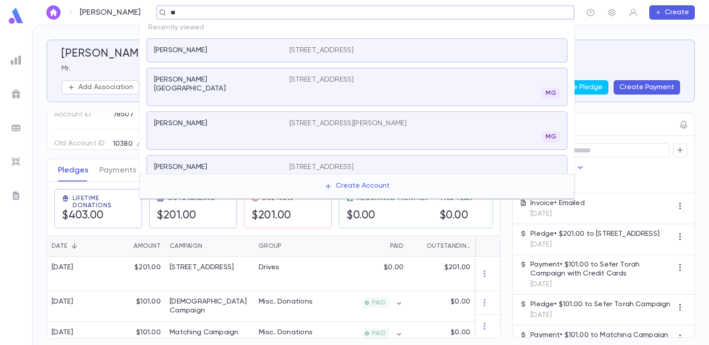
type input "*"
type input "******"
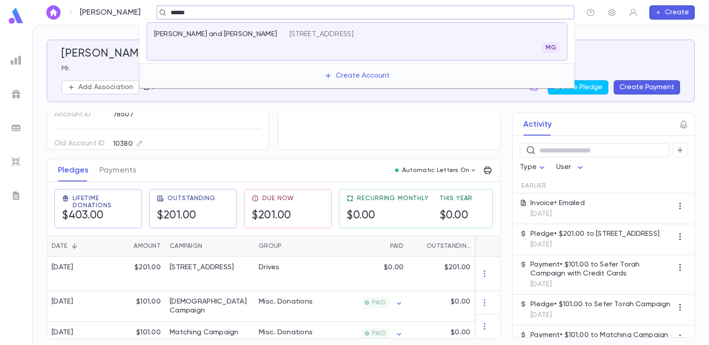
click at [354, 31] on p "[STREET_ADDRESS]" at bounding box center [322, 34] width 65 height 9
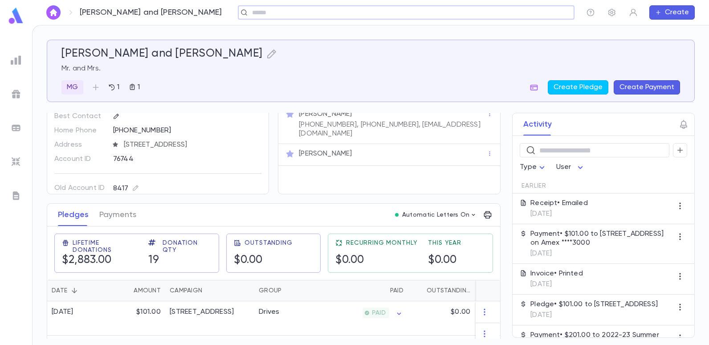
scroll to position [89, 0]
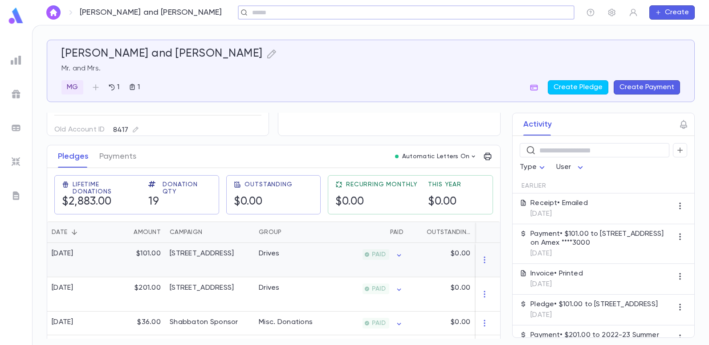
click at [207, 258] on div "[STREET_ADDRESS]" at bounding box center [209, 260] width 89 height 34
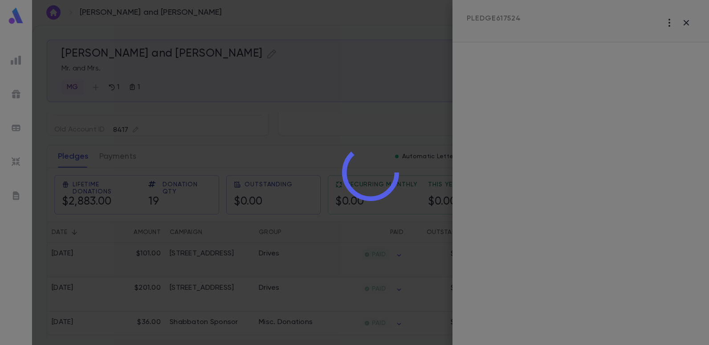
click at [207, 258] on div at bounding box center [370, 172] width 677 height 345
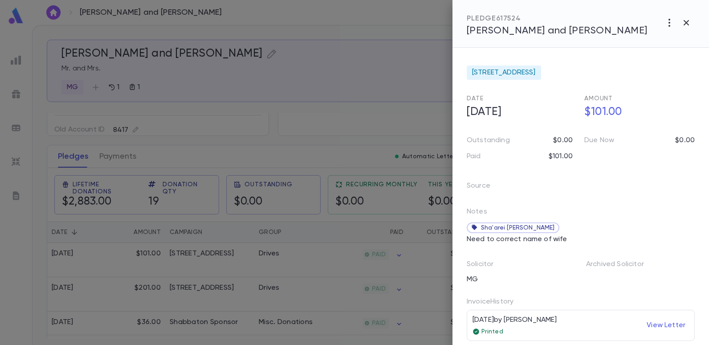
click at [344, 95] on div at bounding box center [354, 172] width 709 height 345
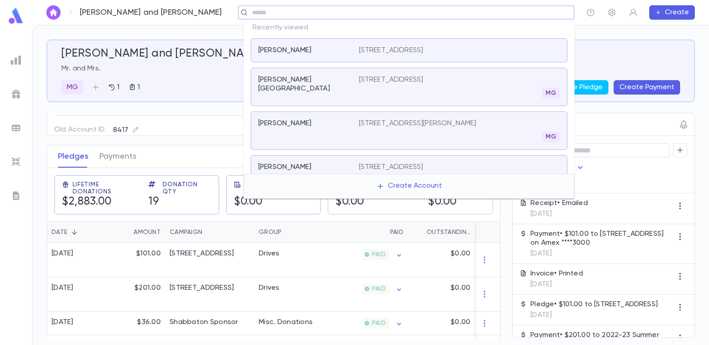
click at [535, 13] on input "text" at bounding box center [404, 12] width 308 height 8
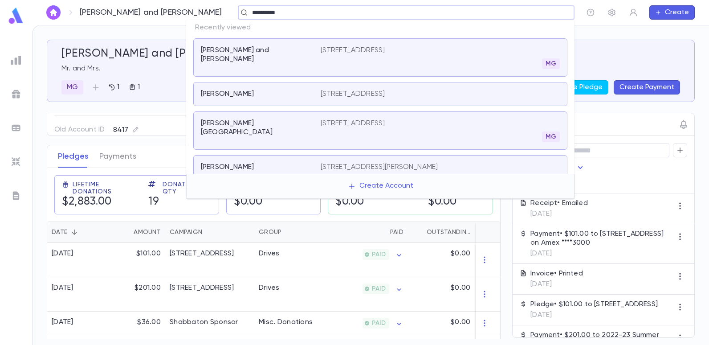
type input "**********"
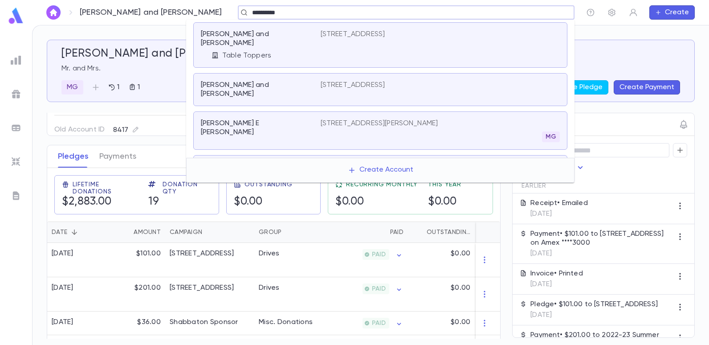
click at [330, 155] on div "[PERSON_NAME] and [PERSON_NAME] [STREET_ADDRESS][PERSON_NAME]" at bounding box center [380, 174] width 374 height 38
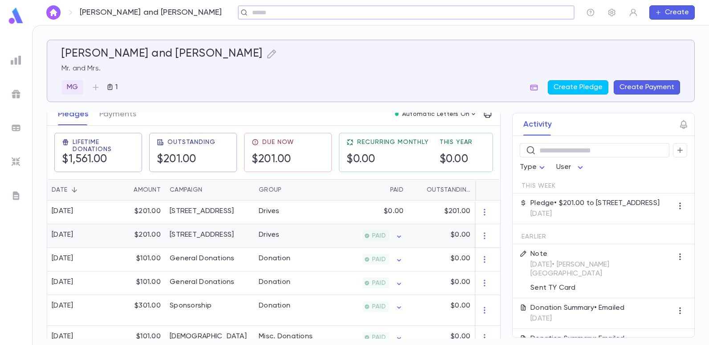
scroll to position [134, 0]
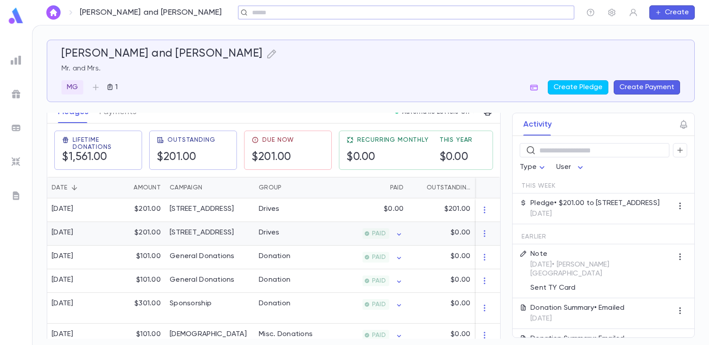
click at [252, 231] on div "[STREET_ADDRESS]" at bounding box center [209, 234] width 89 height 24
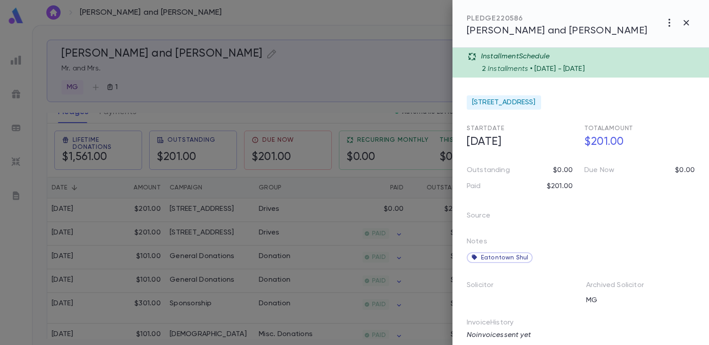
click at [323, 80] on div at bounding box center [354, 172] width 709 height 345
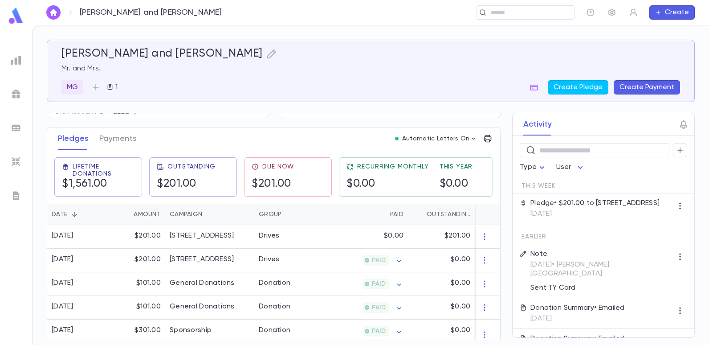
scroll to position [152, 0]
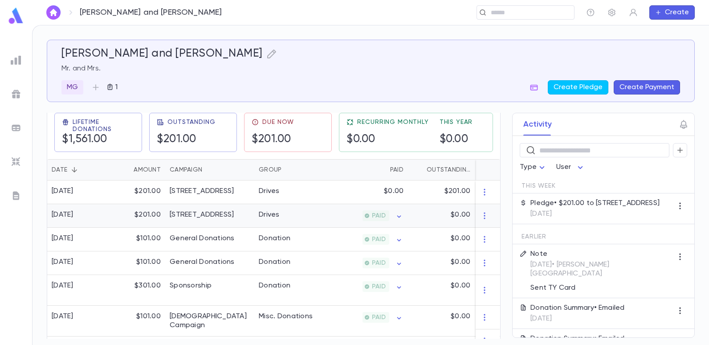
click at [271, 220] on div "Drives" at bounding box center [287, 216] width 67 height 24
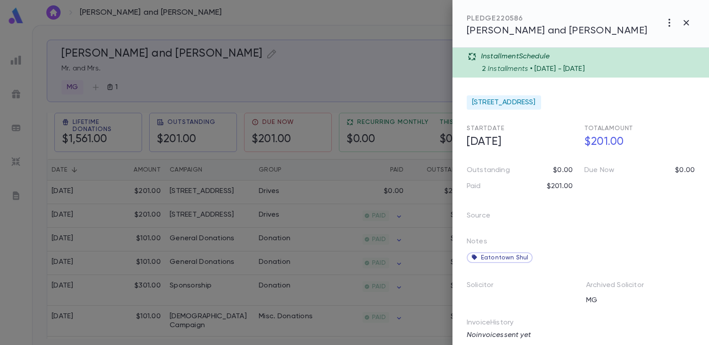
click at [354, 80] on div at bounding box center [354, 172] width 709 height 345
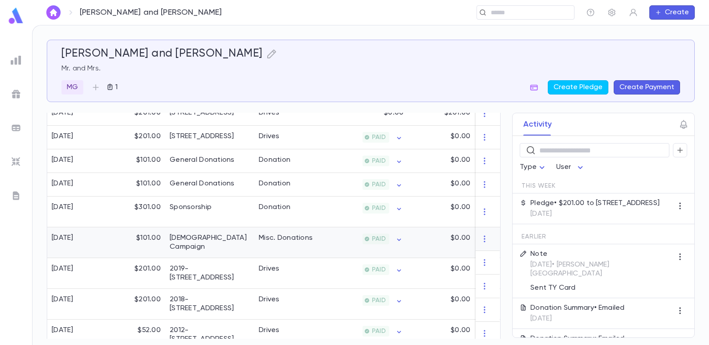
scroll to position [241, 0]
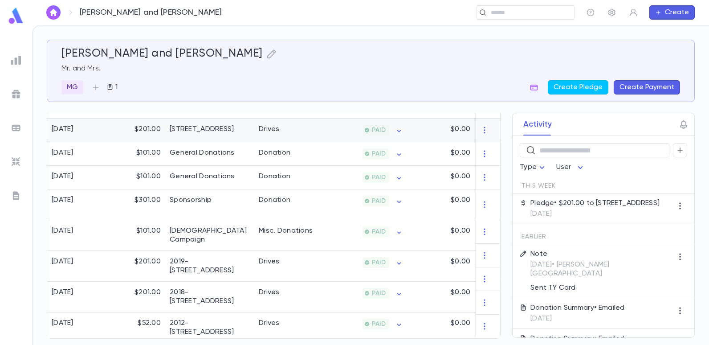
click at [275, 127] on div "Drives" at bounding box center [269, 129] width 21 height 9
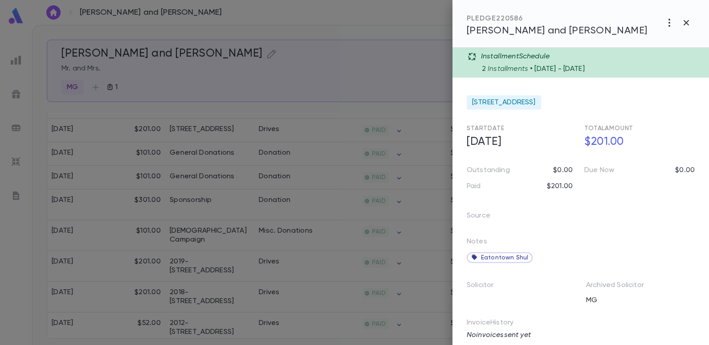
click at [327, 80] on div at bounding box center [354, 172] width 709 height 345
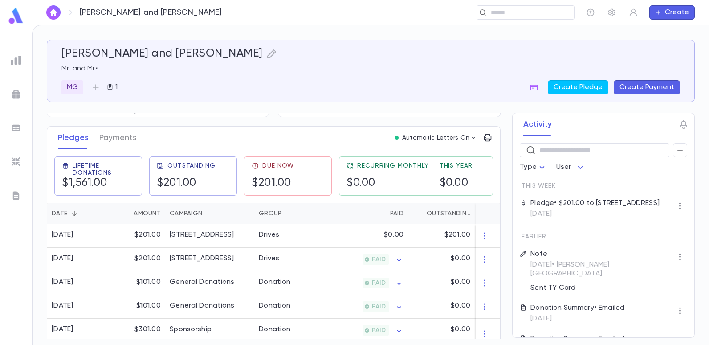
scroll to position [107, 0]
click at [250, 238] on div "[STREET_ADDRESS]" at bounding box center [209, 237] width 89 height 24
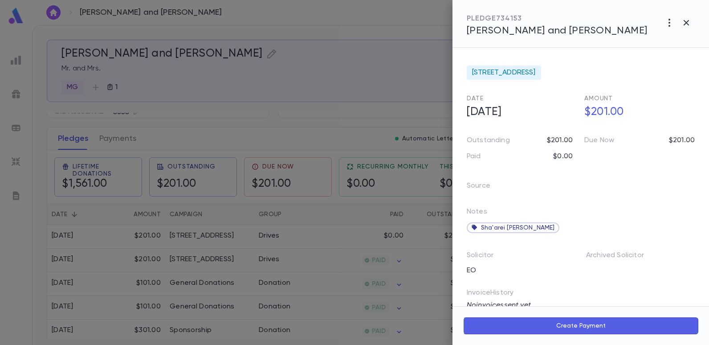
click at [335, 118] on div at bounding box center [354, 172] width 709 height 345
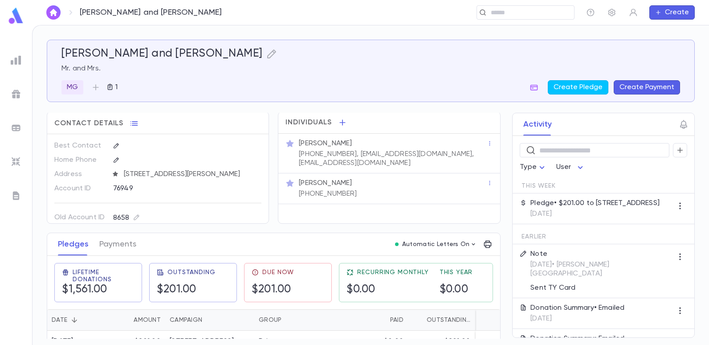
scroll to position [0, 0]
drag, startPoint x: 506, startPoint y: 23, endPoint x: 509, endPoint y: 17, distance: 6.6
click at [506, 21] on div "[PERSON_NAME] and [PERSON_NAME] ​ Create" at bounding box center [370, 12] width 677 height 25
click at [509, 17] on div "​" at bounding box center [526, 12] width 98 height 14
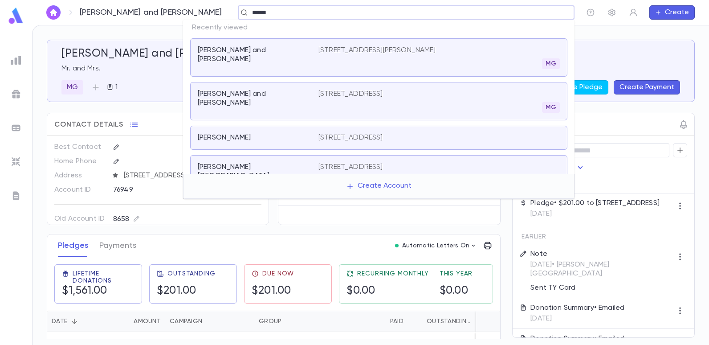
type input "******"
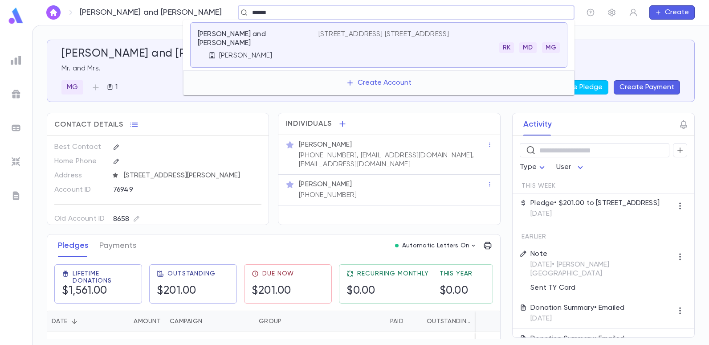
click at [355, 31] on p "[STREET_ADDRESS] [STREET_ADDRESS]" at bounding box center [384, 34] width 131 height 9
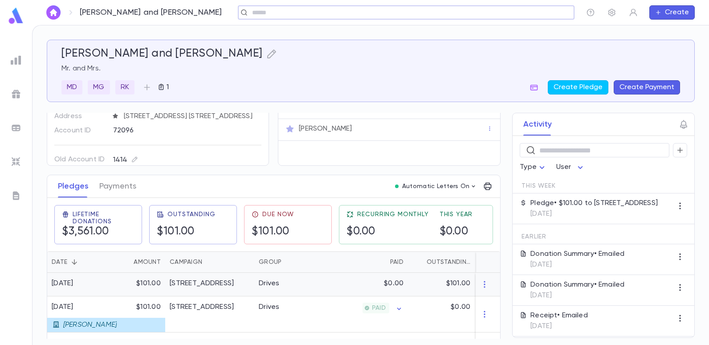
scroll to position [134, 0]
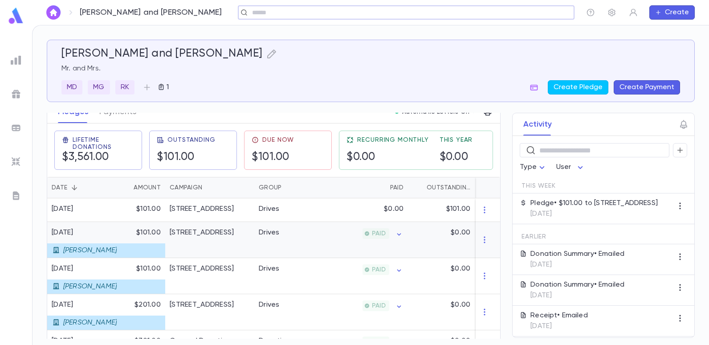
click at [215, 233] on div "[STREET_ADDRESS]" at bounding box center [202, 232] width 64 height 9
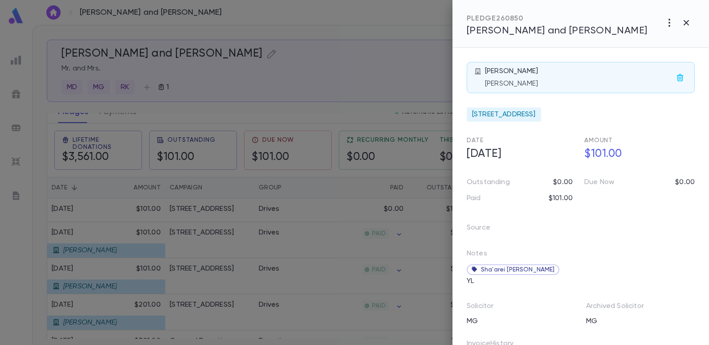
click at [337, 56] on div at bounding box center [354, 172] width 709 height 345
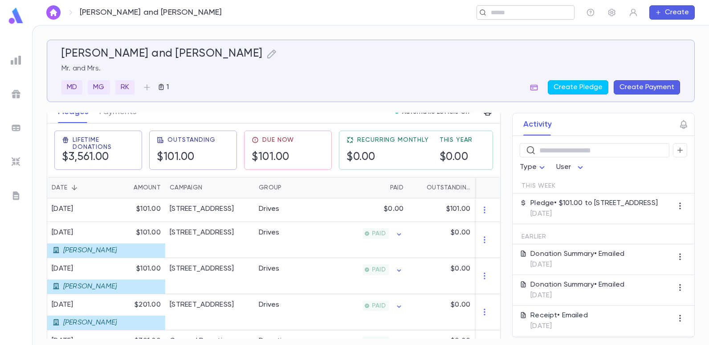
click at [492, 9] on input "text" at bounding box center [522, 12] width 69 height 8
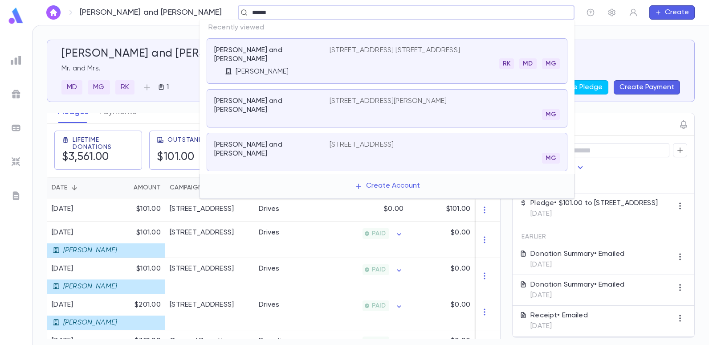
type input "******"
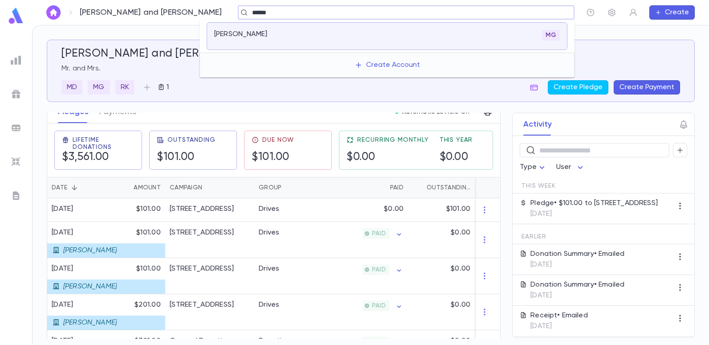
click at [291, 35] on div "[PERSON_NAME]" at bounding box center [266, 34] width 105 height 9
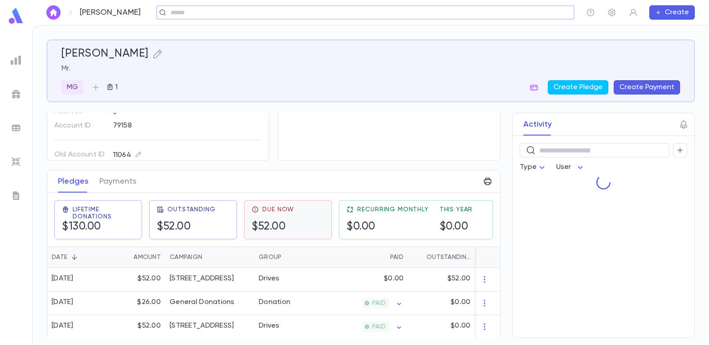
scroll to position [68, 0]
click at [222, 321] on div "[STREET_ADDRESS]" at bounding box center [202, 325] width 64 height 9
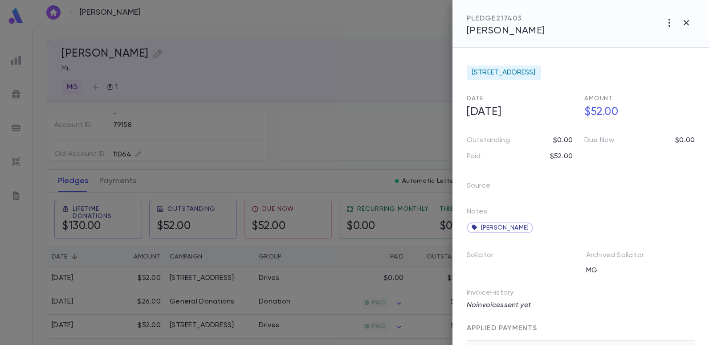
click at [272, 148] on div at bounding box center [354, 172] width 709 height 345
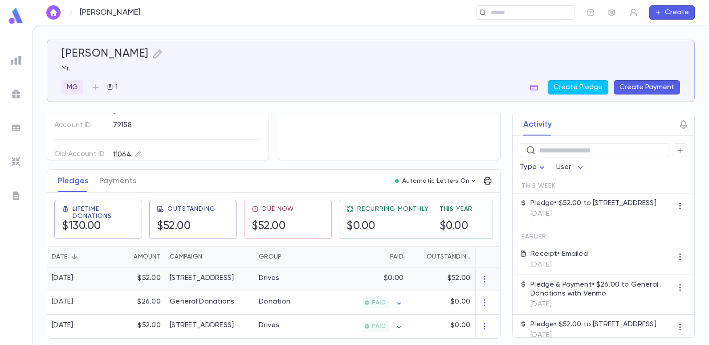
click at [317, 278] on div "Drives" at bounding box center [287, 279] width 67 height 24
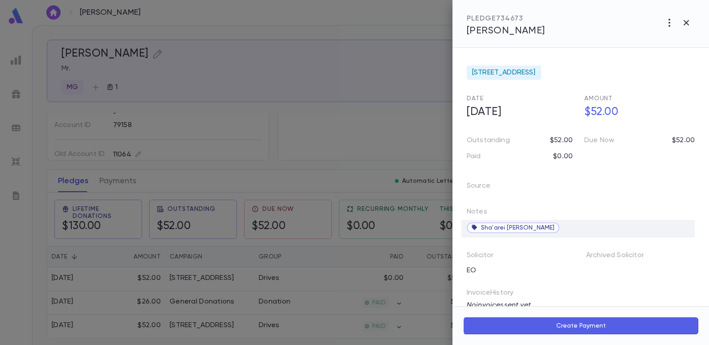
click at [500, 228] on span "Sha'arei [PERSON_NAME]" at bounding box center [518, 227] width 74 height 7
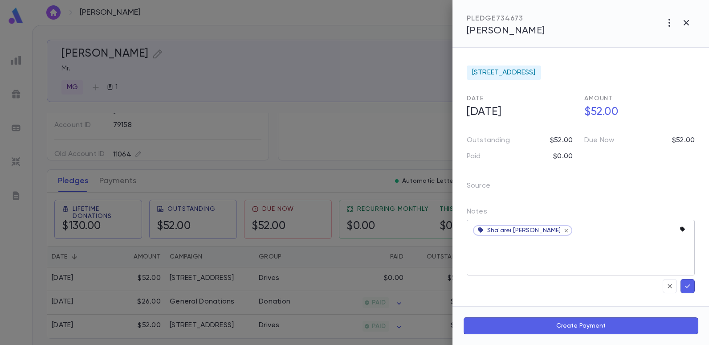
click at [680, 229] on icon "button" at bounding box center [682, 229] width 5 height 5
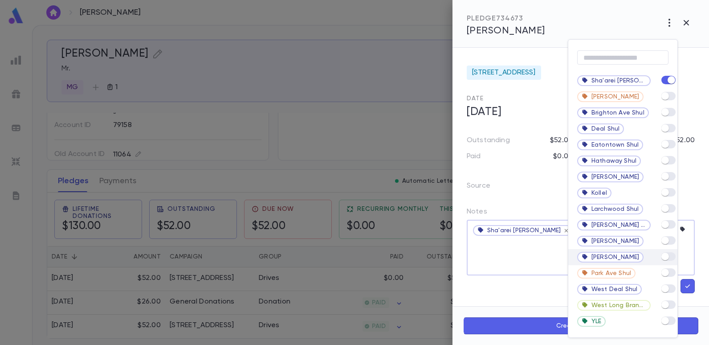
click at [677, 254] on div "[PERSON_NAME]" at bounding box center [623, 257] width 109 height 16
click at [538, 260] on div at bounding box center [354, 172] width 709 height 345
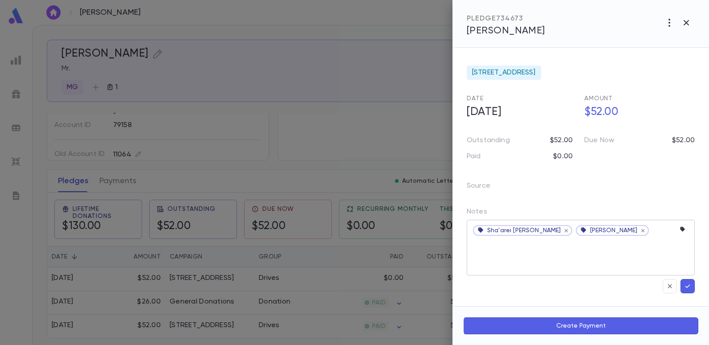
click at [563, 230] on icon at bounding box center [566, 230] width 7 height 7
click at [686, 287] on icon "button" at bounding box center [688, 286] width 5 height 4
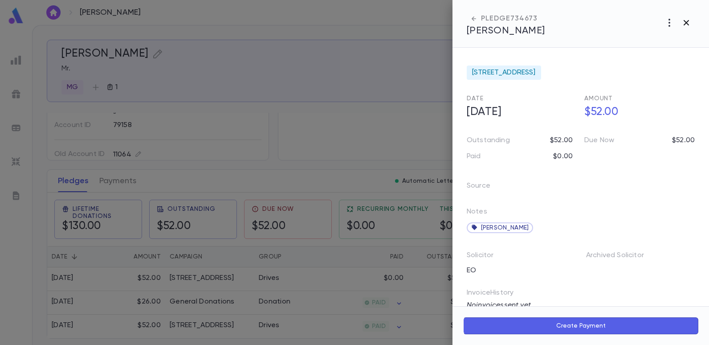
click at [685, 21] on icon "button" at bounding box center [686, 22] width 5 height 5
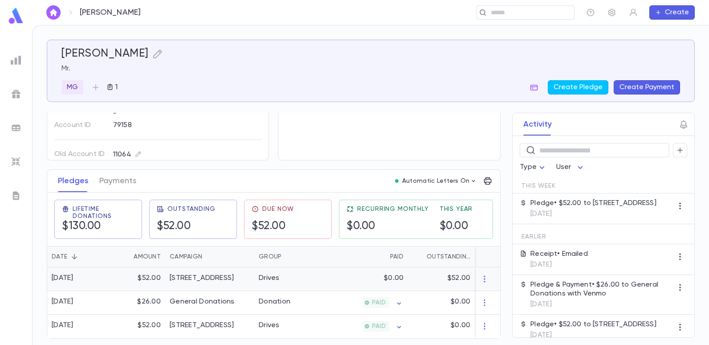
click at [234, 274] on div "[STREET_ADDRESS]" at bounding box center [202, 278] width 64 height 9
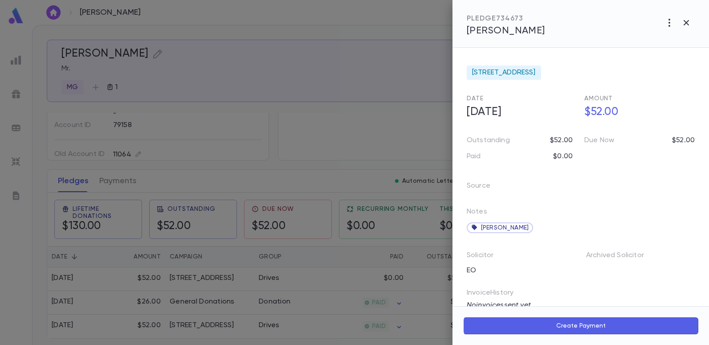
click at [325, 119] on div at bounding box center [354, 172] width 709 height 345
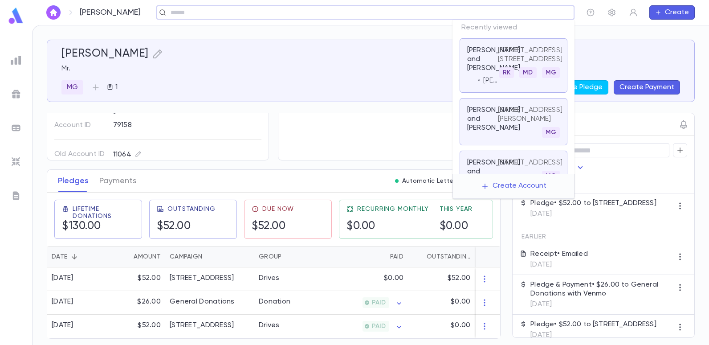
click at [515, 16] on input "text" at bounding box center [362, 12] width 389 height 8
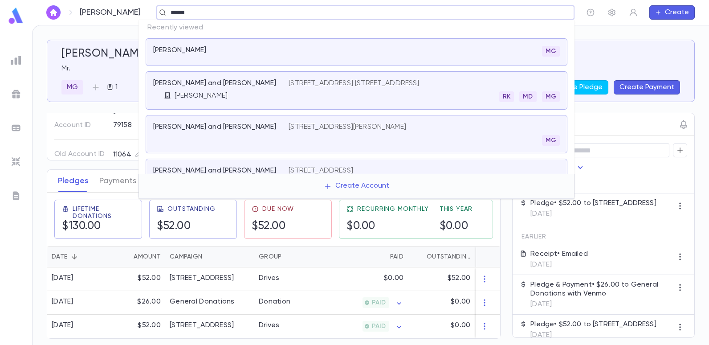
type input "******"
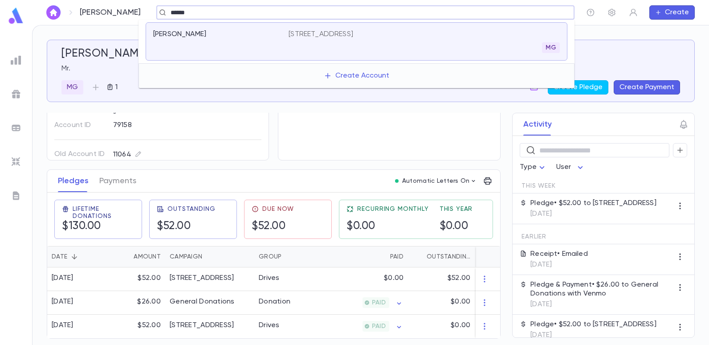
click at [353, 34] on p "[STREET_ADDRESS]" at bounding box center [321, 34] width 65 height 9
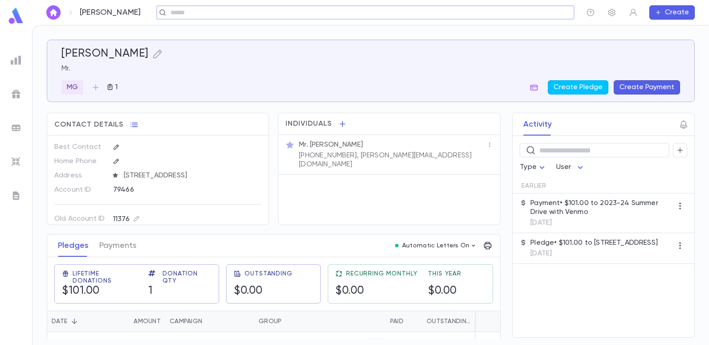
scroll to position [21, 0]
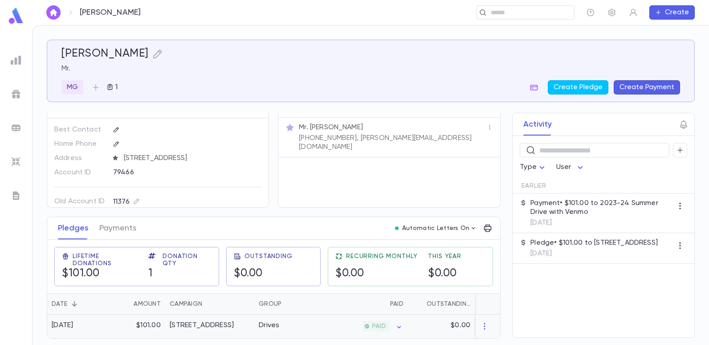
click at [219, 325] on div "[STREET_ADDRESS]" at bounding box center [202, 325] width 64 height 9
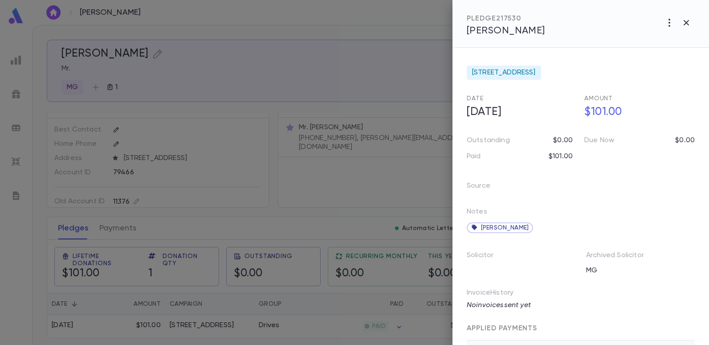
click at [345, 84] on div at bounding box center [354, 172] width 709 height 345
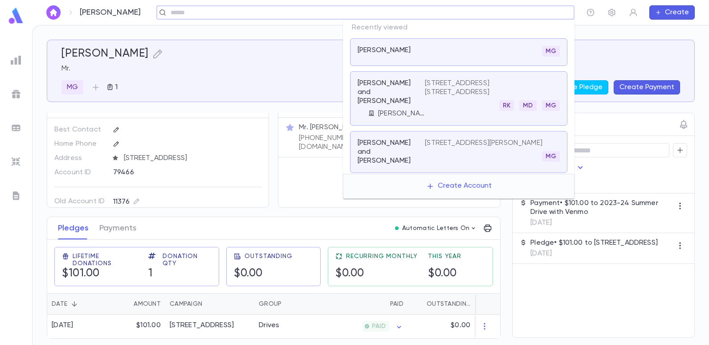
click at [530, 13] on input "text" at bounding box center [362, 12] width 389 height 8
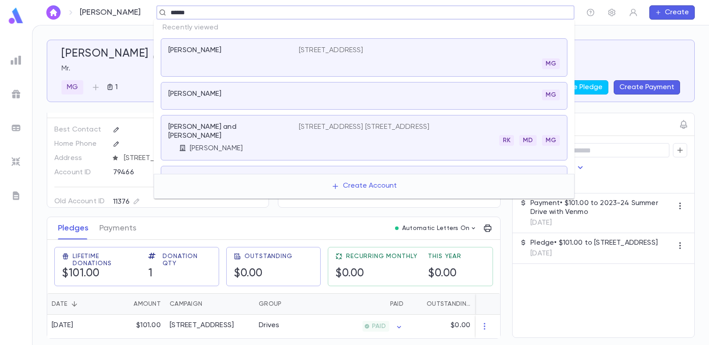
type input "******"
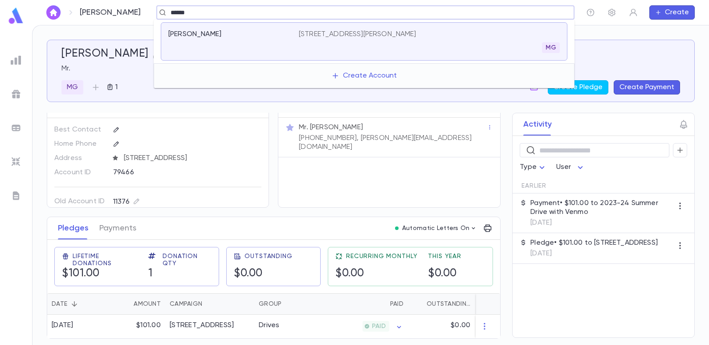
click at [381, 30] on p "[STREET_ADDRESS][PERSON_NAME]" at bounding box center [358, 34] width 118 height 9
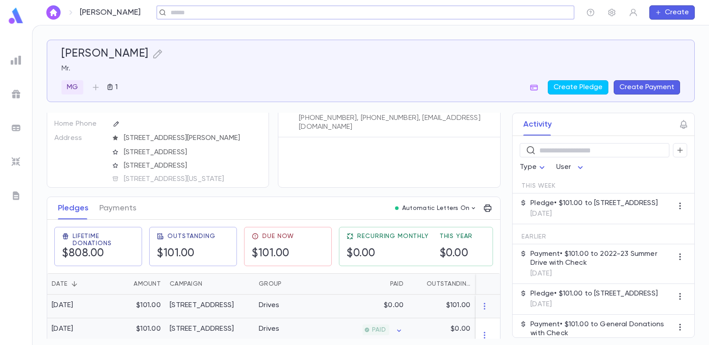
scroll to position [89, 0]
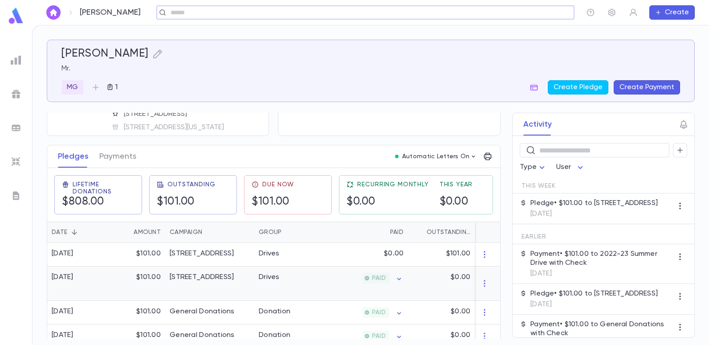
click at [257, 279] on div "Drives" at bounding box center [287, 283] width 67 height 34
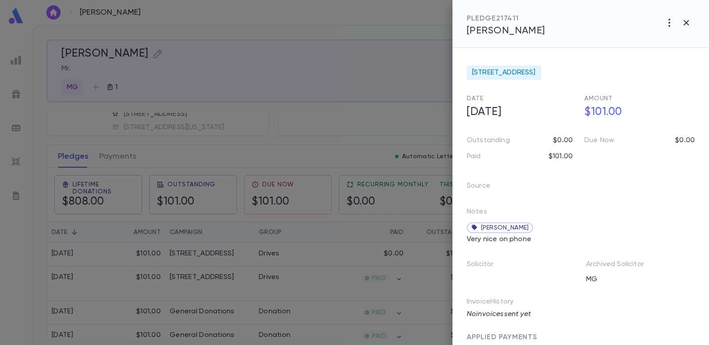
click at [335, 72] on div at bounding box center [354, 172] width 709 height 345
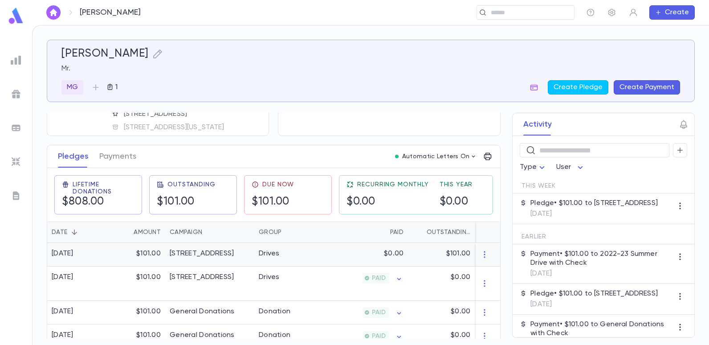
click at [270, 255] on div "Drives" at bounding box center [269, 253] width 21 height 9
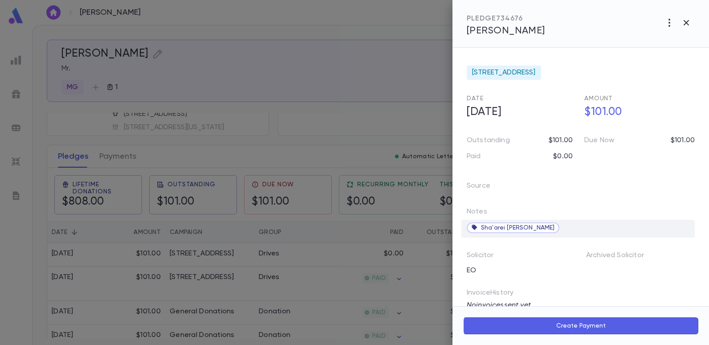
click at [503, 228] on span "Sha'arei [PERSON_NAME]" at bounding box center [518, 227] width 74 height 7
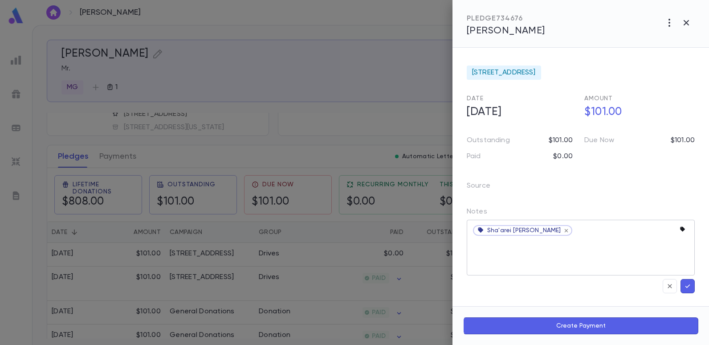
click at [680, 229] on icon "button" at bounding box center [682, 229] width 5 height 5
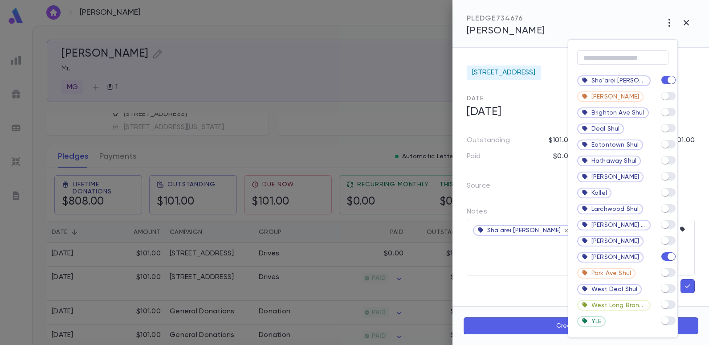
click at [521, 244] on div at bounding box center [354, 172] width 709 height 345
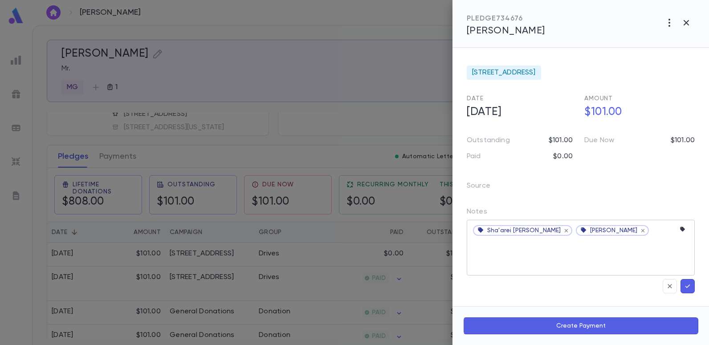
click at [563, 233] on icon at bounding box center [566, 230] width 7 height 7
click at [684, 287] on icon "button" at bounding box center [688, 286] width 8 height 9
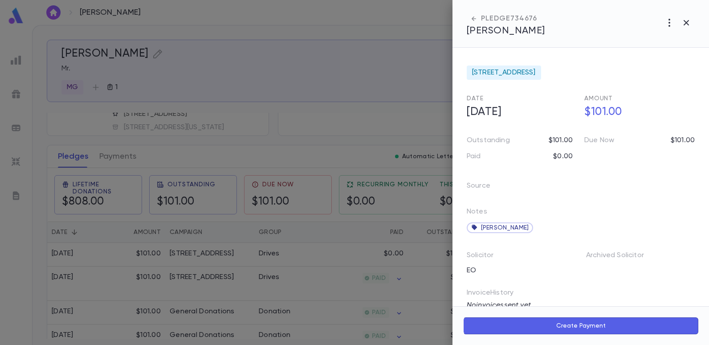
click at [366, 85] on div at bounding box center [354, 172] width 709 height 345
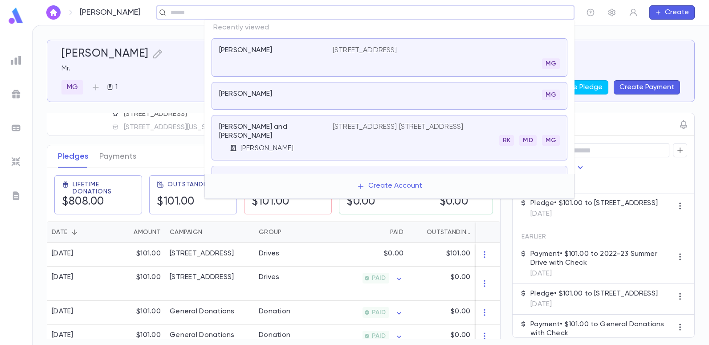
click at [514, 13] on input "text" at bounding box center [362, 12] width 389 height 8
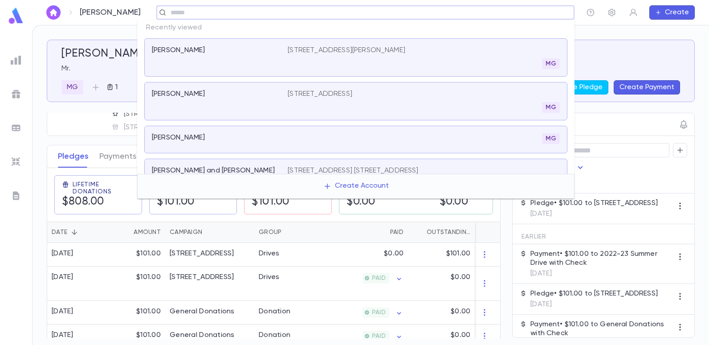
type input "*"
type input "******"
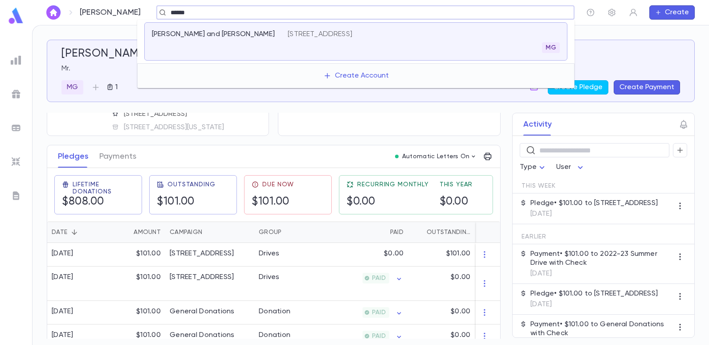
click at [287, 32] on div "[PERSON_NAME] and [PERSON_NAME]" at bounding box center [220, 41] width 136 height 23
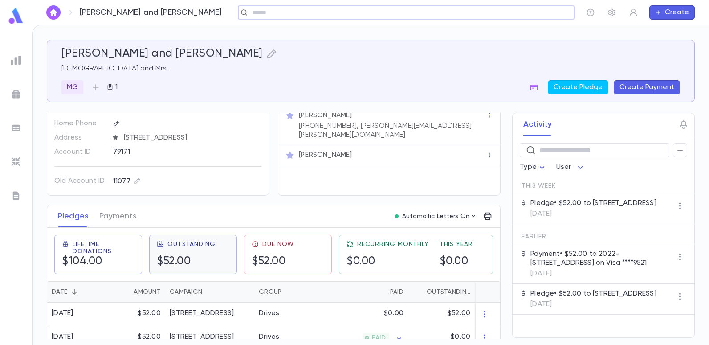
scroll to position [45, 0]
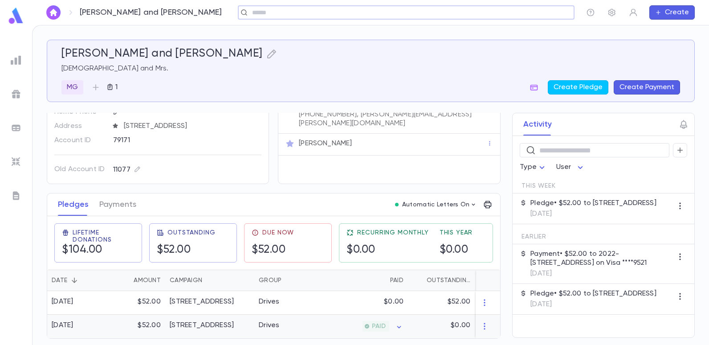
click at [200, 321] on div "[STREET_ADDRESS]" at bounding box center [202, 325] width 64 height 9
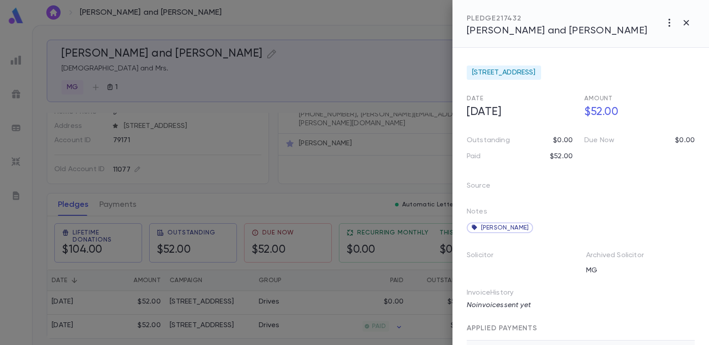
click at [289, 79] on div at bounding box center [354, 172] width 709 height 345
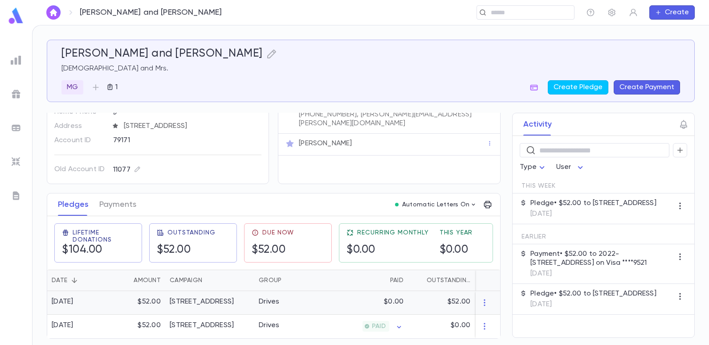
click at [310, 304] on div "Drives" at bounding box center [287, 303] width 67 height 24
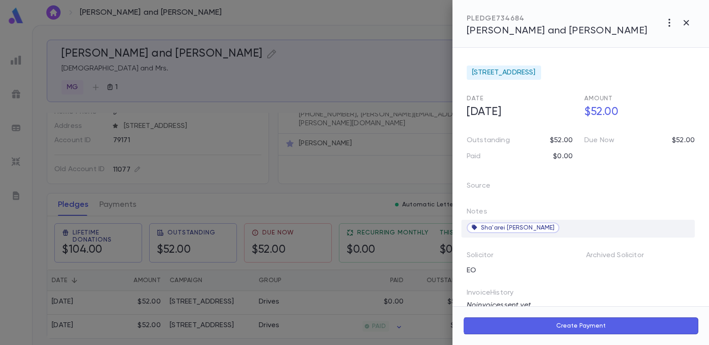
click at [499, 225] on span "Sha'arei [PERSON_NAME]" at bounding box center [518, 227] width 74 height 7
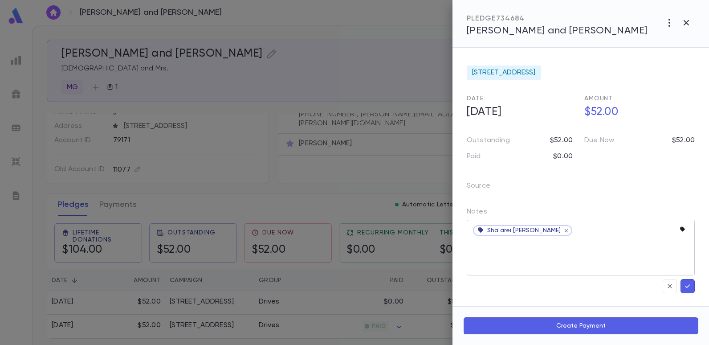
click at [680, 232] on icon "button" at bounding box center [684, 229] width 9 height 9
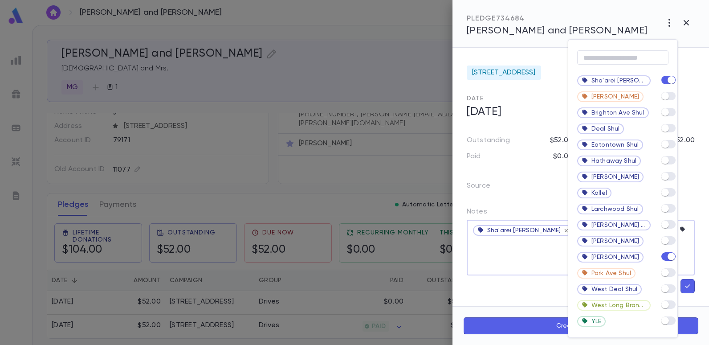
click at [514, 263] on div at bounding box center [354, 172] width 709 height 345
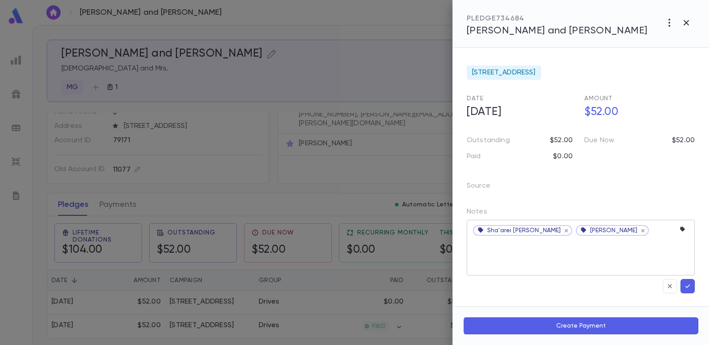
click at [563, 230] on icon at bounding box center [566, 230] width 7 height 7
click at [687, 287] on icon "button" at bounding box center [688, 286] width 8 height 9
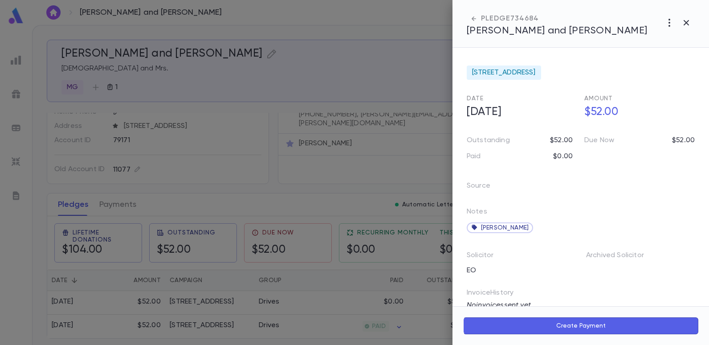
click at [227, 35] on div at bounding box center [354, 172] width 709 height 345
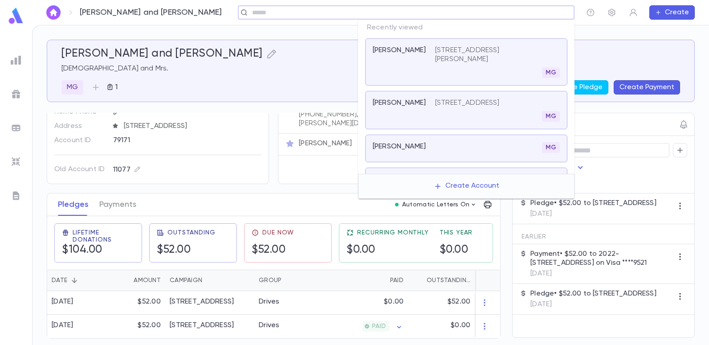
click at [521, 12] on input "text" at bounding box center [404, 12] width 308 height 8
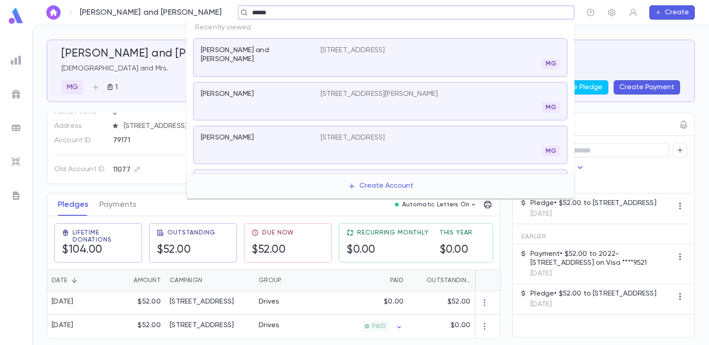
type input "******"
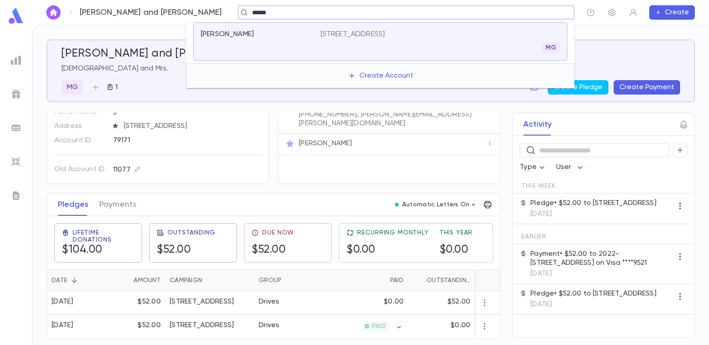
click at [369, 37] on p "[STREET_ADDRESS]" at bounding box center [353, 34] width 65 height 9
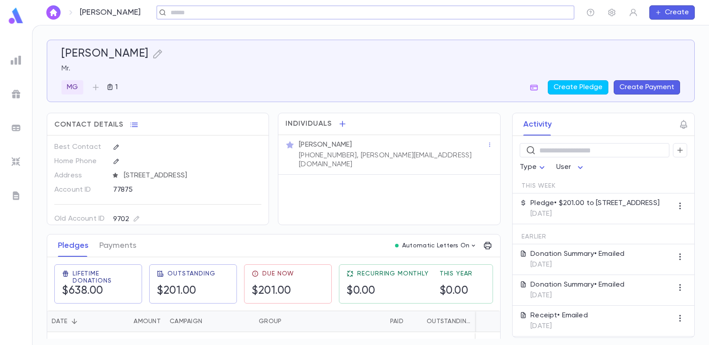
scroll to position [92, 0]
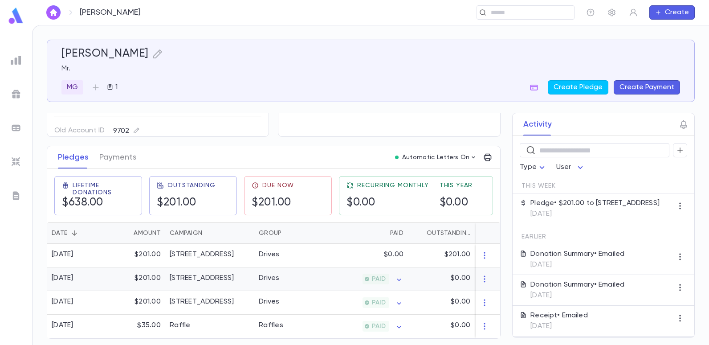
click at [277, 276] on div "Drives" at bounding box center [269, 278] width 21 height 9
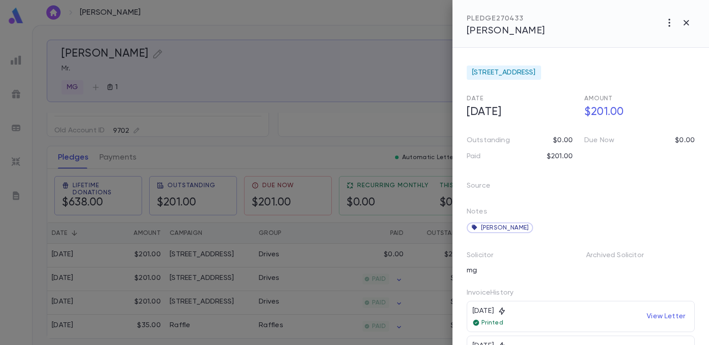
click at [333, 116] on div at bounding box center [354, 172] width 709 height 345
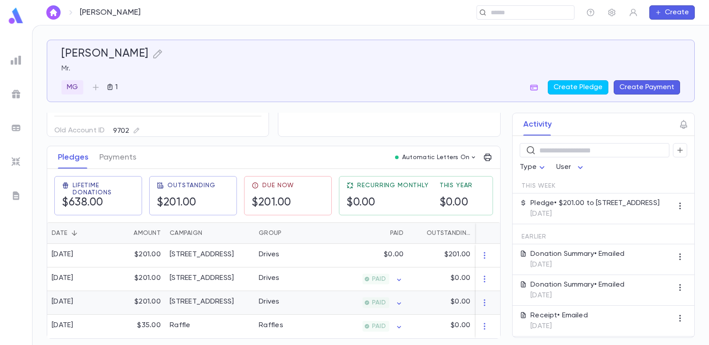
click at [366, 300] on icon at bounding box center [367, 302] width 5 height 5
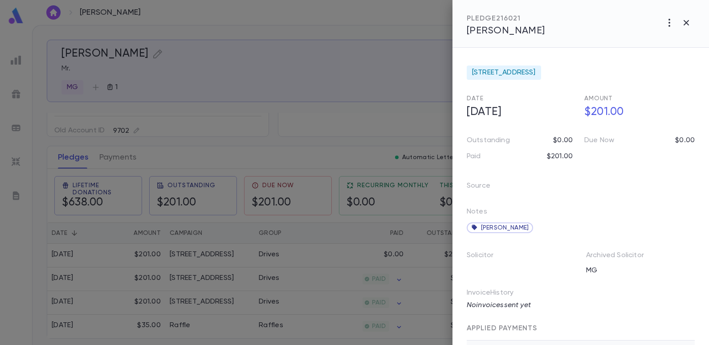
click at [370, 129] on div at bounding box center [354, 172] width 709 height 345
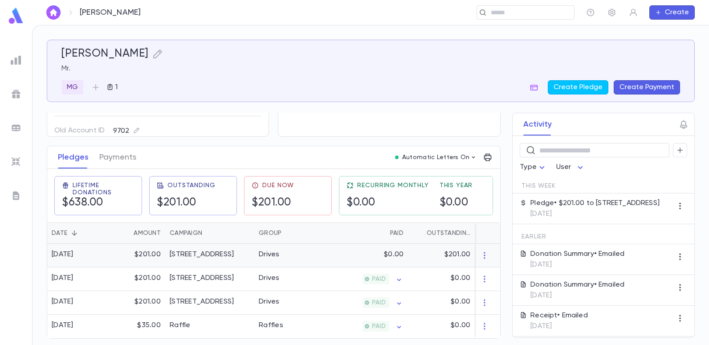
click at [355, 254] on div "$0.00" at bounding box center [364, 256] width 87 height 24
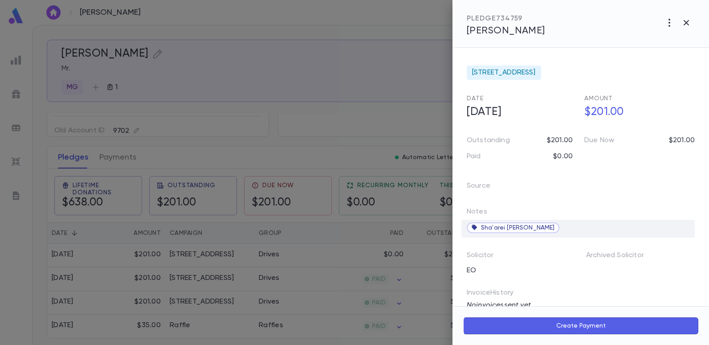
click at [510, 227] on span "Sha'arei [PERSON_NAME]" at bounding box center [518, 227] width 74 height 7
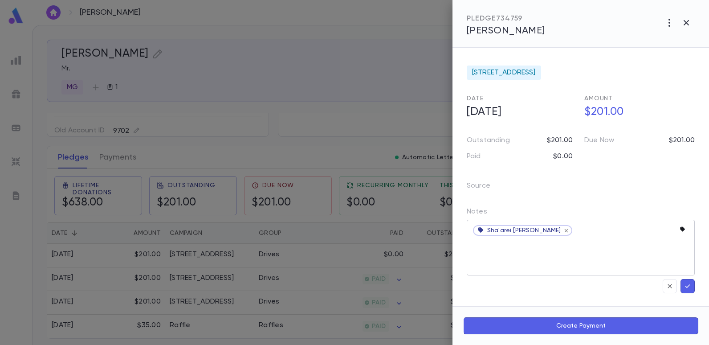
click at [680, 230] on icon "button" at bounding box center [682, 229] width 5 height 5
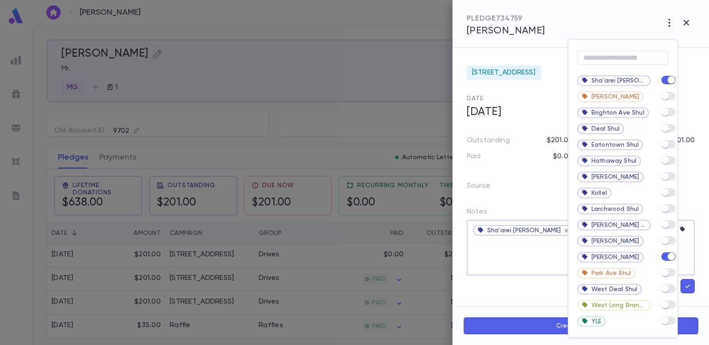
click at [518, 252] on div at bounding box center [354, 172] width 709 height 345
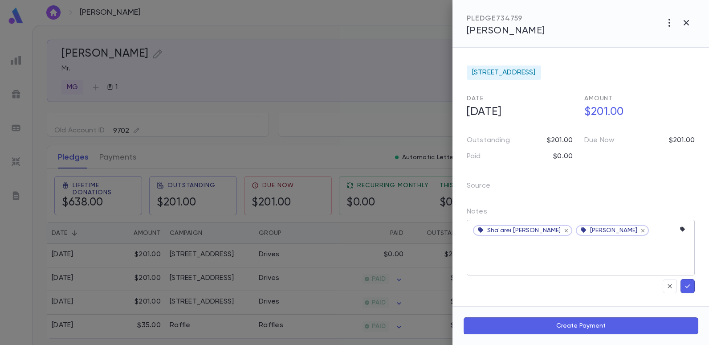
click at [563, 230] on icon at bounding box center [566, 230] width 7 height 7
click at [684, 285] on icon "button" at bounding box center [688, 286] width 8 height 9
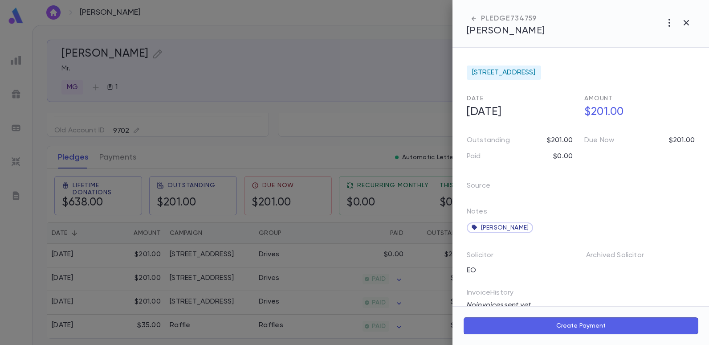
click at [335, 42] on div at bounding box center [354, 172] width 709 height 345
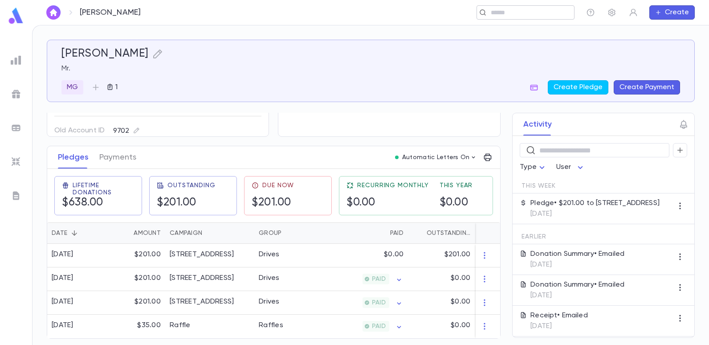
click at [504, 15] on input "text" at bounding box center [522, 12] width 69 height 8
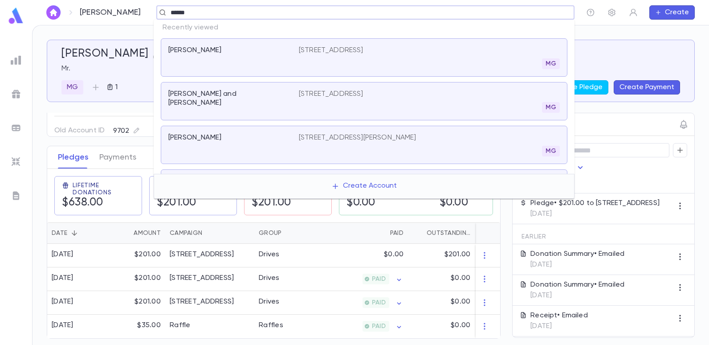
type input "******"
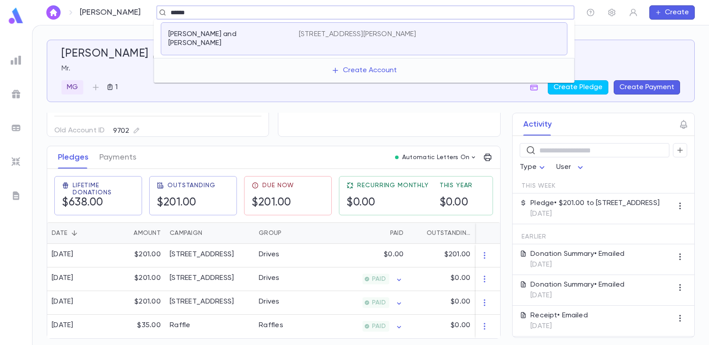
click at [340, 33] on p "[STREET_ADDRESS][PERSON_NAME]" at bounding box center [358, 34] width 118 height 9
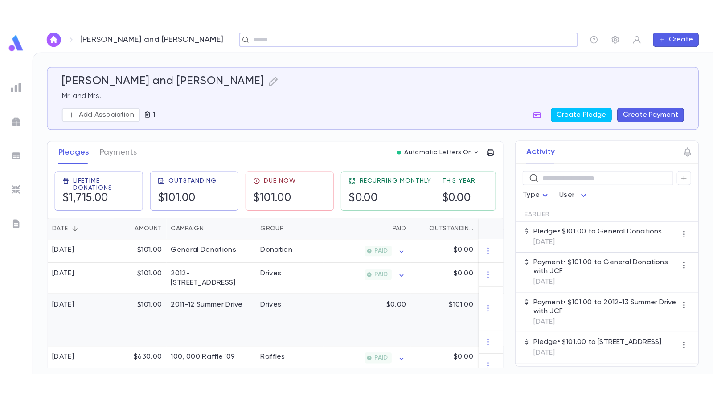
scroll to position [134, 0]
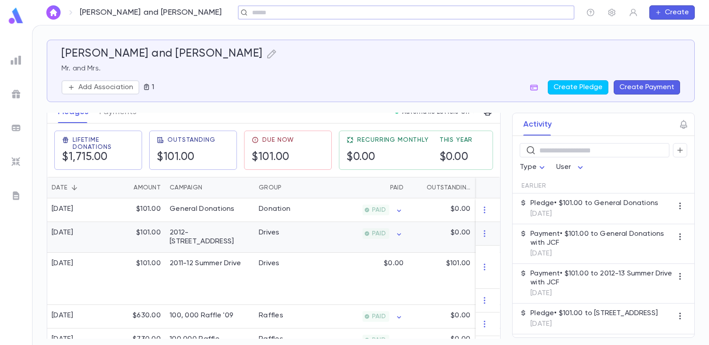
click at [255, 230] on div "Drives" at bounding box center [287, 237] width 67 height 31
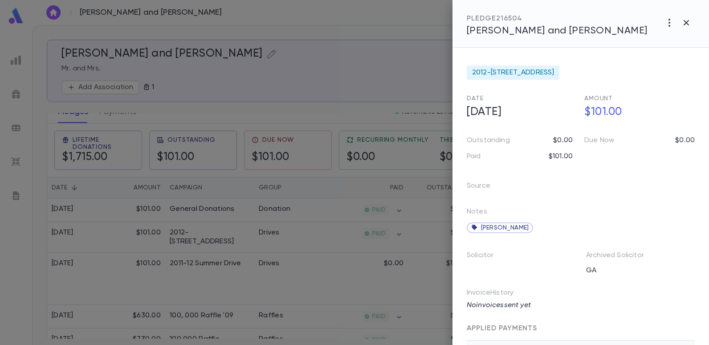
click at [324, 72] on div at bounding box center [354, 172] width 709 height 345
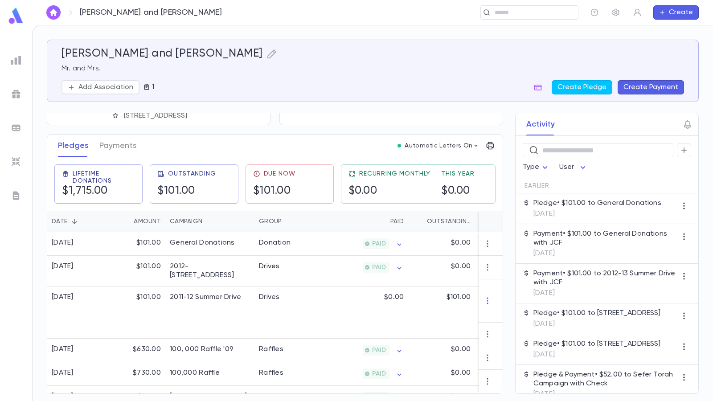
scroll to position [103, 0]
click at [500, 9] on input "text" at bounding box center [526, 12] width 69 height 8
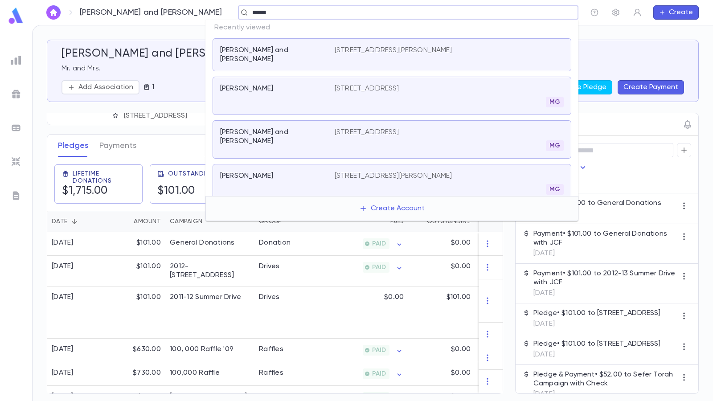
type input "******"
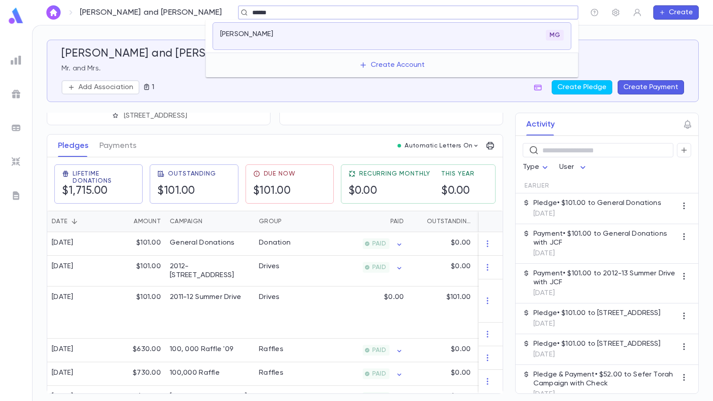
click at [258, 32] on p "[PERSON_NAME]" at bounding box center [246, 34] width 53 height 9
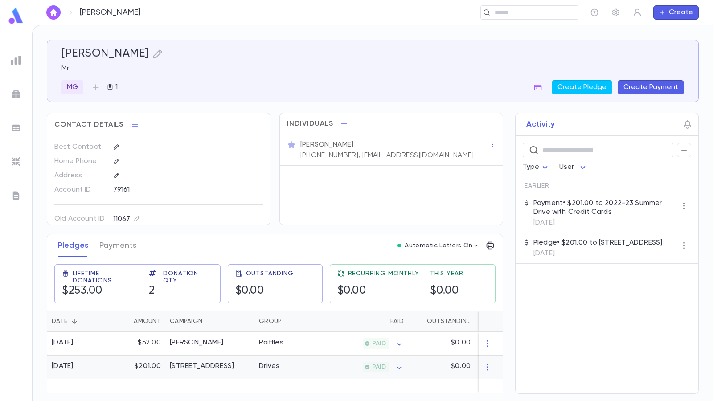
click at [195, 344] on div "[STREET_ADDRESS]" at bounding box center [202, 366] width 64 height 9
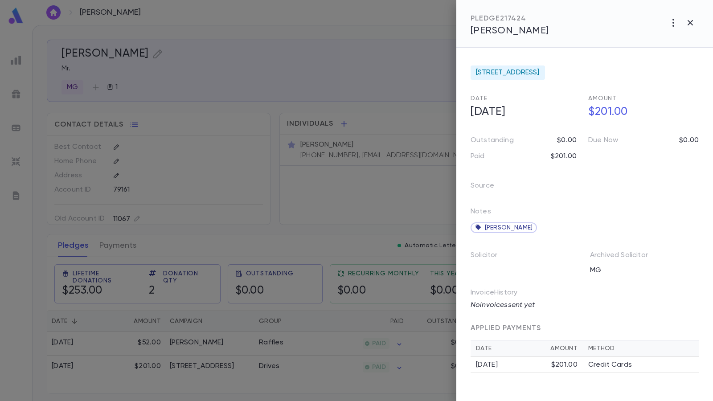
click at [294, 63] on div at bounding box center [356, 200] width 713 height 401
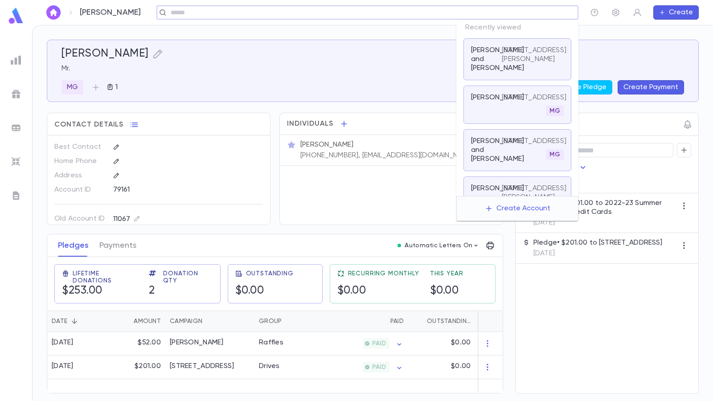
click at [539, 15] on input "text" at bounding box center [364, 12] width 393 height 8
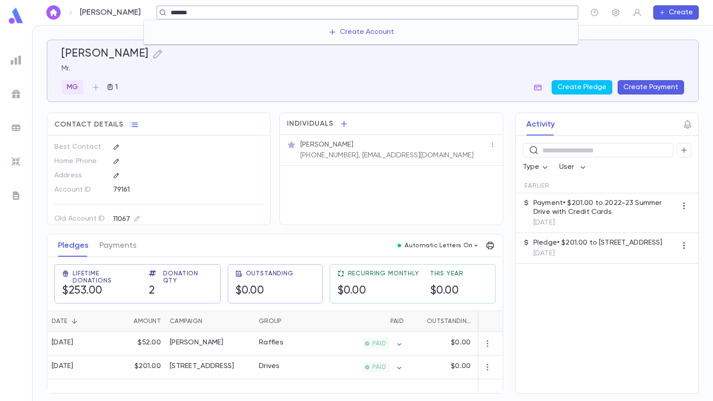
type input "******"
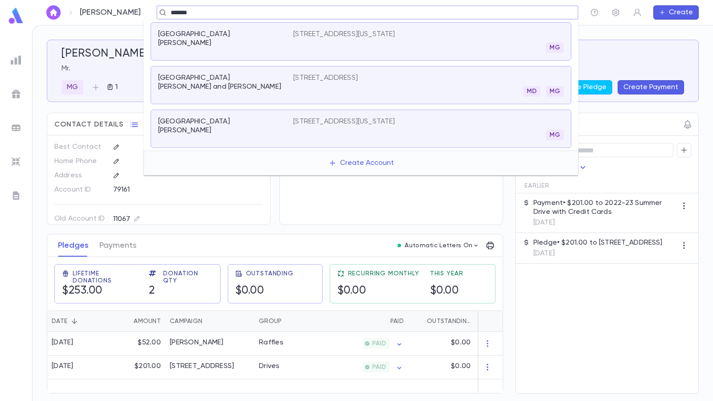
click at [271, 12] on input "******" at bounding box center [364, 12] width 393 height 8
click at [224, 10] on input "******" at bounding box center [364, 12] width 393 height 8
click at [235, 12] on input "******" at bounding box center [364, 12] width 393 height 8
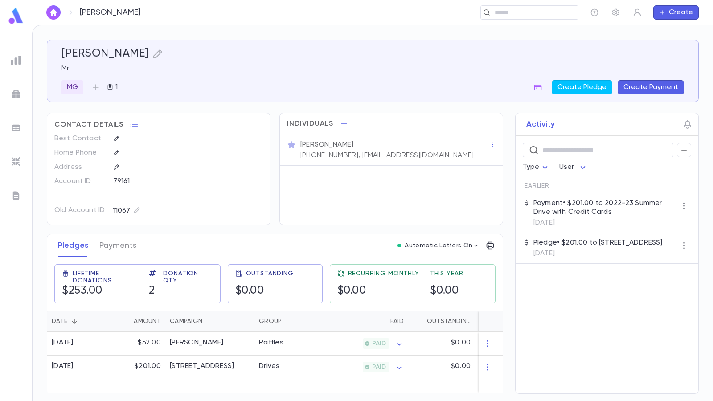
click at [228, 185] on div "79161" at bounding box center [172, 180] width 118 height 13
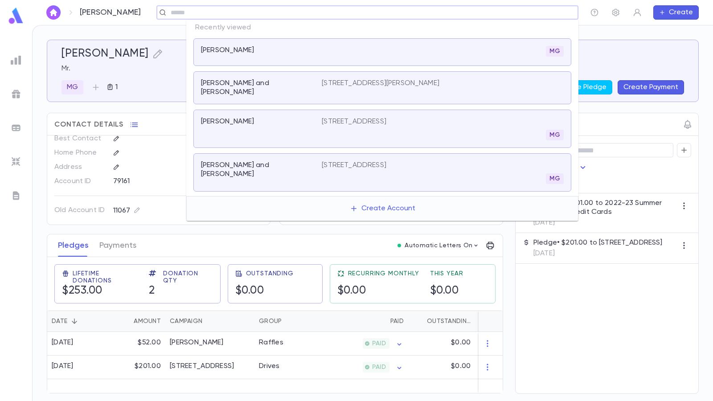
click at [536, 12] on input "text" at bounding box center [364, 12] width 393 height 8
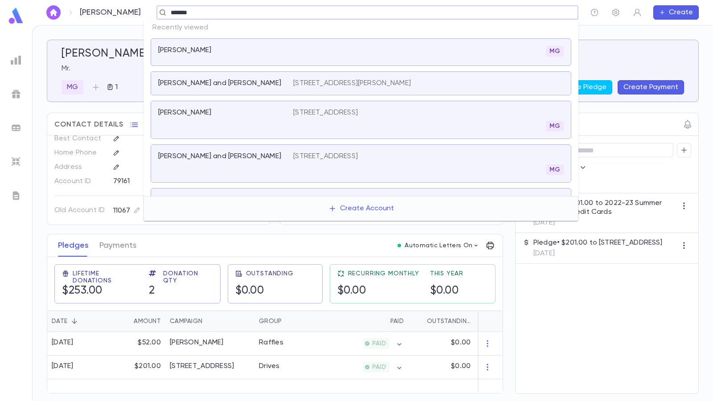
type input "******"
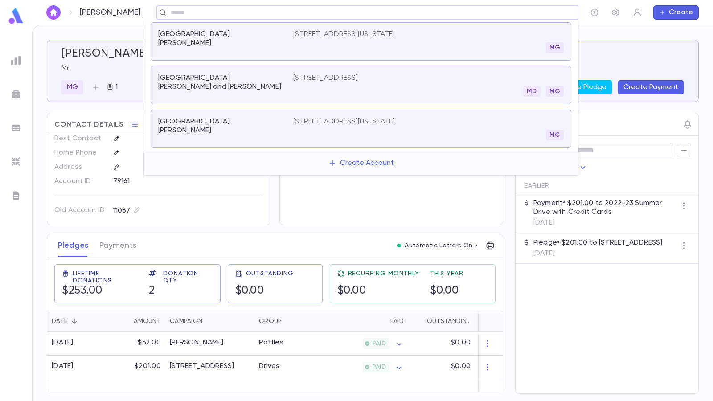
click at [258, 184] on div "79161" at bounding box center [184, 180] width 157 height 13
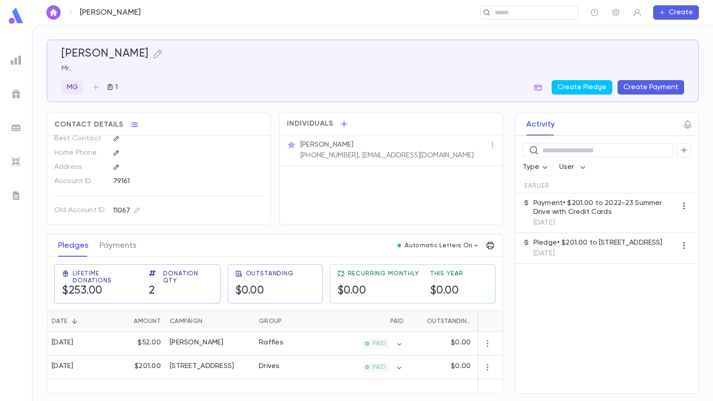
click at [689, 13] on button "Create" at bounding box center [675, 12] width 45 height 14
click at [682, 30] on li "Account" at bounding box center [678, 30] width 45 height 14
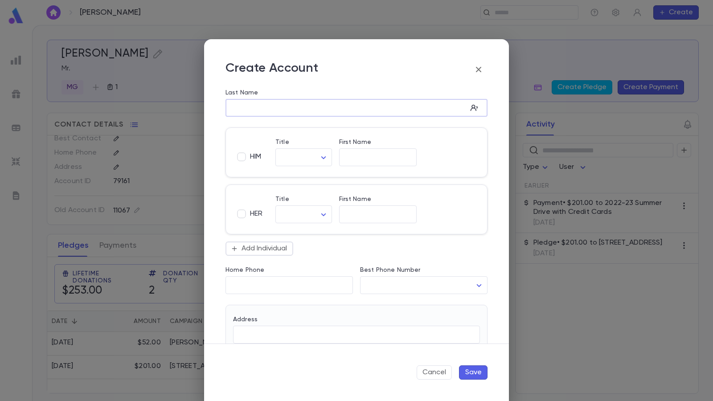
click at [270, 111] on input "Last Name" at bounding box center [346, 108] width 242 height 10
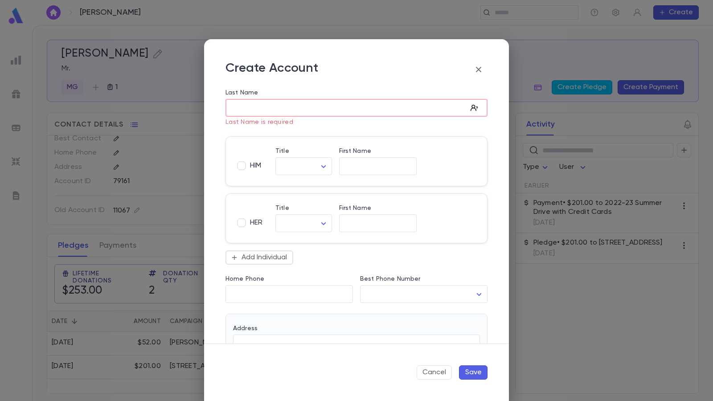
click at [470, 106] on icon "button" at bounding box center [474, 107] width 9 height 9
type input "*********"
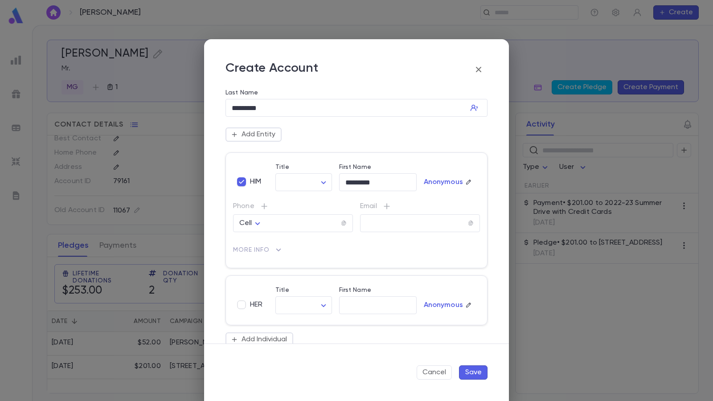
click at [250, 94] on label "Last Name" at bounding box center [241, 92] width 33 height 7
click at [250, 103] on input "*********" at bounding box center [346, 108] width 242 height 10
click at [291, 112] on input "*********" at bounding box center [346, 108] width 242 height 10
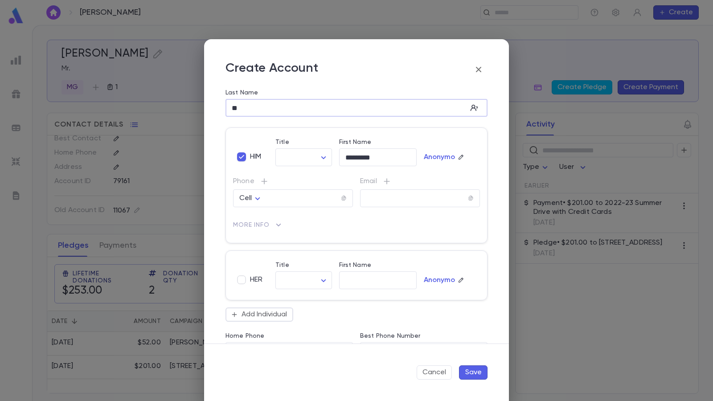
type input "*"
type input "******"
click at [357, 156] on input "*********" at bounding box center [378, 157] width 78 height 10
type input "*"
type input "*****"
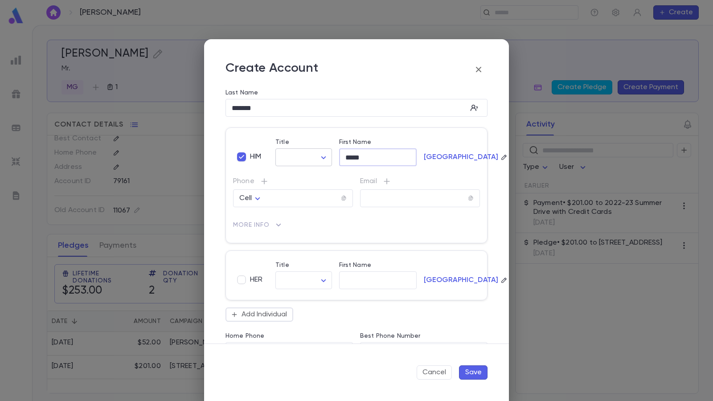
click at [324, 159] on body "[PERSON_NAME] ​ Create [PERSON_NAME] Mr. MG 1 Create Pledge Create Payment Cont…" at bounding box center [356, 213] width 713 height 376
click at [291, 175] on span "Mr." at bounding box center [322, 176] width 76 height 9
type input "***"
click at [279, 199] on input "tel" at bounding box center [303, 198] width 75 height 10
click at [321, 183] on p "Phone" at bounding box center [293, 181] width 120 height 9
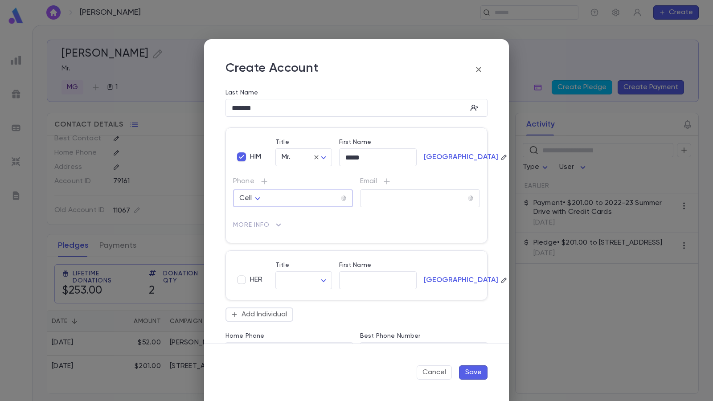
click at [279, 201] on input "tel" at bounding box center [303, 198] width 75 height 10
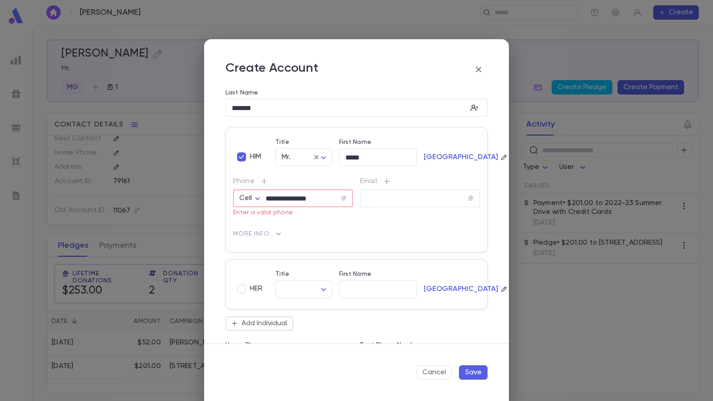
type input "**********"
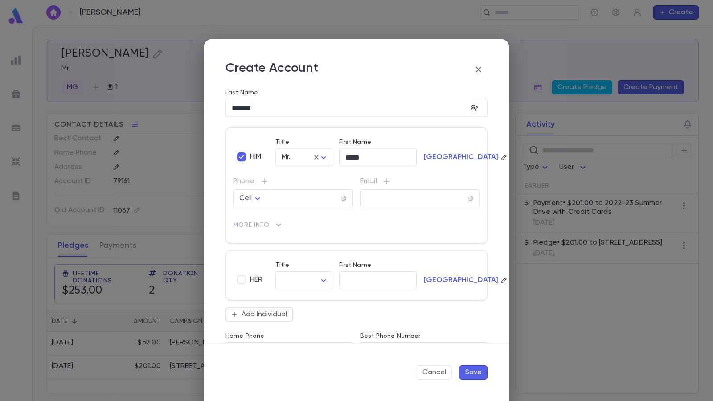
click at [374, 230] on p "More Info" at bounding box center [356, 225] width 247 height 14
click at [401, 205] on div "​" at bounding box center [420, 198] width 120 height 18
type input "**********"
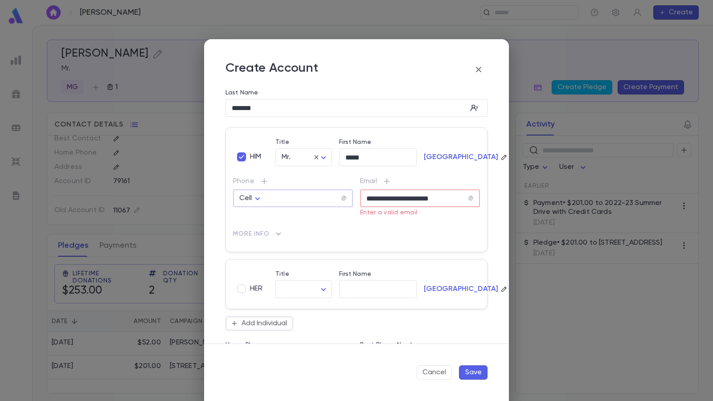
click at [287, 201] on input "tel" at bounding box center [303, 198] width 75 height 10
click at [312, 344] on div "Cancel Save" at bounding box center [356, 372] width 305 height 57
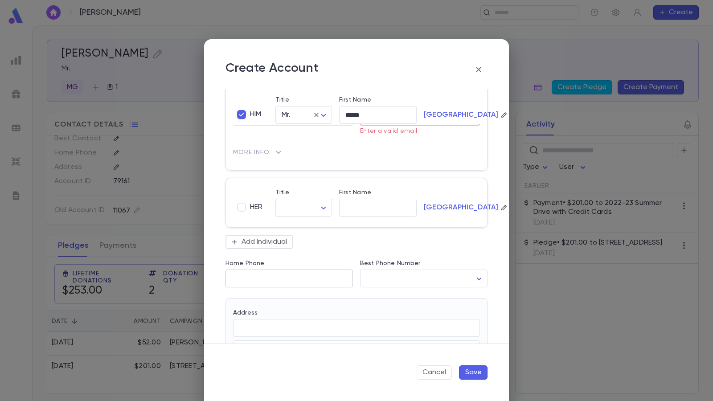
scroll to position [89, 0]
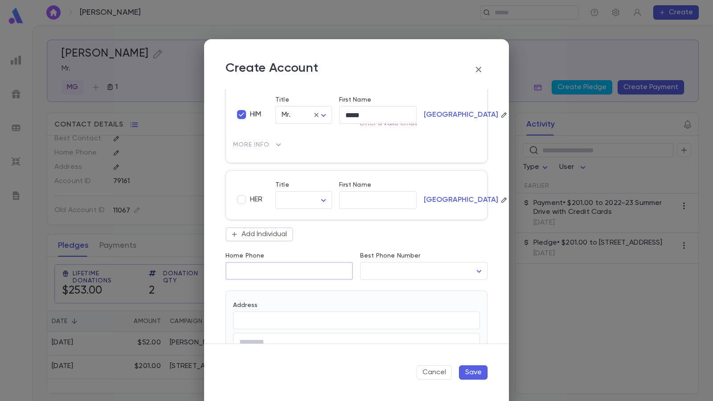
click at [273, 267] on input "Home Phone" at bounding box center [288, 271] width 127 height 10
type input "**********"
click at [359, 288] on div "Address ​ ​ City ​ State ​ Zip ​ Country ​ Note * ​" at bounding box center [352, 379] width 269 height 193
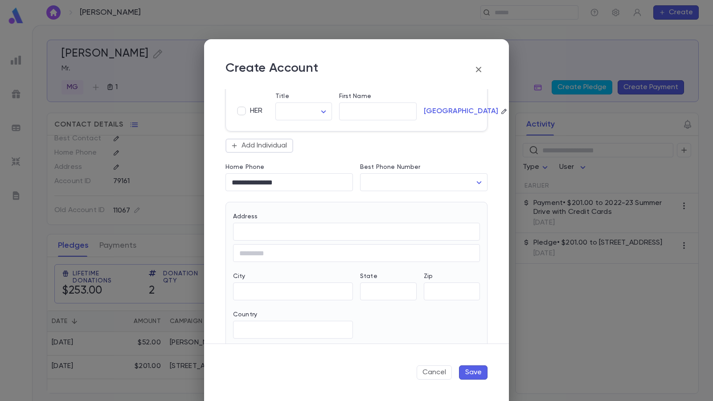
scroll to position [178, 0]
click at [478, 181] on body "**********" at bounding box center [356, 213] width 713 height 376
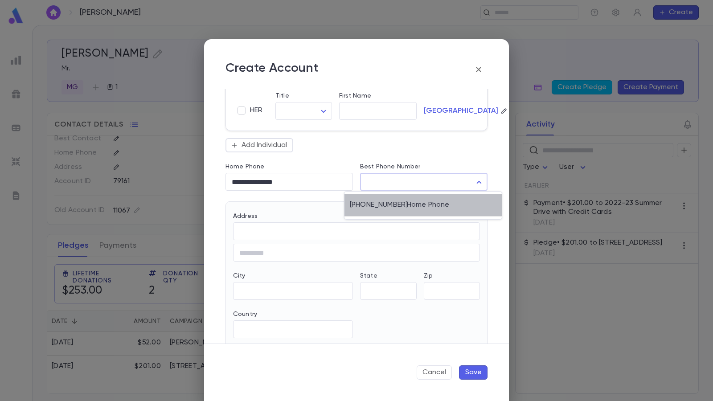
click at [384, 207] on div "[PHONE_NUMBER]" at bounding box center [378, 205] width 57 height 9
type input "**********"
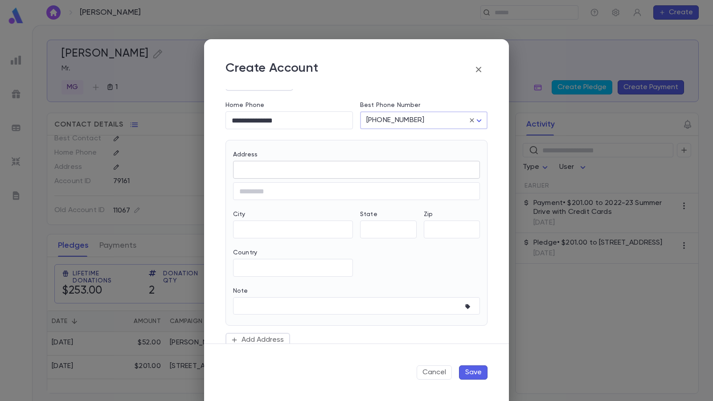
scroll to position [267, 0]
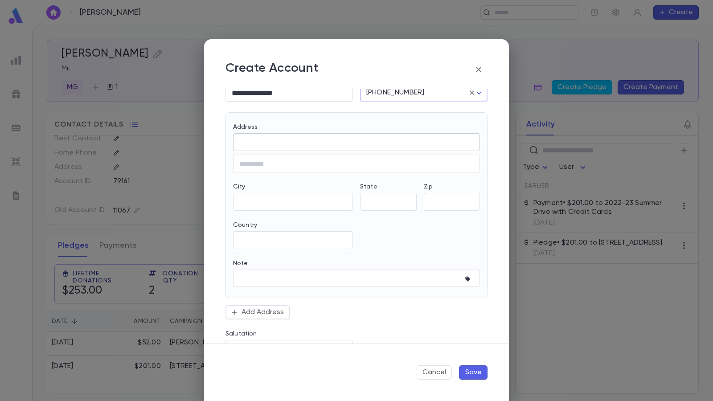
click at [283, 141] on input "Address" at bounding box center [356, 142] width 247 height 10
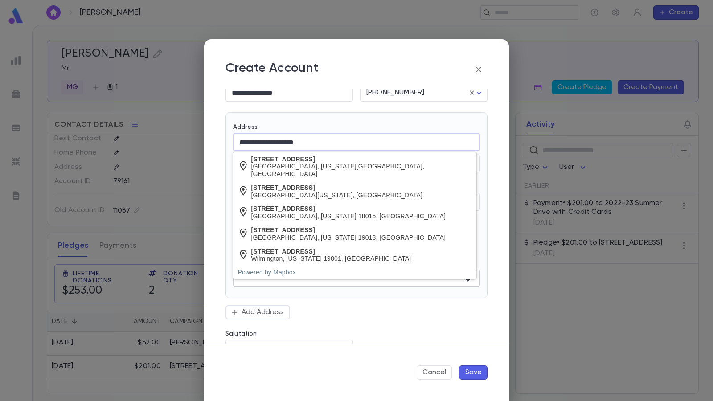
type input "**********"
click at [349, 282] on textarea "Note" at bounding box center [349, 278] width 221 height 17
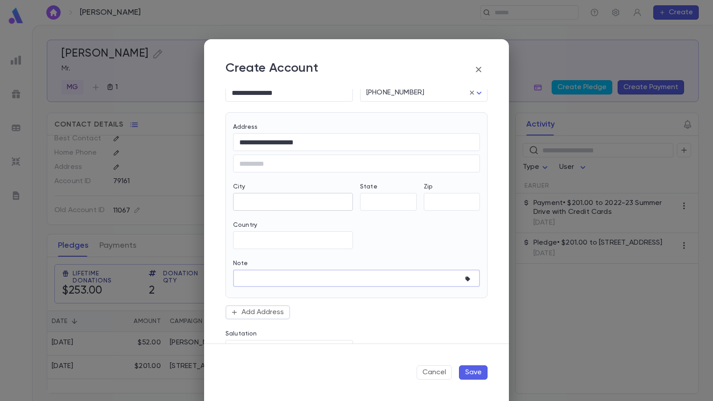
click at [267, 203] on input "City" at bounding box center [293, 202] width 120 height 10
type input "********"
click at [435, 233] on div "**********" at bounding box center [353, 200] width 254 height 174
click at [395, 200] on input "State" at bounding box center [388, 202] width 57 height 10
type input "**"
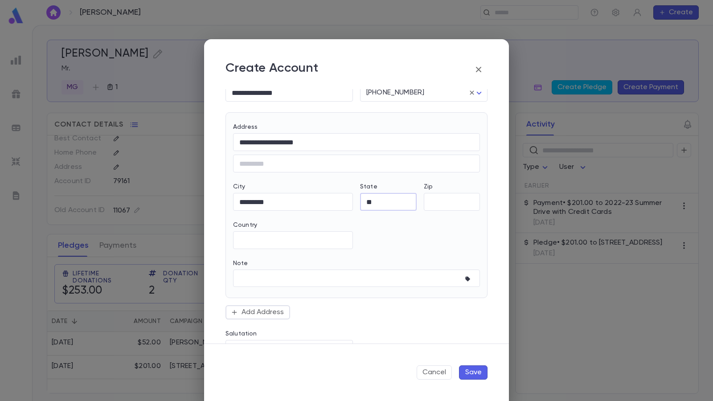
drag, startPoint x: 344, startPoint y: 260, endPoint x: 349, endPoint y: 255, distance: 7.9
click at [344, 260] on div "Note" at bounding box center [356, 265] width 247 height 10
click at [447, 200] on input "Zip" at bounding box center [452, 202] width 57 height 10
type input "*****"
click at [367, 247] on div "**********" at bounding box center [353, 200] width 254 height 174
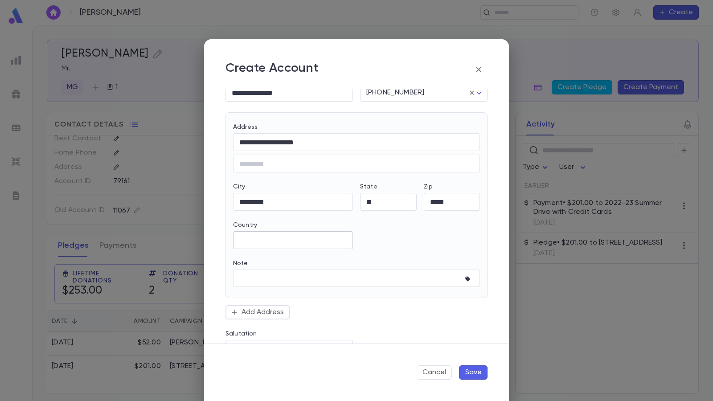
click at [306, 242] on input "Country" at bounding box center [293, 240] width 120 height 10
click at [433, 241] on div "**********" at bounding box center [353, 200] width 254 height 174
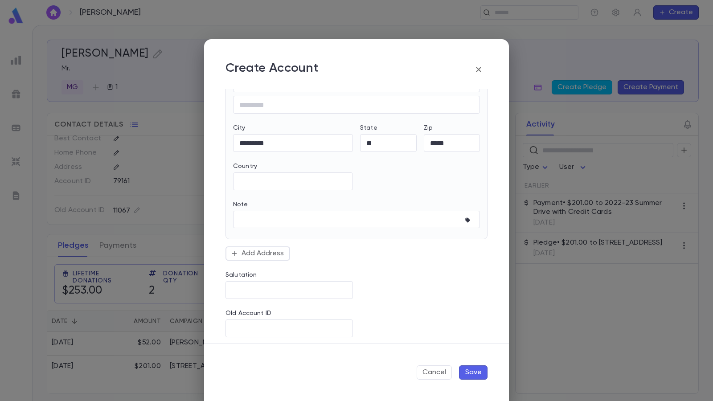
scroll to position [331, 0]
click at [473, 344] on button "Save" at bounding box center [473, 372] width 29 height 14
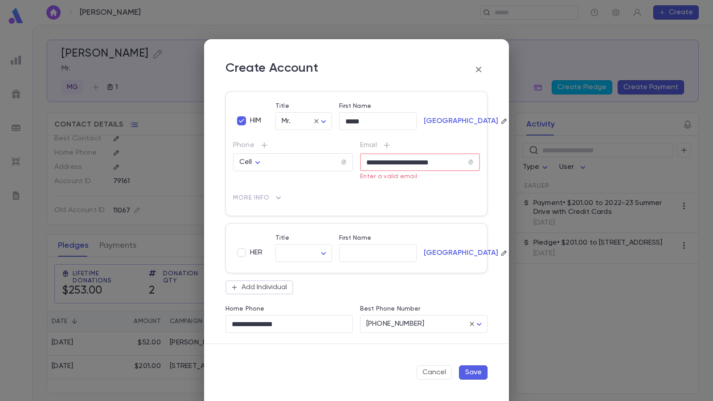
scroll to position [19, 0]
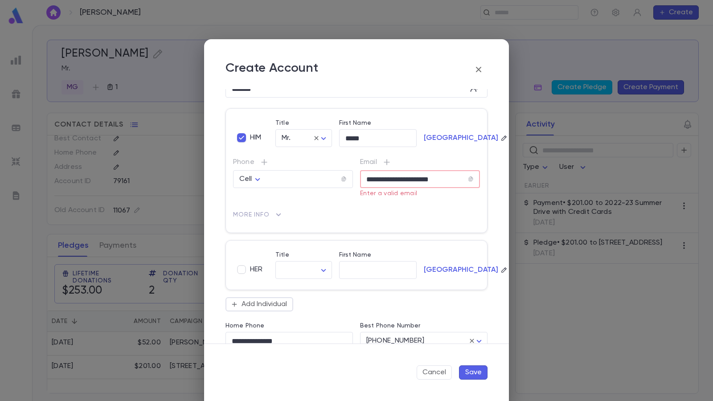
click at [461, 179] on input "**********" at bounding box center [414, 179] width 108 height 10
type input "*"
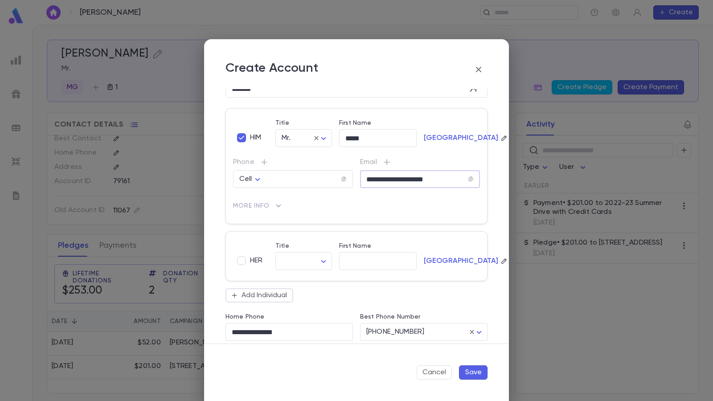
type input "**********"
click at [417, 237] on div "[GEOGRAPHIC_DATA]" at bounding box center [449, 252] width 64 height 35
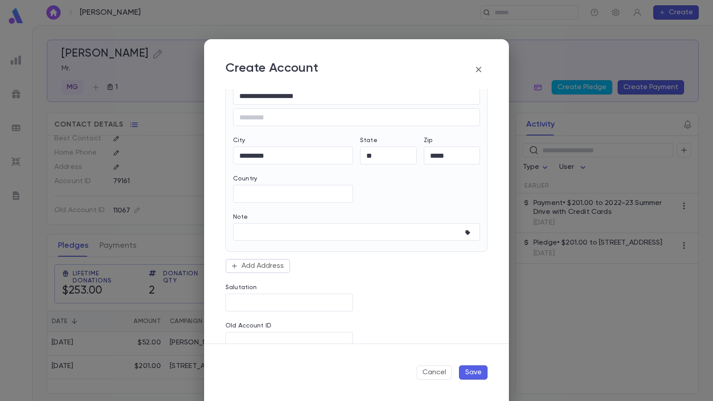
scroll to position [322, 0]
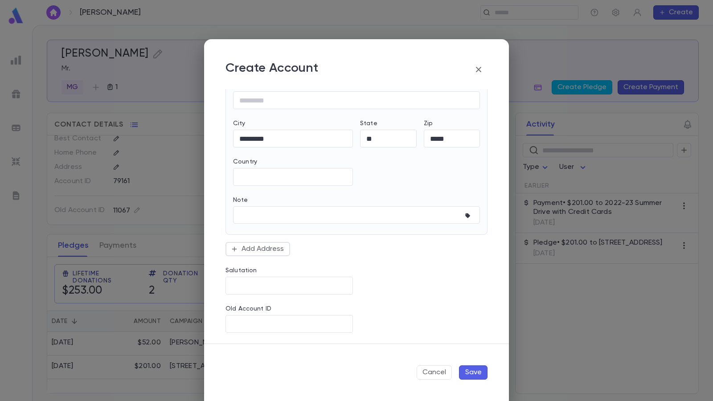
click at [475, 344] on button "Save" at bounding box center [473, 372] width 29 height 14
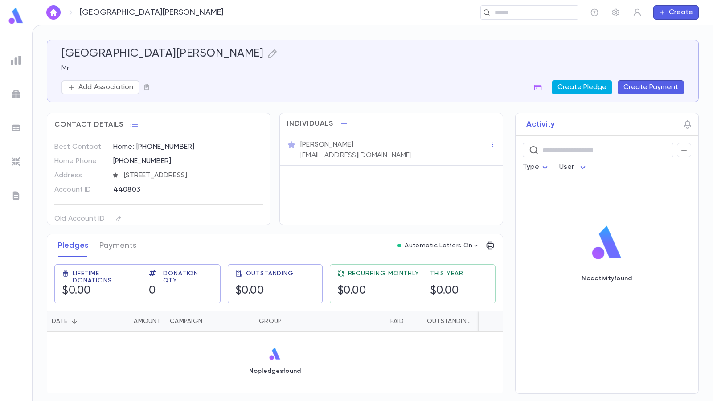
click at [584, 86] on button "Create Pledge" at bounding box center [582, 87] width 61 height 14
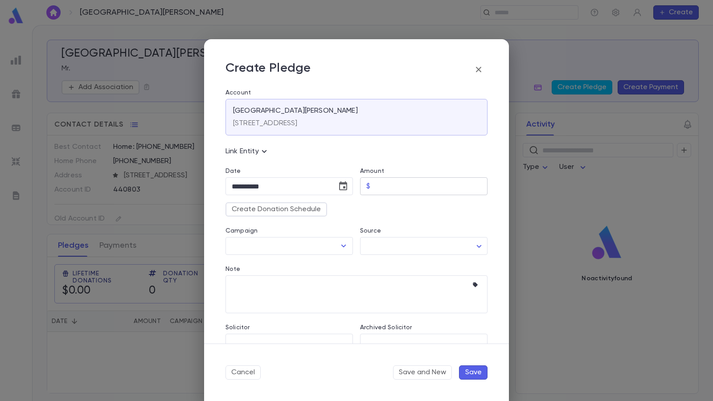
click at [413, 188] on input "Amount" at bounding box center [431, 186] width 114 height 17
type input "******"
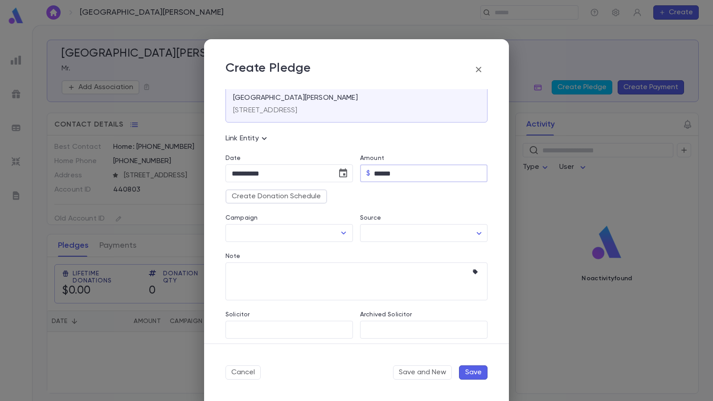
scroll to position [19, 0]
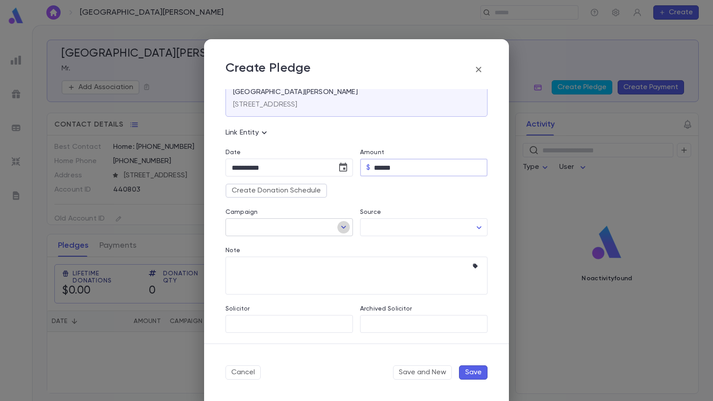
click at [340, 224] on icon "Open" at bounding box center [343, 227] width 11 height 11
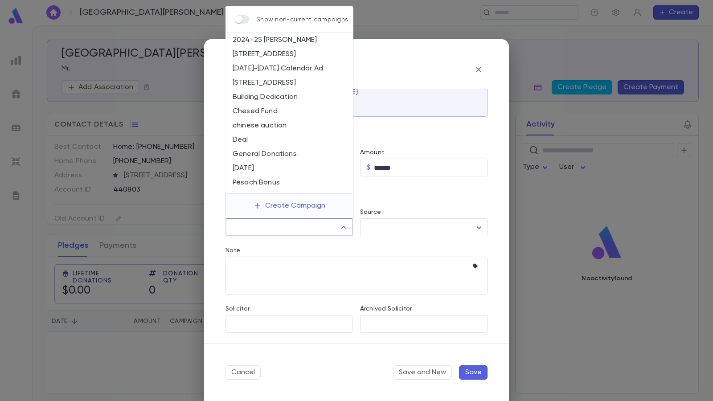
click at [245, 81] on li "[STREET_ADDRESS]" at bounding box center [289, 83] width 128 height 14
type input "**********"
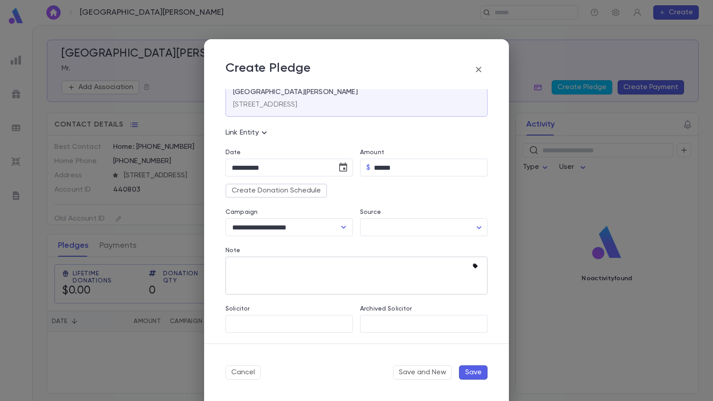
click at [472, 266] on icon "button" at bounding box center [476, 266] width 9 height 9
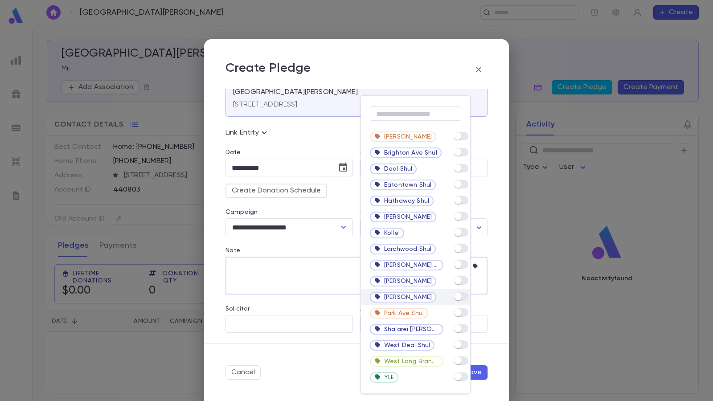
click at [467, 301] on div "[PERSON_NAME]" at bounding box center [415, 297] width 109 height 16
click at [311, 282] on div at bounding box center [356, 200] width 713 height 401
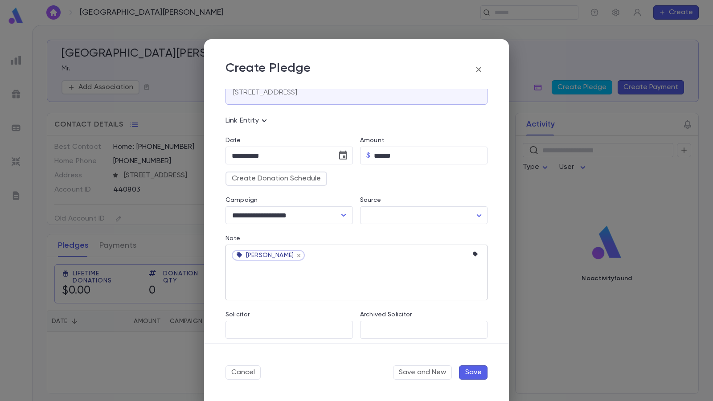
scroll to position [37, 0]
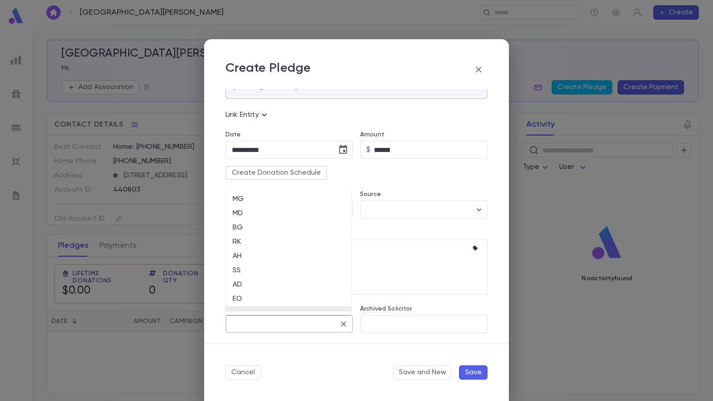
click at [299, 321] on input "Solicitor" at bounding box center [283, 324] width 106 height 17
click at [241, 297] on li "EO" at bounding box center [288, 299] width 126 height 14
type input "**"
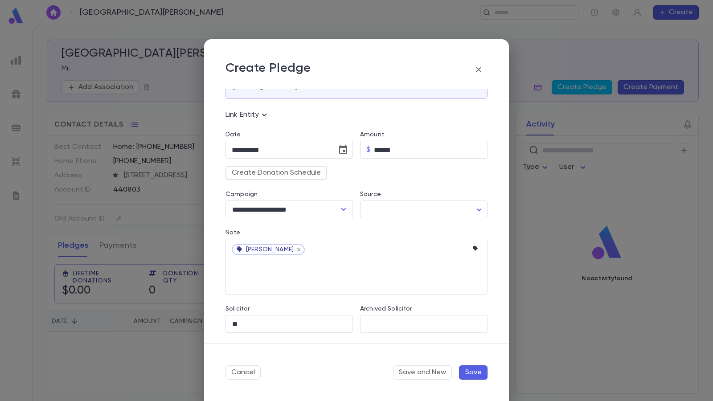
click at [469, 344] on button "Save" at bounding box center [473, 372] width 29 height 14
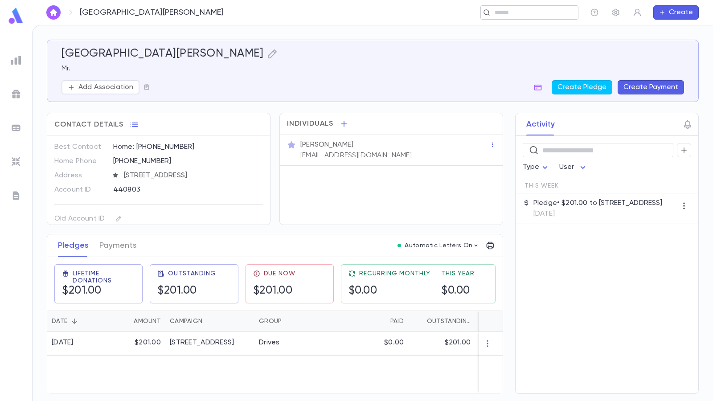
click at [514, 13] on input "text" at bounding box center [526, 12] width 69 height 8
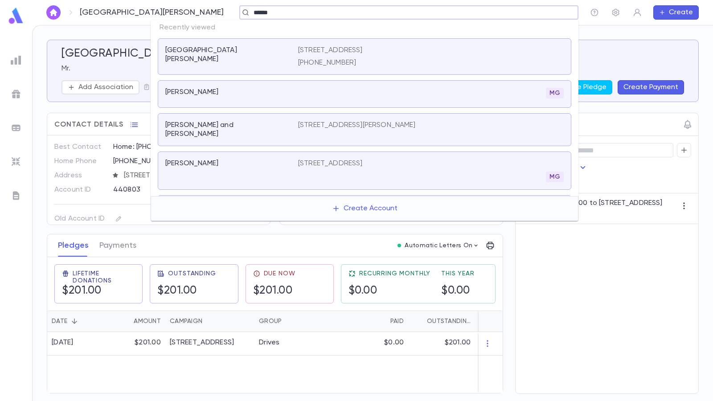
type input "******"
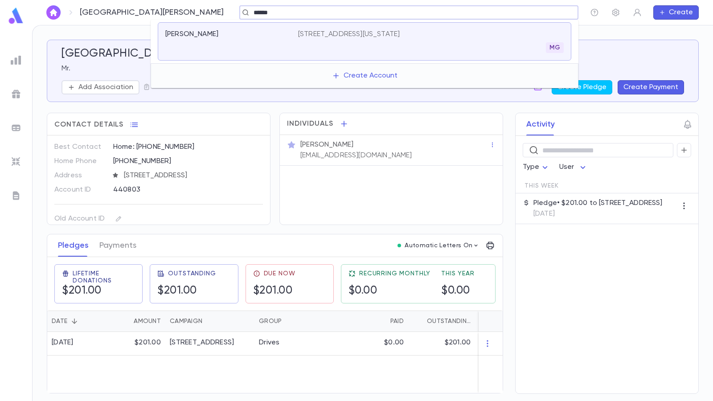
click at [387, 33] on p "[STREET_ADDRESS][US_STATE]" at bounding box center [349, 34] width 102 height 9
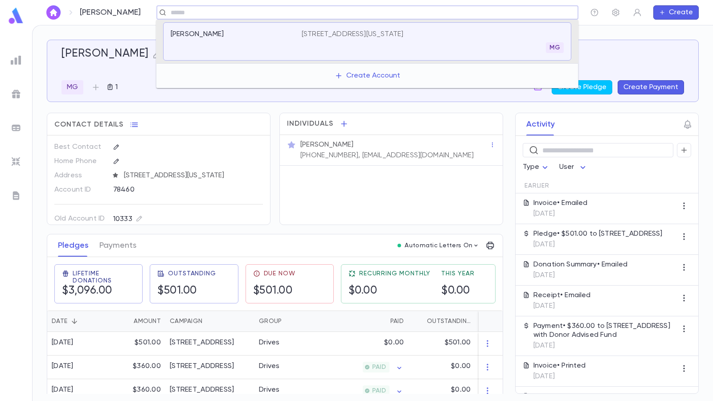
click at [239, 15] on input "text" at bounding box center [364, 12] width 393 height 8
type input "*****"
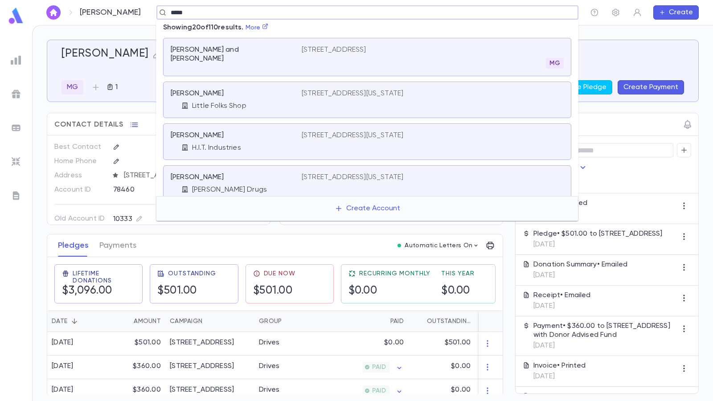
scroll to position [478, 0]
click at [266, 27] on link "More" at bounding box center [257, 28] width 23 height 6
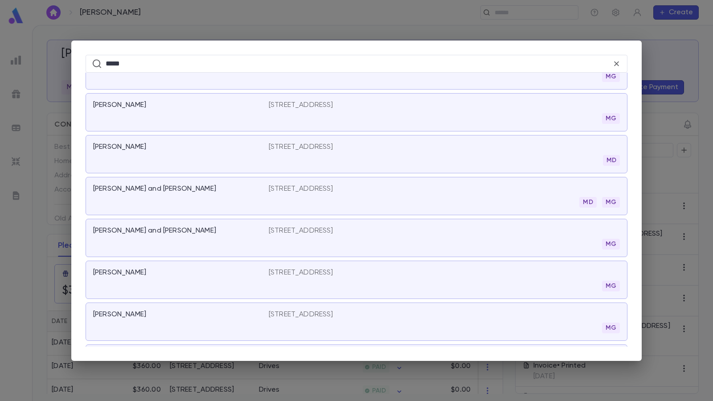
scroll to position [3414, 0]
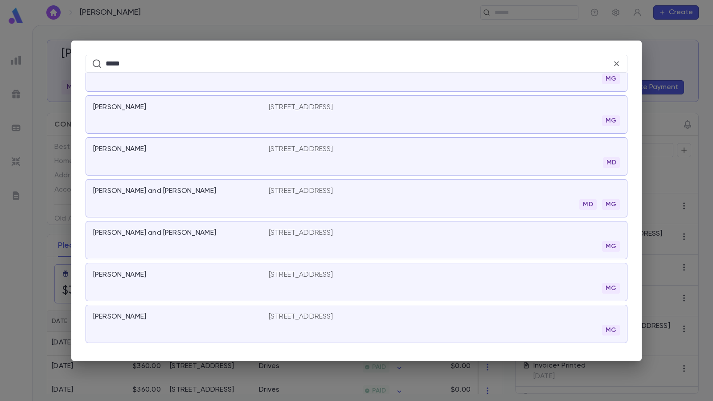
click at [329, 26] on div "***** ​ [GEOGRAPHIC_DATA], [PERSON_NAME] Inter Travel [STREET_ADDRESS][GEOGRAPH…" at bounding box center [356, 200] width 713 height 401
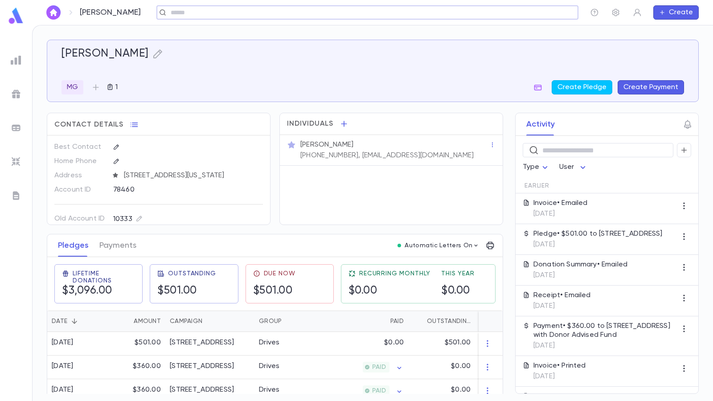
click at [677, 13] on button "Create" at bounding box center [675, 12] width 45 height 14
click at [668, 29] on li "Account" at bounding box center [678, 30] width 45 height 14
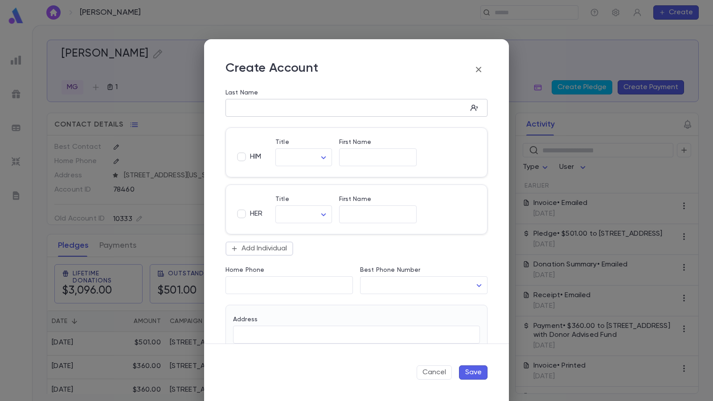
click at [319, 106] on input "Last Name" at bounding box center [346, 108] width 242 height 10
type input "*****"
click at [230, 123] on div "HIM Title ​ ​ First Name ​ [PERSON_NAME]" at bounding box center [352, 148] width 269 height 57
click at [359, 153] on input "First Name" at bounding box center [378, 157] width 78 height 10
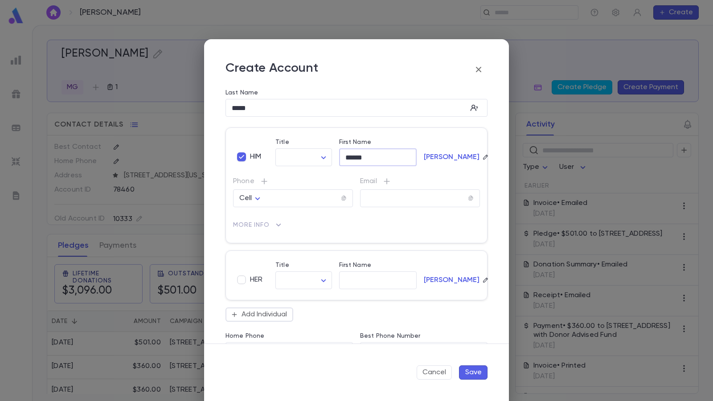
type input "******"
click at [311, 180] on p "Phone" at bounding box center [293, 181] width 120 height 9
click at [289, 198] on input "tel" at bounding box center [303, 198] width 75 height 10
type input "**********"
click at [359, 221] on p "More Info" at bounding box center [356, 225] width 247 height 14
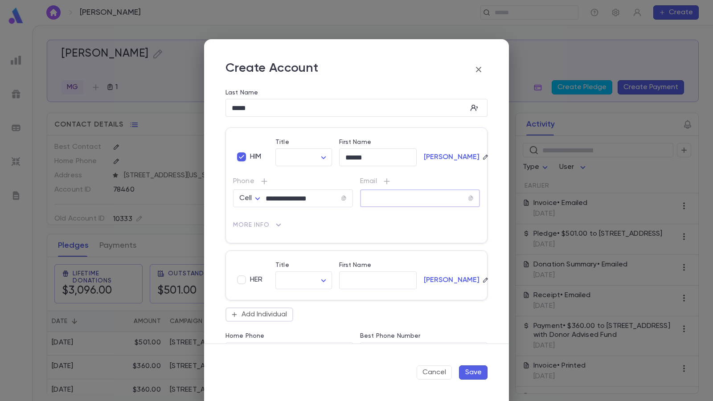
click at [382, 200] on input "text" at bounding box center [414, 198] width 108 height 10
type input "*"
type input "**********"
click at [353, 230] on p "More Info" at bounding box center [356, 225] width 247 height 14
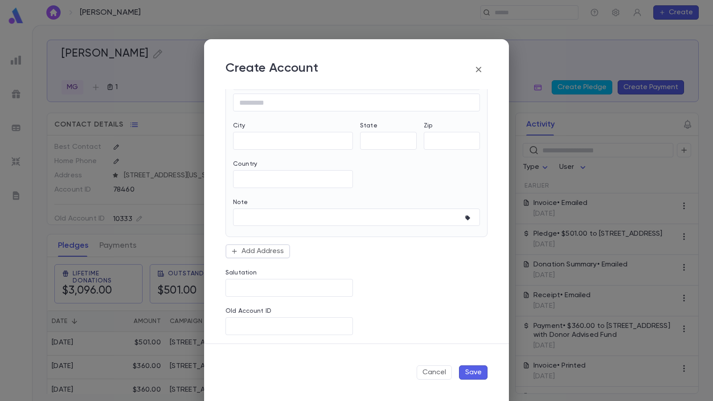
scroll to position [322, 0]
click at [472, 344] on button "Save" at bounding box center [473, 372] width 29 height 14
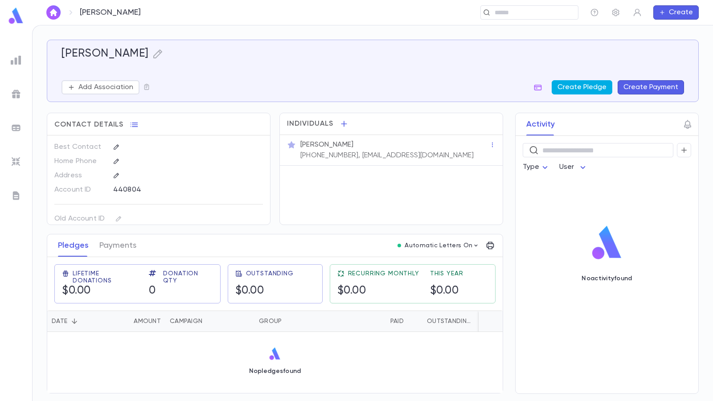
click at [598, 90] on button "Create Pledge" at bounding box center [582, 87] width 61 height 14
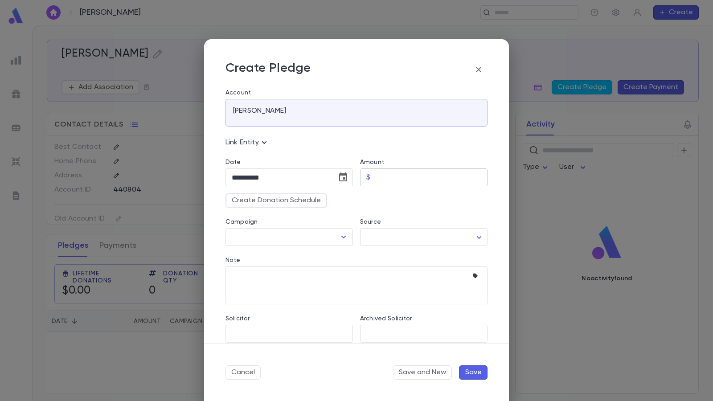
click at [406, 179] on input "Amount" at bounding box center [431, 177] width 114 height 17
type input "******"
click at [341, 238] on icon "Open" at bounding box center [343, 237] width 11 height 11
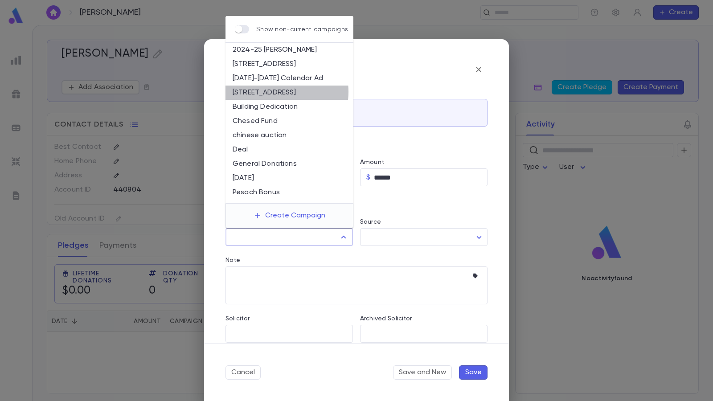
click at [270, 92] on li "[STREET_ADDRESS]" at bounding box center [289, 93] width 128 height 14
type input "**********"
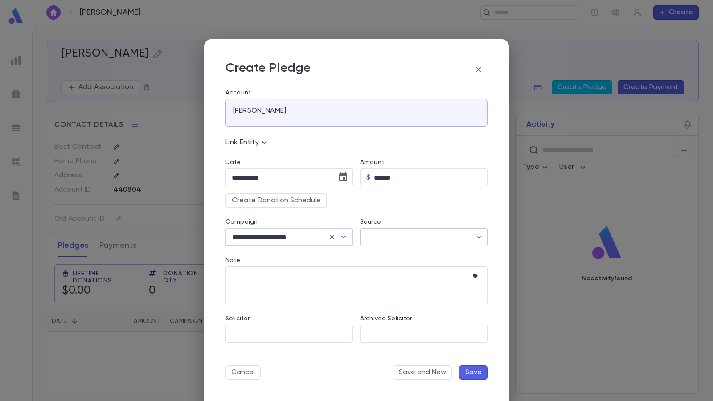
click at [372, 232] on body "**********" at bounding box center [356, 213] width 713 height 376
click at [313, 259] on div at bounding box center [356, 200] width 713 height 401
click at [279, 279] on textarea "Note" at bounding box center [350, 285] width 236 height 38
click at [473, 275] on icon "button" at bounding box center [475, 276] width 5 height 5
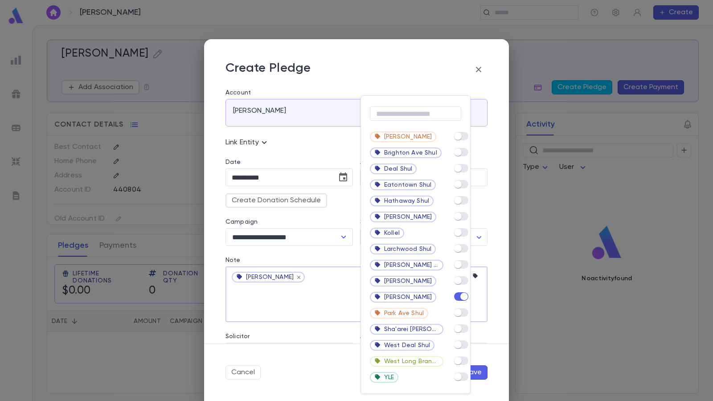
click at [328, 296] on div at bounding box center [356, 200] width 713 height 401
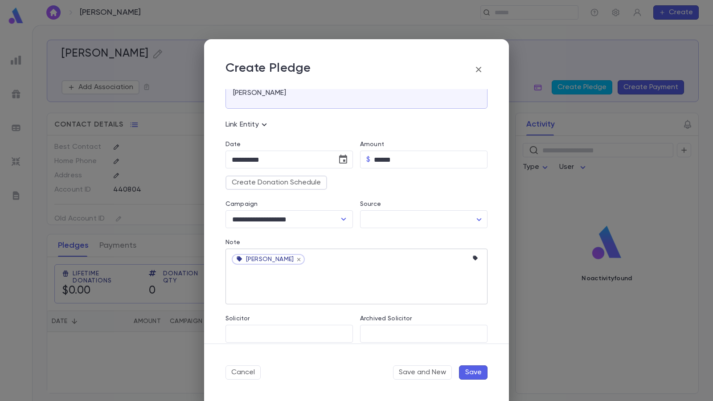
scroll to position [28, 0]
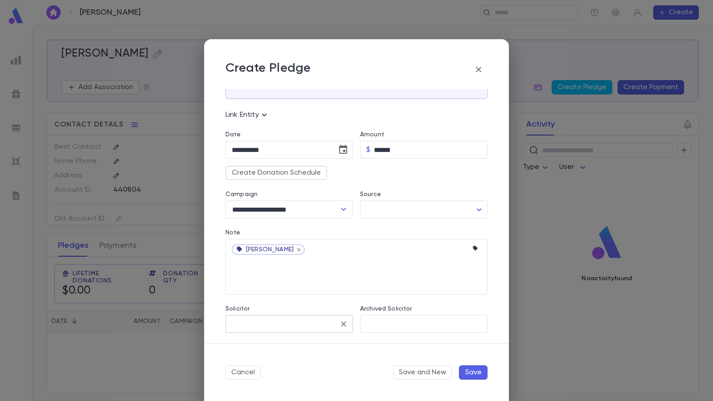
click at [275, 320] on input "Solicitor" at bounding box center [283, 324] width 106 height 17
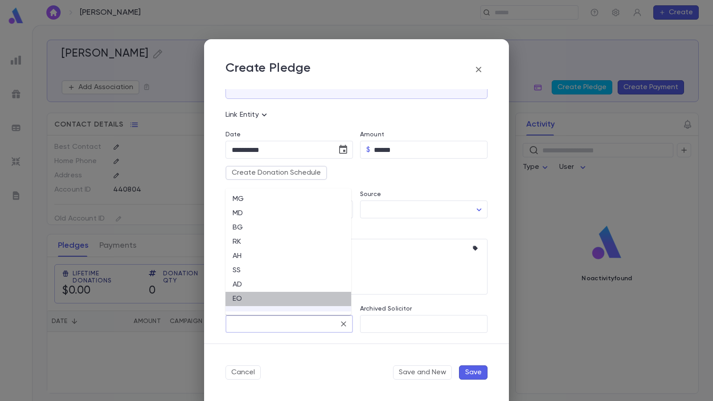
click at [238, 295] on li "EO" at bounding box center [288, 299] width 126 height 14
type input "**"
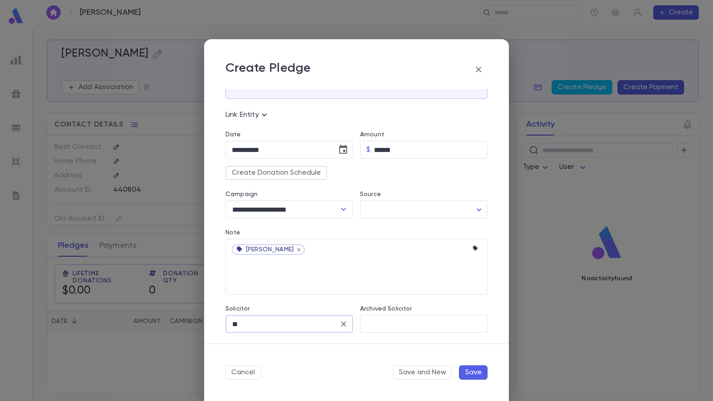
click at [472, 344] on button "Save" at bounding box center [473, 372] width 29 height 14
